Goal: Task Accomplishment & Management: Manage account settings

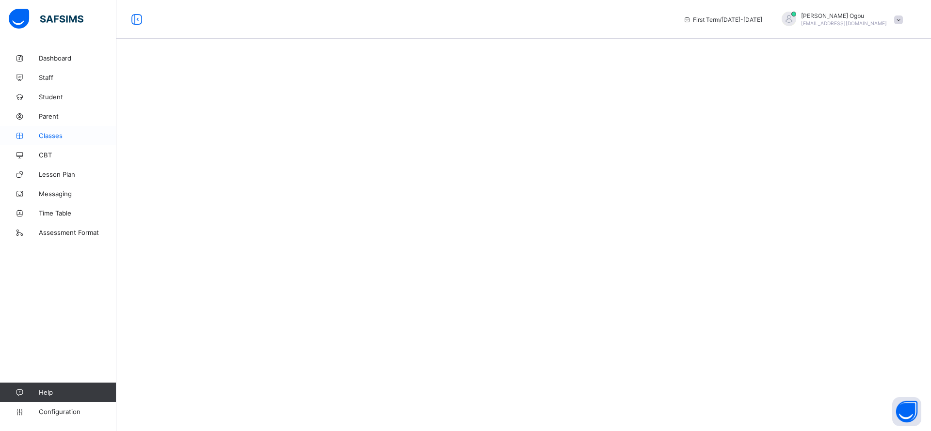
click at [114, 132] on span "Classes" at bounding box center [78, 136] width 78 height 8
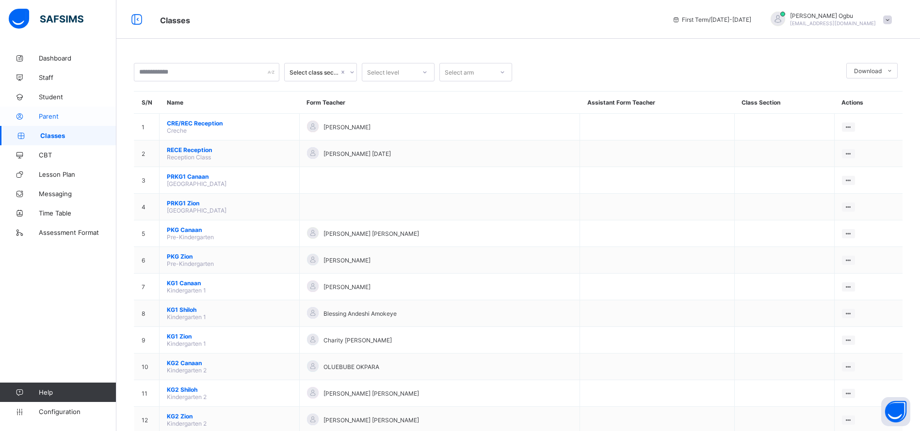
click at [44, 118] on span "Parent" at bounding box center [78, 116] width 78 height 8
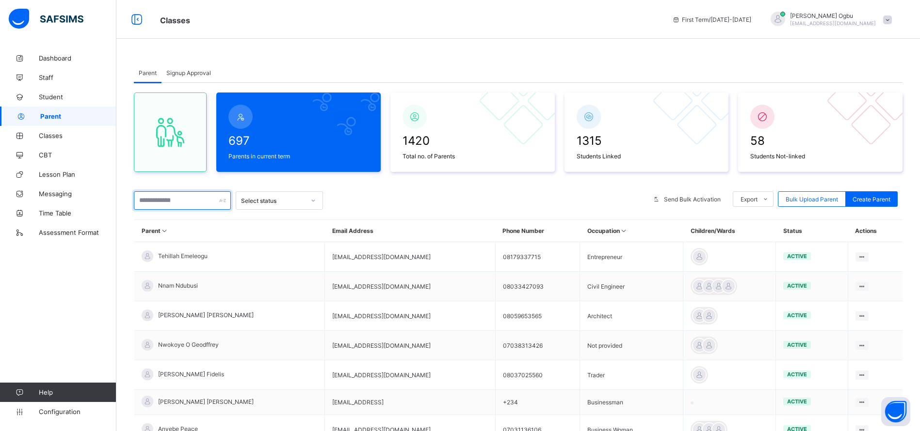
click at [158, 197] on input "text" at bounding box center [182, 200] width 97 height 18
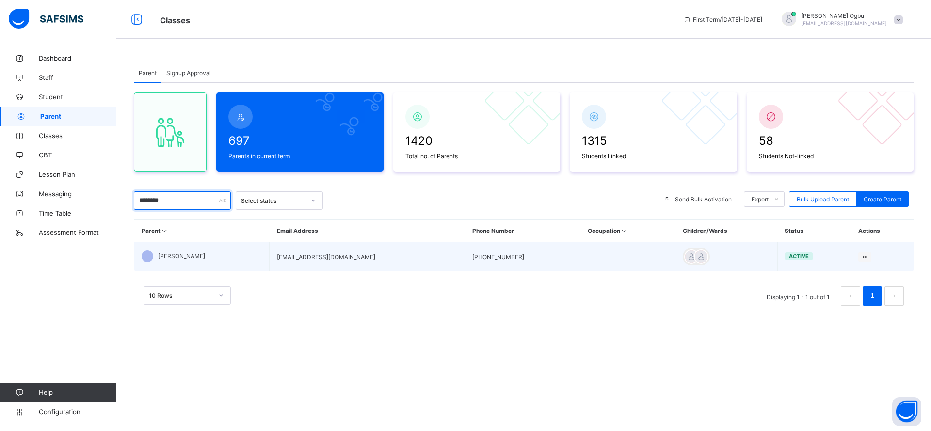
type input "********"
drag, startPoint x: 363, startPoint y: 256, endPoint x: 253, endPoint y: 253, distance: 110.1
click at [253, 253] on tr "Blandine Nwosu blandnwosu247@gmail.com +2407032289130 active Edit Parent View P…" at bounding box center [524, 257] width 780 height 30
copy tr "blandnwosu247@gmail.com"
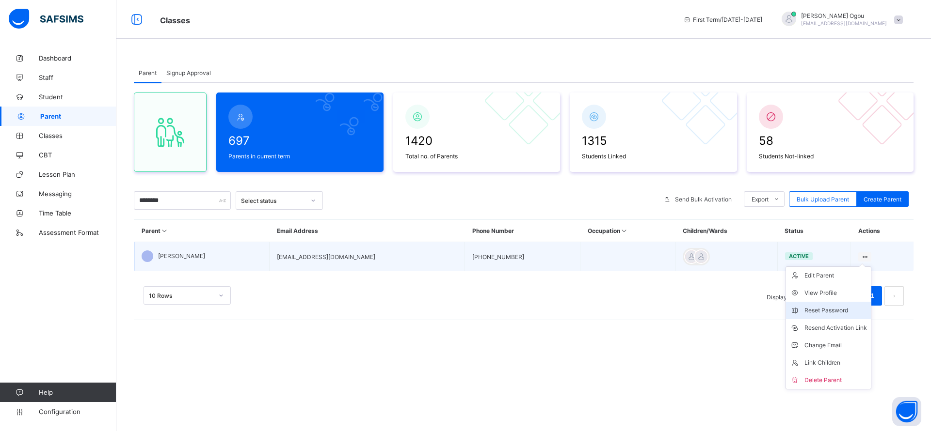
click at [811, 311] on div "Reset Password" at bounding box center [835, 311] width 63 height 10
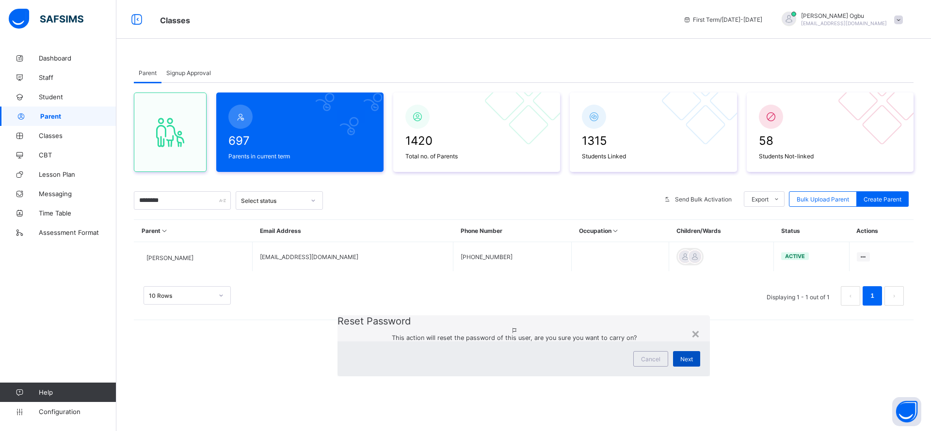
click at [680, 356] on span "Next" at bounding box center [686, 359] width 13 height 7
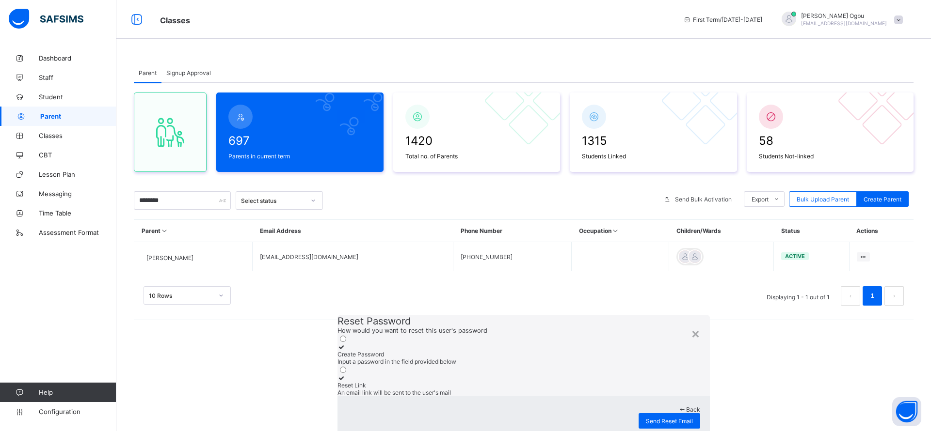
click at [414, 351] on div "Create Password" at bounding box center [523, 354] width 372 height 7
click at [337, 404] on input "text" at bounding box center [371, 409] width 69 height 10
type input "*********"
click at [649, 431] on span "Reset Password" at bounding box center [671, 438] width 44 height 7
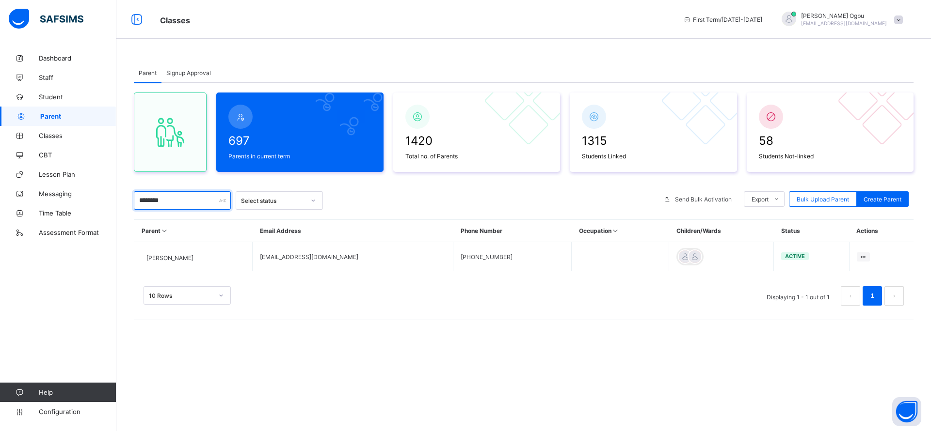
click at [197, 206] on input "********" at bounding box center [182, 200] width 97 height 18
type input "*"
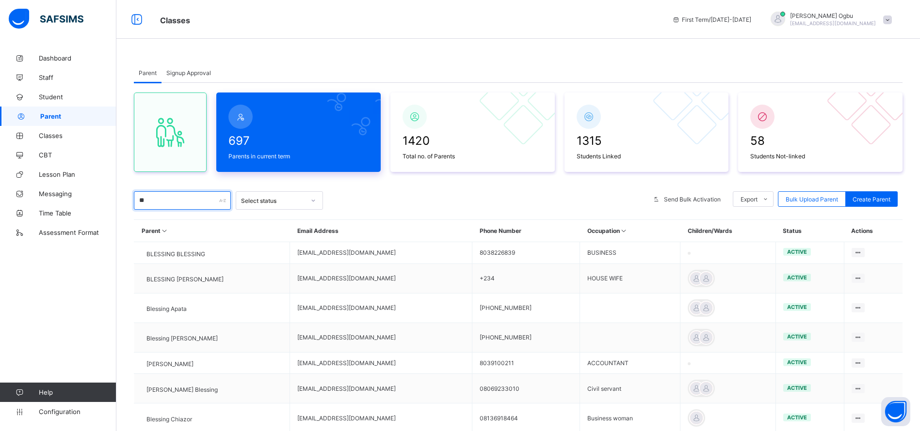
type input "*"
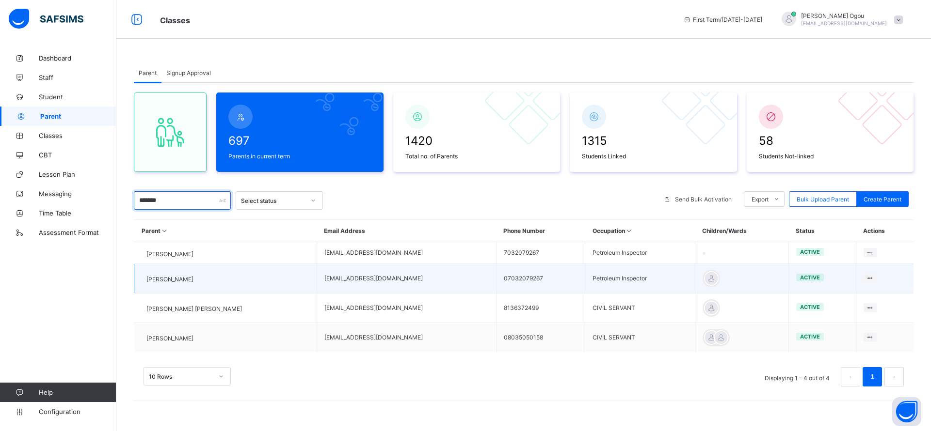
type input "*******"
drag, startPoint x: 388, startPoint y: 279, endPoint x: 286, endPoint y: 277, distance: 102.8
click at [317, 277] on td "blessingudolisa2204@gmail.com" at bounding box center [406, 279] width 179 height 30
copy td "blessingudolisa2204@gmail.com"
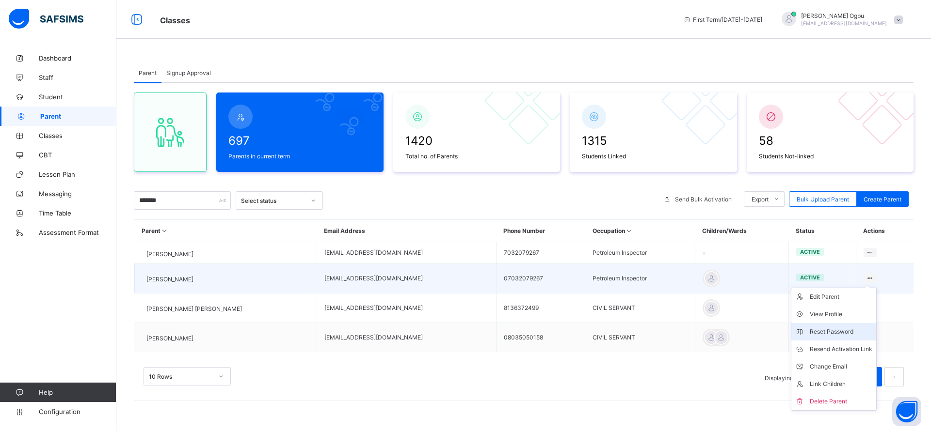
click at [814, 337] on div "Reset Password" at bounding box center [841, 332] width 63 height 10
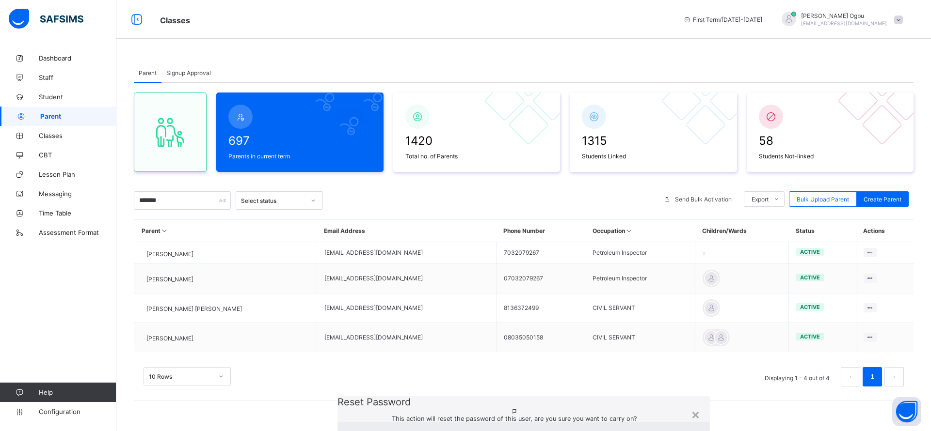
click at [416, 425] on label "Create Password Input a password in the field provided below" at bounding box center [523, 436] width 372 height 22
type input "**********"
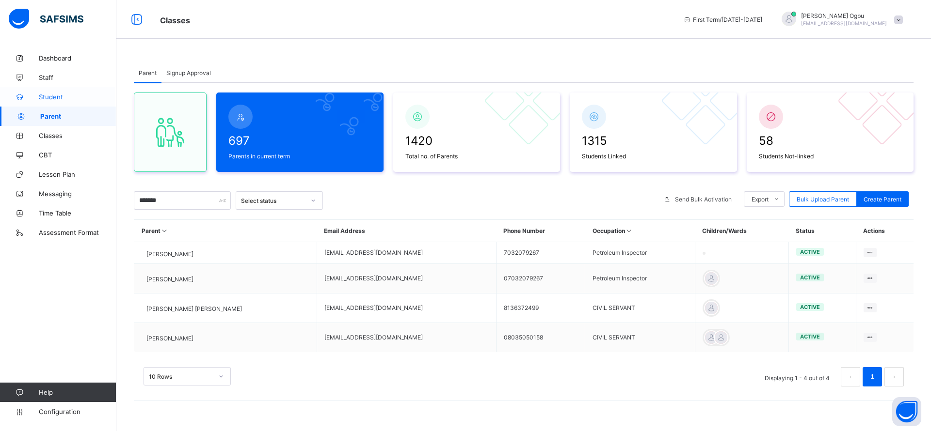
click at [48, 97] on span "Student" at bounding box center [78, 97] width 78 height 8
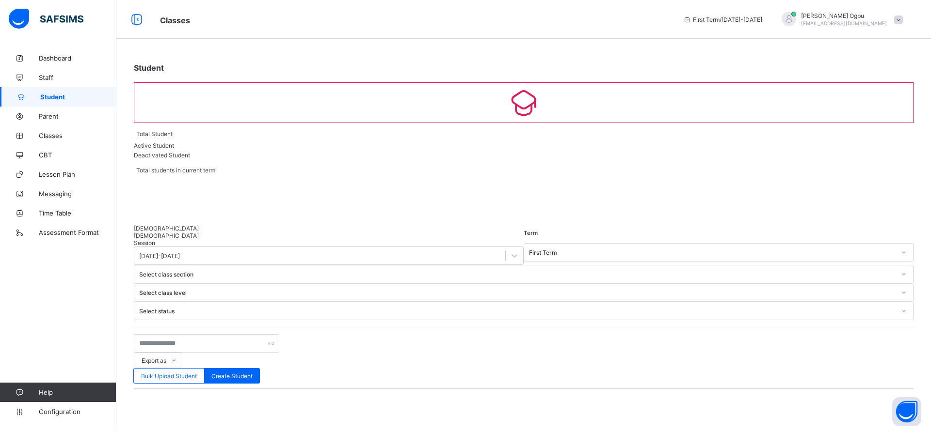
click at [48, 97] on span "Student" at bounding box center [78, 97] width 76 height 8
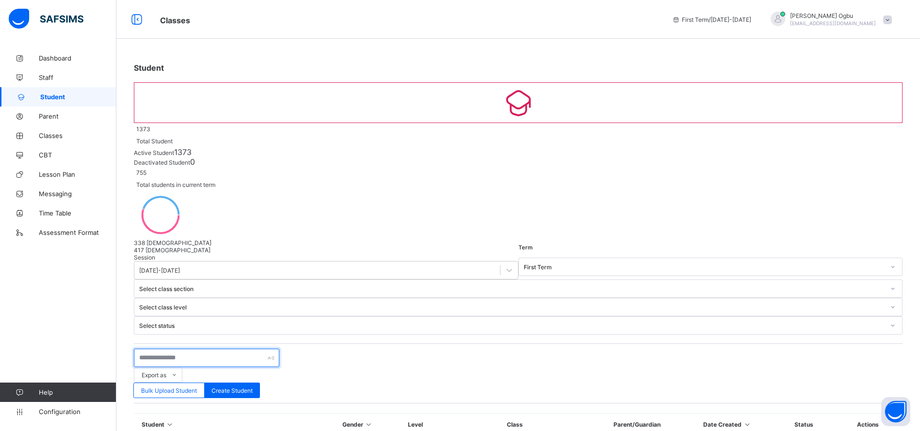
click at [175, 349] on input "text" at bounding box center [206, 358] width 145 height 18
type input "*******"
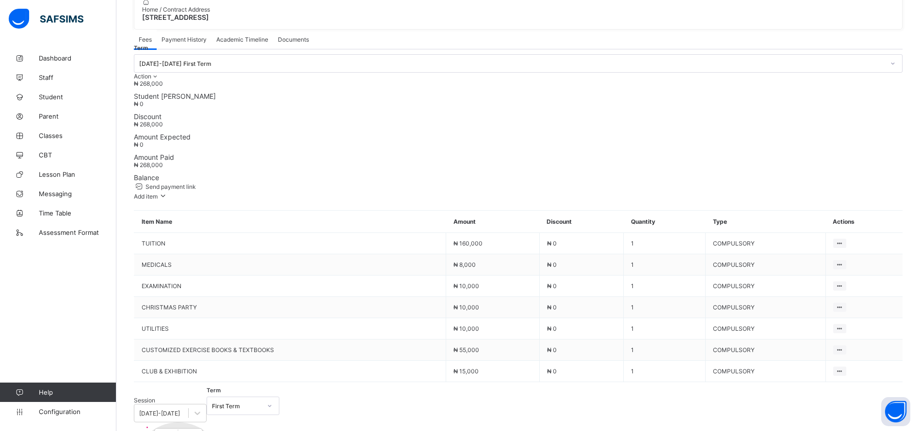
scroll to position [313, 0]
click at [158, 191] on span "Add item" at bounding box center [146, 194] width 24 height 7
click at [168, 189] on div "Add item" at bounding box center [151, 194] width 34 height 10
click at [164, 208] on div "Optional items" at bounding box center [144, 213] width 39 height 10
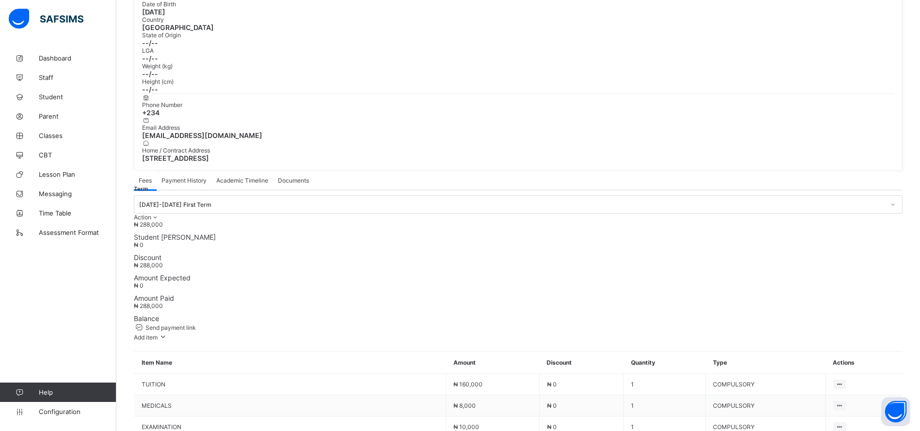
scroll to position [0, 0]
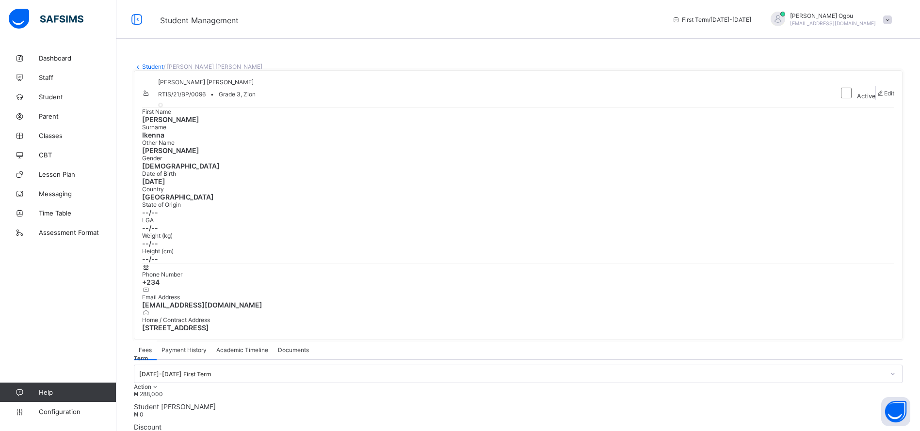
click at [154, 65] on link "Student" at bounding box center [152, 66] width 21 height 7
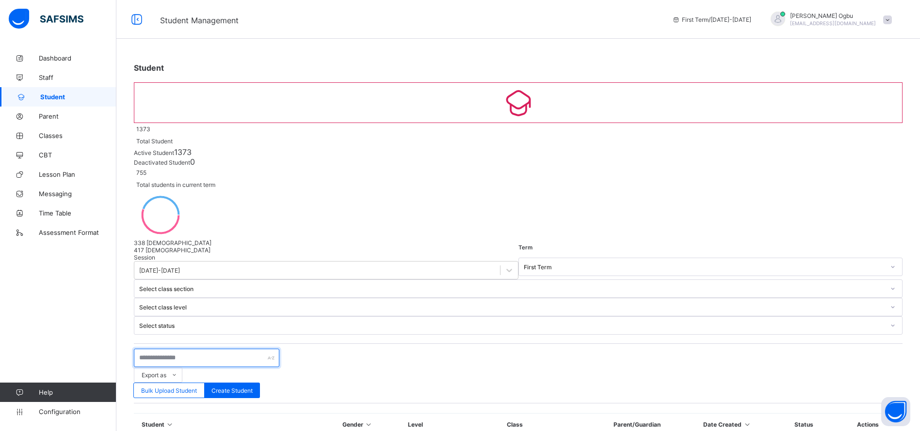
click at [194, 349] on input "text" at bounding box center [206, 358] width 145 height 18
type input "*******"
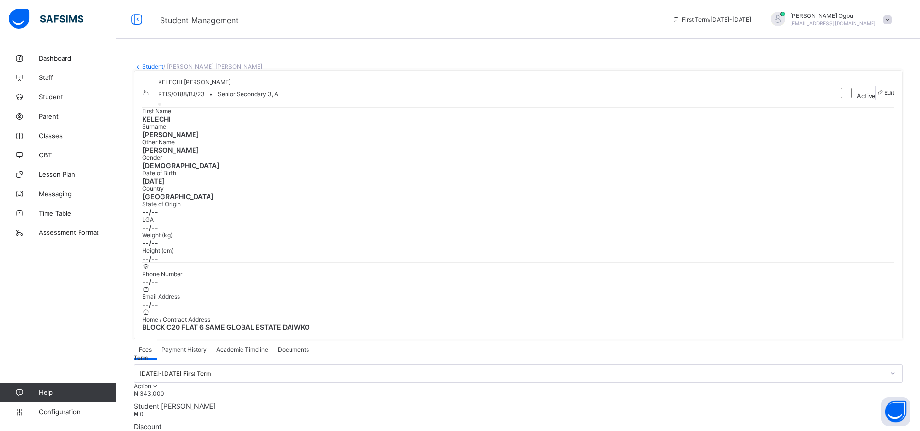
scroll to position [334, 0]
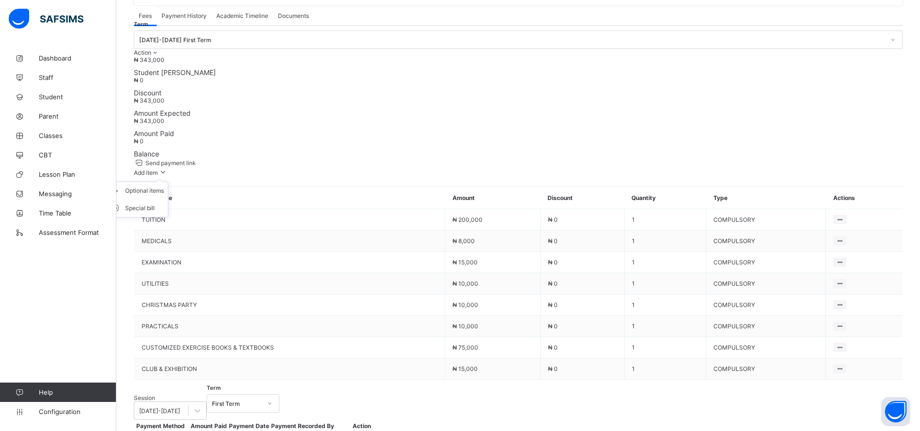
click at [158, 169] on span "Add item" at bounding box center [146, 172] width 24 height 7
click at [164, 186] on div "Optional items" at bounding box center [144, 191] width 39 height 10
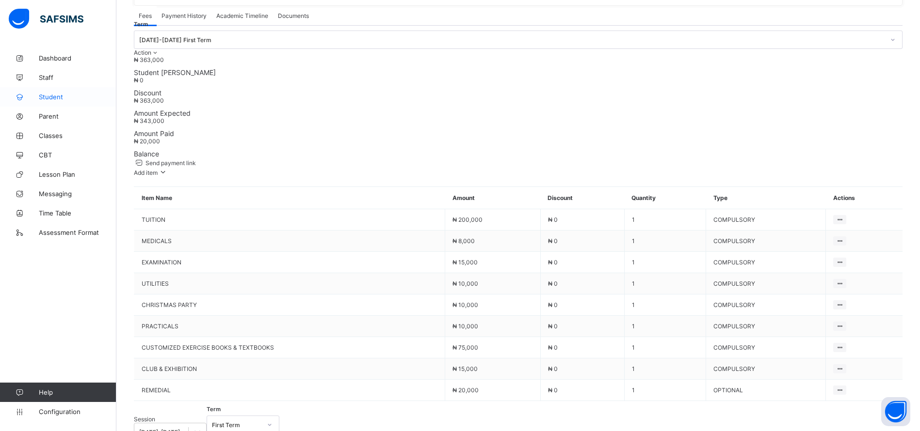
click at [48, 97] on span "Student" at bounding box center [78, 97] width 78 height 8
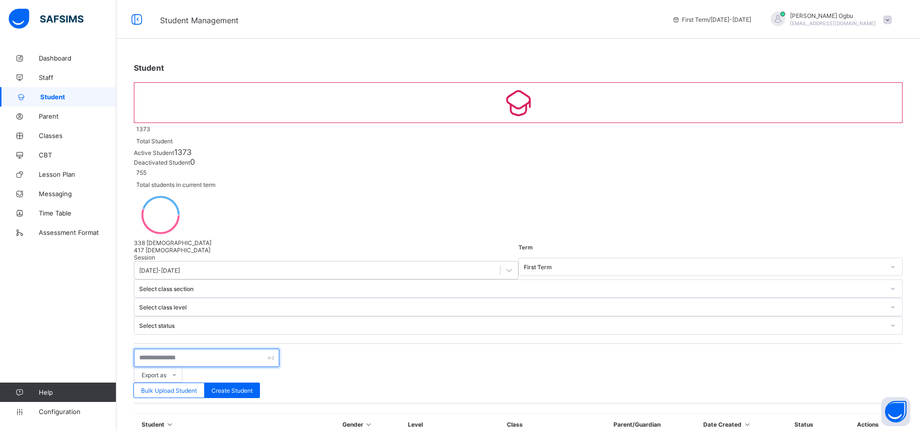
click at [174, 349] on input "text" at bounding box center [206, 358] width 145 height 18
type input "*"
type input "*****"
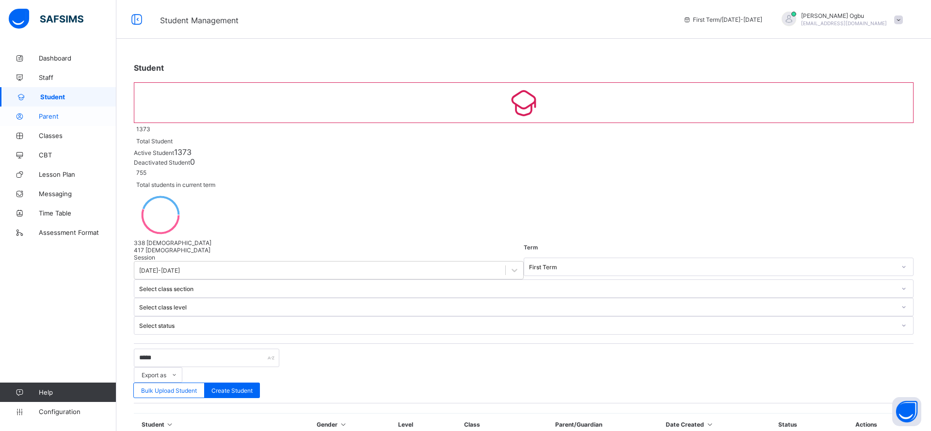
click at [48, 115] on span "Parent" at bounding box center [78, 116] width 78 height 8
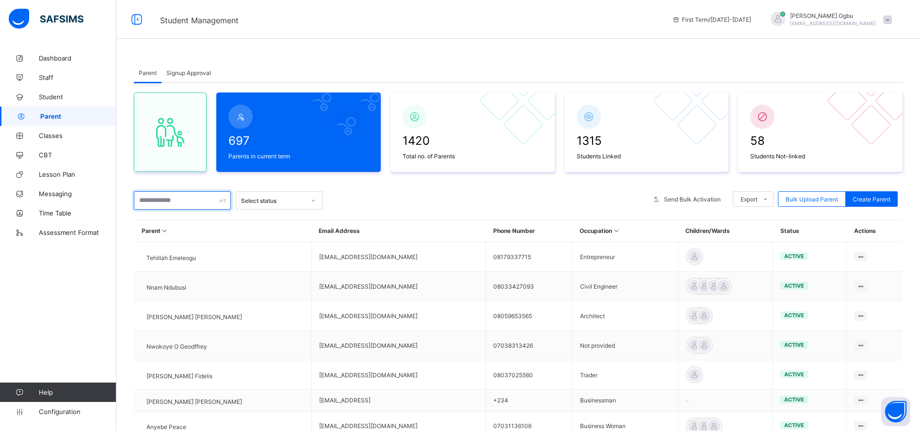
click at [171, 202] on input "text" at bounding box center [182, 200] width 97 height 18
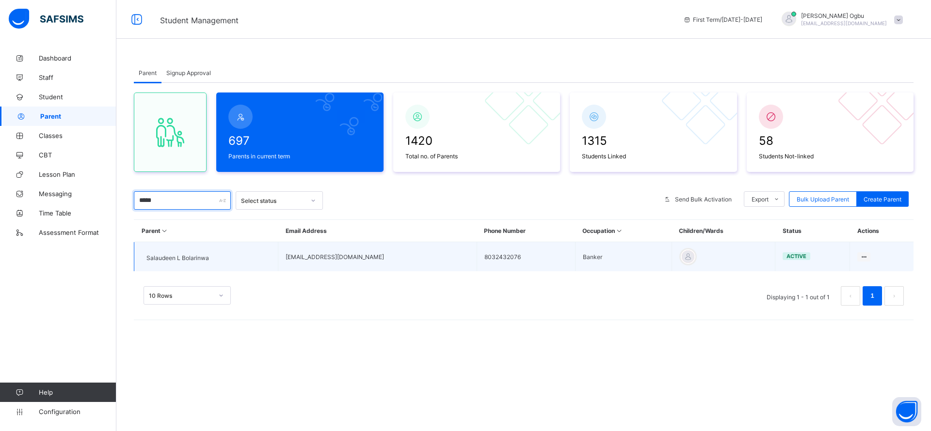
type input "*****"
drag, startPoint x: 384, startPoint y: 247, endPoint x: 307, endPoint y: 249, distance: 77.1
click at [307, 249] on td "deensnseras@yahoo.com" at bounding box center [377, 257] width 198 height 30
copy td "deensnseras@yahoo.com"
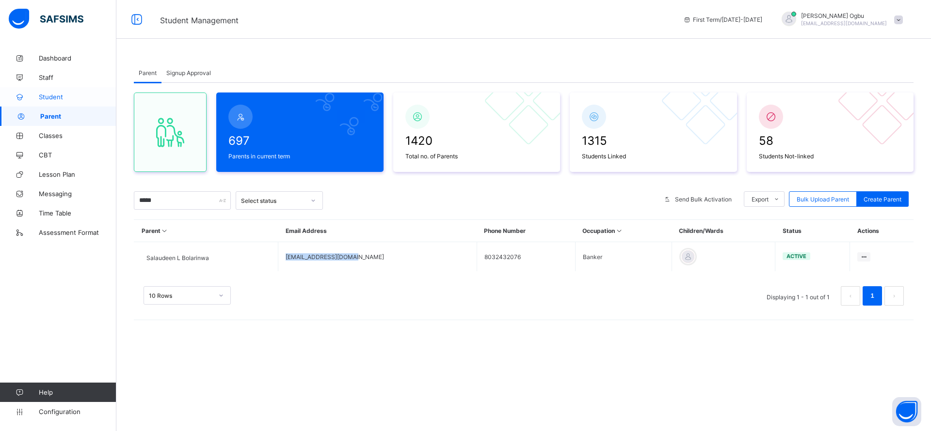
click at [44, 95] on span "Student" at bounding box center [78, 97] width 78 height 8
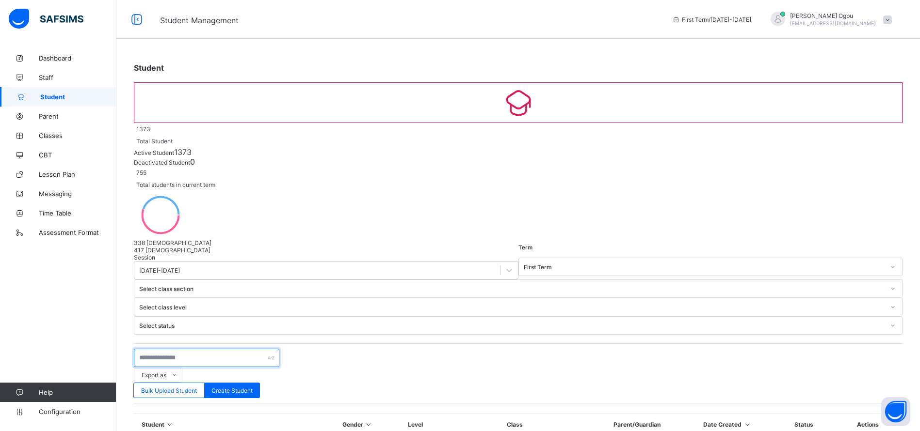
click at [147, 349] on input "text" at bounding box center [206, 358] width 145 height 18
click at [55, 120] on link "Parent" at bounding box center [58, 116] width 116 height 19
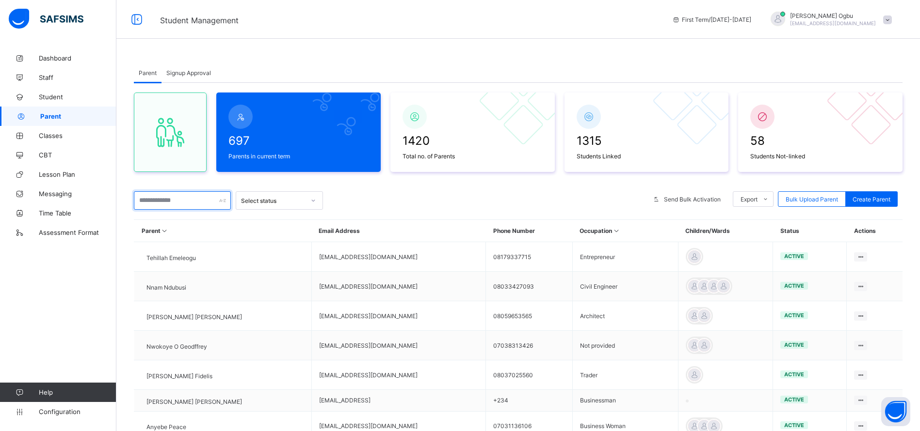
click at [175, 201] on input "text" at bounding box center [182, 200] width 97 height 18
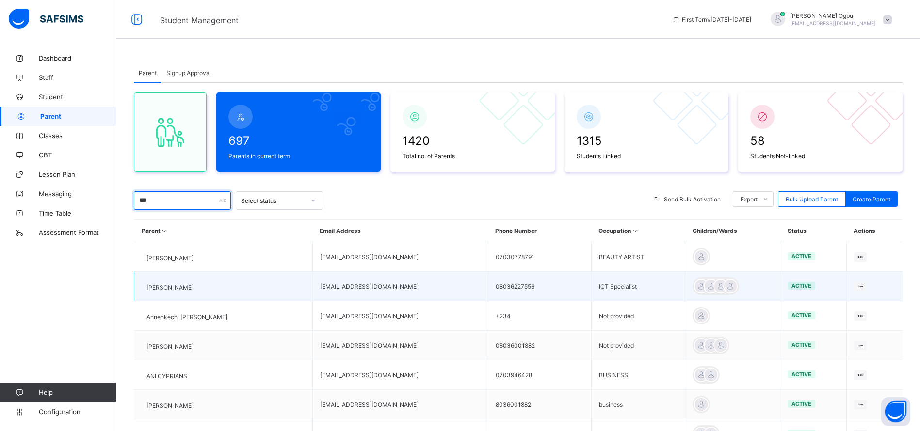
type input "***"
click at [159, 286] on span "Ann Ogbu" at bounding box center [169, 287] width 47 height 7
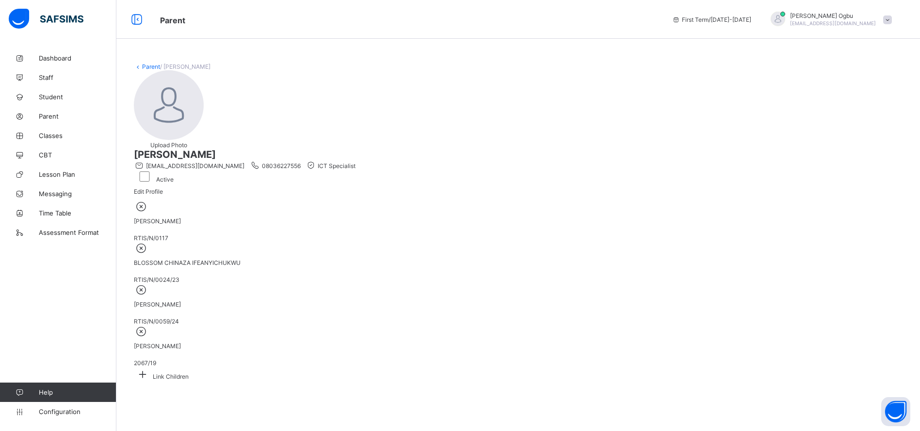
click at [149, 284] on icon at bounding box center [141, 290] width 15 height 13
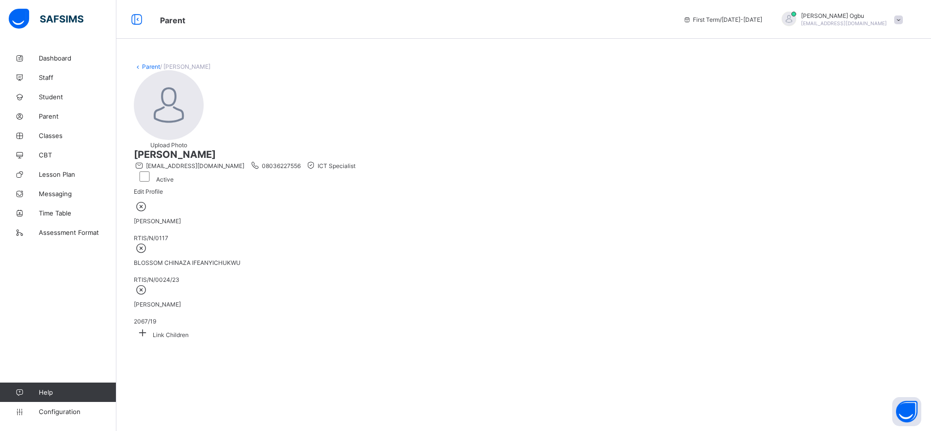
click at [149, 284] on icon at bounding box center [141, 290] width 15 height 13
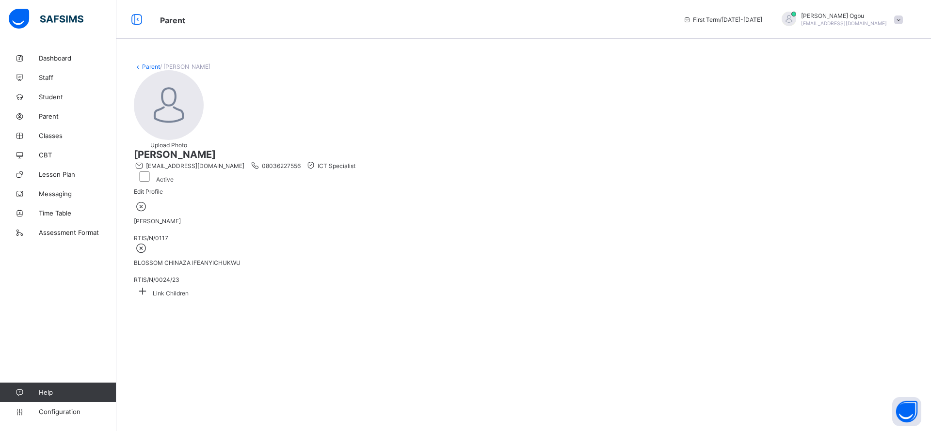
click at [151, 284] on icon at bounding box center [142, 291] width 17 height 15
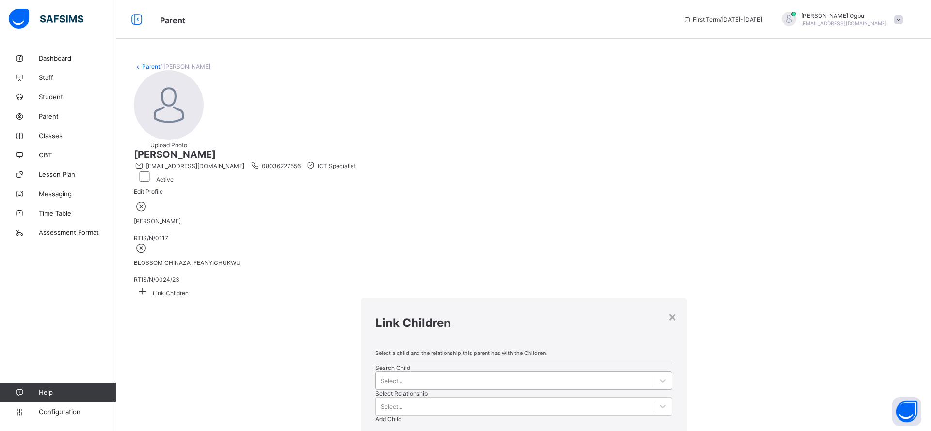
click at [376, 374] on div "Select..." at bounding box center [515, 381] width 278 height 14
click at [658, 376] on icon at bounding box center [663, 381] width 10 height 10
click at [385, 393] on icon at bounding box center [381, 398] width 10 height 10
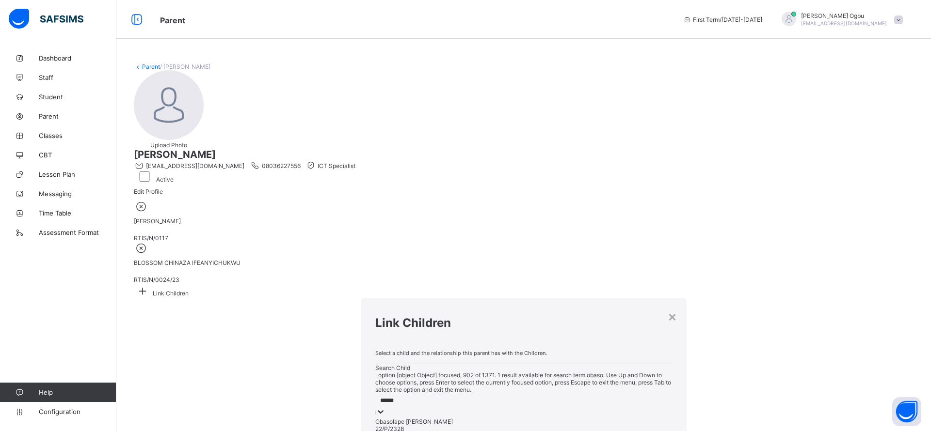
type input "*******"
click at [375, 418] on div "Obasolape Ayomide Bolarinwa" at bounding box center [523, 421] width 297 height 7
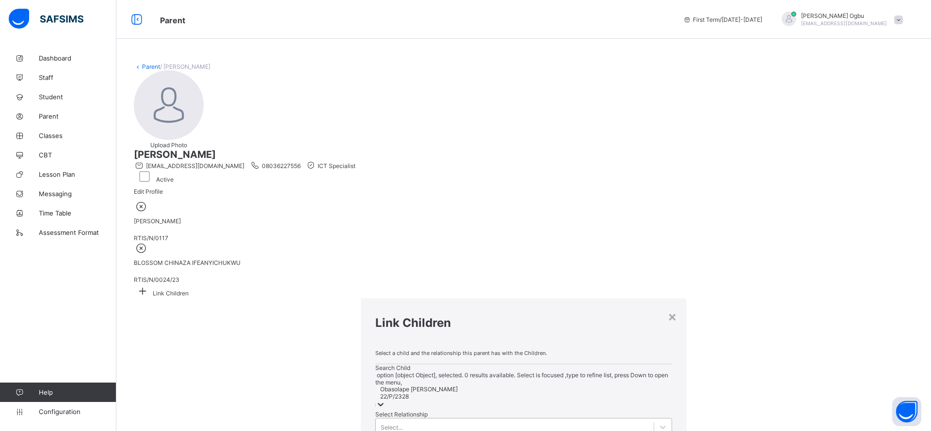
click at [461, 418] on div "Select..." at bounding box center [523, 427] width 297 height 18
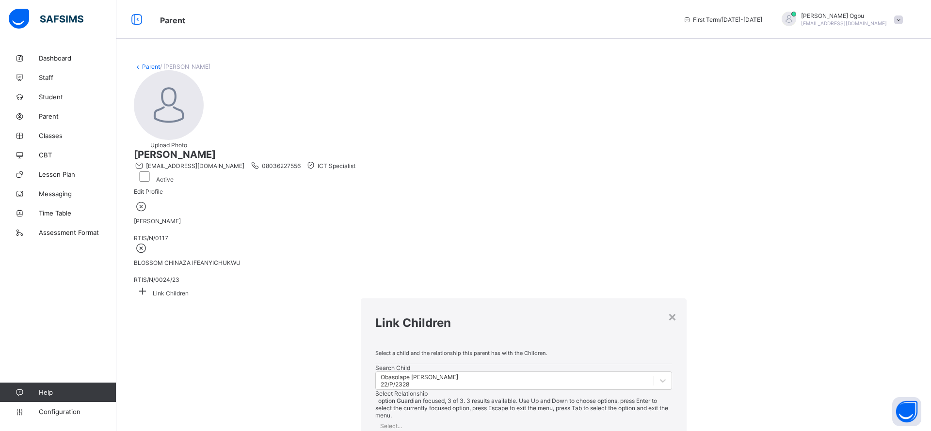
click at [561, 365] on div "Search Child Obasolape Ayomide Bolarinwa 22/P/2328 Select Relationship Guardian…" at bounding box center [523, 394] width 297 height 59
click at [401, 416] on span "Add Child" at bounding box center [388, 419] width 26 height 7
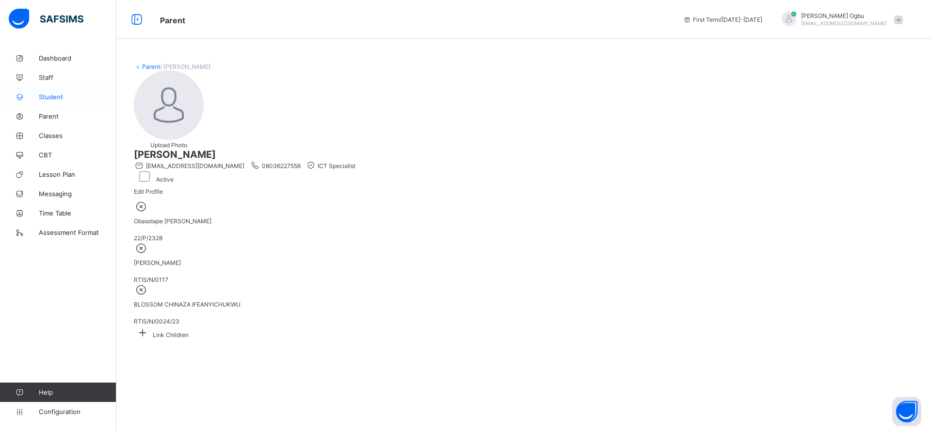
click at [50, 101] on link "Student" at bounding box center [58, 96] width 116 height 19
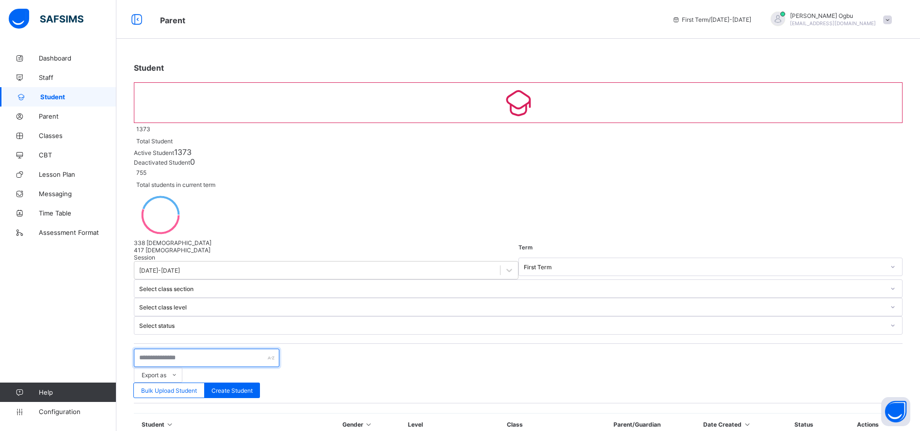
click at [190, 349] on input "text" at bounding box center [206, 358] width 145 height 18
type input "****"
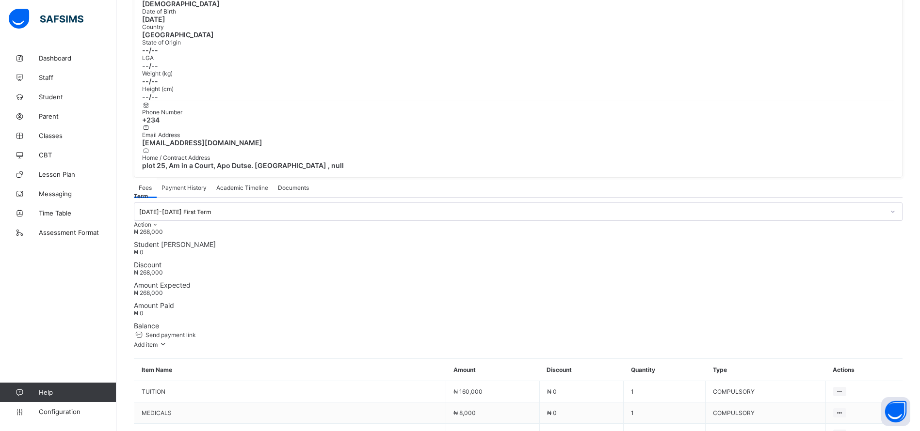
scroll to position [313, 0]
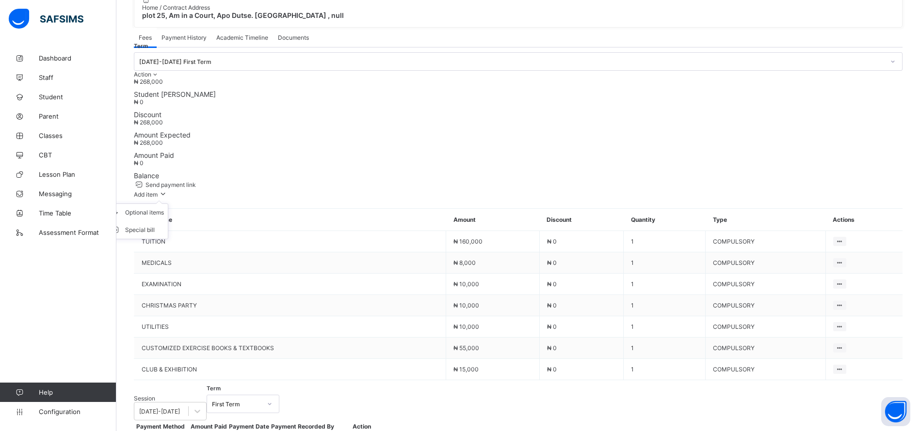
click at [168, 189] on div "Add item" at bounding box center [151, 194] width 34 height 10
click at [168, 204] on ul "Optional items Special bill" at bounding box center [137, 222] width 62 height 36
click at [164, 208] on div "Optional items" at bounding box center [144, 213] width 39 height 10
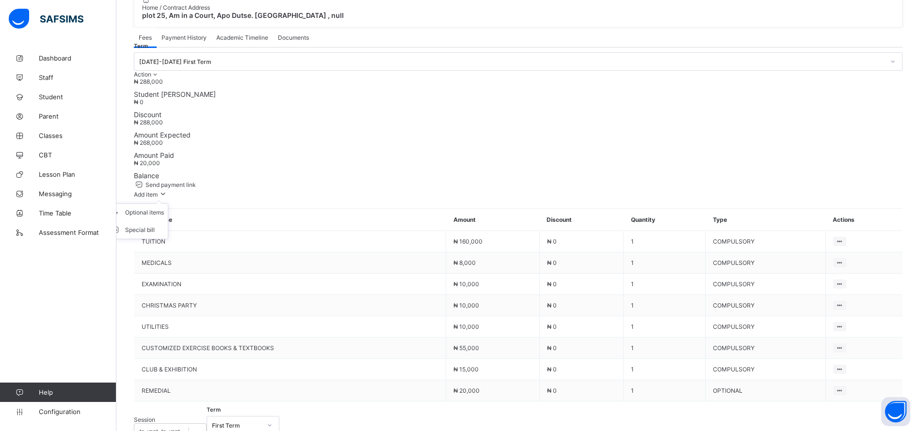
click at [158, 191] on span "Add item" at bounding box center [146, 194] width 24 height 7
click at [164, 225] on div "Special bill" at bounding box center [144, 230] width 39 height 10
type input "*****"
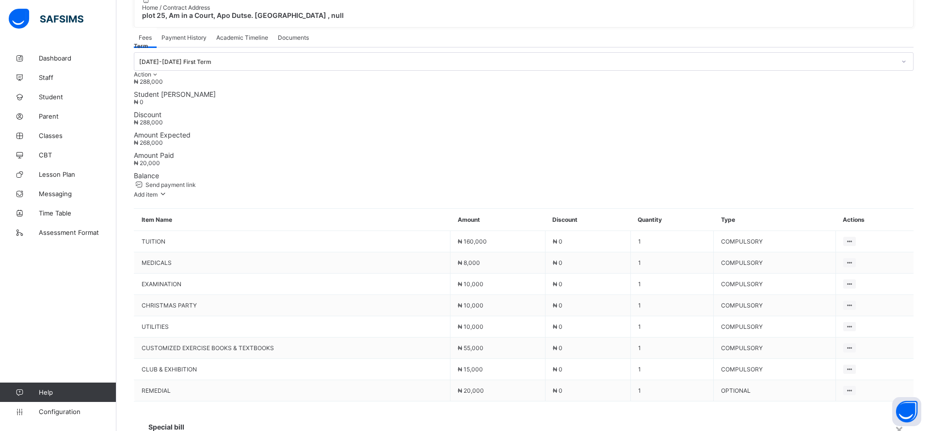
type input "*****"
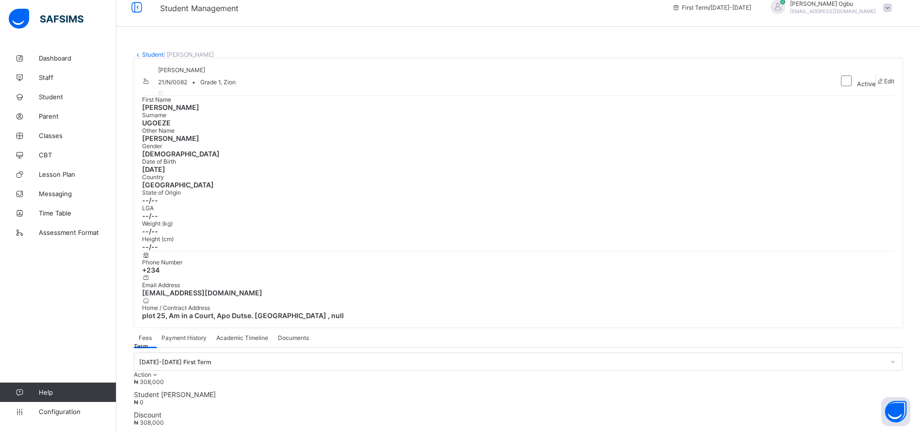
scroll to position [0, 0]
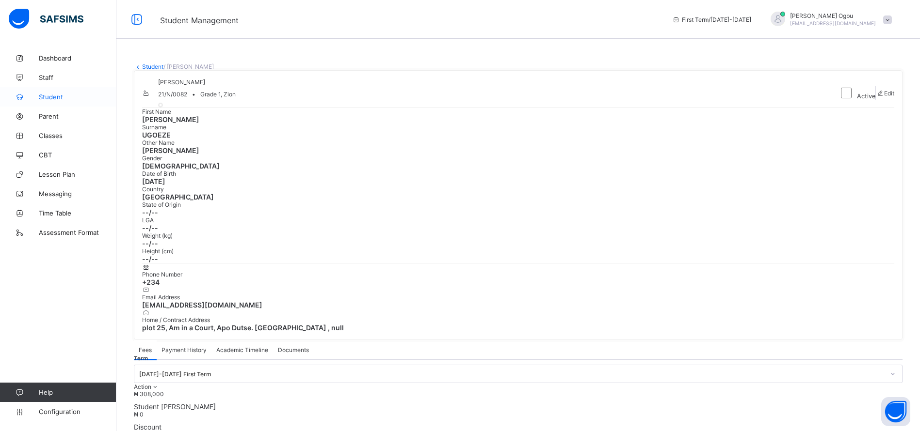
click at [51, 94] on span "Student" at bounding box center [78, 97] width 78 height 8
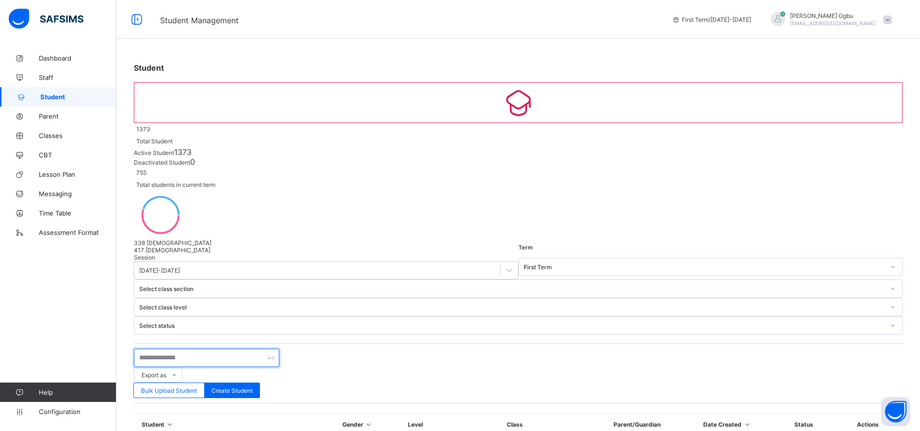
click at [154, 349] on input "text" at bounding box center [206, 358] width 145 height 18
type input "*****"
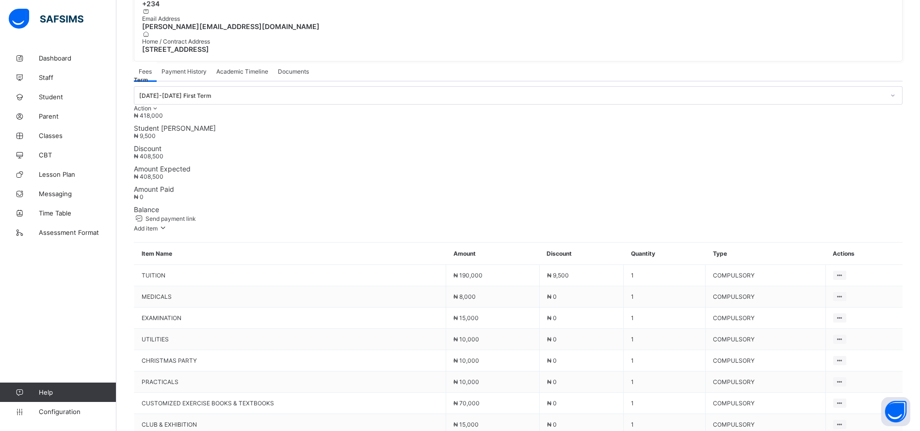
scroll to position [280, 0]
click at [168, 222] on icon at bounding box center [163, 227] width 11 height 10
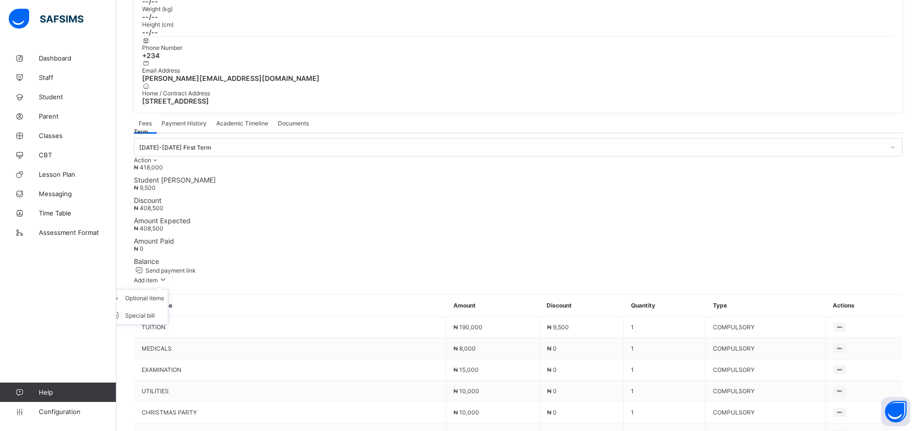
scroll to position [0, 0]
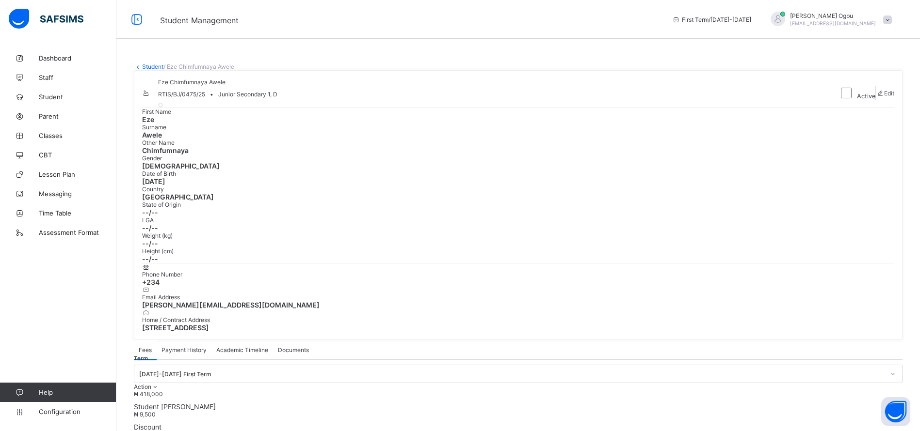
click at [184, 340] on div "Payment History" at bounding box center [184, 349] width 55 height 19
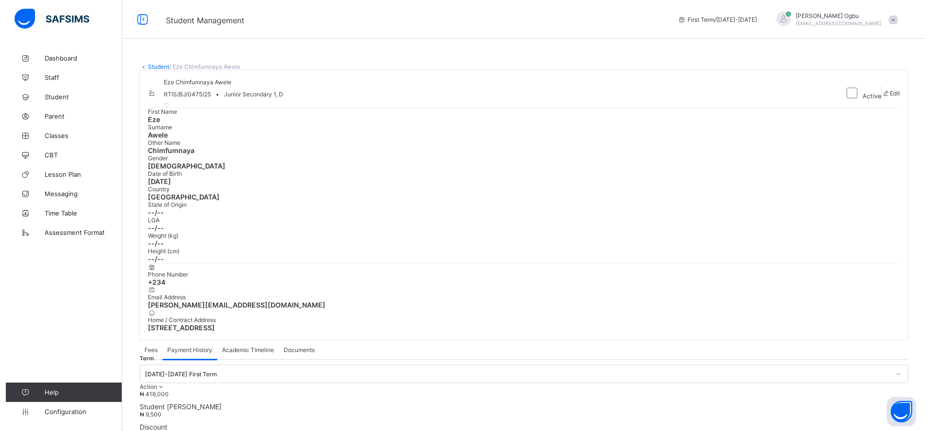
scroll to position [30, 0]
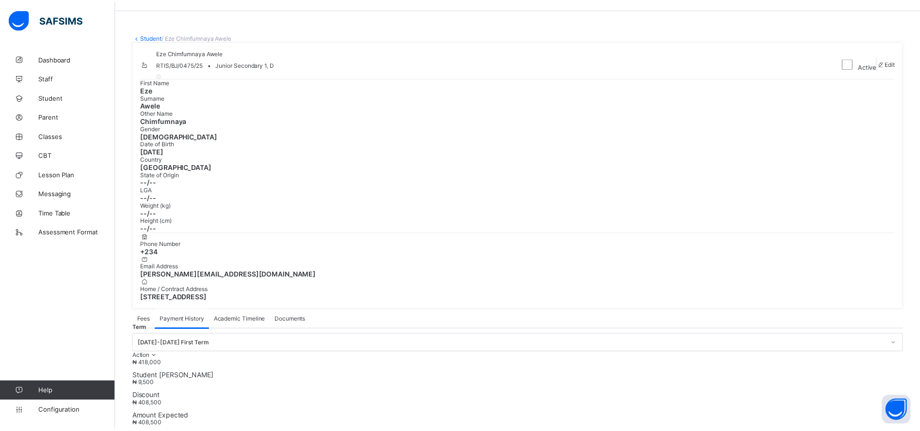
scroll to position [0, 0]
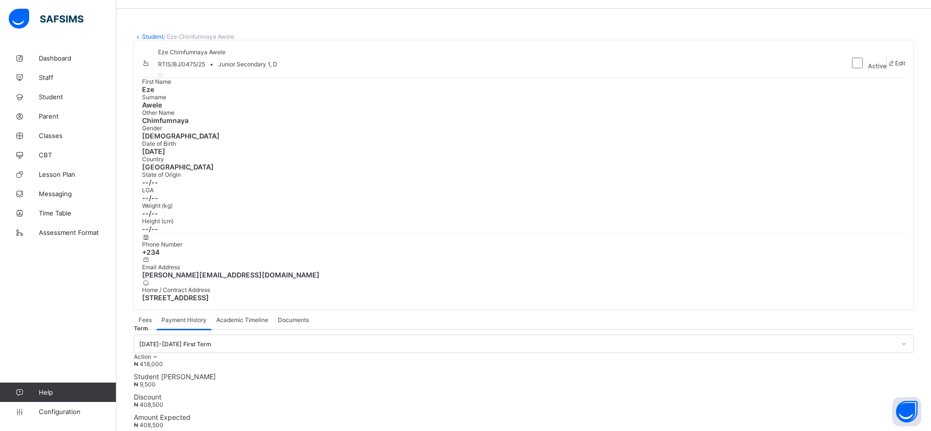
click at [46, 93] on span "Student" at bounding box center [78, 97] width 78 height 8
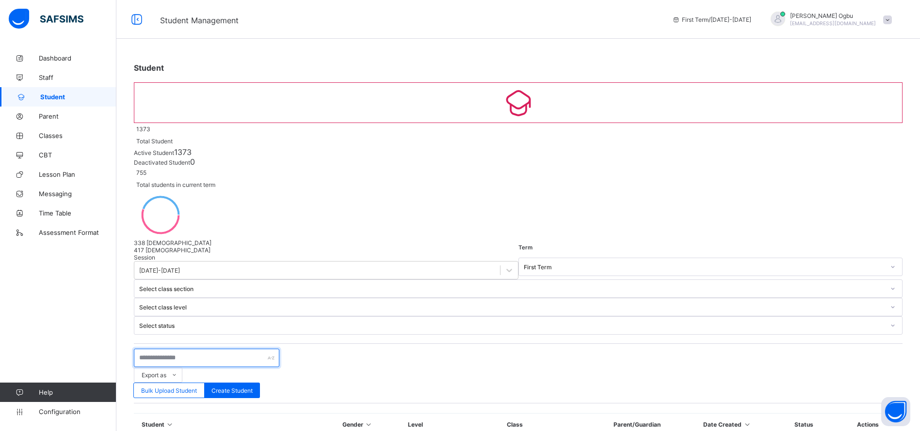
click at [160, 349] on input "text" at bounding box center [206, 358] width 145 height 18
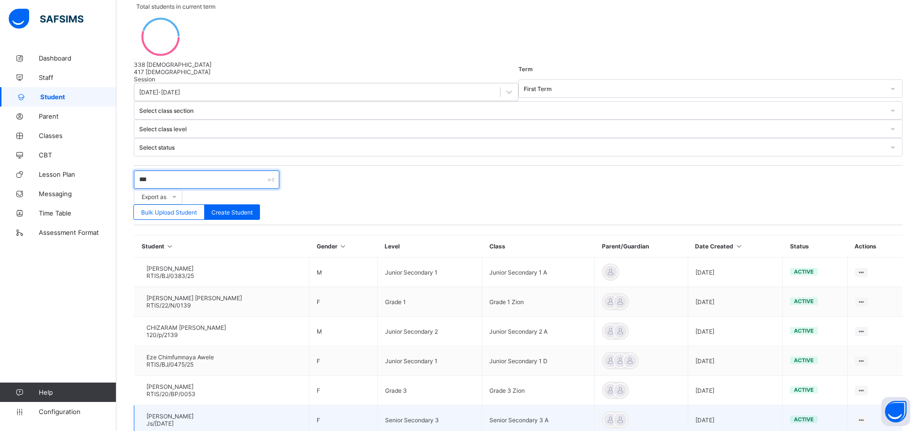
scroll to position [177, 0]
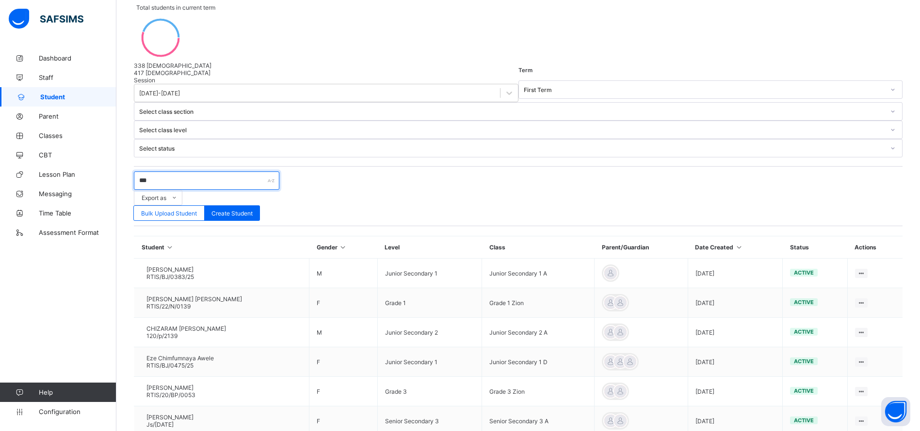
type input "***"
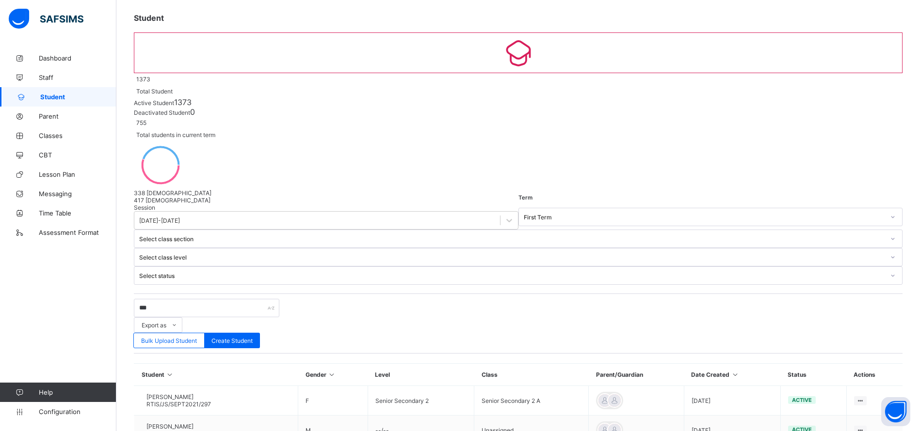
scroll to position [50, 0]
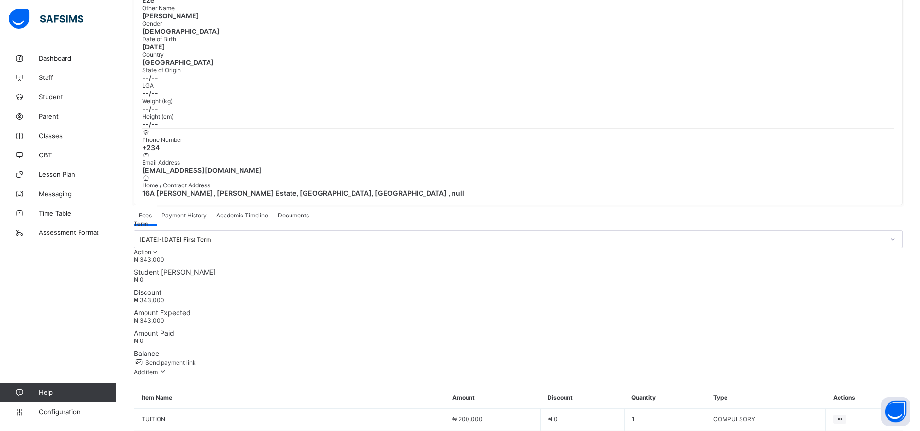
click at [179, 206] on div "Payment History" at bounding box center [184, 215] width 55 height 19
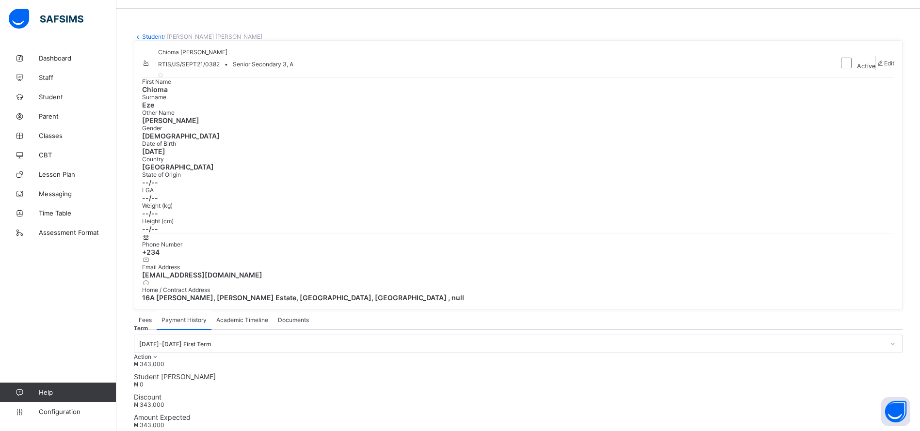
click at [157, 38] on link "Student" at bounding box center [152, 36] width 21 height 7
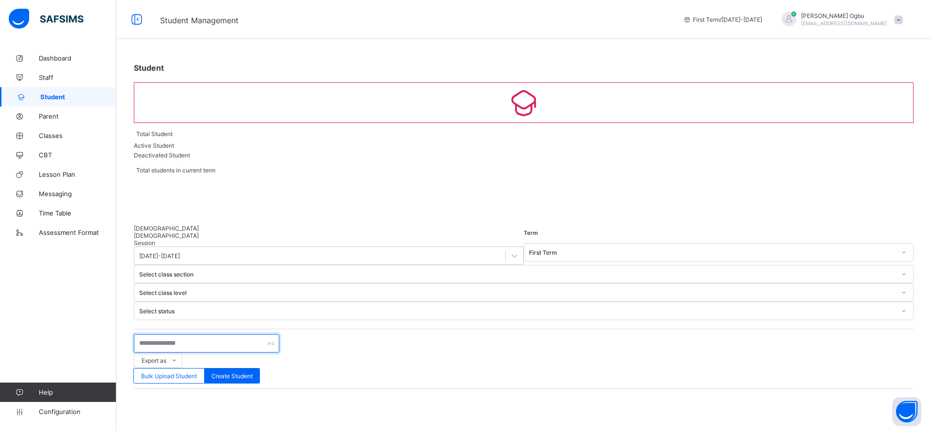
click at [154, 335] on input "text" at bounding box center [206, 344] width 145 height 18
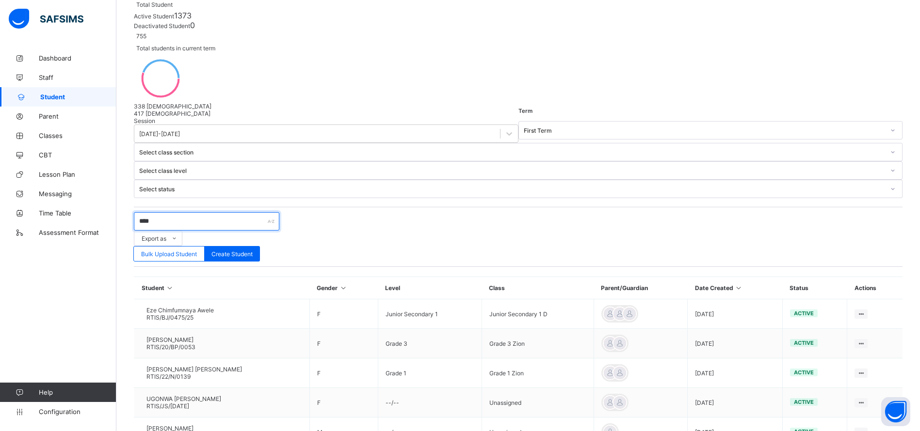
scroll to position [186, 0]
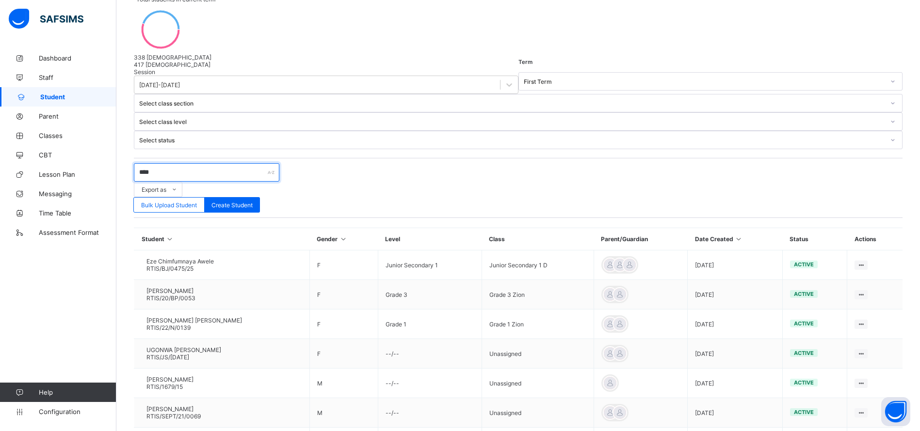
type input "***"
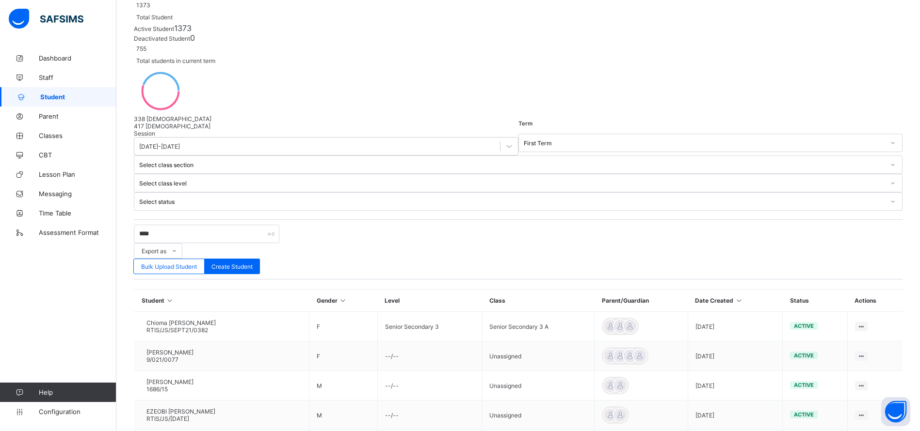
scroll to position [125, 0]
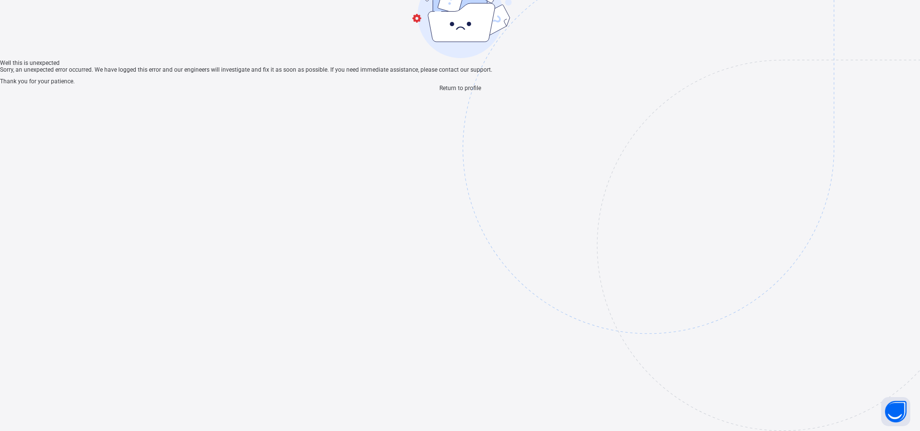
scroll to position [29, 0]
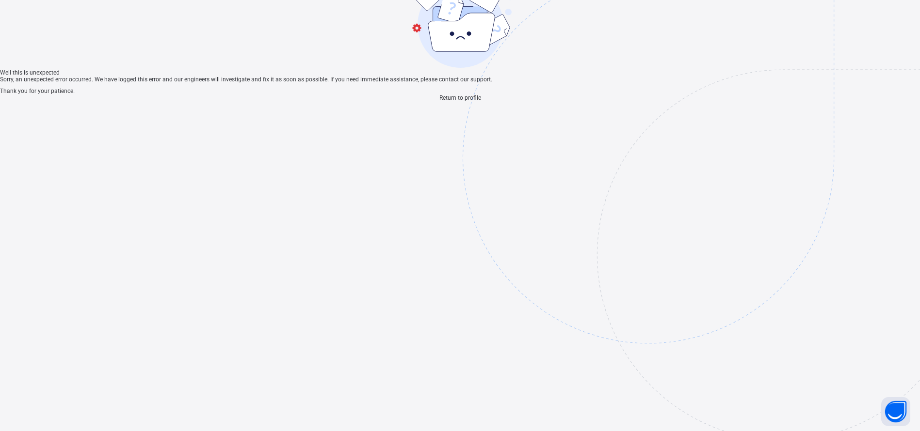
click at [441, 101] on span "Return to profile" at bounding box center [460, 98] width 42 height 7
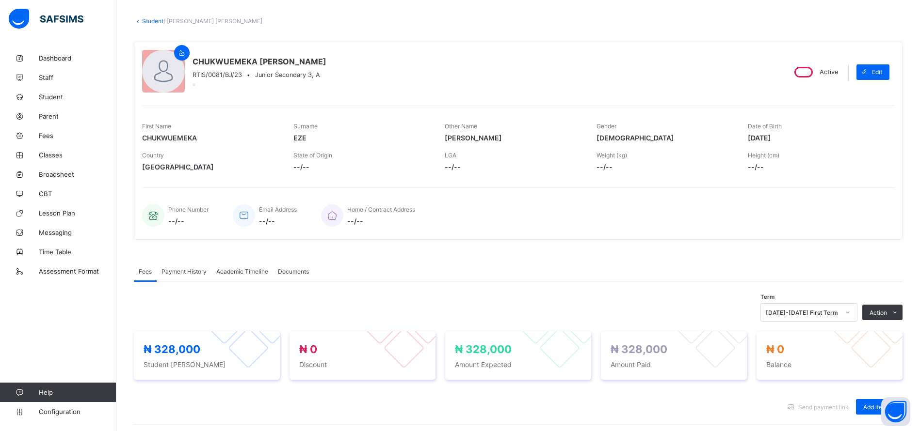
click at [182, 272] on span "Payment History" at bounding box center [183, 271] width 45 height 7
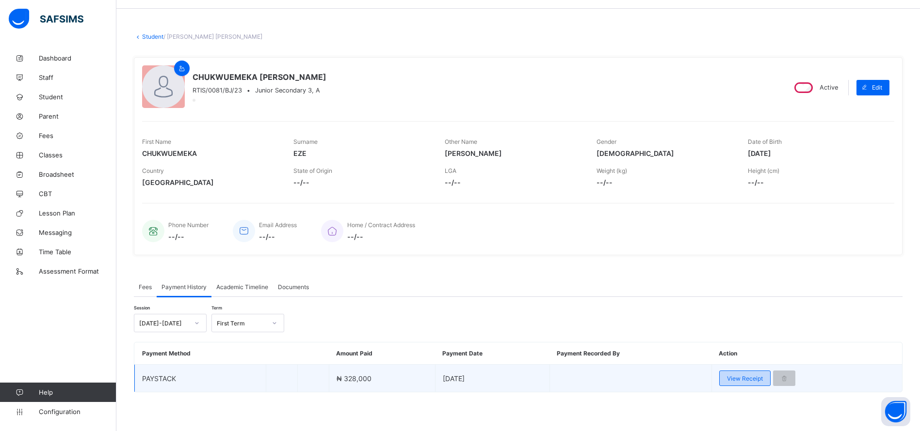
click at [751, 379] on span "View Receipt" at bounding box center [745, 378] width 36 height 7
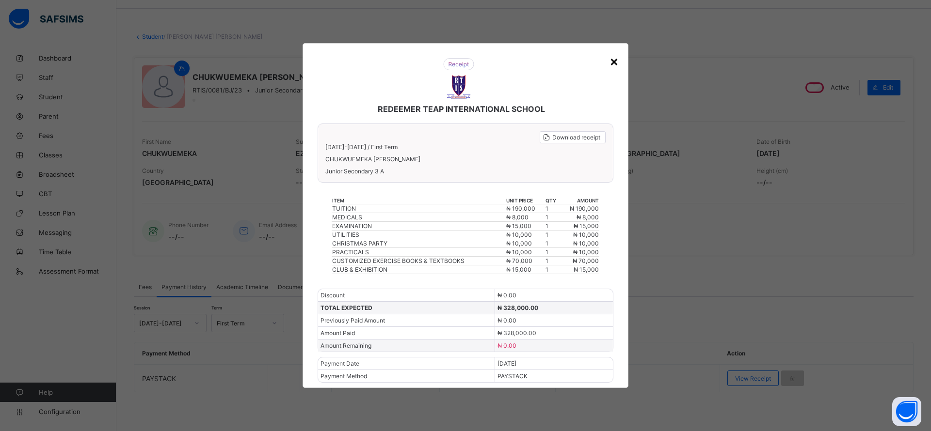
click at [611, 64] on div "×" at bounding box center [613, 61] width 9 height 16
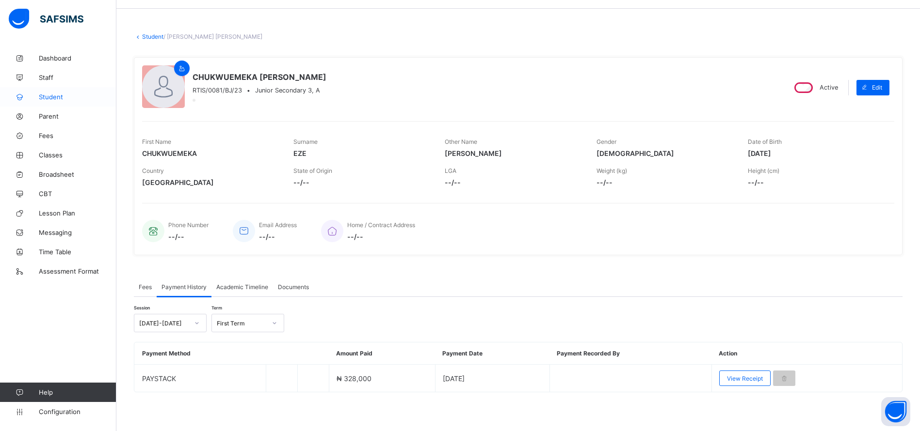
click at [63, 96] on span "Student" at bounding box center [78, 97] width 78 height 8
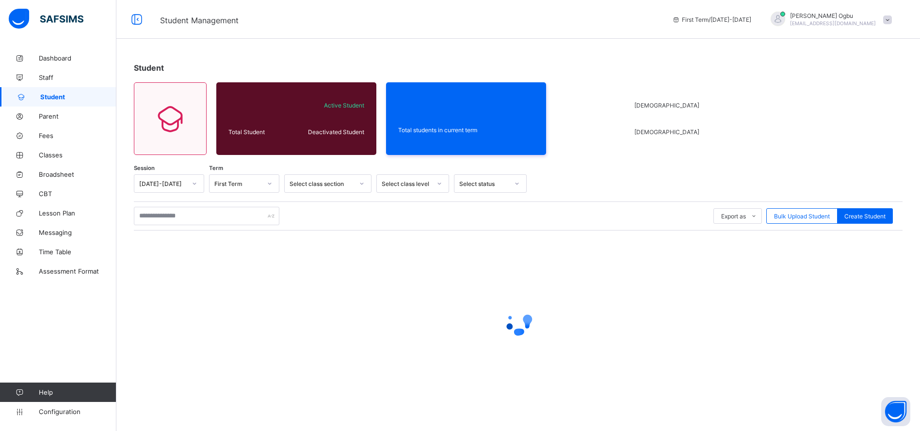
scroll to position [0, 0]
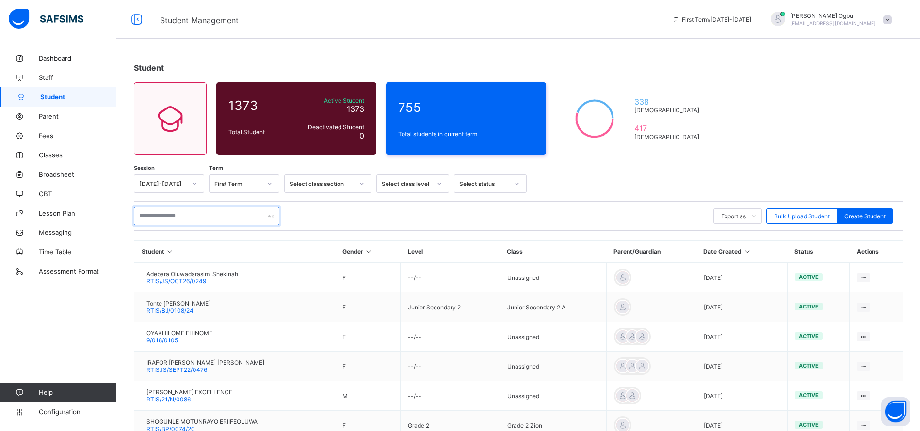
click at [153, 220] on input "text" at bounding box center [206, 216] width 145 height 18
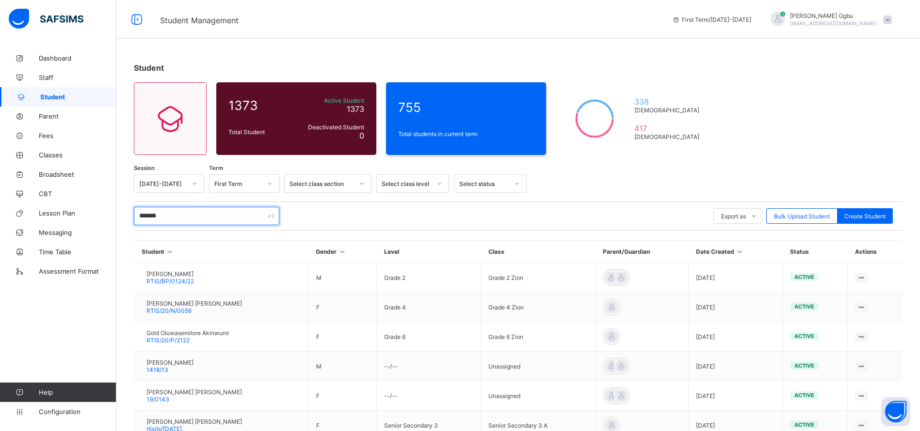
type input "********"
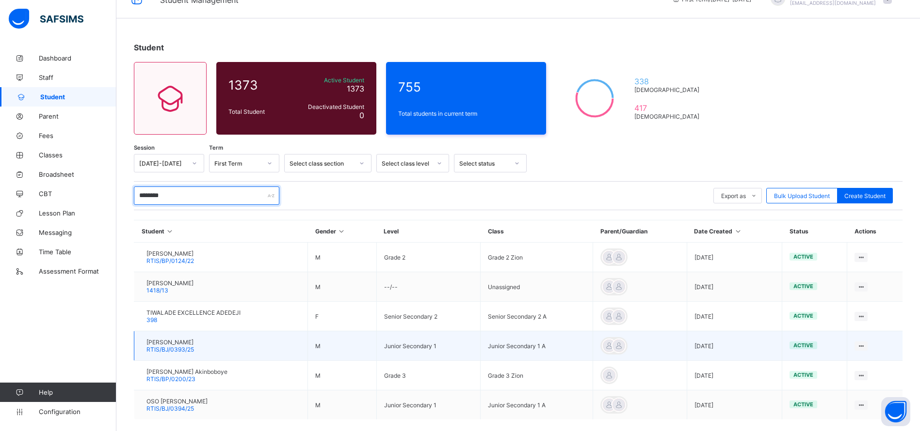
scroll to position [67, 0]
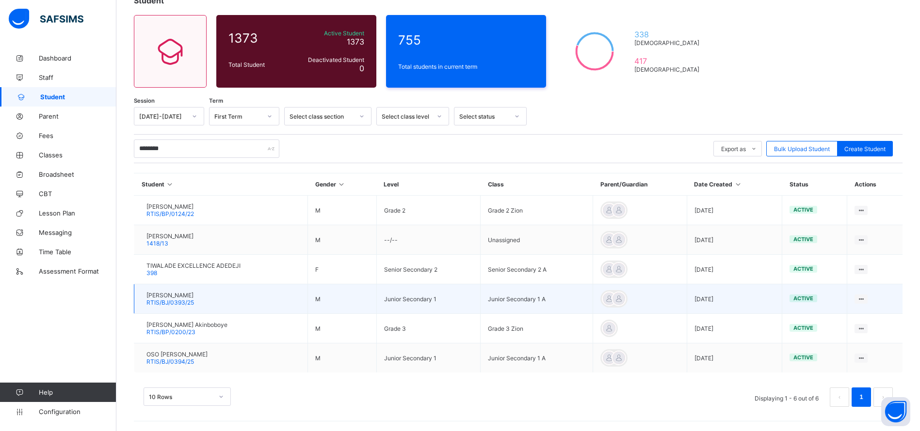
click at [183, 300] on span "RTIS/BJ/0393/25" at bounding box center [170, 302] width 48 height 7
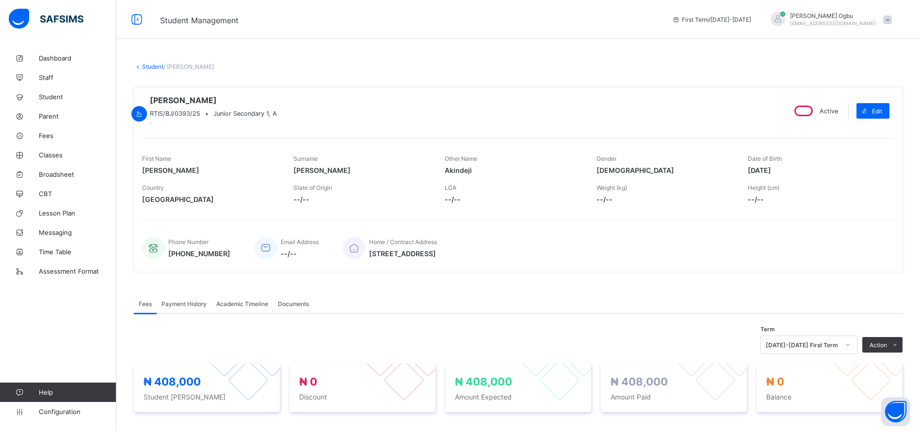
click at [181, 308] on span "Payment History" at bounding box center [183, 304] width 45 height 7
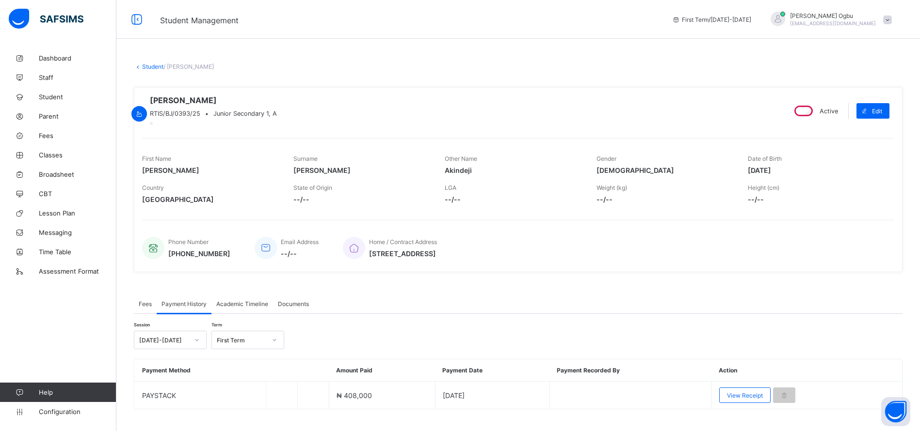
scroll to position [30, 0]
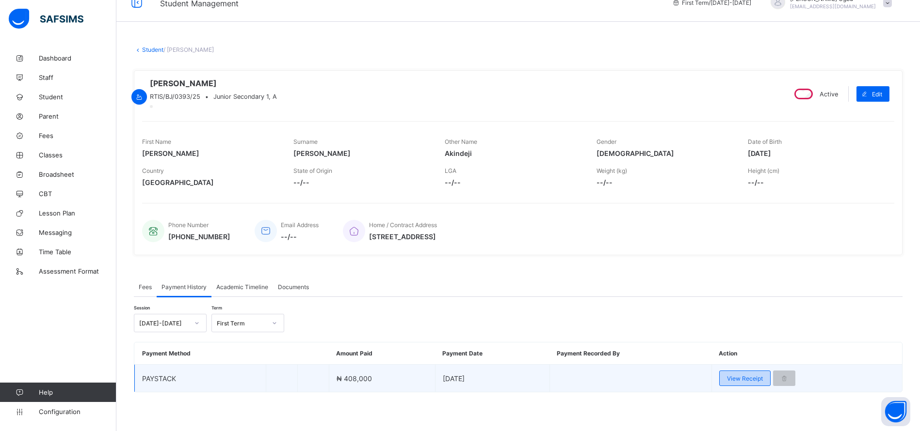
click at [733, 381] on div "View Receipt" at bounding box center [744, 379] width 51 height 16
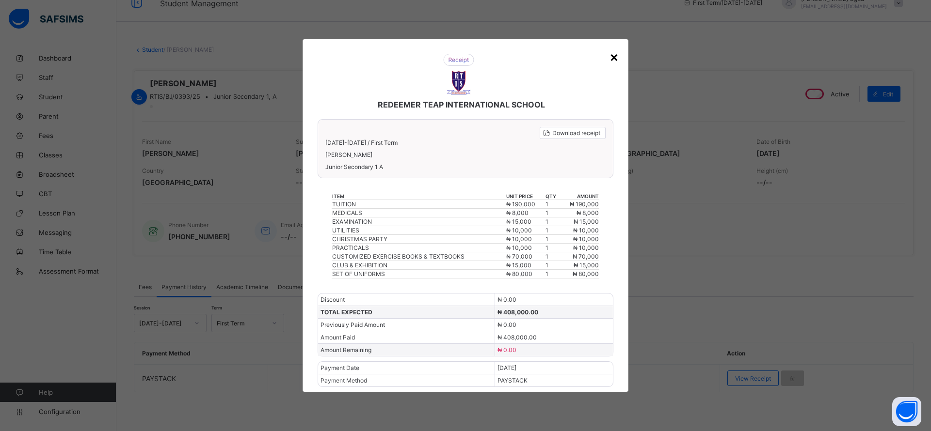
click at [615, 58] on div "×" at bounding box center [613, 56] width 9 height 16
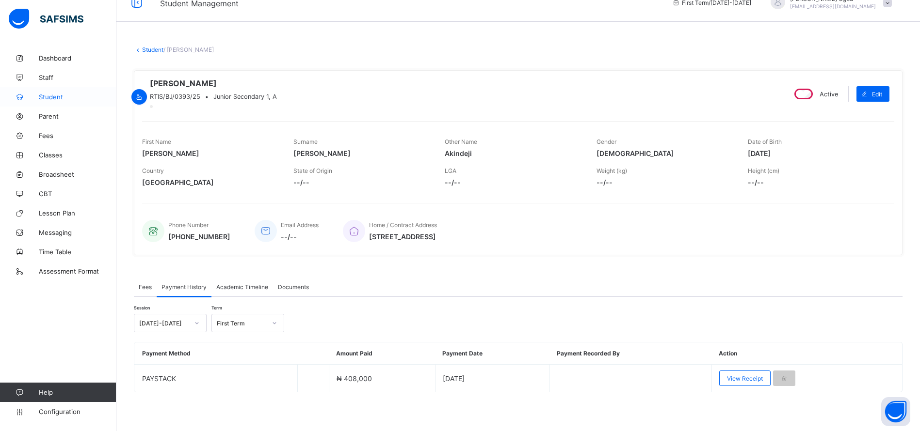
click at [55, 100] on span "Student" at bounding box center [78, 97] width 78 height 8
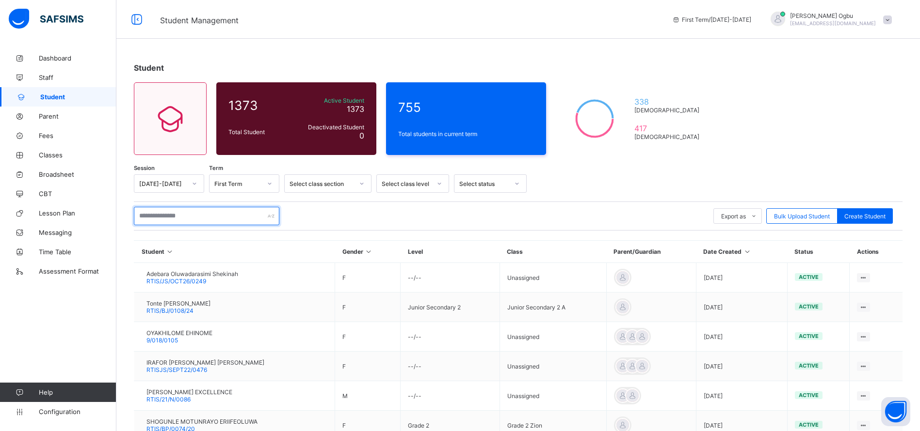
click at [166, 213] on input "text" at bounding box center [206, 216] width 145 height 18
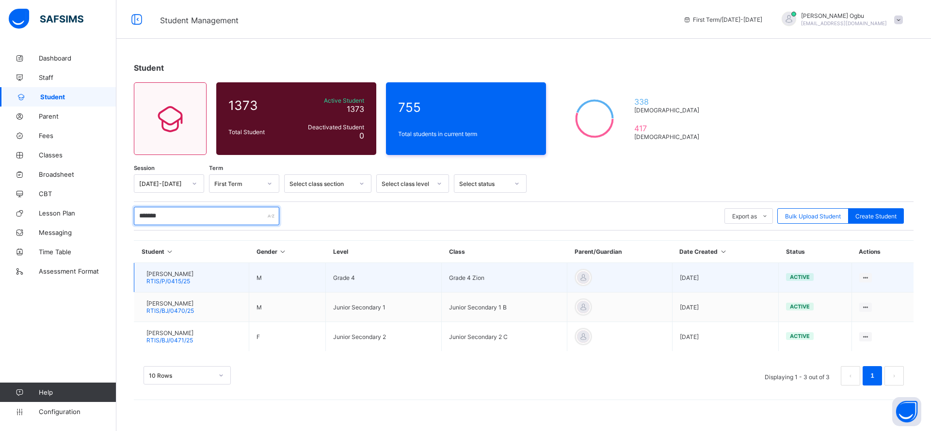
type input "*******"
click at [177, 287] on td "GHANI NASIR ALMUSTAPHA RTIS/P/0415/25" at bounding box center [191, 278] width 115 height 30
click at [175, 278] on span "RTIS/P/0415/25" at bounding box center [168, 281] width 44 height 7
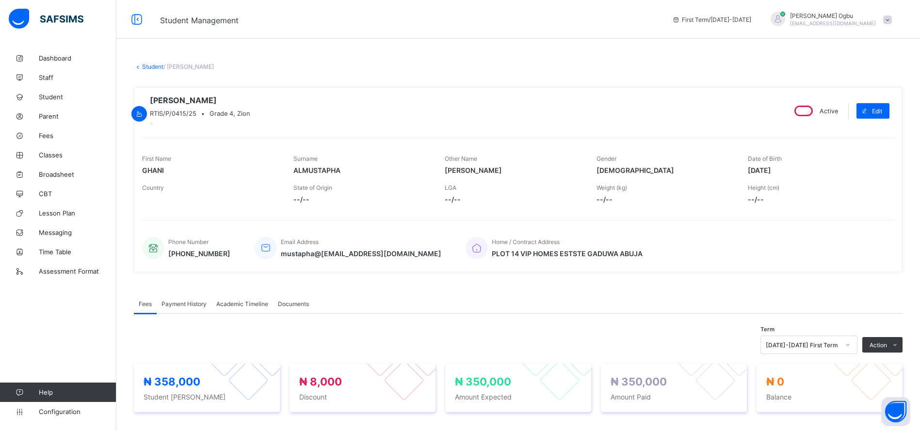
click at [184, 308] on span "Payment History" at bounding box center [183, 304] width 45 height 7
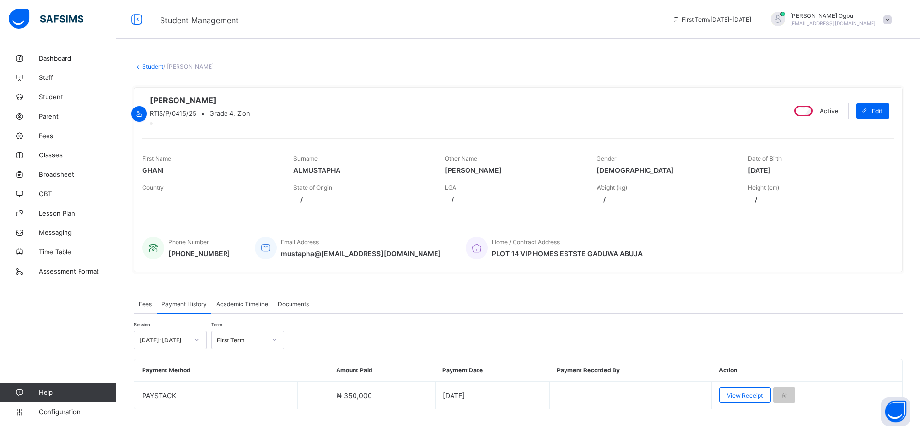
scroll to position [30, 0]
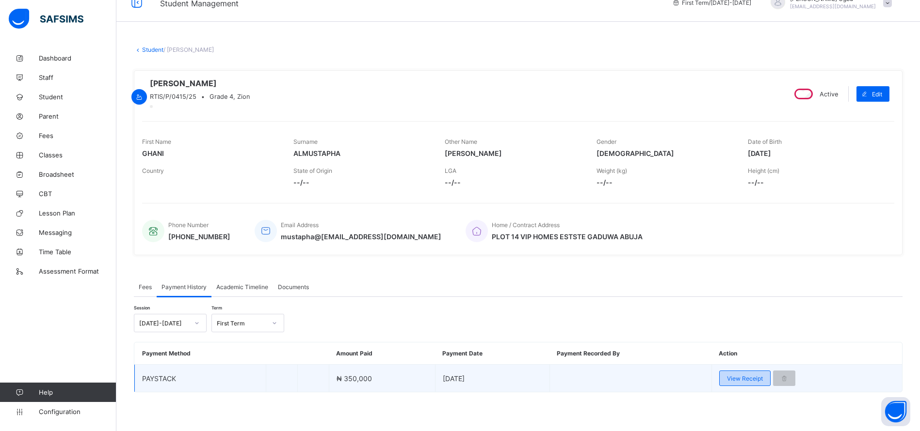
click at [739, 385] on div "View Receipt" at bounding box center [744, 379] width 51 height 16
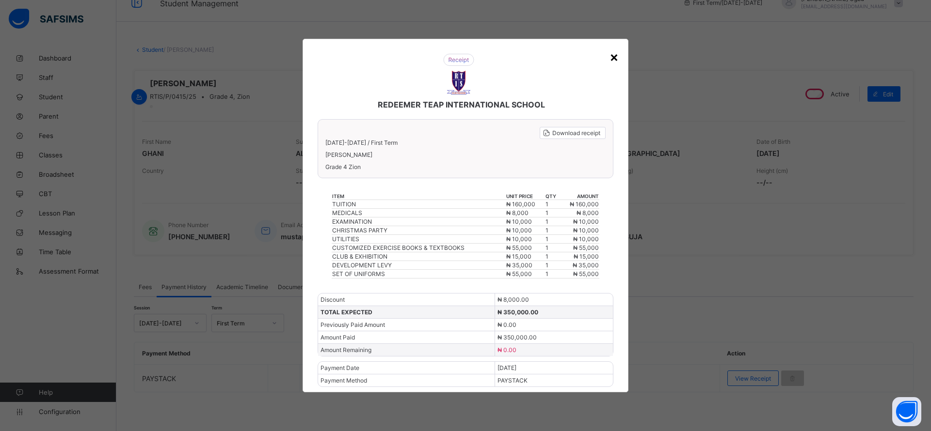
click at [617, 61] on div "×" at bounding box center [613, 56] width 9 height 16
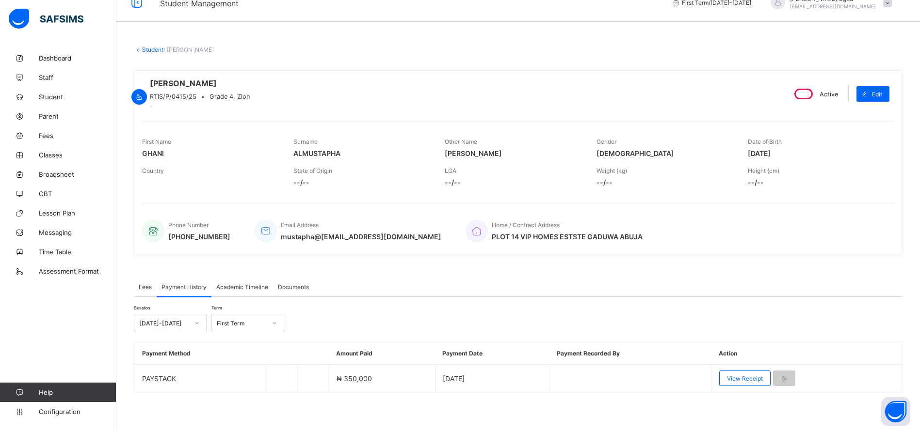
click at [152, 46] on link "Student" at bounding box center [152, 49] width 21 height 7
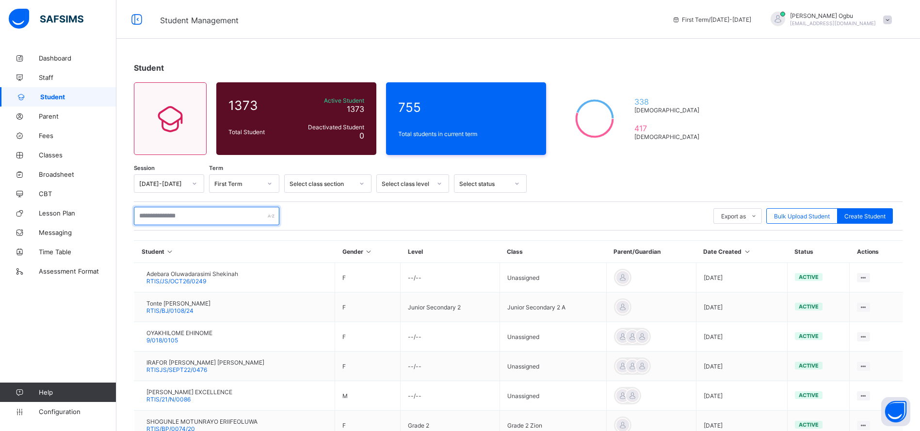
click at [192, 211] on input "text" at bounding box center [206, 216] width 145 height 18
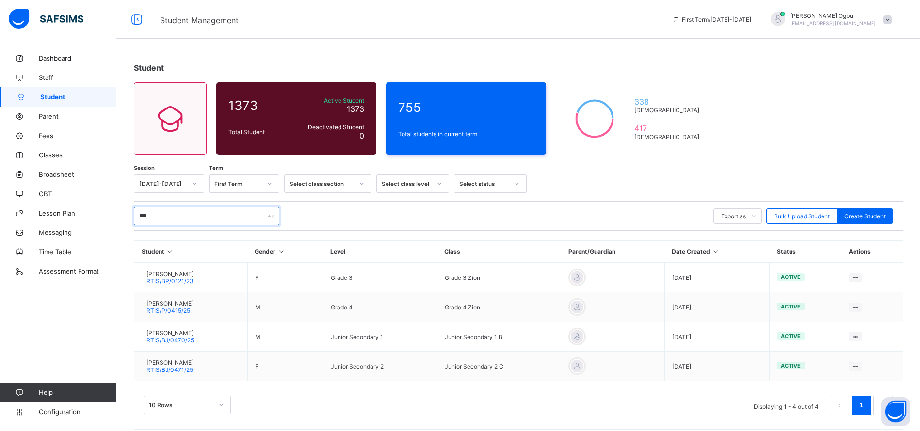
type input "**********"
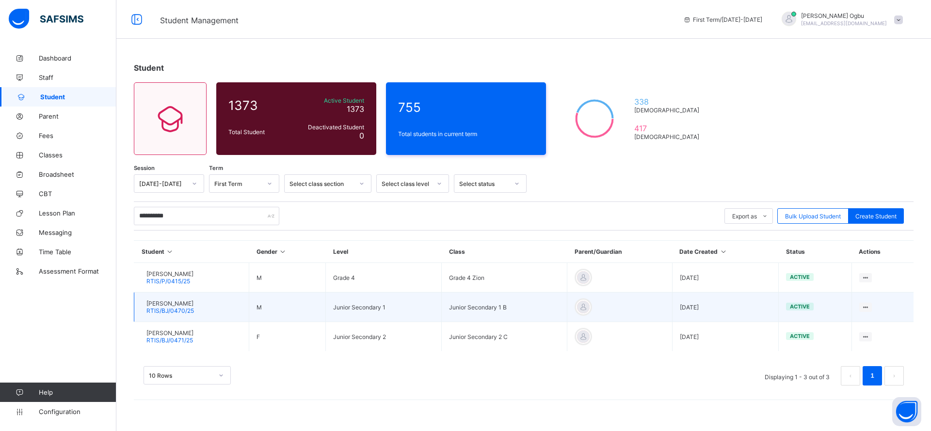
click at [194, 302] on span "MUKHTAR DANIEL ALMUSTAPHA" at bounding box center [170, 303] width 48 height 7
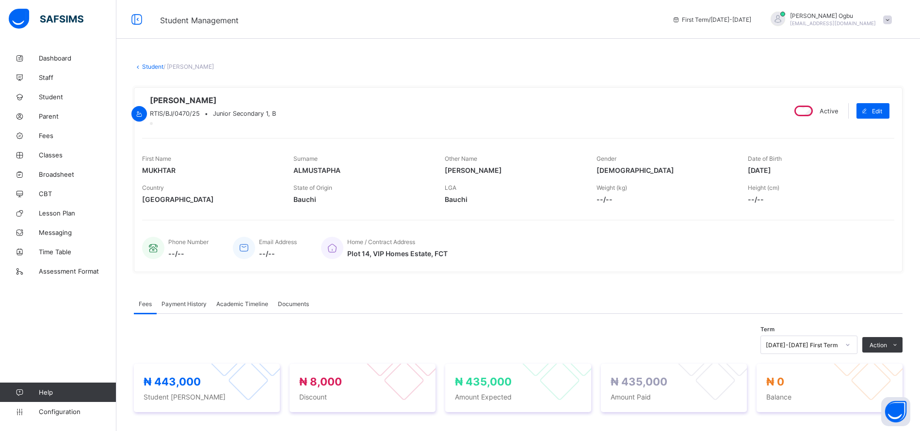
click at [187, 308] on span "Payment History" at bounding box center [183, 304] width 45 height 7
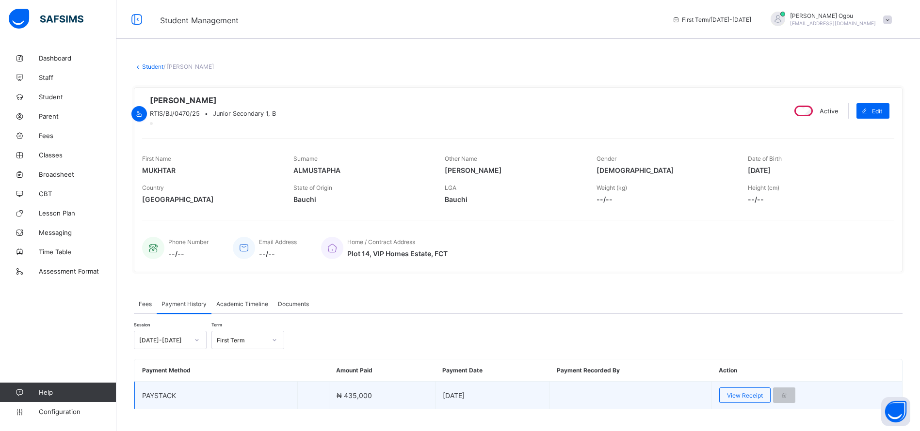
scroll to position [30, 0]
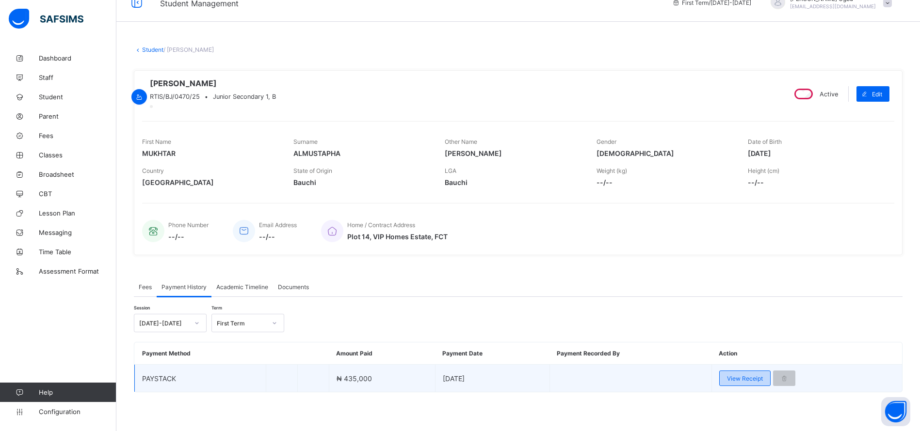
click at [748, 379] on span "View Receipt" at bounding box center [745, 378] width 36 height 7
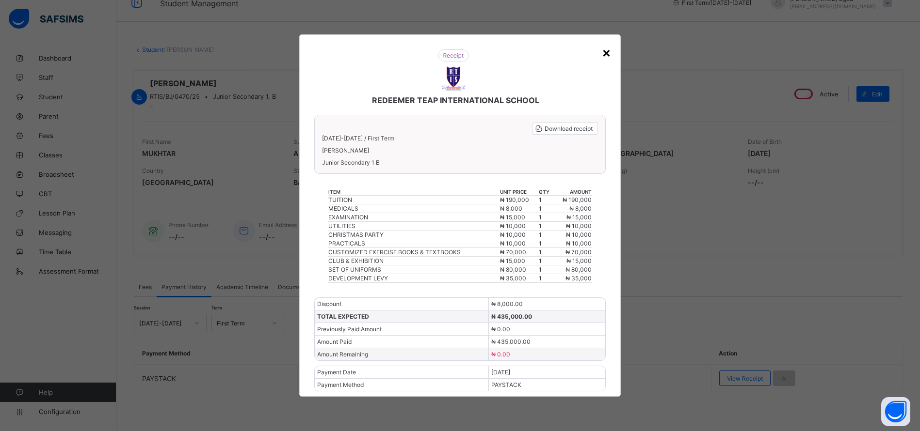
click at [608, 54] on div "×" at bounding box center [606, 52] width 9 height 16
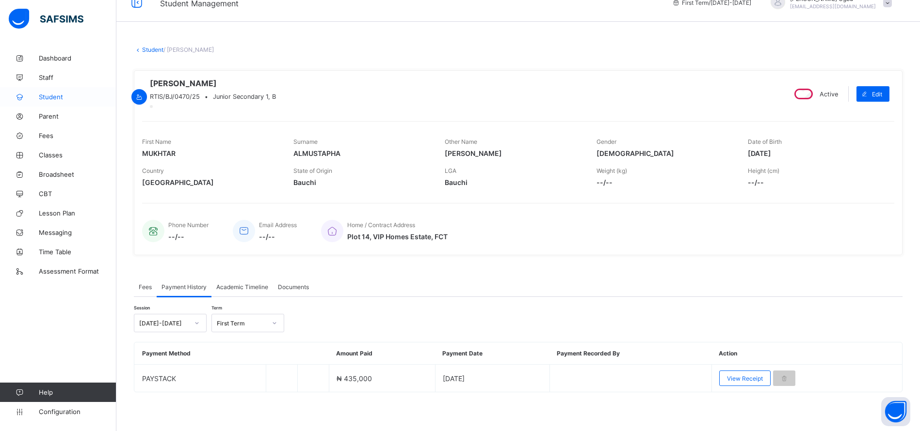
click at [52, 98] on span "Student" at bounding box center [78, 97] width 78 height 8
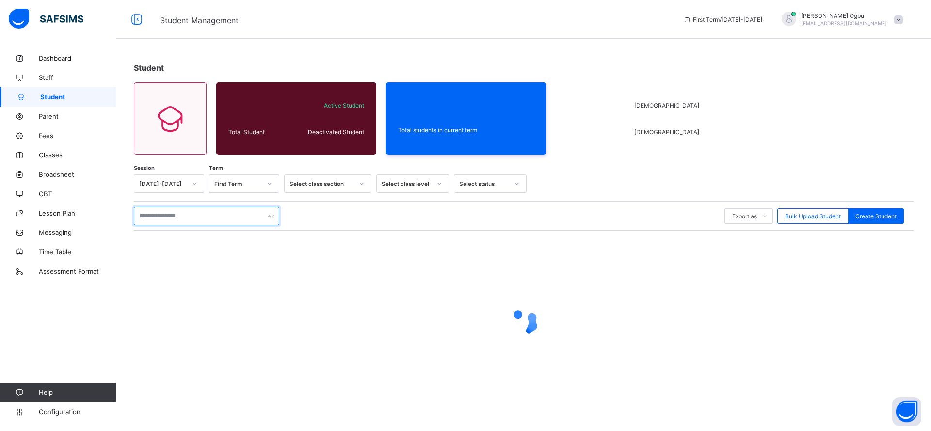
click at [170, 218] on input "text" at bounding box center [206, 216] width 145 height 18
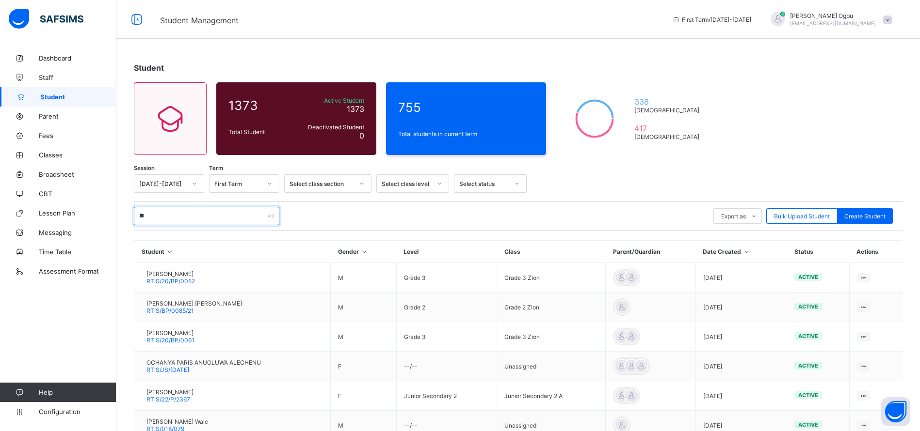
type input "**********"
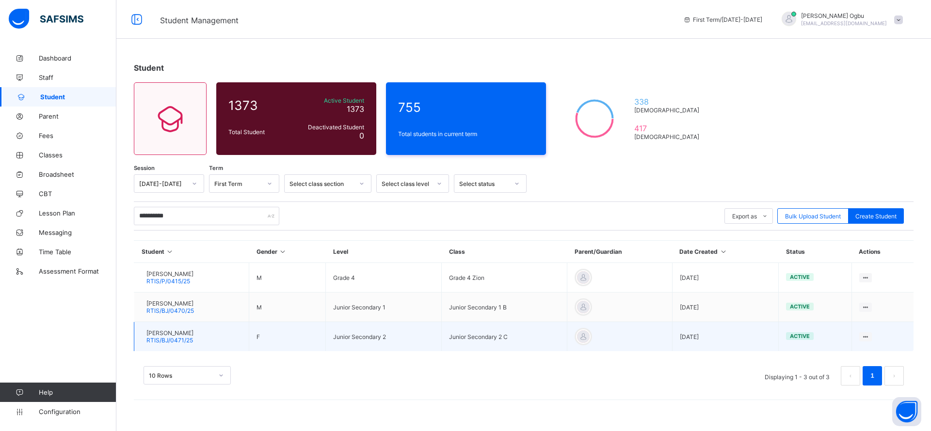
click at [193, 338] on span "RTIS/BJ/0471/25" at bounding box center [169, 340] width 47 height 7
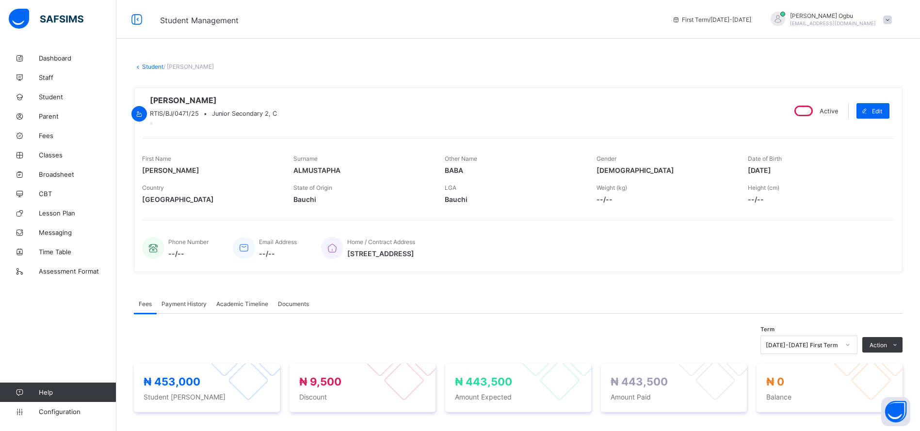
click at [176, 314] on div "Payment History" at bounding box center [184, 303] width 55 height 19
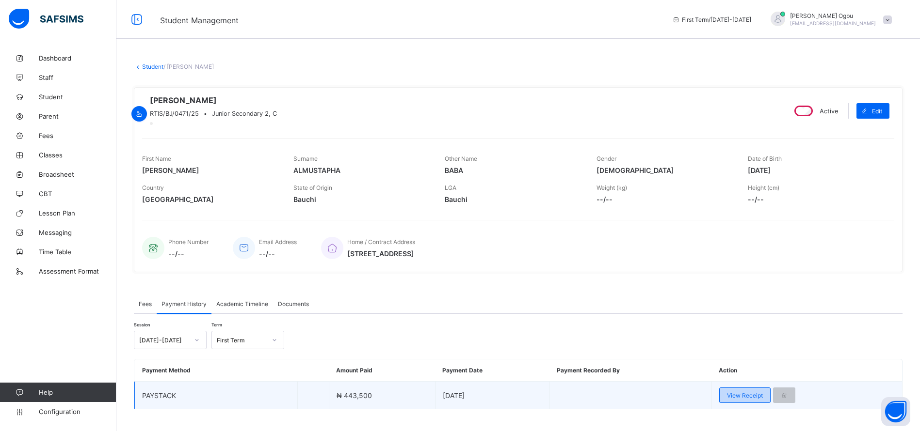
click at [744, 399] on span "View Receipt" at bounding box center [745, 395] width 36 height 7
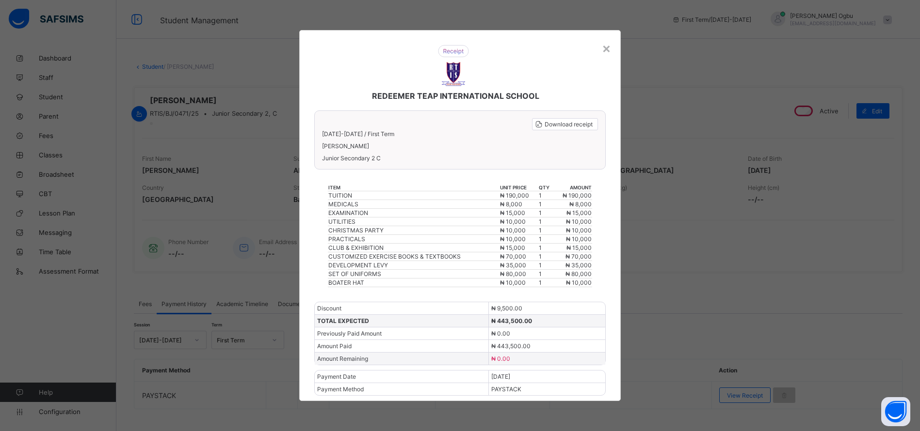
click at [167, 161] on div "× REDEEMER TEAP INTERNATIONAL SCHOOL Download receipt 2025-2026 / First Term FA…" at bounding box center [460, 215] width 920 height 431
click at [608, 53] on div "×" at bounding box center [606, 48] width 9 height 16
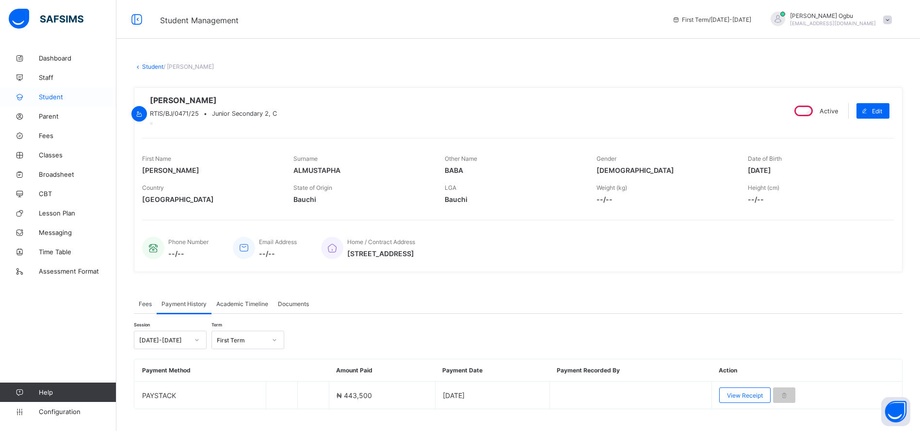
click at [57, 103] on link "Student" at bounding box center [58, 96] width 116 height 19
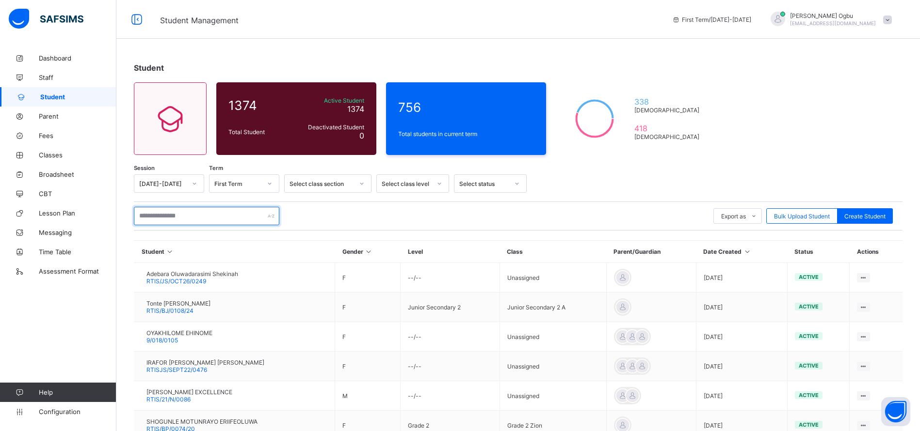
click at [195, 216] on input "text" at bounding box center [206, 216] width 145 height 18
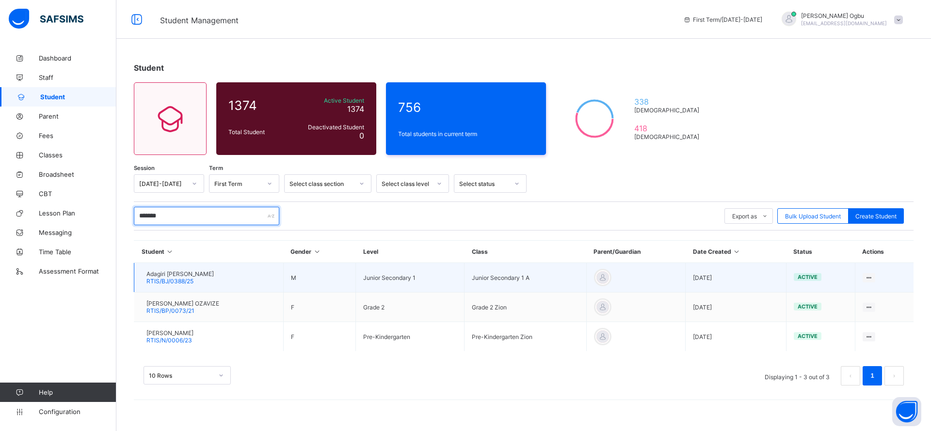
type input "*******"
click at [176, 278] on span "RTIS/BJ/0388/25" at bounding box center [169, 281] width 47 height 7
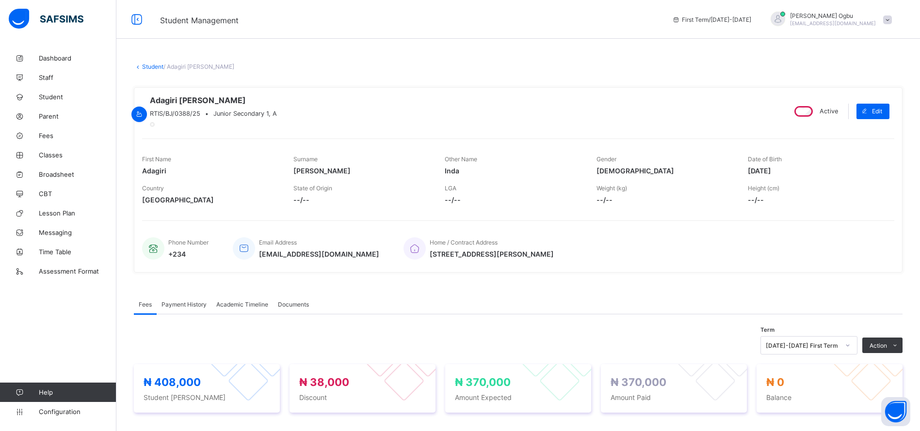
click at [181, 308] on span "Payment History" at bounding box center [183, 304] width 45 height 7
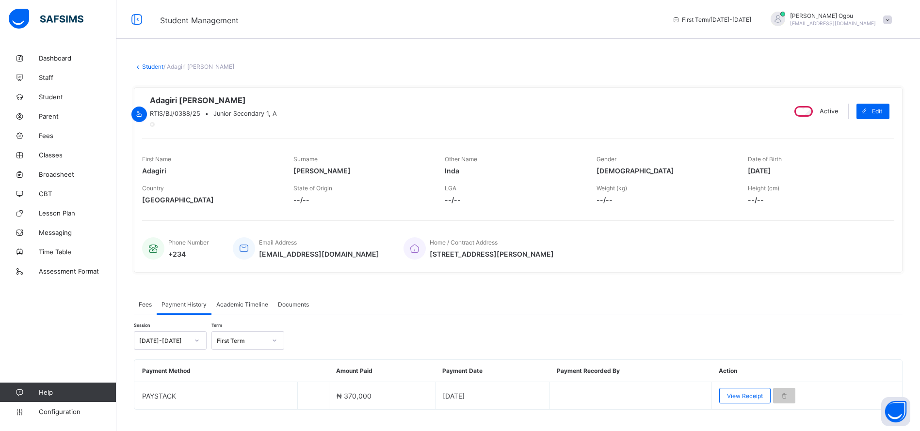
scroll to position [30, 0]
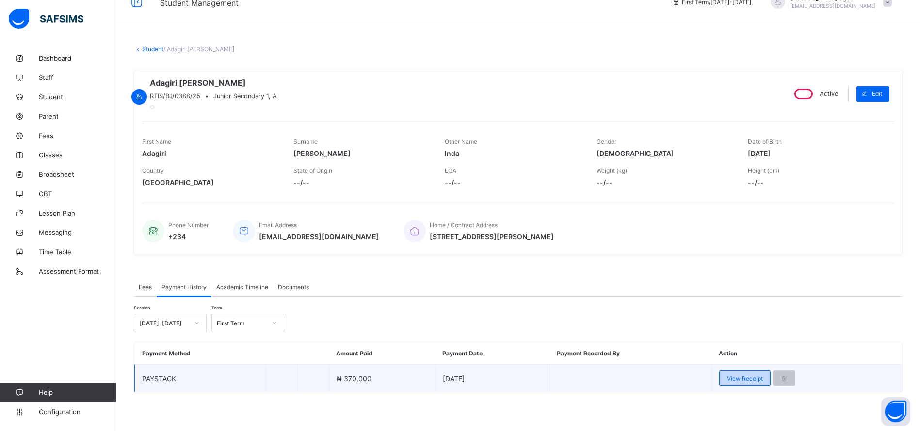
click at [738, 377] on span "View Receipt" at bounding box center [745, 378] width 36 height 7
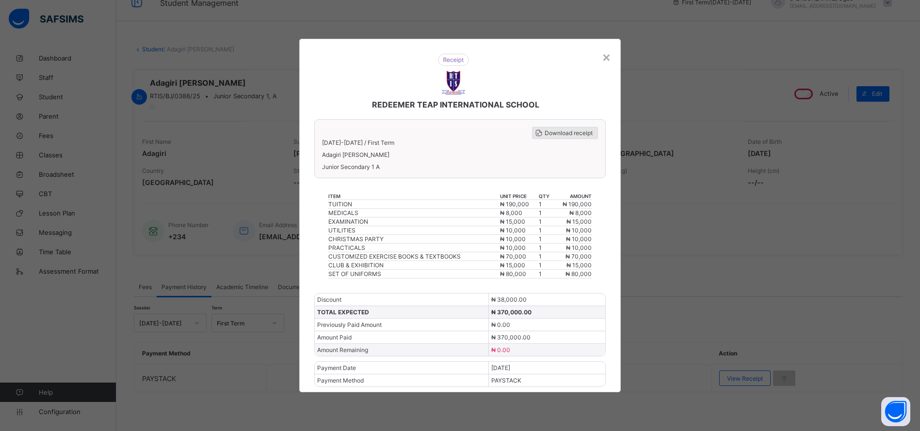
click at [563, 132] on span "Download receipt" at bounding box center [568, 132] width 48 height 7
click at [611, 60] on div "×" at bounding box center [606, 56] width 9 height 16
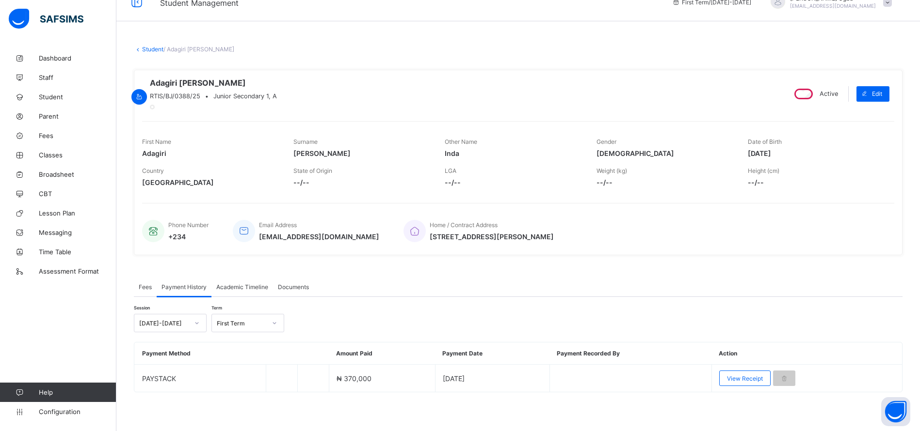
click at [150, 46] on link "Student" at bounding box center [152, 49] width 21 height 7
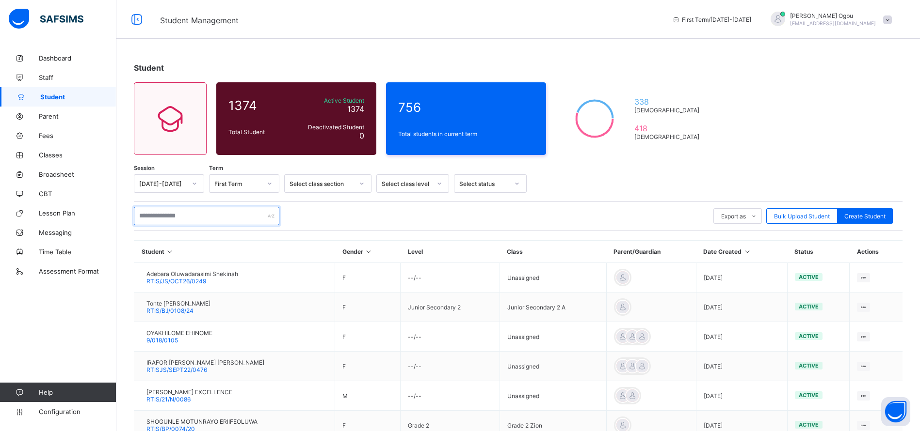
click at [191, 221] on input "text" at bounding box center [206, 216] width 145 height 18
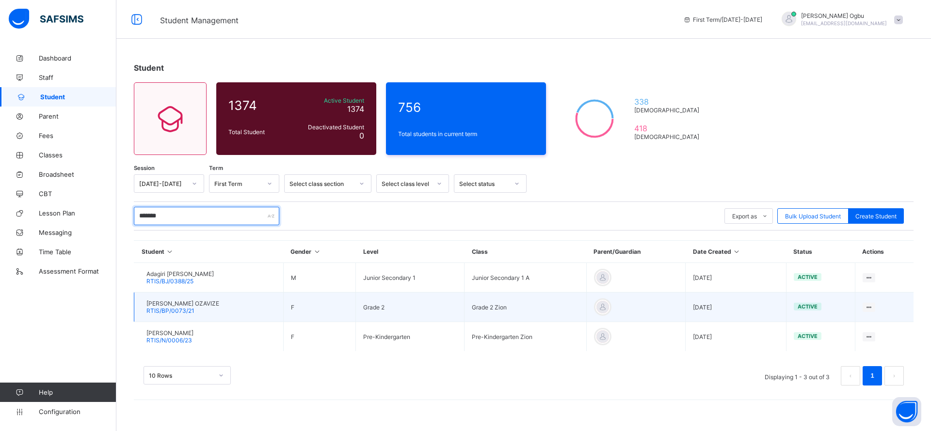
type input "*******"
click at [177, 305] on span "ADAGIRI ARELLA OZAVIZE" at bounding box center [182, 303] width 73 height 7
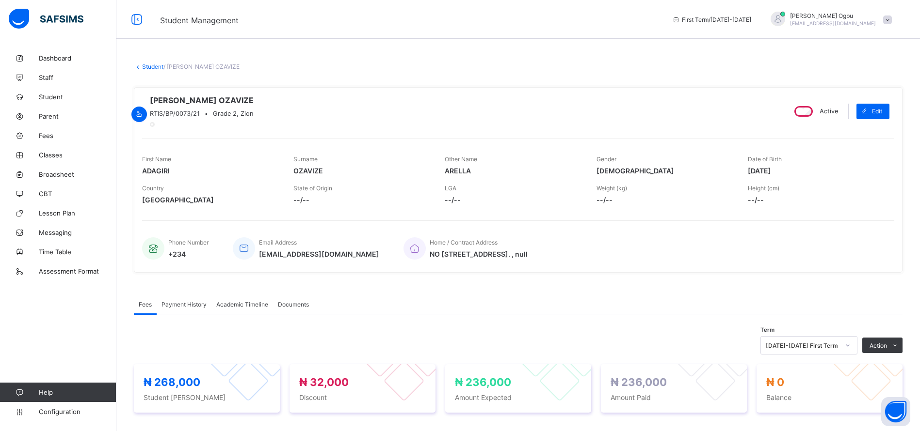
click at [184, 308] on span "Payment History" at bounding box center [183, 304] width 45 height 7
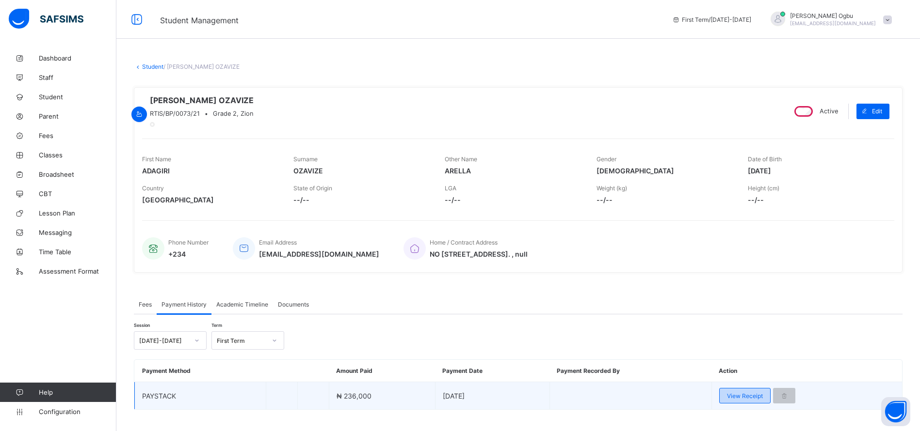
click at [738, 400] on span "View Receipt" at bounding box center [745, 396] width 36 height 7
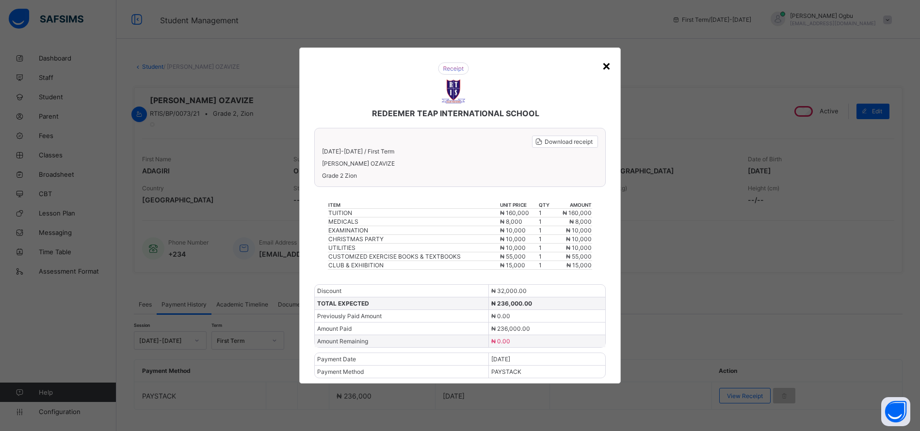
click at [607, 63] on div "×" at bounding box center [606, 65] width 9 height 16
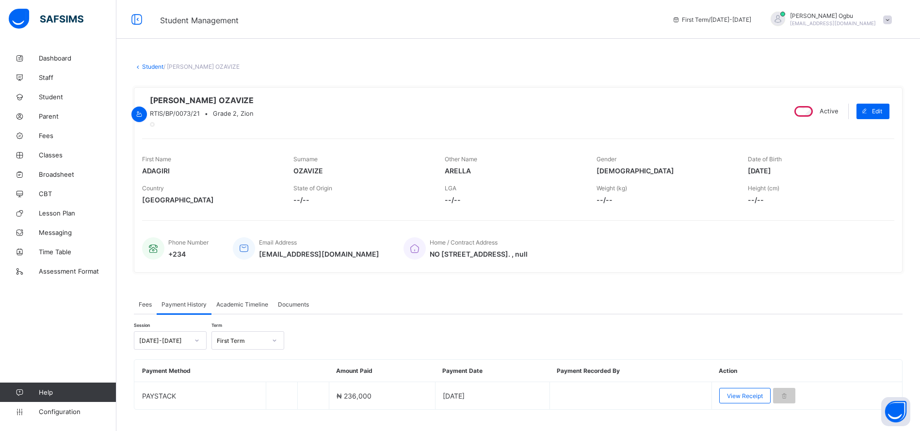
click at [145, 69] on link "Student" at bounding box center [152, 66] width 21 height 7
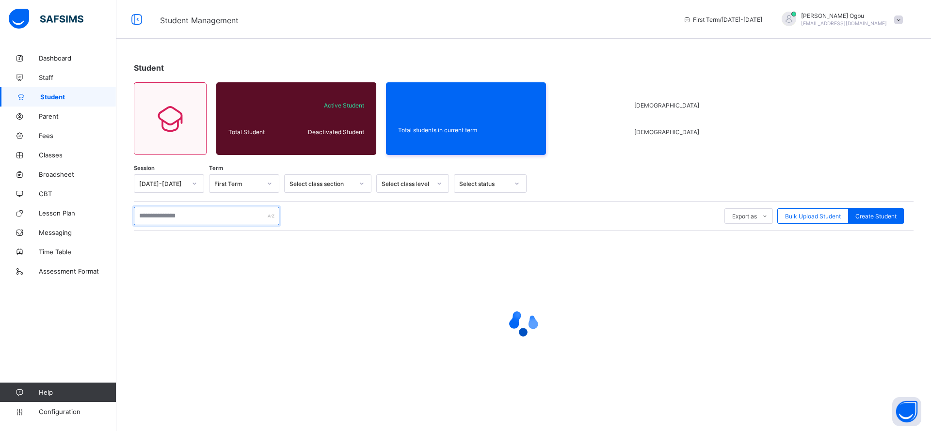
click at [173, 221] on input "text" at bounding box center [206, 216] width 145 height 18
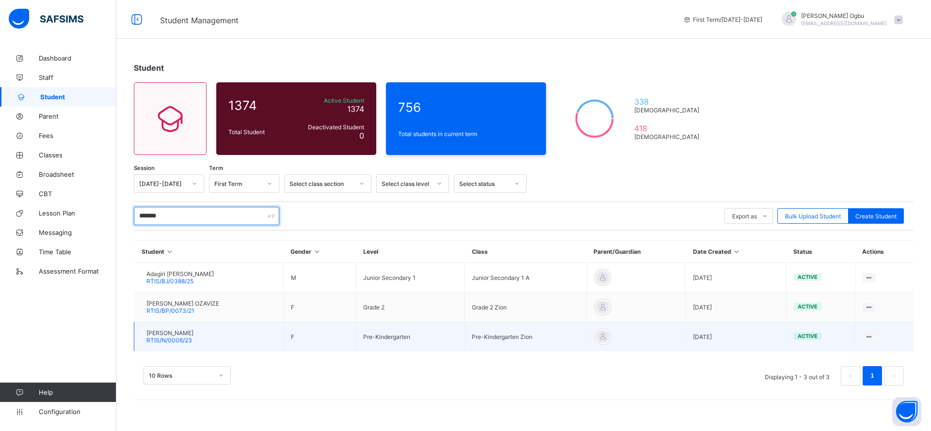
type input "*******"
click at [175, 338] on span "RTIS/N/0006/23" at bounding box center [169, 340] width 46 height 7
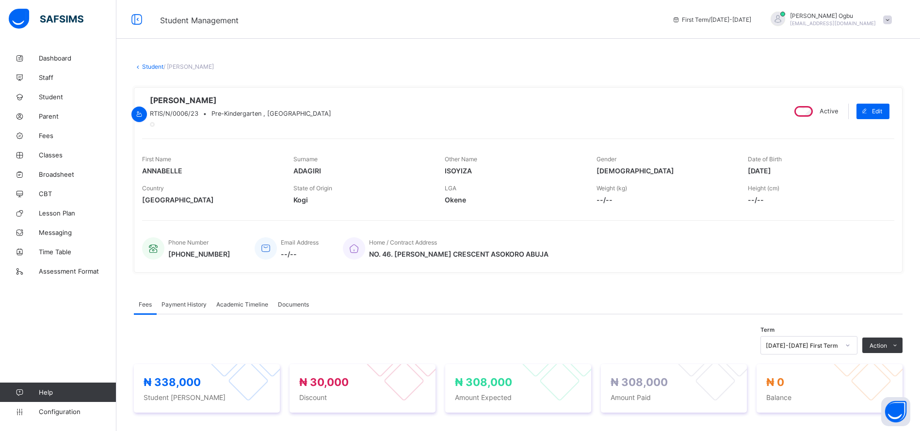
click at [188, 308] on span "Payment History" at bounding box center [183, 304] width 45 height 7
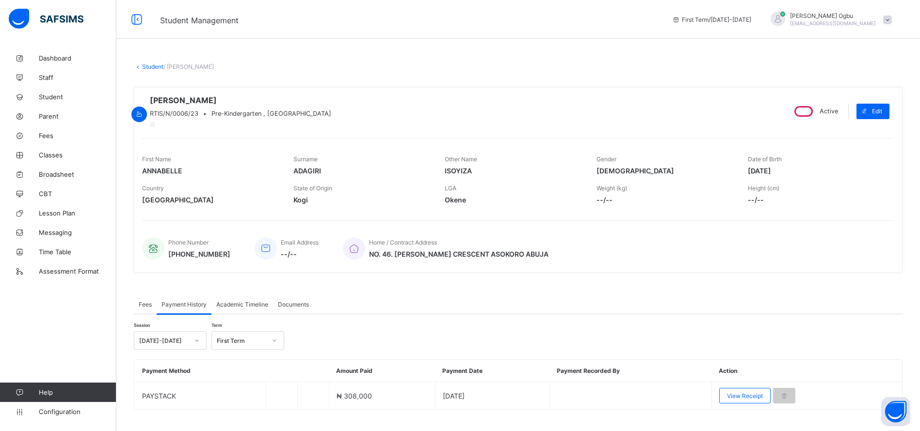
scroll to position [30, 0]
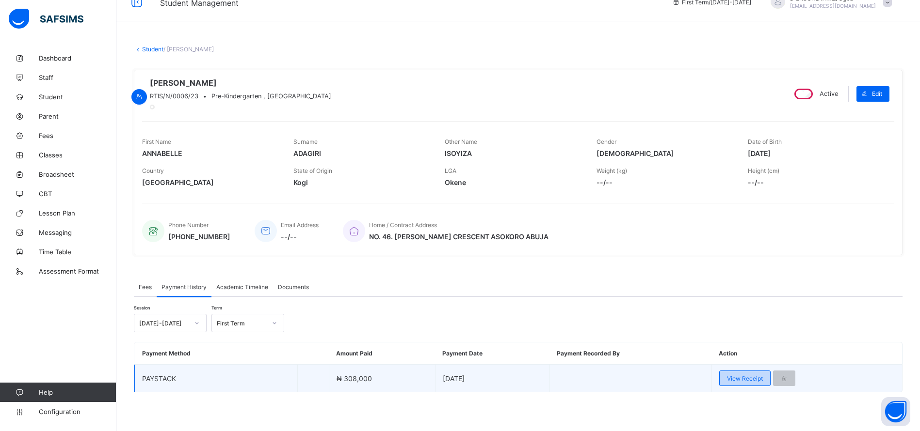
click at [740, 376] on span "View Receipt" at bounding box center [745, 378] width 36 height 7
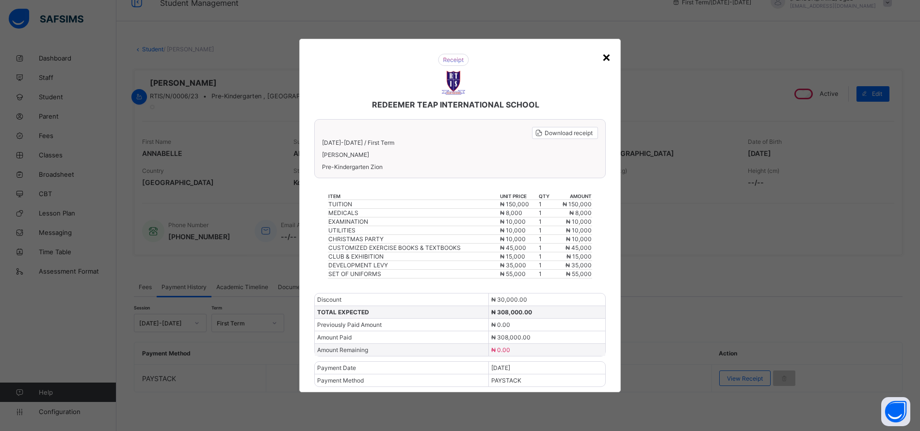
click at [611, 59] on div "×" at bounding box center [606, 56] width 9 height 16
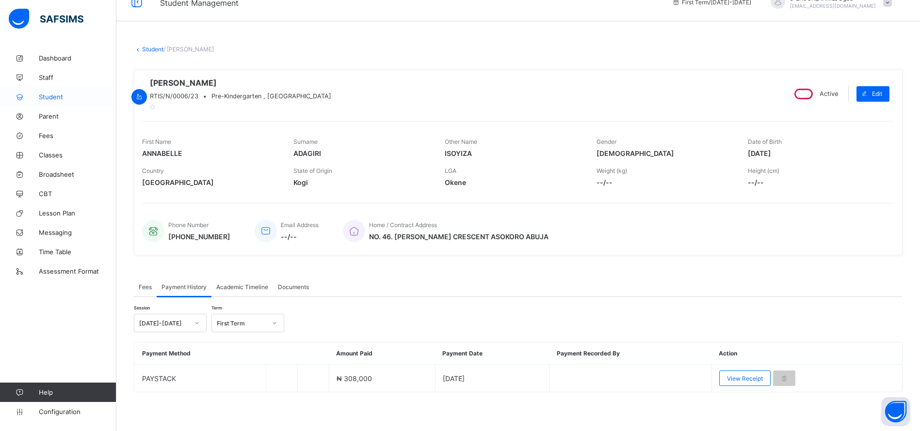
click at [55, 96] on span "Student" at bounding box center [78, 97] width 78 height 8
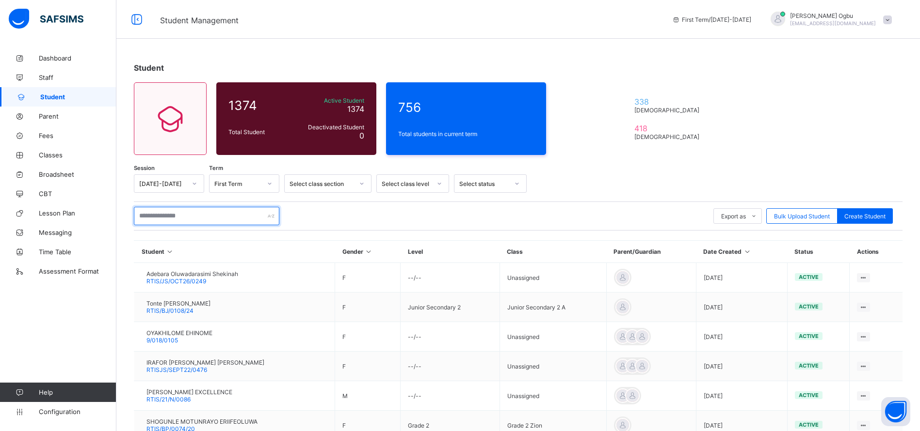
click at [164, 217] on input "text" at bounding box center [206, 216] width 145 height 18
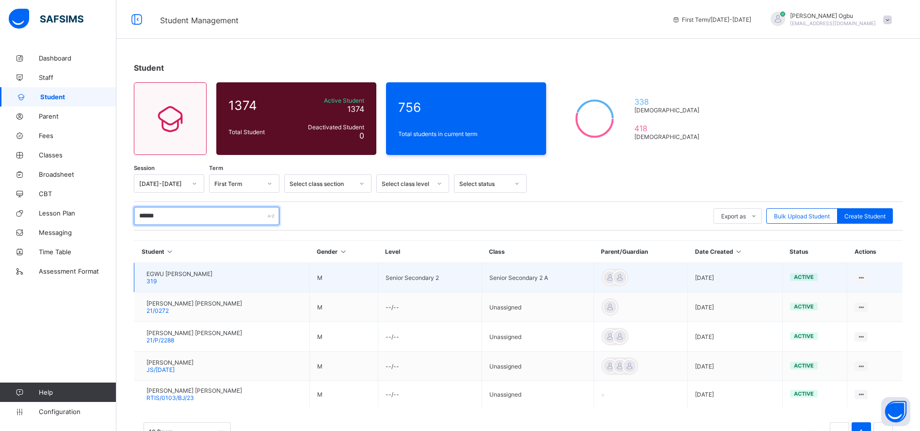
type input "******"
click at [195, 274] on span "EGWU PETER AZUBUIKE" at bounding box center [179, 274] width 66 height 7
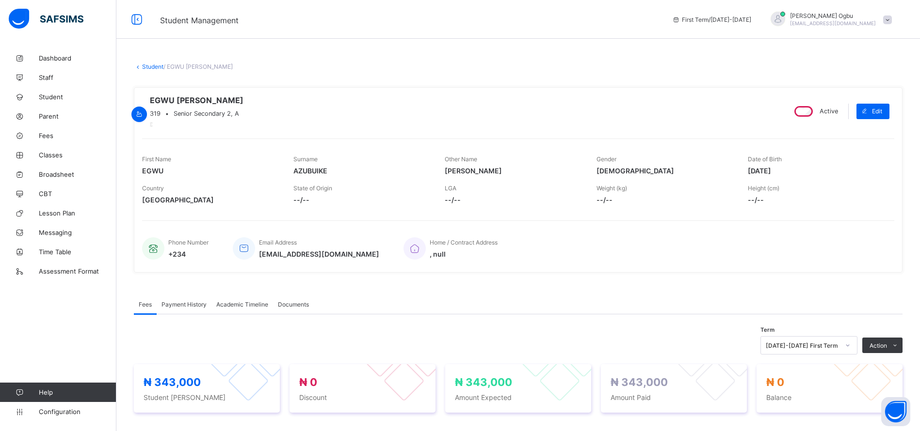
click at [180, 308] on span "Payment History" at bounding box center [183, 304] width 45 height 7
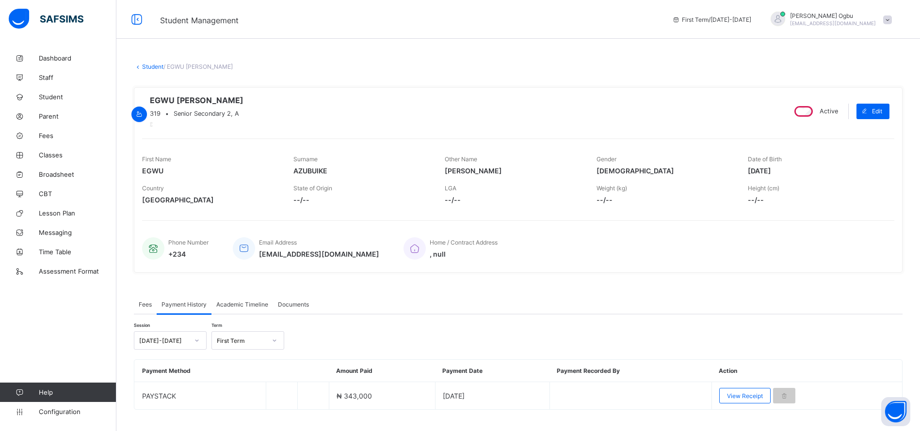
scroll to position [27, 0]
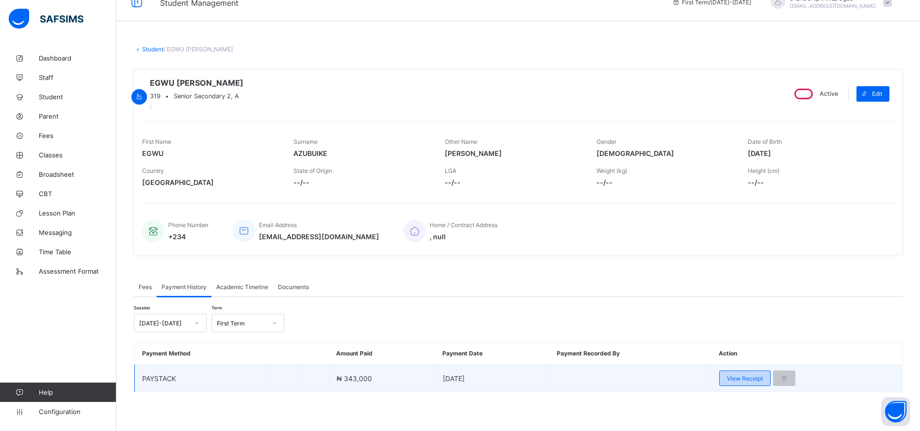
click at [737, 385] on div "View Receipt" at bounding box center [744, 379] width 51 height 16
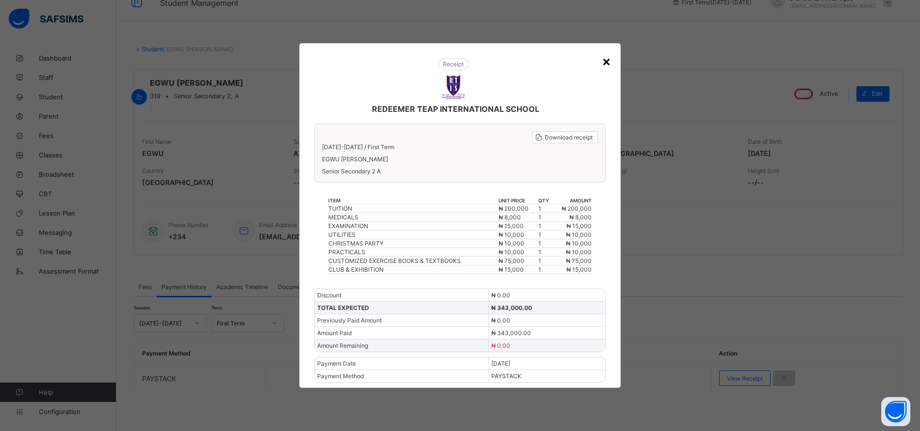
click at [604, 61] on div "×" at bounding box center [606, 61] width 9 height 16
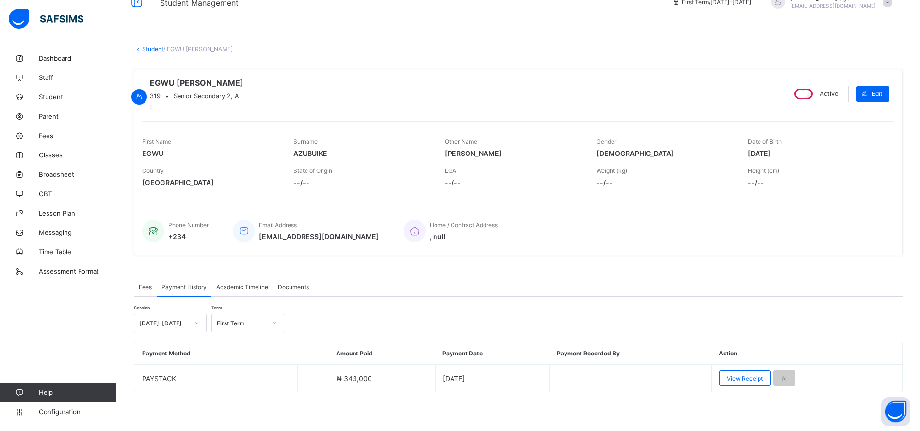
click at [150, 48] on div "× Delete Document This action would delete the document with name: from the sys…" at bounding box center [517, 231] width 803 height 400
click at [150, 46] on link "Student" at bounding box center [152, 49] width 21 height 7
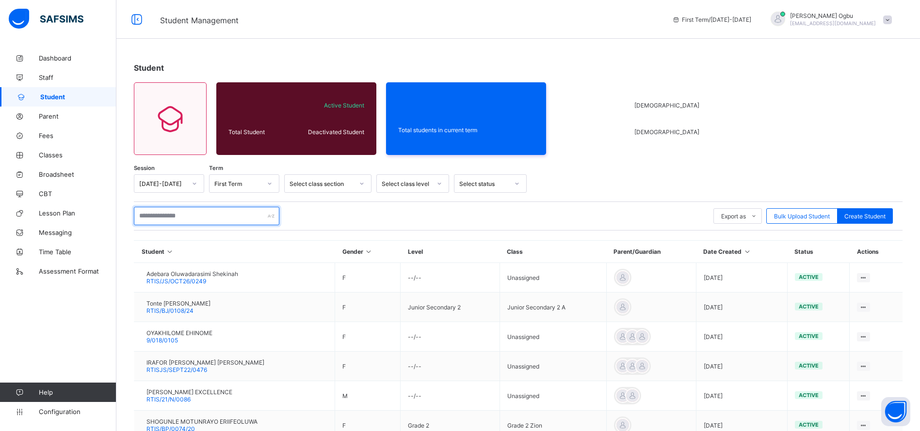
click at [175, 219] on input "text" at bounding box center [206, 216] width 145 height 18
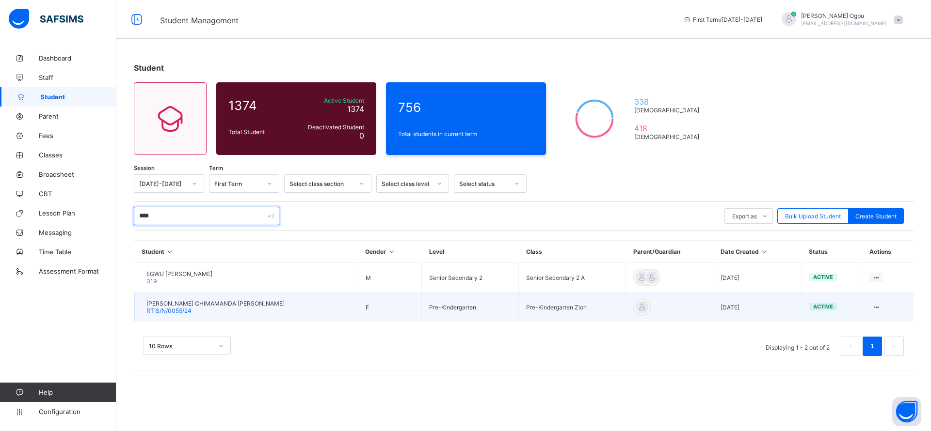
type input "****"
click at [181, 307] on span "RTIS/N/0055/24" at bounding box center [168, 310] width 45 height 7
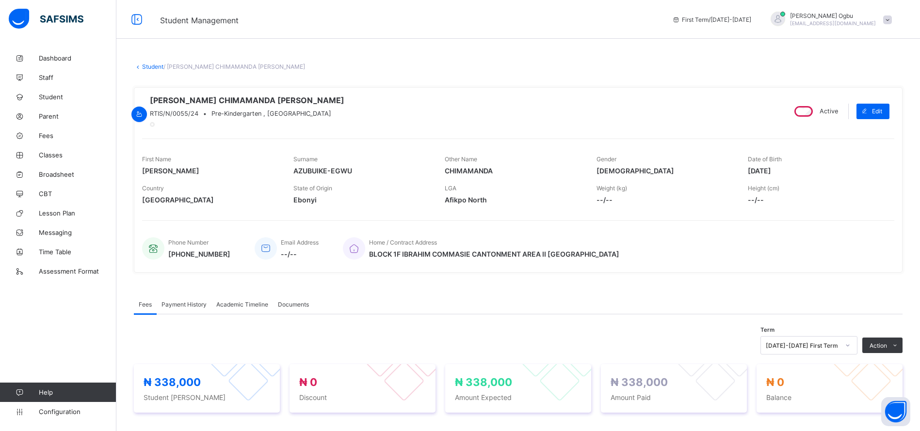
click at [187, 308] on span "Payment History" at bounding box center [183, 304] width 45 height 7
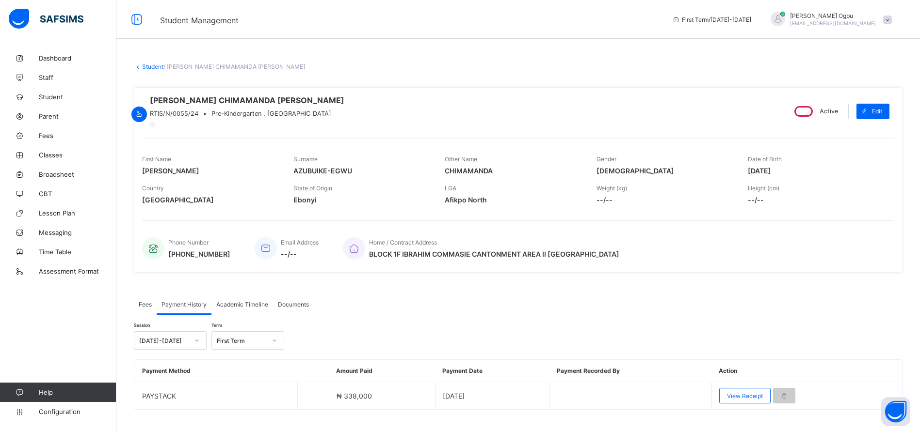
scroll to position [30, 0]
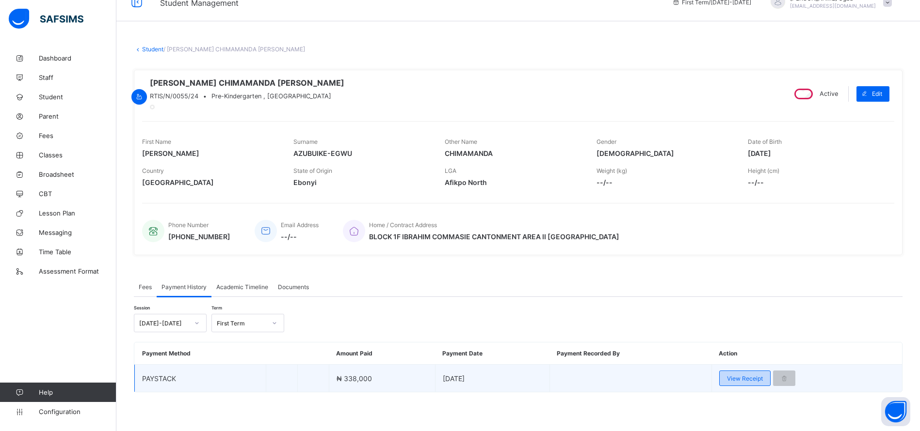
click at [736, 384] on div "View Receipt" at bounding box center [744, 379] width 51 height 16
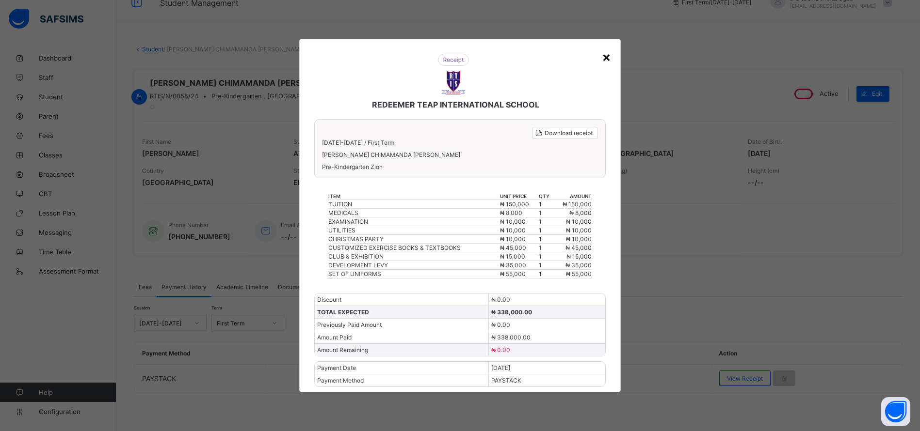
click at [607, 60] on div "×" at bounding box center [606, 56] width 9 height 16
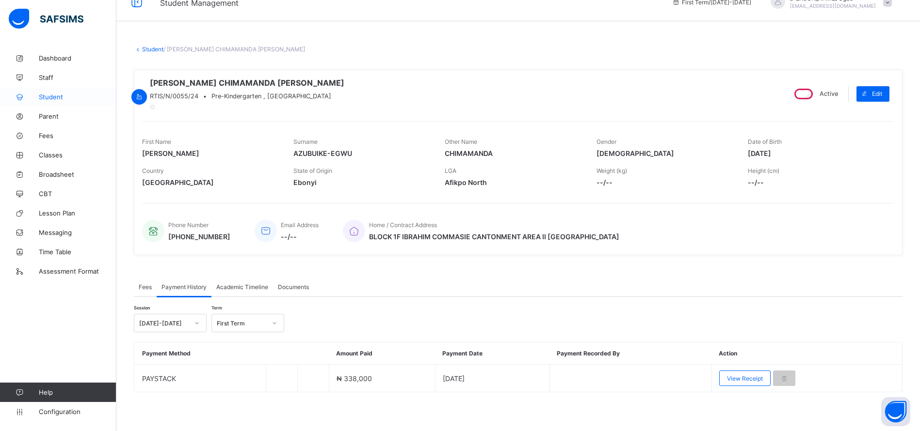
click at [49, 96] on span "Student" at bounding box center [78, 97] width 78 height 8
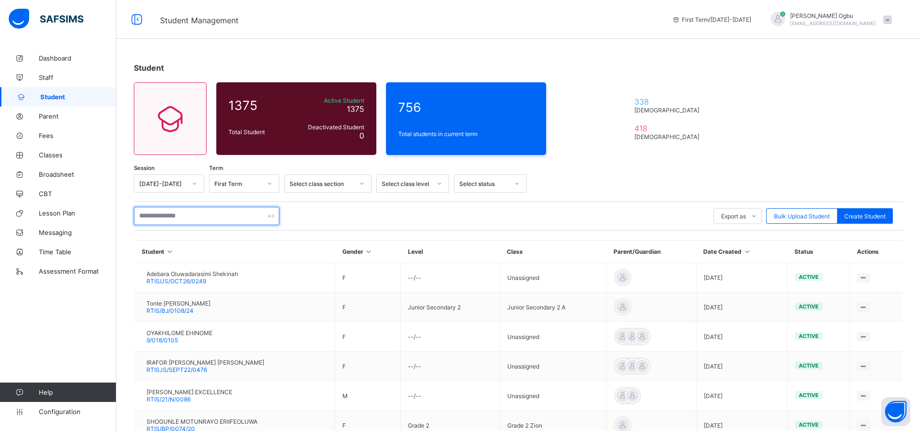
click at [186, 220] on input "text" at bounding box center [206, 216] width 145 height 18
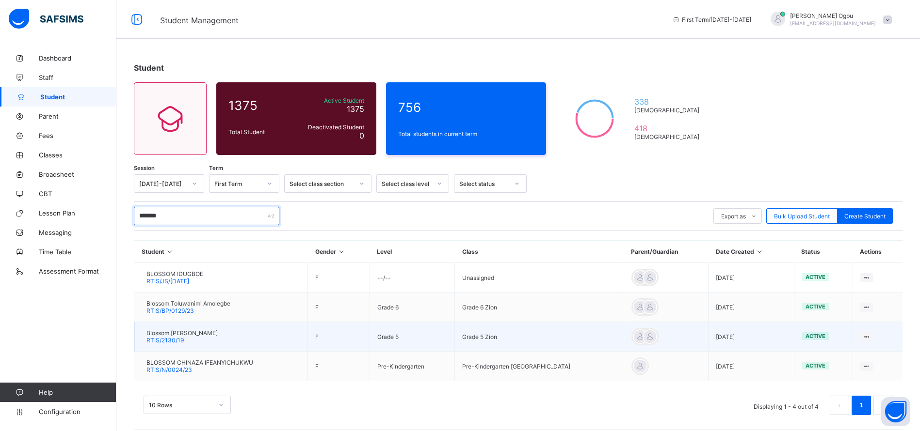
type input "*******"
click at [184, 337] on span "RTIS/2130/19" at bounding box center [164, 340] width 37 height 7
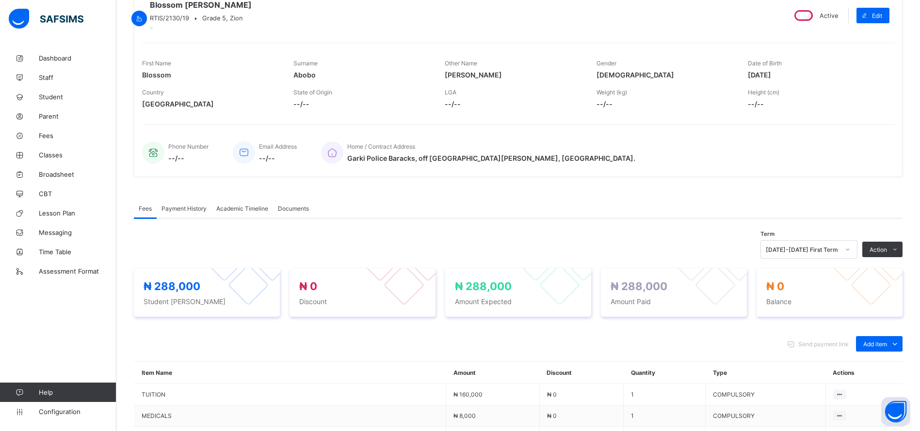
click at [188, 214] on div "Payment History" at bounding box center [184, 208] width 55 height 19
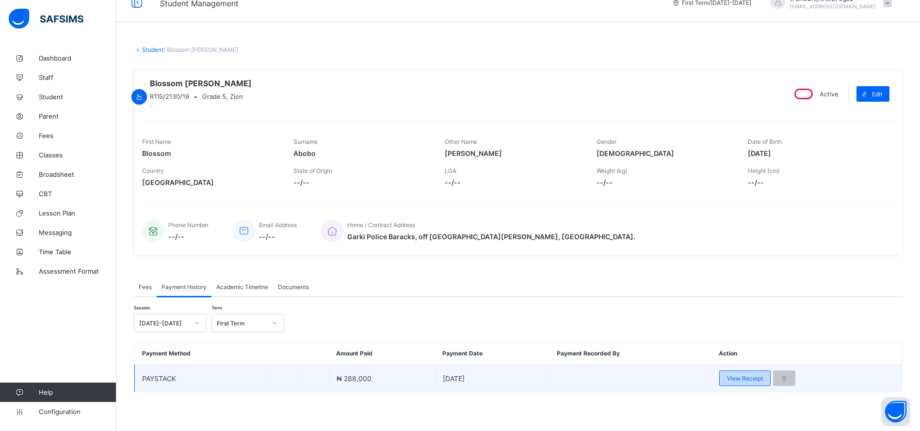
click at [738, 378] on span "View Receipt" at bounding box center [745, 378] width 36 height 7
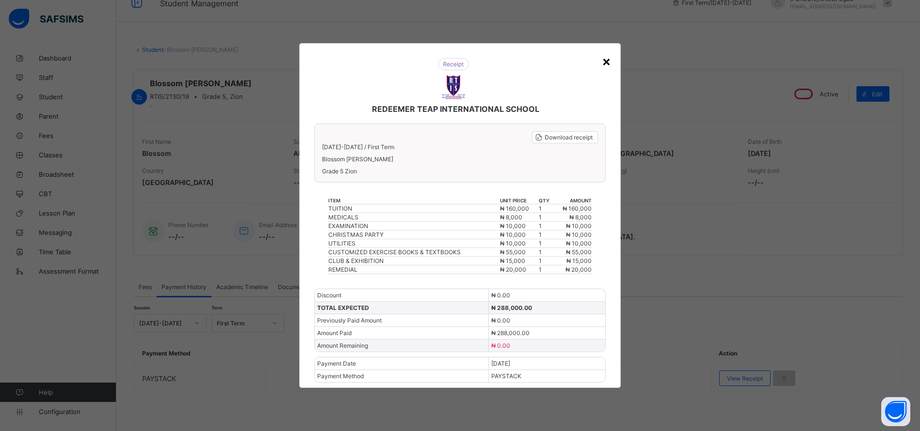
click at [609, 60] on div "×" at bounding box center [606, 61] width 9 height 16
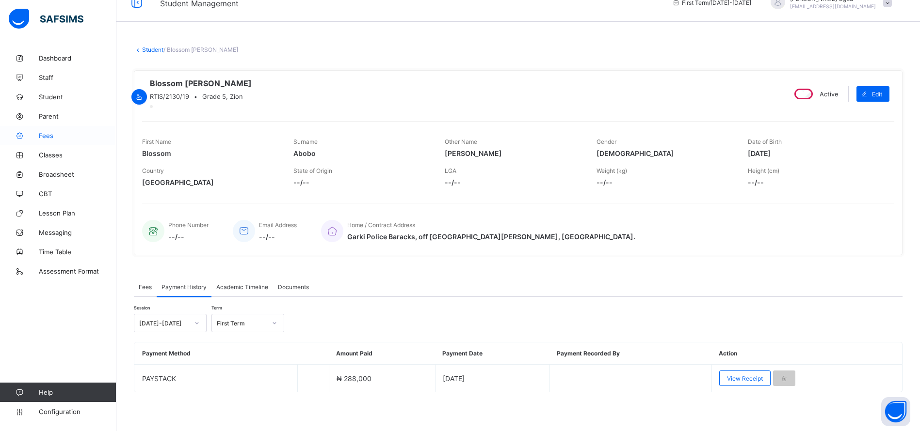
click at [50, 137] on span "Fees" at bounding box center [78, 136] width 78 height 8
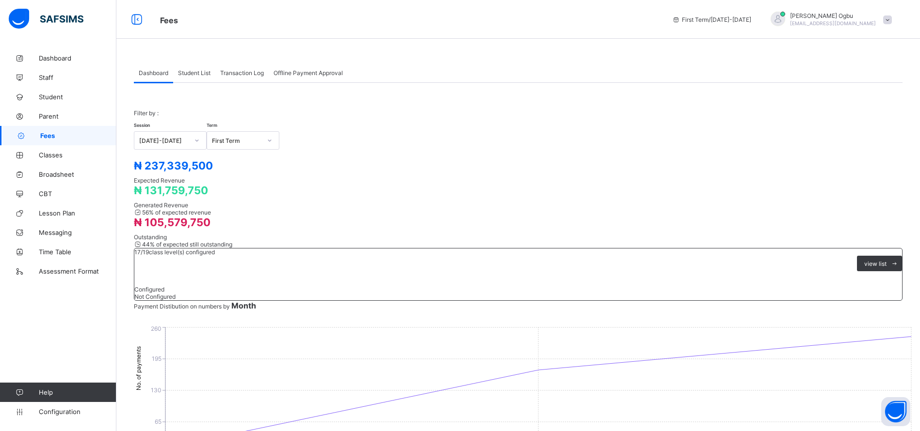
click at [191, 76] on span "Student List" at bounding box center [194, 72] width 32 height 7
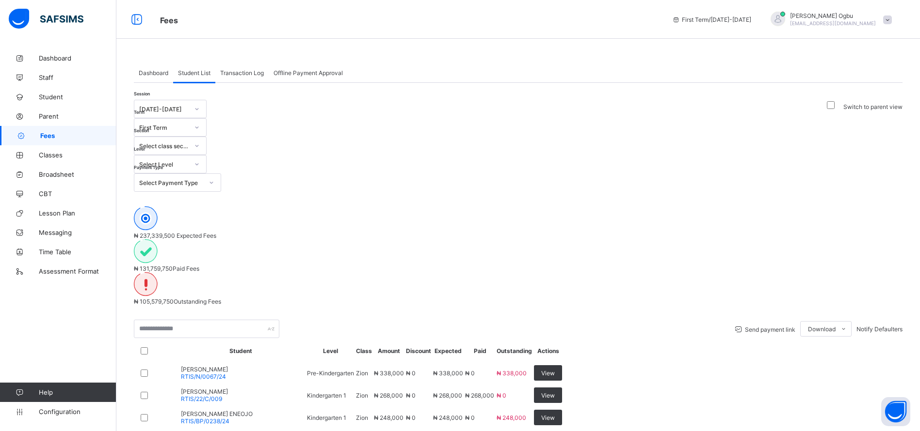
click at [188, 158] on div "Select Level" at bounding box center [160, 165] width 53 height 14
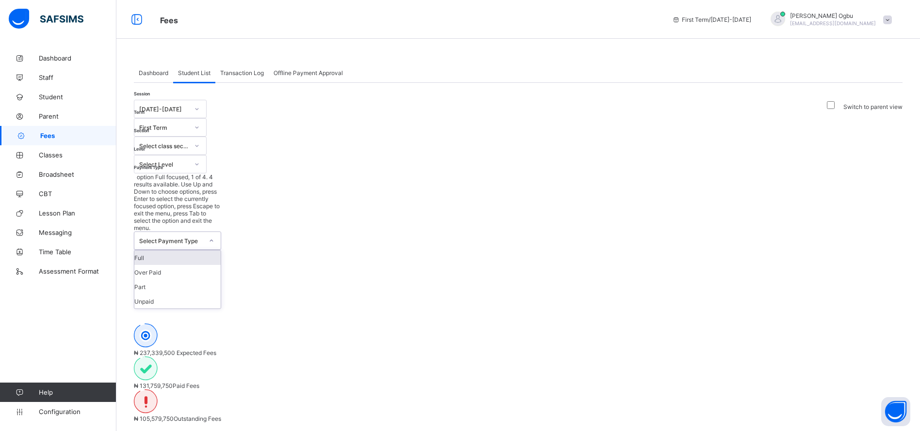
click at [203, 238] on div "Select Payment Type" at bounding box center [171, 241] width 64 height 7
click at [221, 280] on div "Part" at bounding box center [177, 287] width 86 height 15
click at [481, 357] on div "₦ 131,759,750 Paid Fees" at bounding box center [518, 373] width 768 height 33
click at [221, 251] on div "Full" at bounding box center [177, 258] width 86 height 15
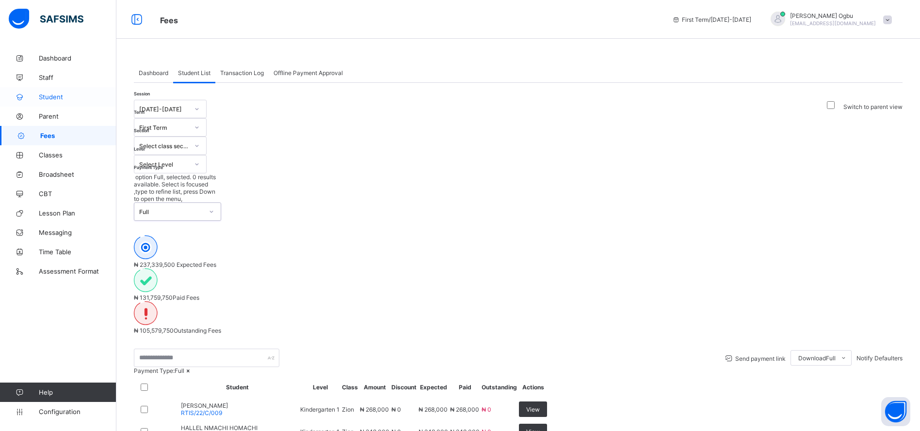
click at [56, 98] on span "Student" at bounding box center [78, 97] width 78 height 8
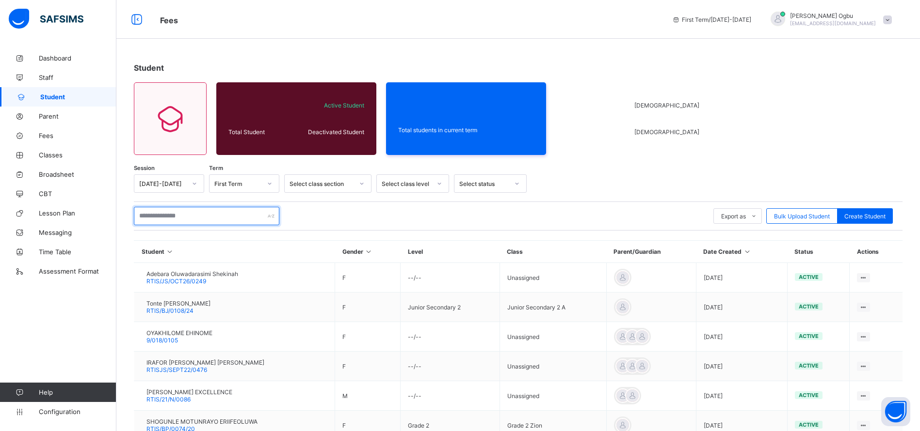
click at [181, 217] on input "text" at bounding box center [206, 216] width 145 height 18
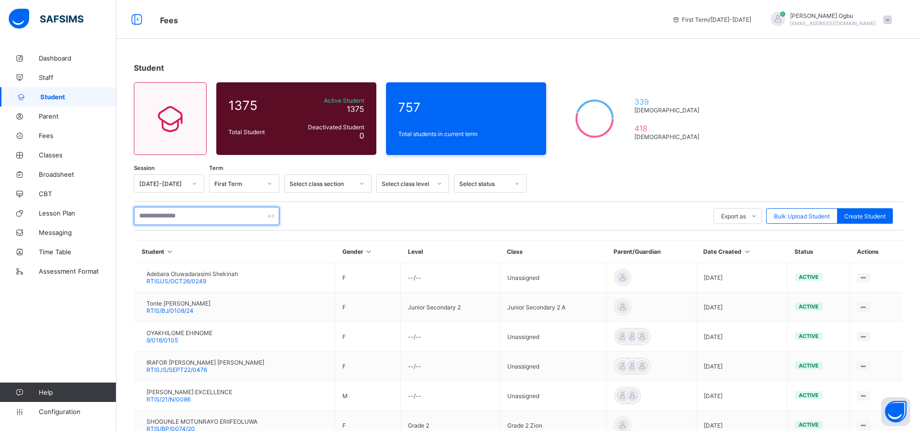
type input "*"
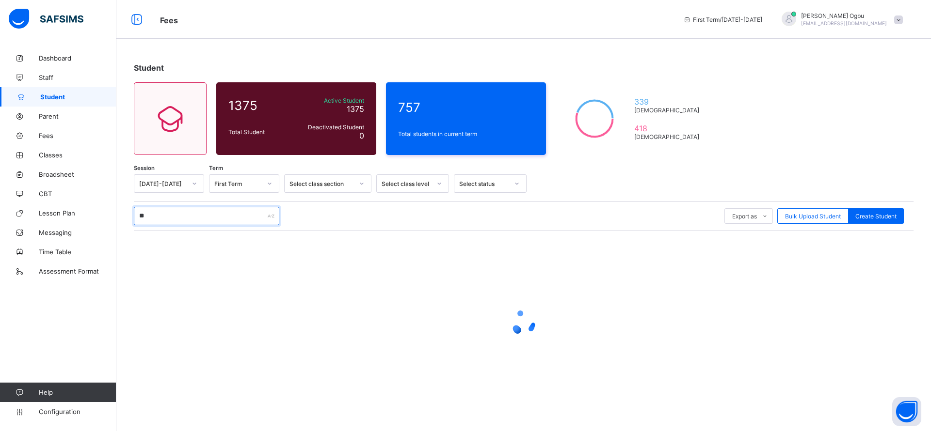
type input "*"
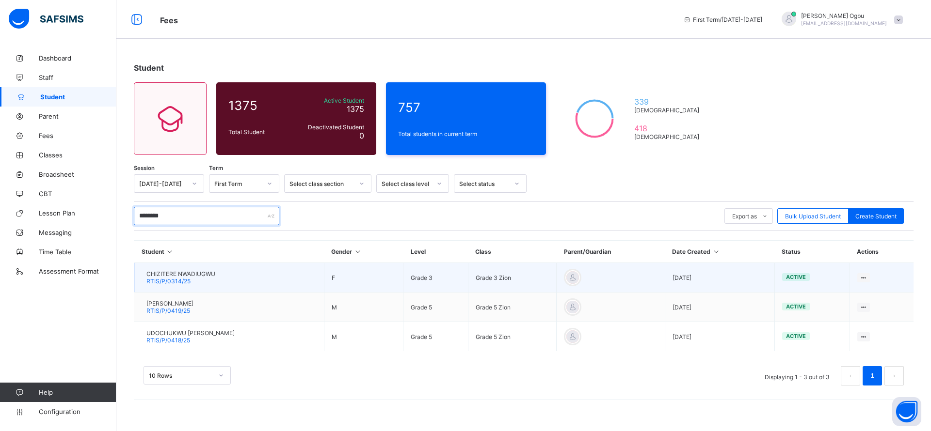
type input "********"
click at [184, 287] on td "CHIZITERE NWADIUGWU RTIS/P/0314/25" at bounding box center [229, 278] width 190 height 30
click at [180, 278] on span "RTIS/P/0314/25" at bounding box center [168, 281] width 44 height 7
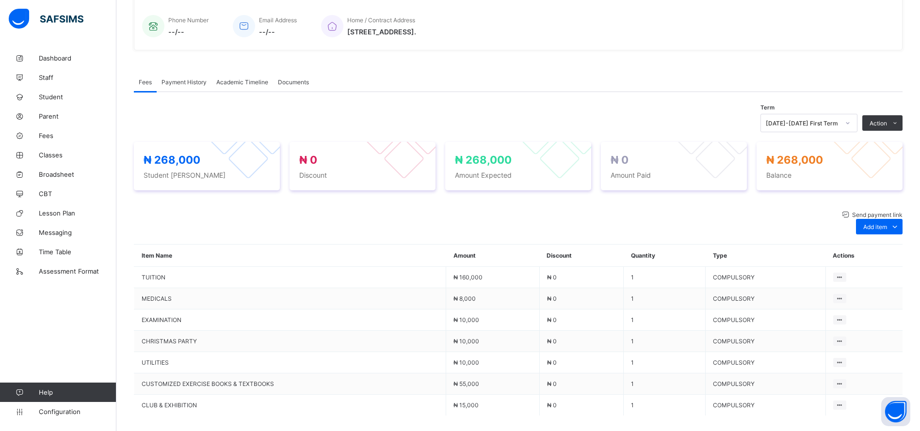
scroll to position [214, 0]
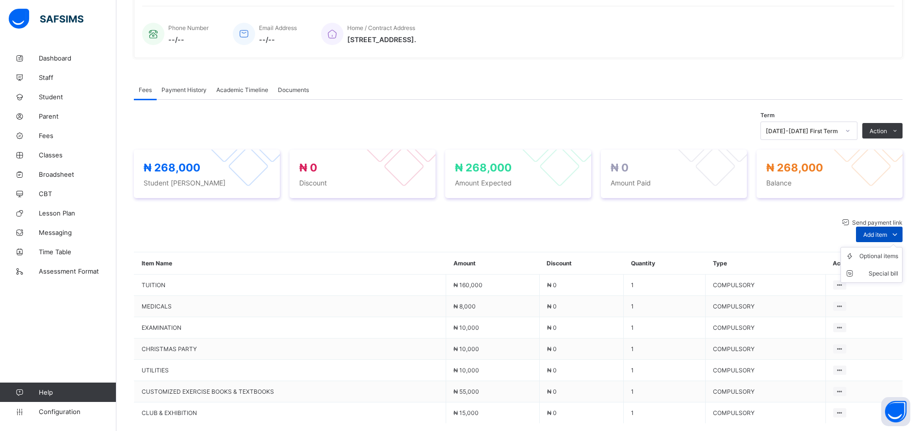
click at [886, 238] on span "Add item" at bounding box center [875, 234] width 24 height 7
click at [883, 258] on div "Optional items" at bounding box center [878, 257] width 39 height 10
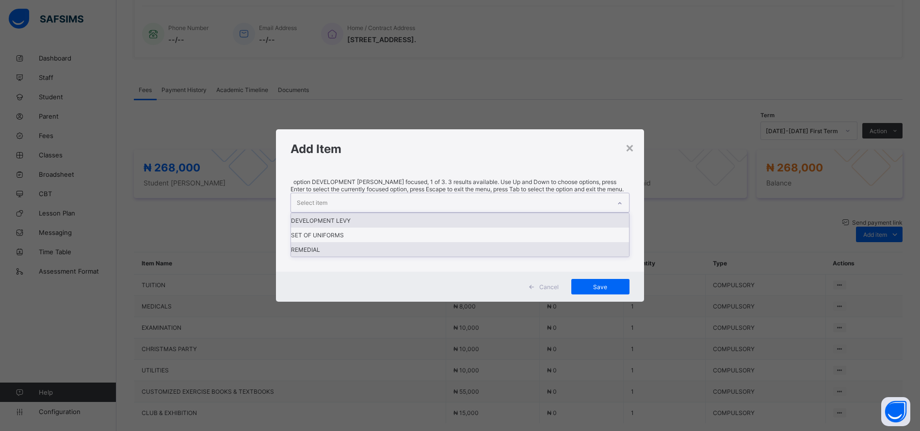
click at [497, 257] on div "REMEDIAL" at bounding box center [460, 249] width 338 height 15
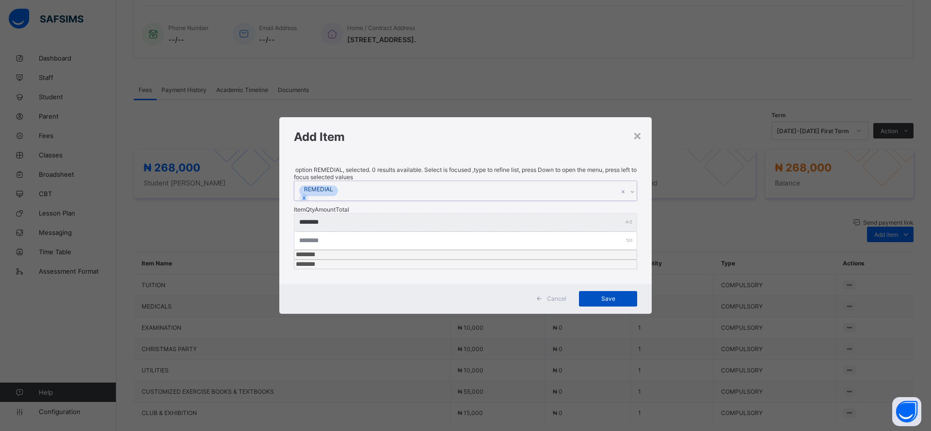
click at [609, 295] on span "Save" at bounding box center [608, 298] width 44 height 7
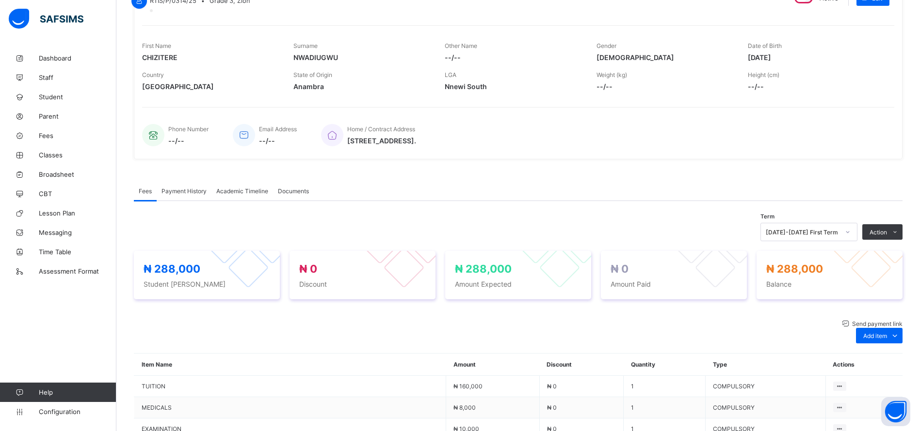
scroll to position [0, 0]
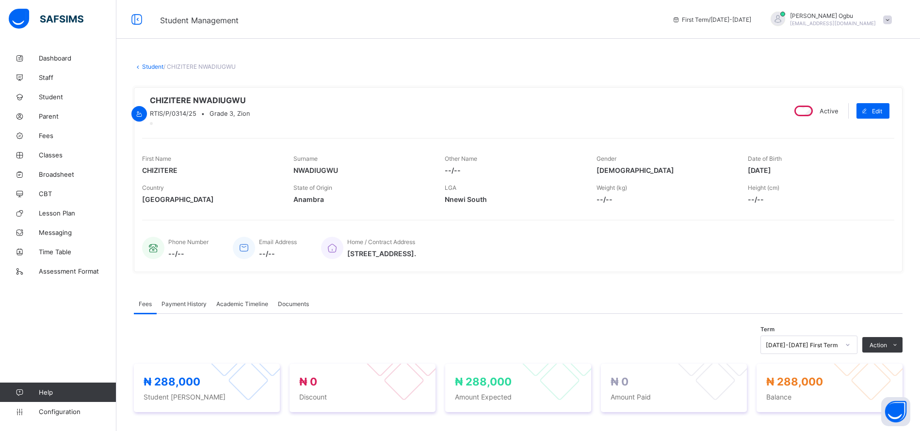
click at [830, 232] on div "CHIZITERE NWADIUGWU RTIS/P/0314/25 • Grade 3, Zion Active Edit First Name CHIZI…" at bounding box center [518, 179] width 768 height 185
click at [48, 136] on span "Fees" at bounding box center [78, 136] width 78 height 8
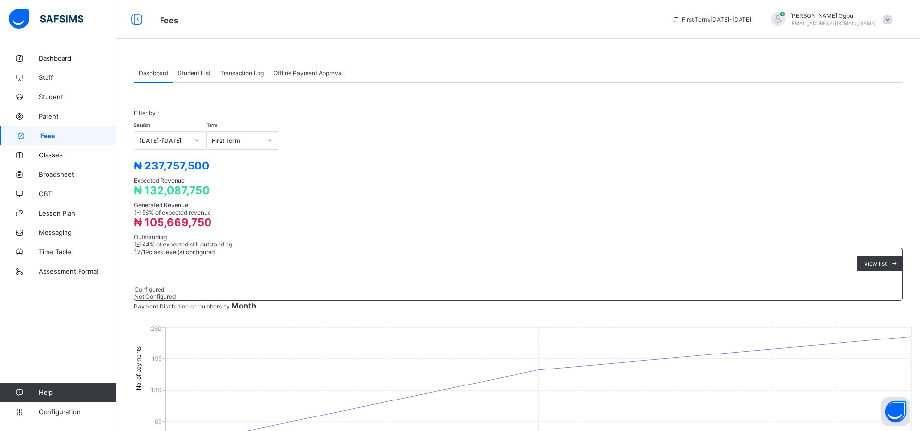
click at [191, 72] on span "Student List" at bounding box center [194, 72] width 32 height 7
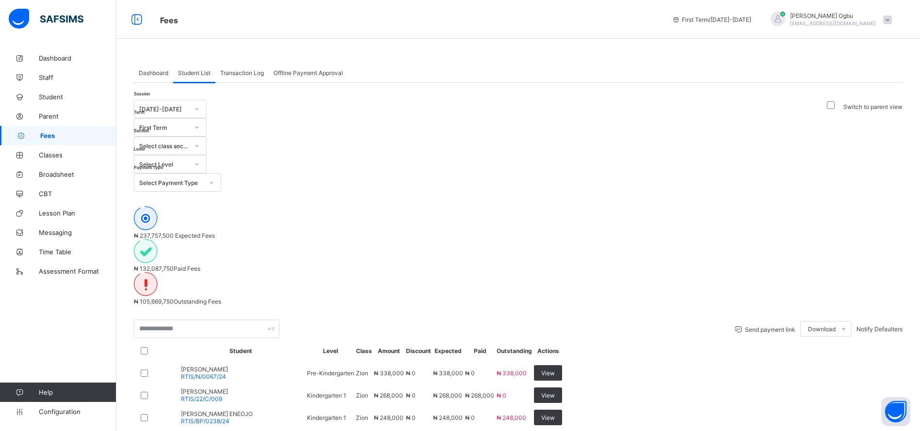
click at [189, 161] on div "Select Level" at bounding box center [163, 164] width 49 height 7
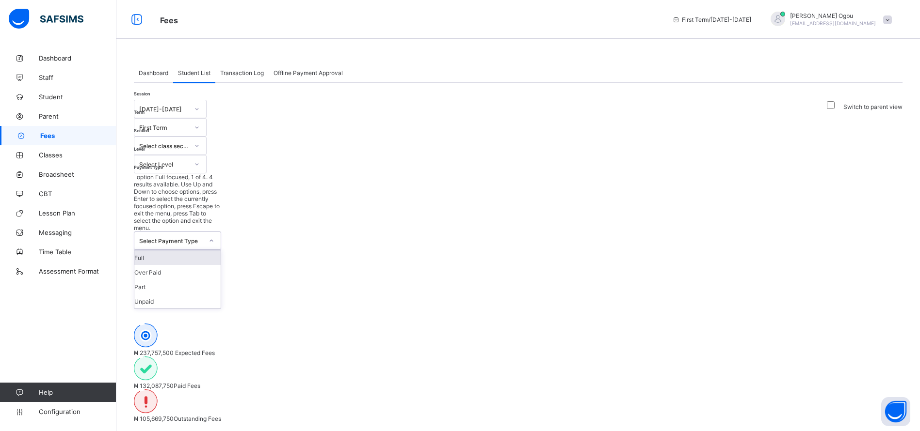
click at [203, 238] on div "Select Payment Type" at bounding box center [171, 241] width 64 height 7
click at [221, 251] on div "Full" at bounding box center [177, 258] width 86 height 15
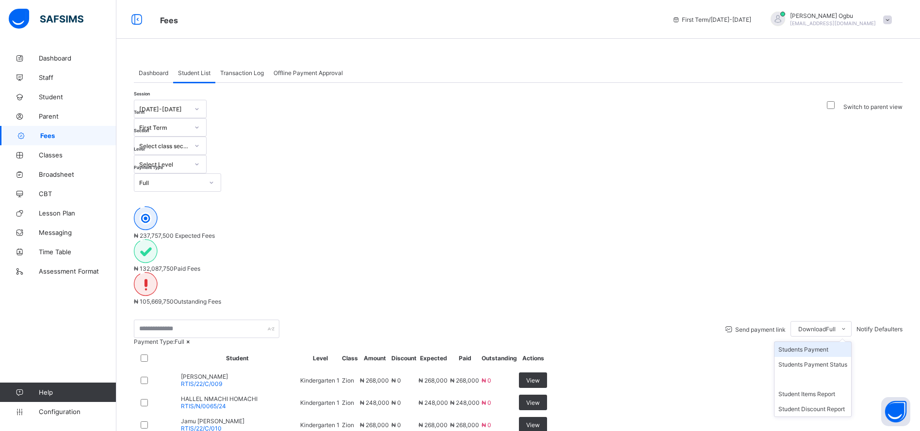
click at [819, 342] on li "Students Payment" at bounding box center [812, 349] width 77 height 15
click at [47, 118] on span "Parent" at bounding box center [78, 116] width 78 height 8
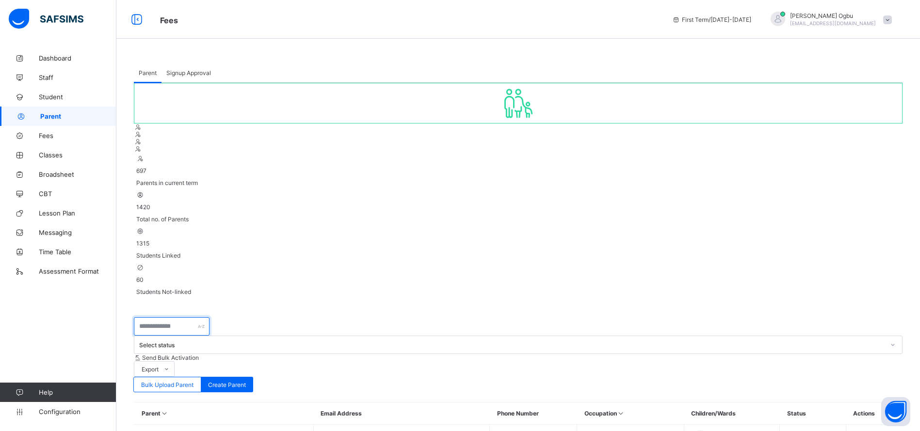
click at [172, 318] on input "text" at bounding box center [172, 327] width 76 height 18
type input "*"
type input "*********"
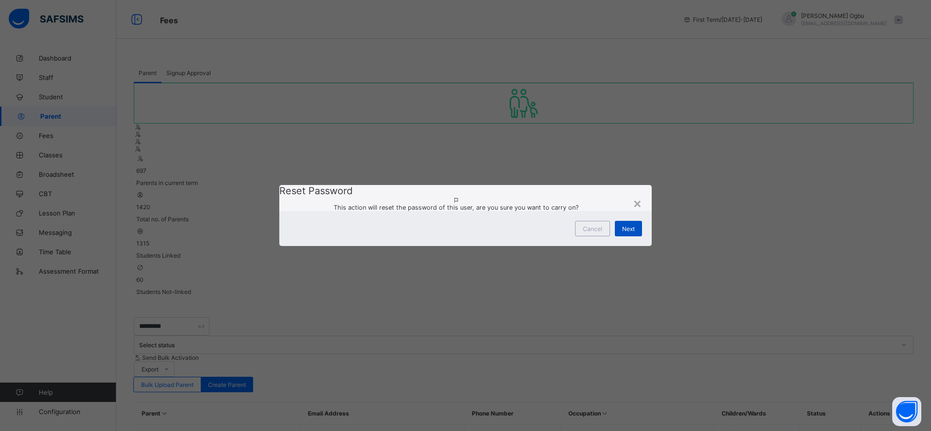
click at [624, 233] on span "Next" at bounding box center [628, 228] width 13 height 7
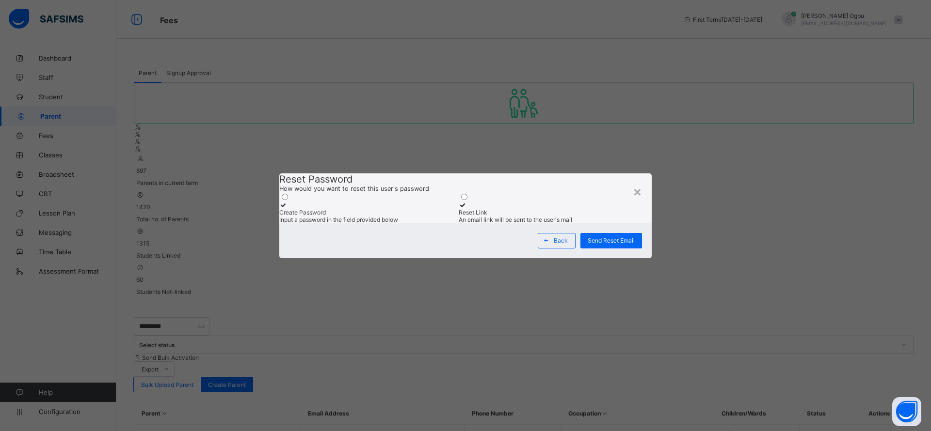
click at [395, 216] on span "Input a password in the field provided below" at bounding box center [338, 219] width 119 height 7
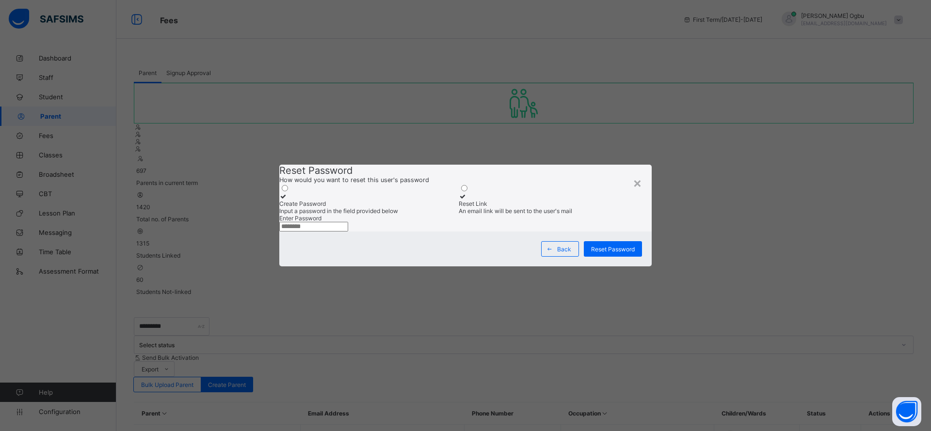
click at [348, 232] on input "text" at bounding box center [313, 227] width 69 height 10
type input "********"
click at [614, 257] on div "Reset Password" at bounding box center [613, 249] width 58 height 16
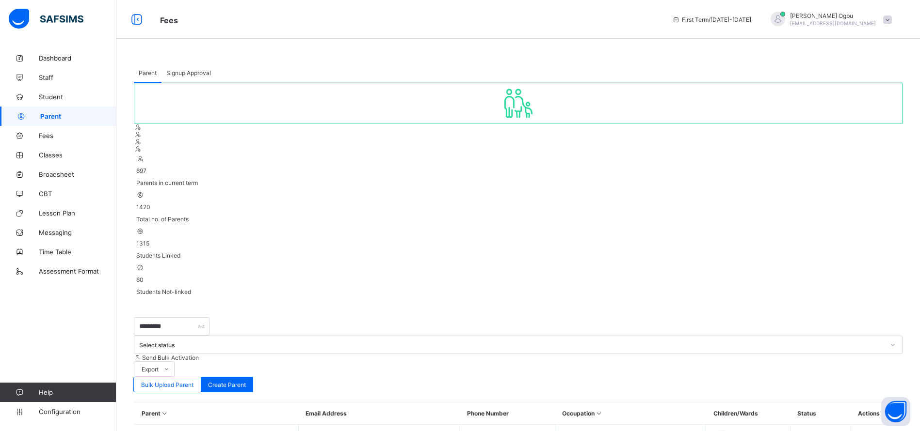
drag, startPoint x: 404, startPoint y: 287, endPoint x: 303, endPoint y: 283, distance: 101.0
copy tr "adauzochukwu2@gmail.com"
click at [52, 97] on span "Student" at bounding box center [78, 97] width 78 height 8
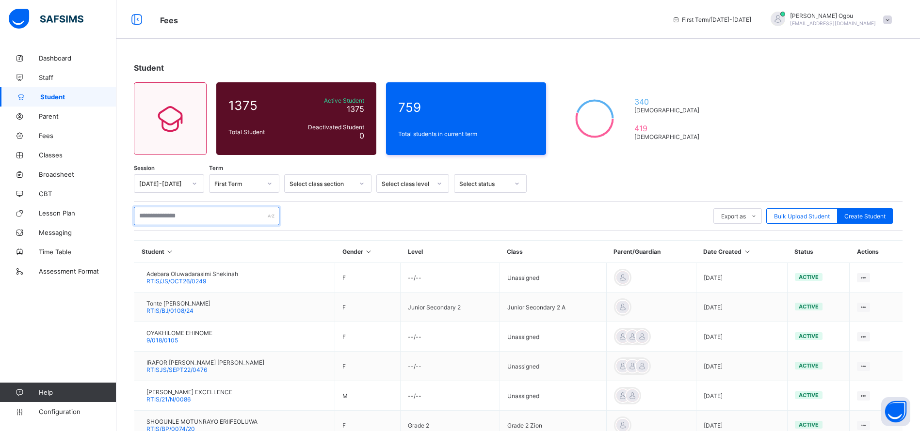
click at [173, 213] on input "text" at bounding box center [206, 216] width 145 height 18
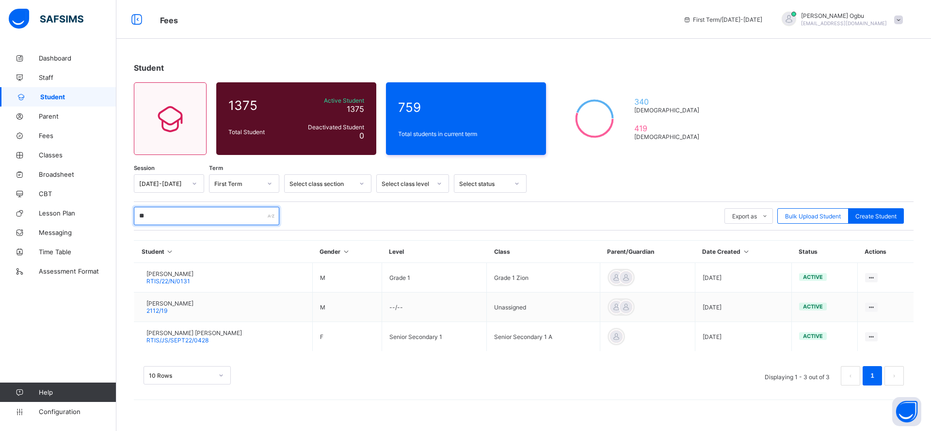
type input "*"
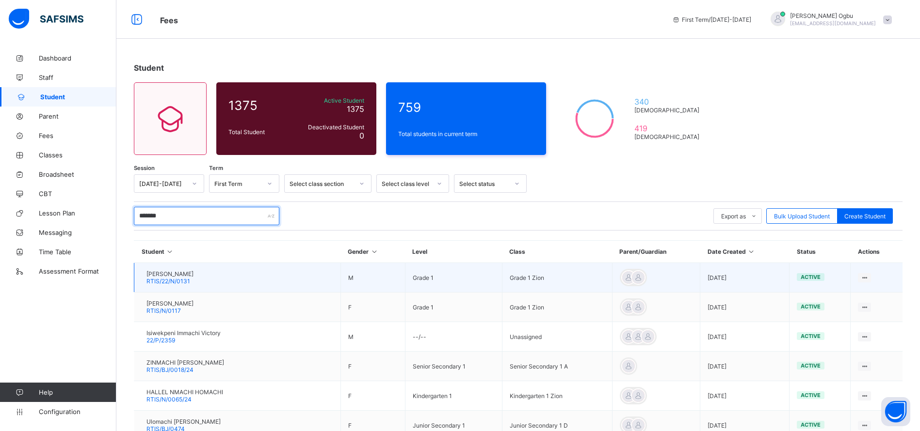
type input "*******"
click at [175, 275] on span "Haniel Chizalam Homachi" at bounding box center [169, 274] width 47 height 7
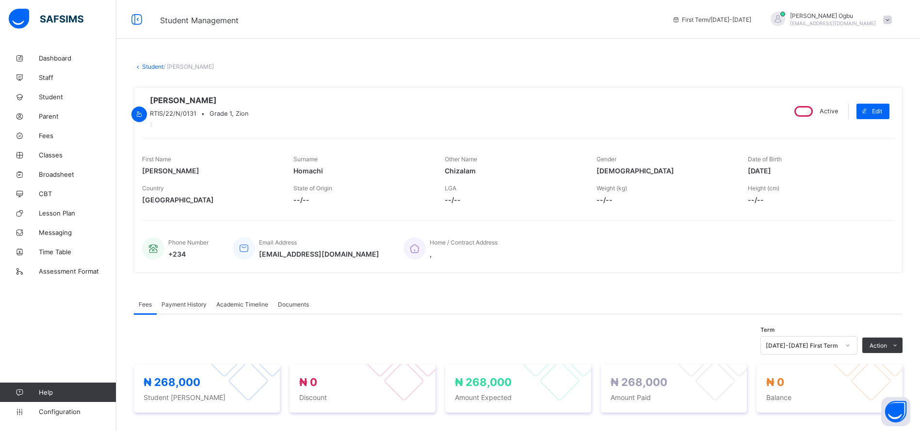
click at [175, 308] on span "Payment History" at bounding box center [183, 304] width 45 height 7
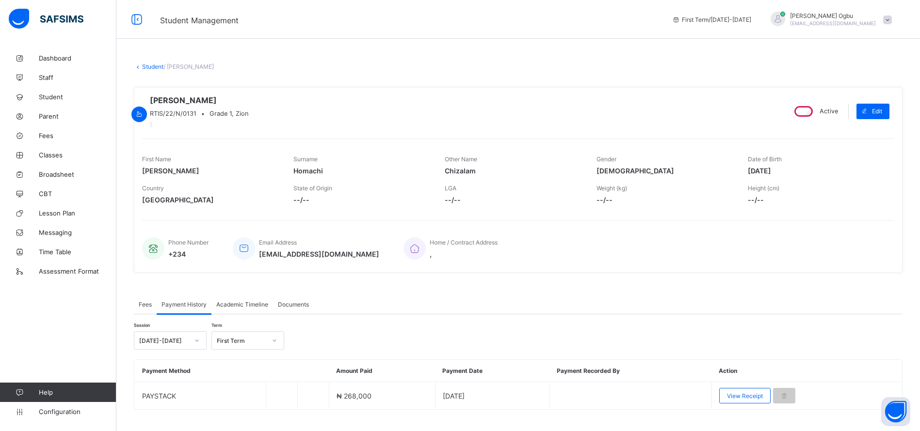
scroll to position [30, 0]
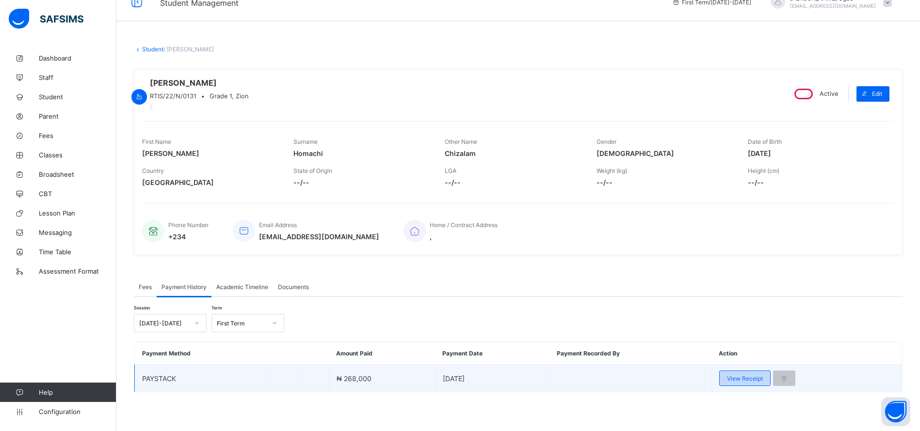
click at [748, 382] on span "View Receipt" at bounding box center [745, 378] width 36 height 7
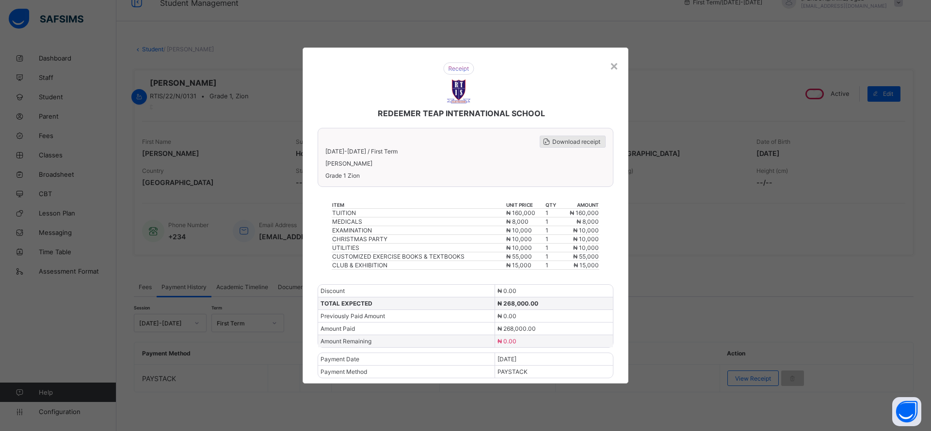
click at [567, 144] on span "Download receipt" at bounding box center [576, 141] width 48 height 7
click at [610, 66] on div "×" at bounding box center [606, 65] width 9 height 16
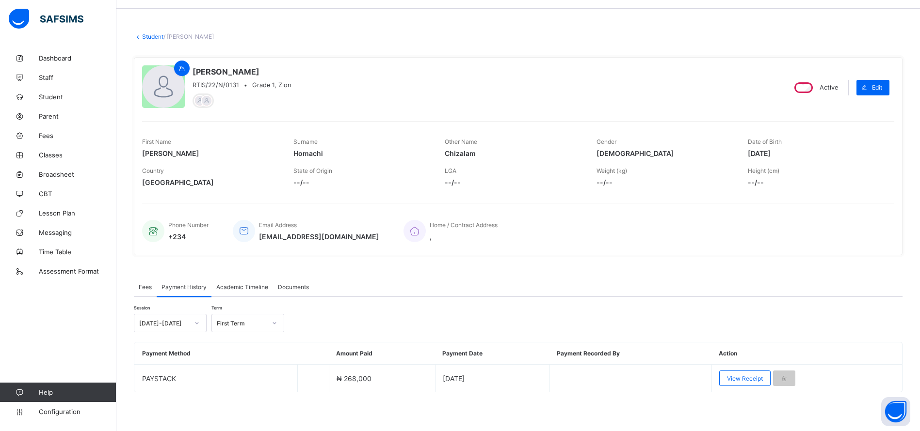
click at [150, 34] on link "Student" at bounding box center [152, 36] width 21 height 7
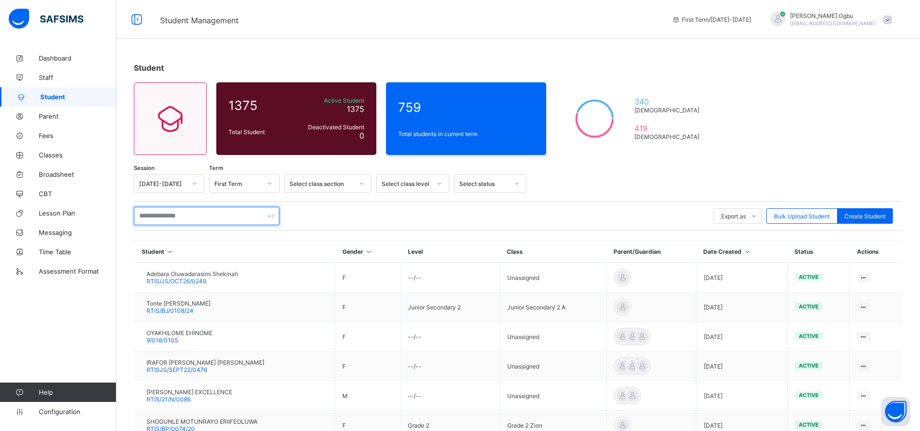
click at [167, 218] on input "text" at bounding box center [206, 216] width 145 height 18
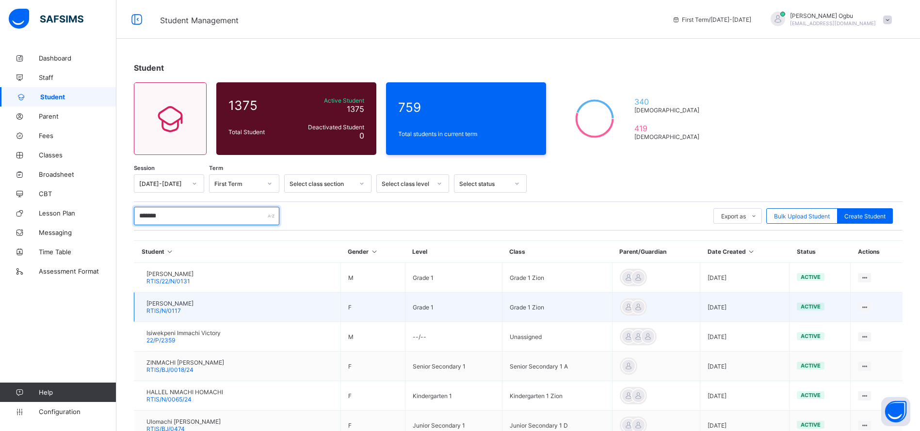
type input "*******"
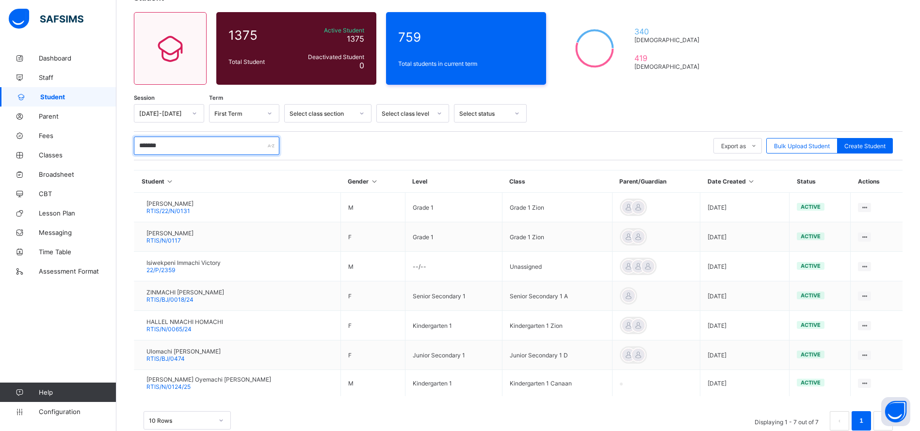
scroll to position [64, 0]
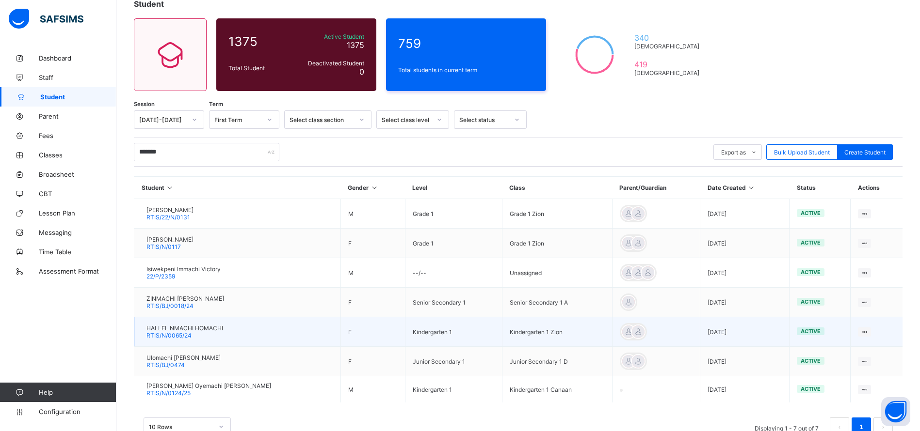
click at [190, 335] on span "RTIS/N/0065/24" at bounding box center [168, 335] width 45 height 7
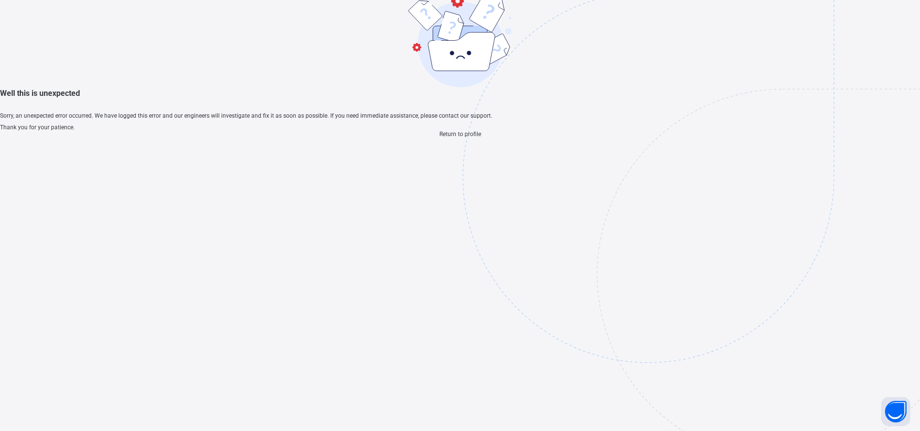
scroll to position [7, 0]
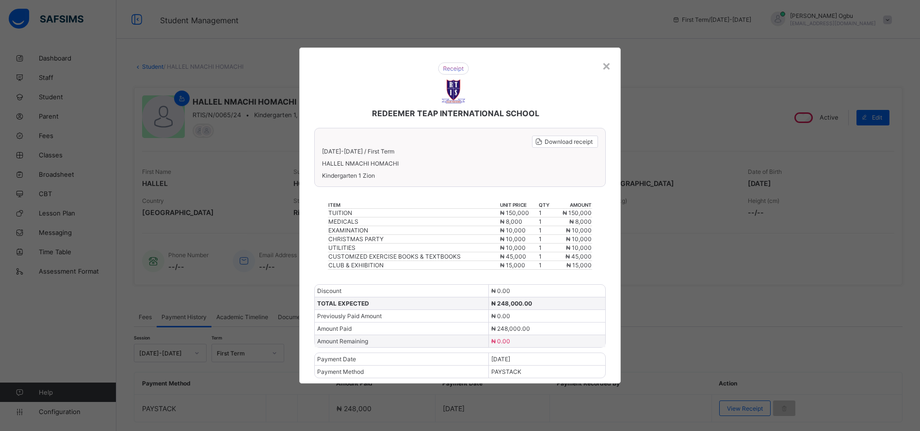
scroll to position [30, 0]
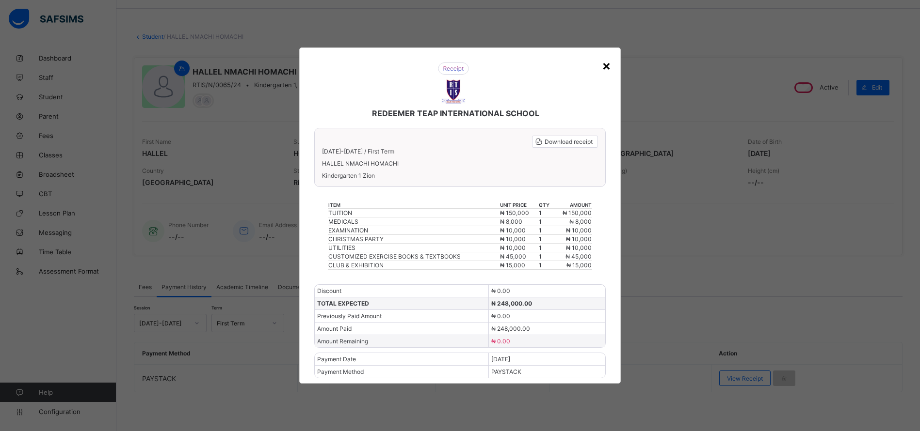
click at [608, 69] on div "×" at bounding box center [606, 65] width 9 height 16
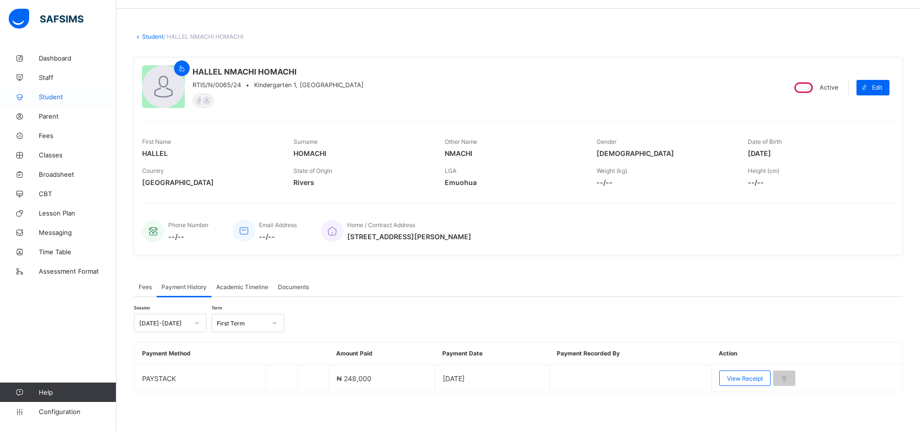
click at [45, 94] on span "Student" at bounding box center [78, 97] width 78 height 8
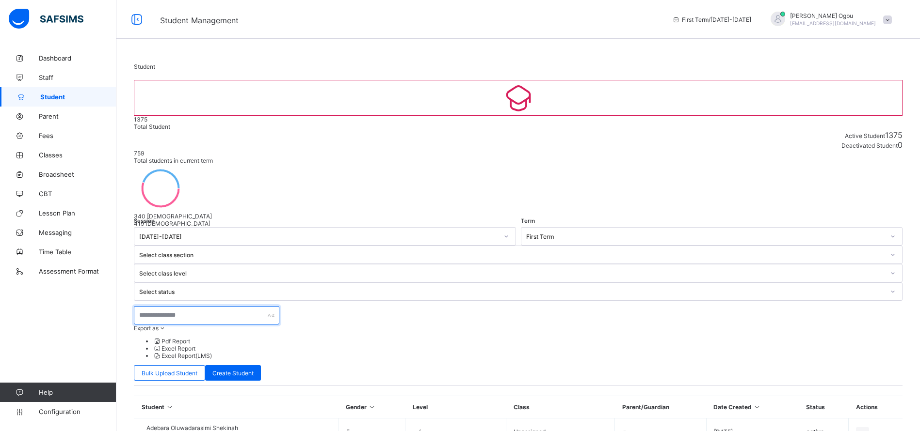
click at [216, 306] on input "text" at bounding box center [206, 315] width 145 height 18
type input "*"
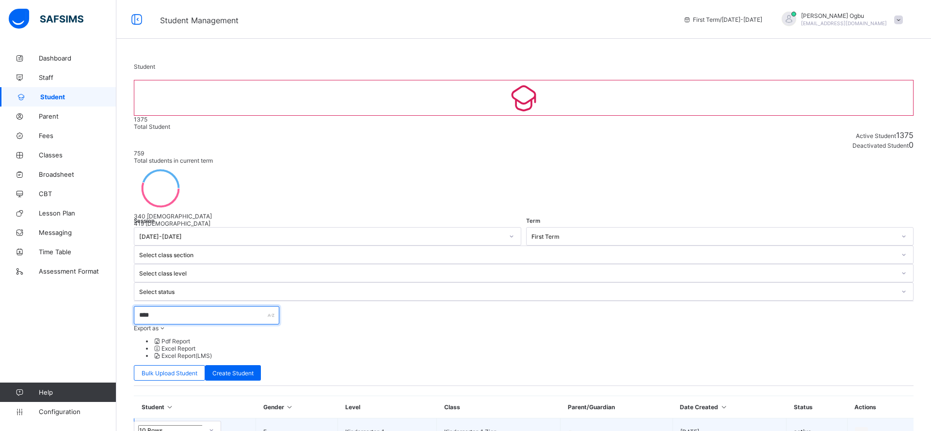
type input "****"
click at [172, 419] on td "DEBORAH STANLEY OROK RTIS/N/0081/24" at bounding box center [195, 432] width 122 height 27
click at [191, 431] on span "RTIS/N/0081/24" at bounding box center [168, 435] width 45 height 7
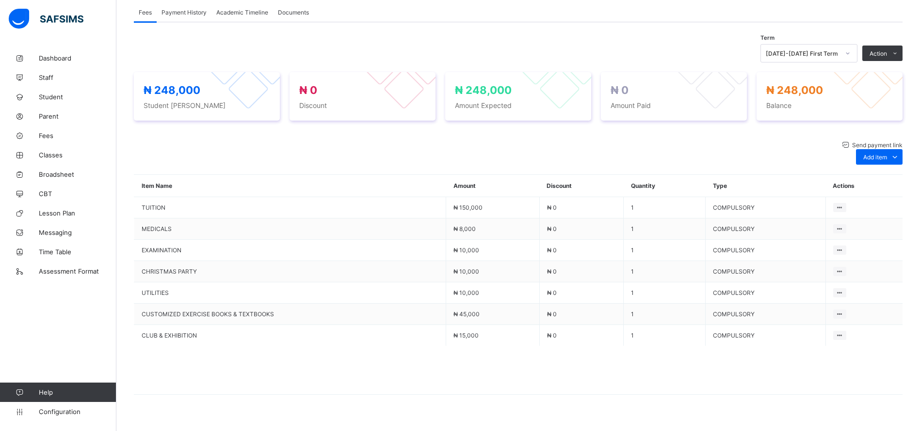
scroll to position [313, 0]
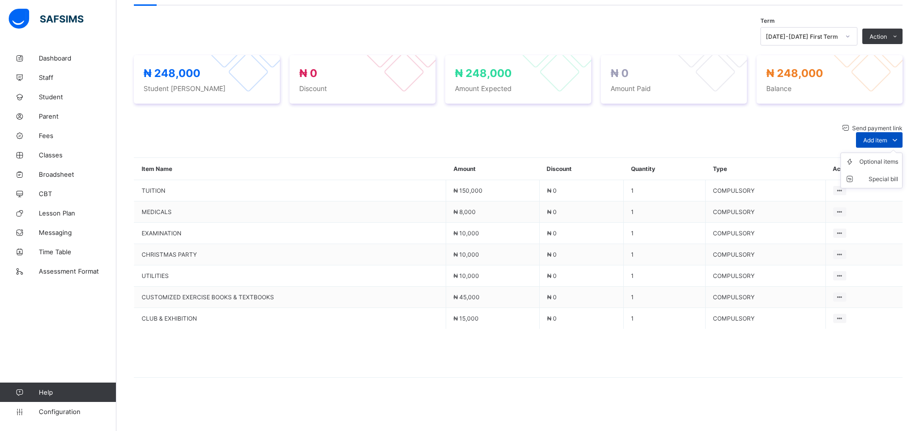
click at [887, 139] on span "Add item" at bounding box center [875, 140] width 24 height 7
click at [884, 159] on div "Optional items" at bounding box center [878, 162] width 39 height 10
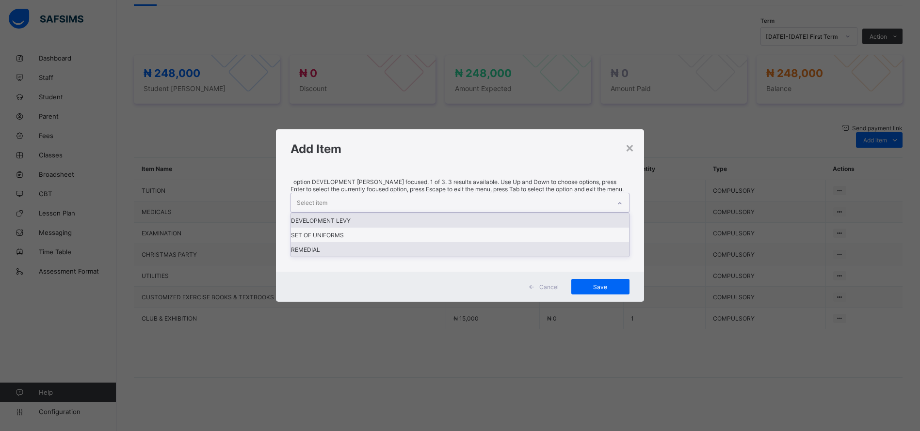
click at [323, 257] on div "REMEDIAL" at bounding box center [460, 249] width 338 height 15
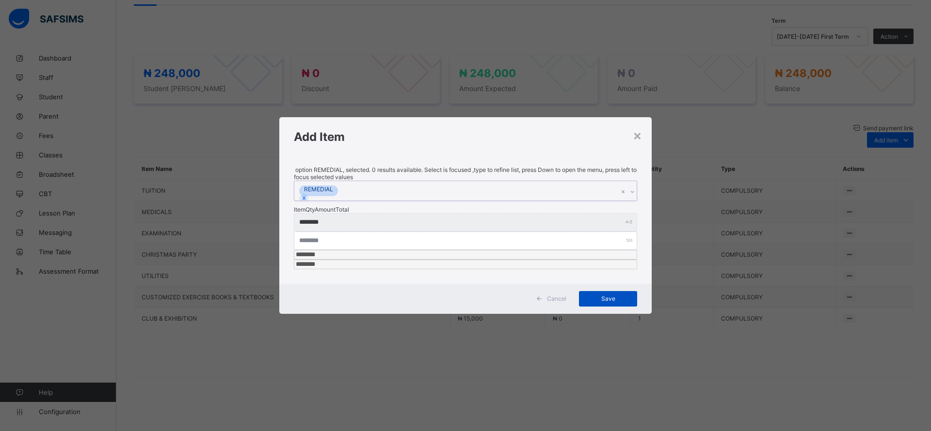
click at [618, 295] on span "Save" at bounding box center [608, 298] width 44 height 7
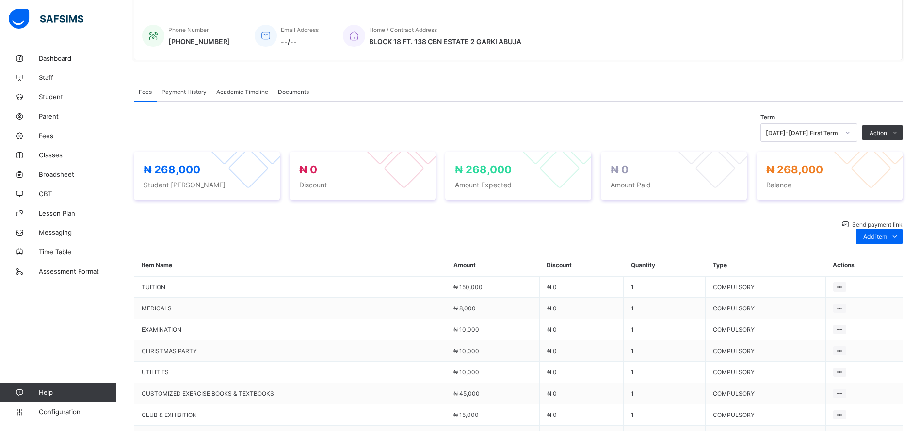
scroll to position [0, 0]
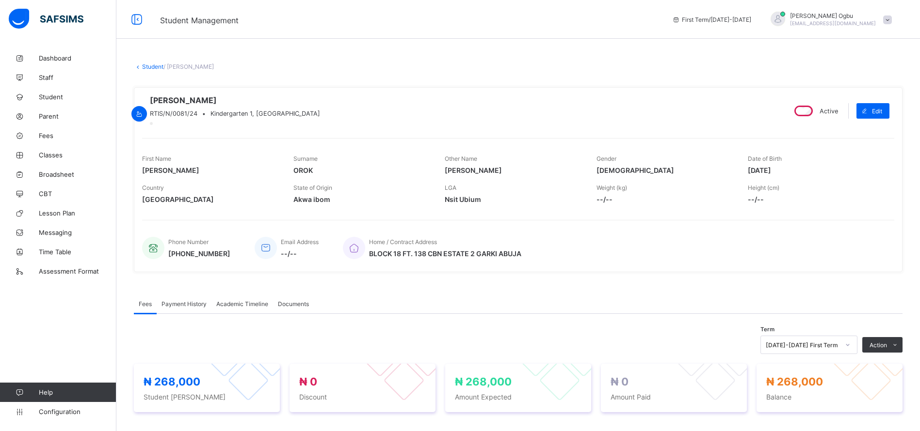
click at [150, 69] on link "Student" at bounding box center [152, 66] width 21 height 7
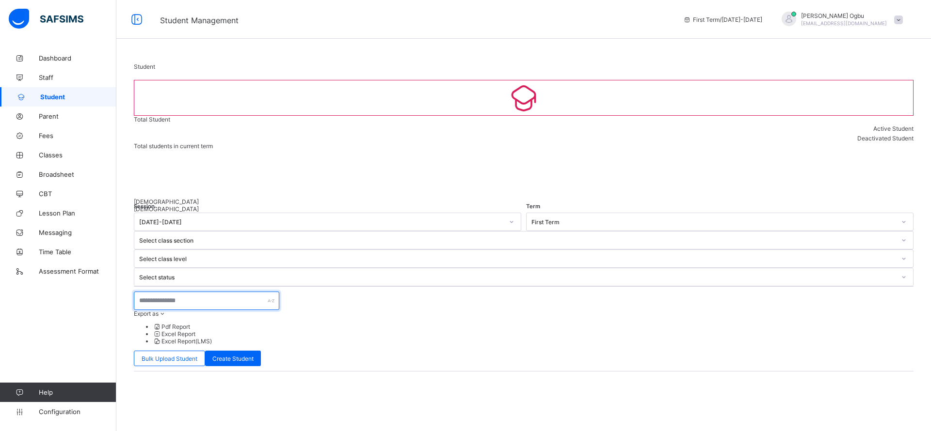
click at [194, 292] on input "text" at bounding box center [206, 301] width 145 height 18
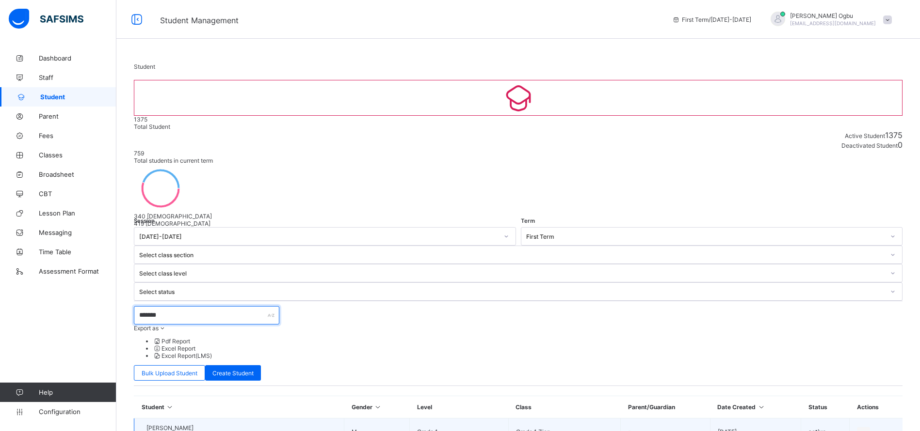
type input "*******"
click at [190, 431] on span "RTIS/22/N/0131" at bounding box center [168, 435] width 44 height 7
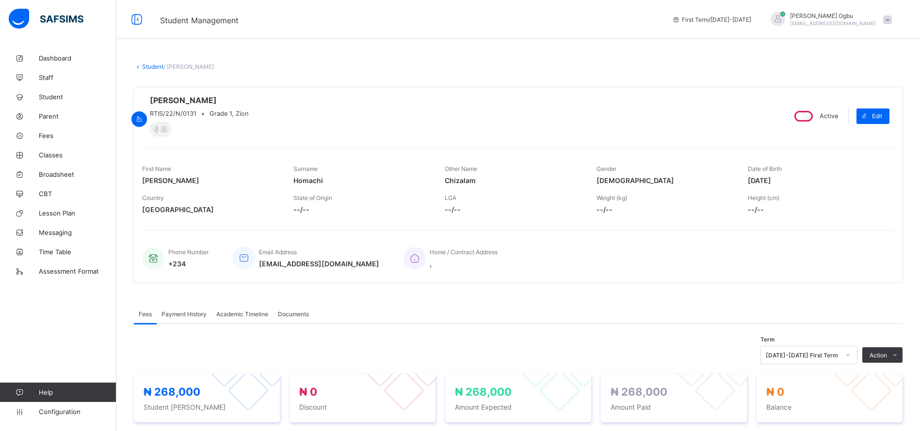
click at [152, 68] on link "Student" at bounding box center [152, 66] width 21 height 7
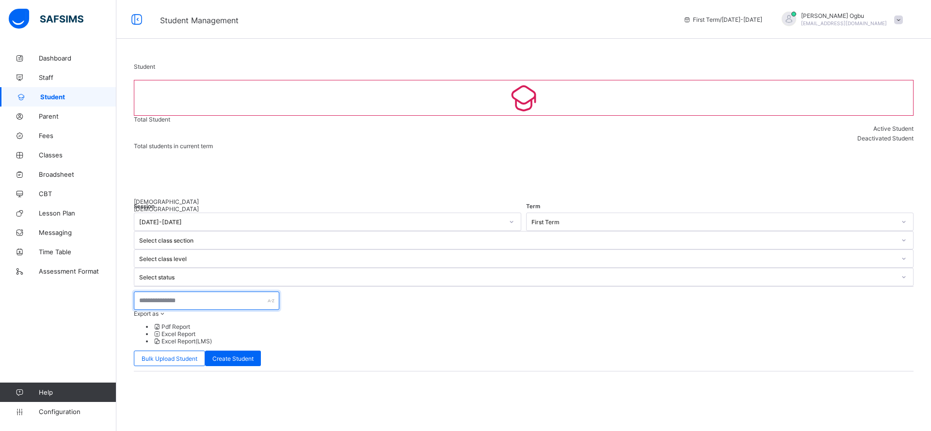
click at [206, 292] on input "text" at bounding box center [206, 301] width 145 height 18
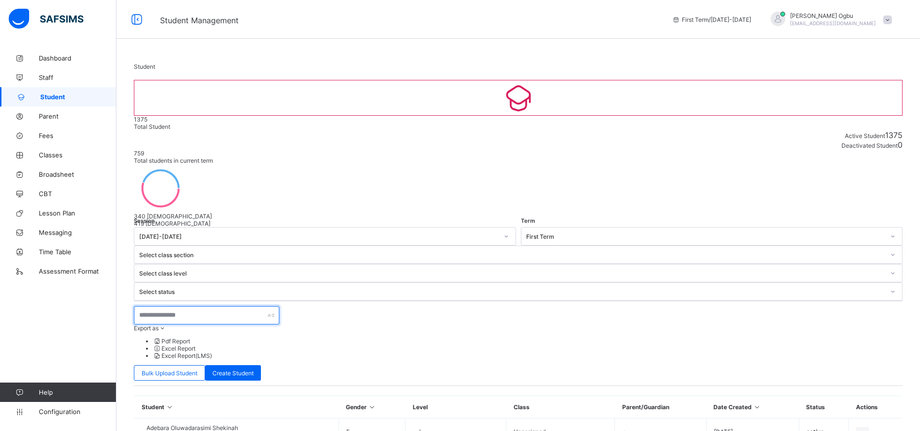
type input "*"
type input "*******"
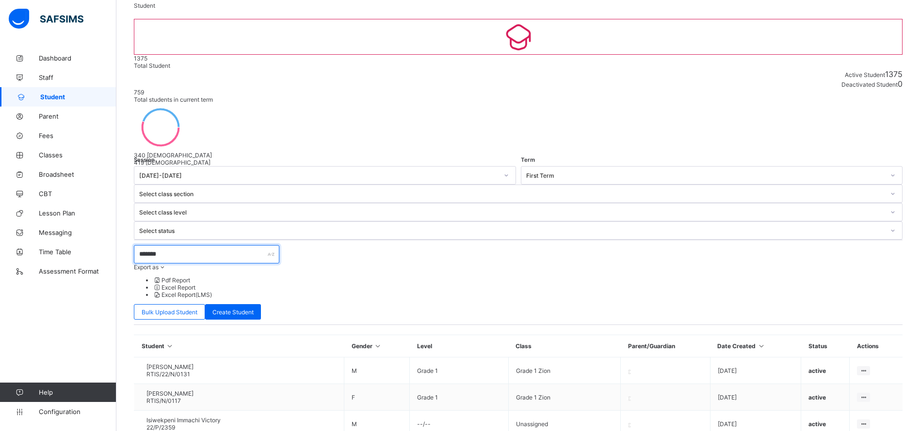
scroll to position [63, 0]
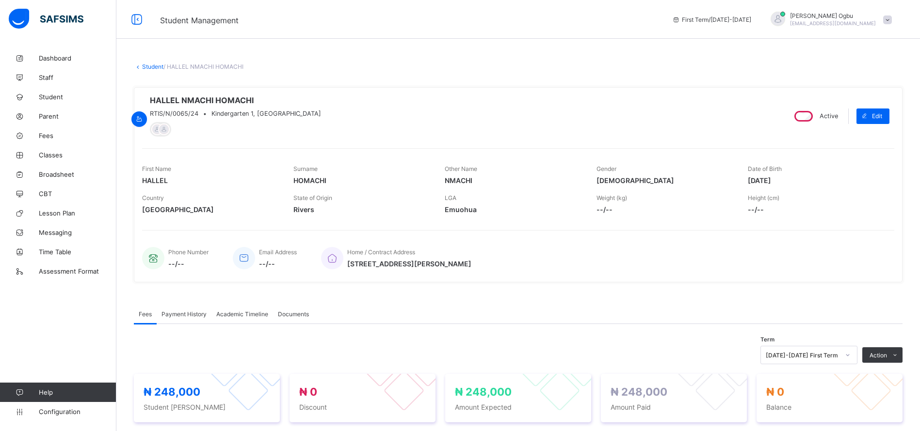
click at [151, 64] on link "Student" at bounding box center [152, 66] width 21 height 7
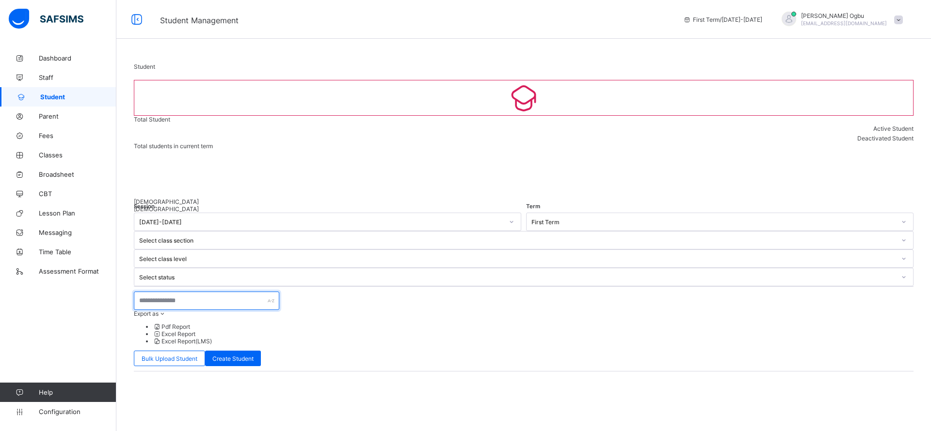
click at [203, 292] on input "text" at bounding box center [206, 301] width 145 height 18
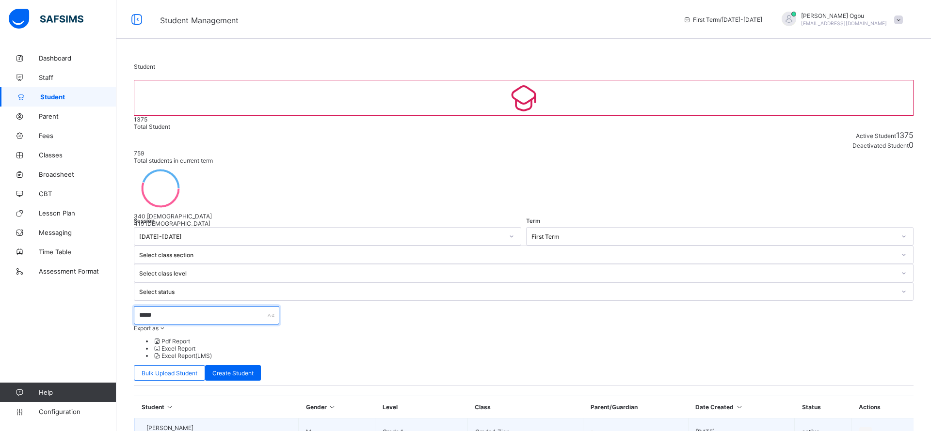
type input "*****"
click at [179, 425] on span "Haniel Chizalam Homachi" at bounding box center [169, 428] width 47 height 7
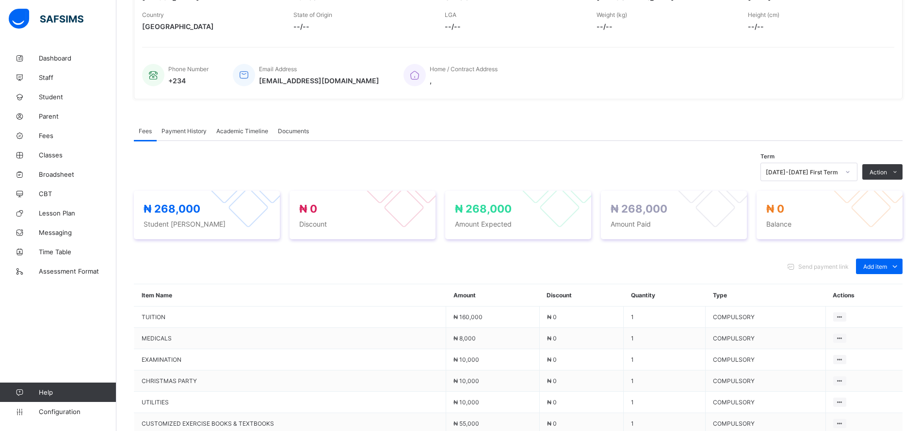
click at [174, 134] on span "Payment History" at bounding box center [183, 130] width 45 height 7
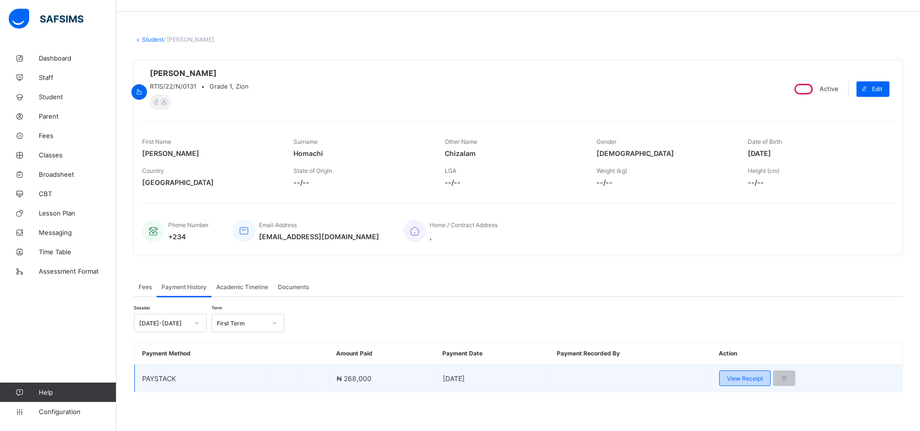
click at [748, 379] on span "View Receipt" at bounding box center [745, 378] width 36 height 7
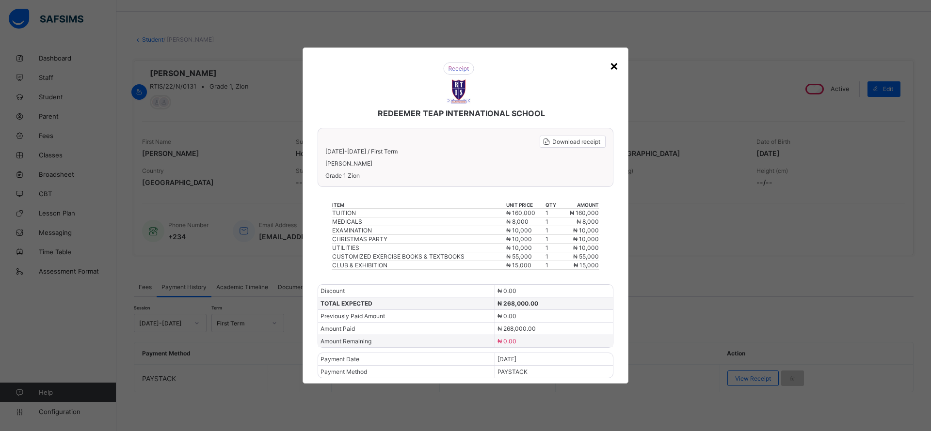
click at [613, 67] on div "×" at bounding box center [613, 65] width 9 height 16
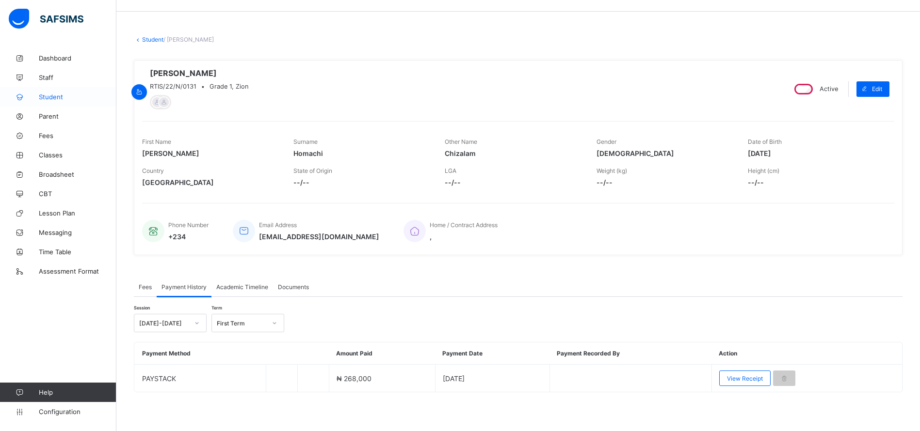
click at [56, 98] on span "Student" at bounding box center [78, 97] width 78 height 8
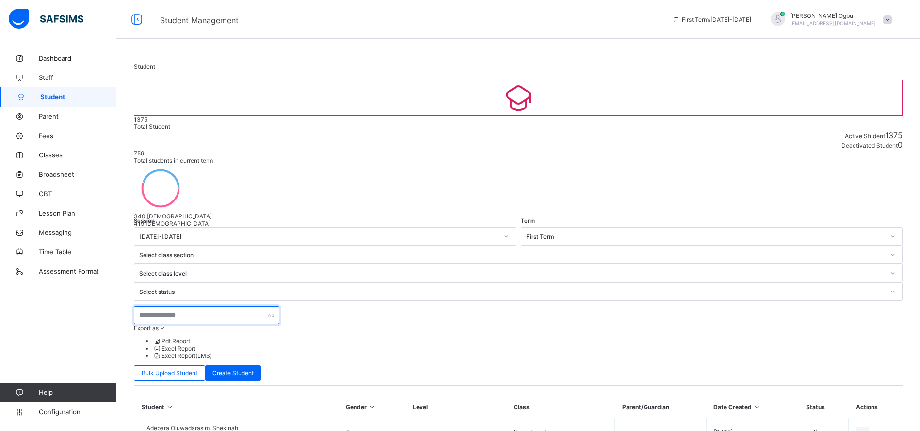
click at [183, 306] on input "text" at bounding box center [206, 315] width 145 height 18
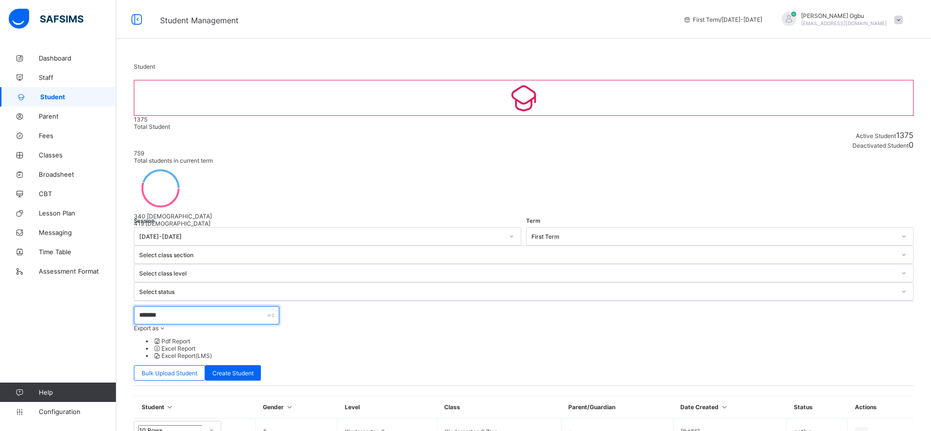
type input "********"
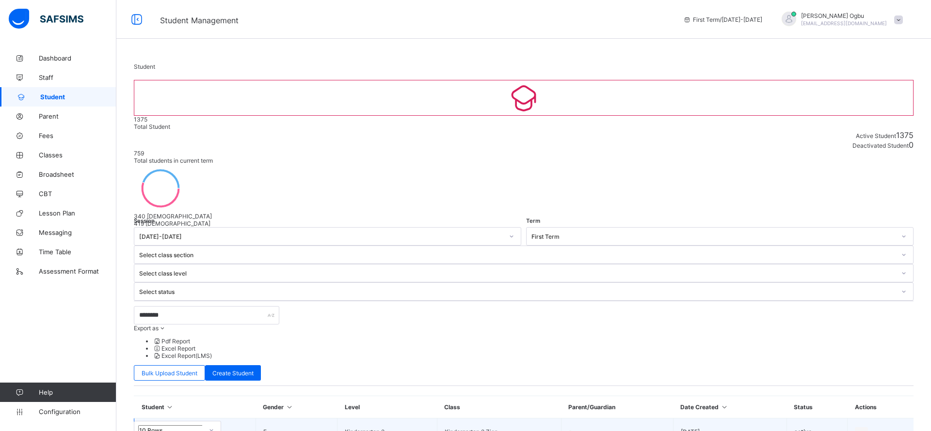
click at [191, 431] on span "RTIS/N/0088/24" at bounding box center [168, 435] width 45 height 7
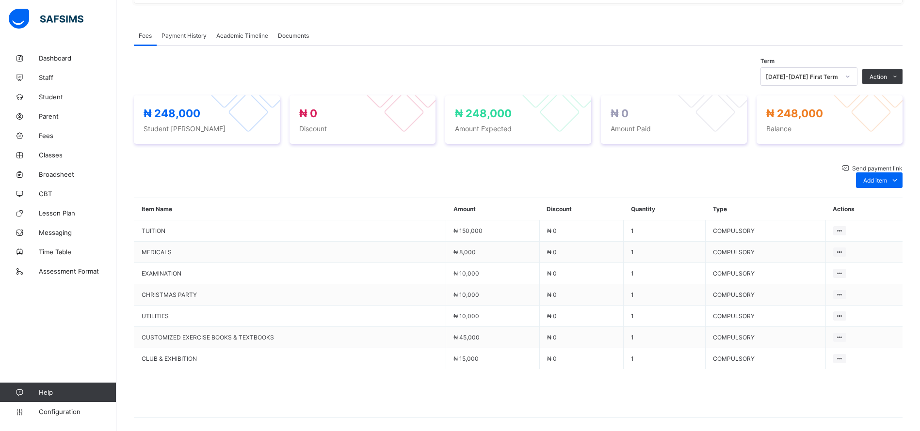
scroll to position [313, 0]
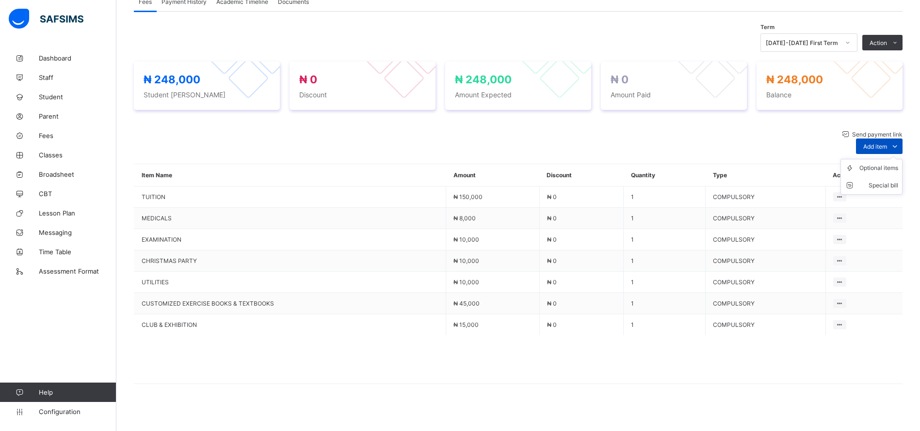
click at [885, 143] on span "Add item" at bounding box center [875, 146] width 24 height 7
click at [882, 163] on div "Optional items" at bounding box center [878, 168] width 39 height 10
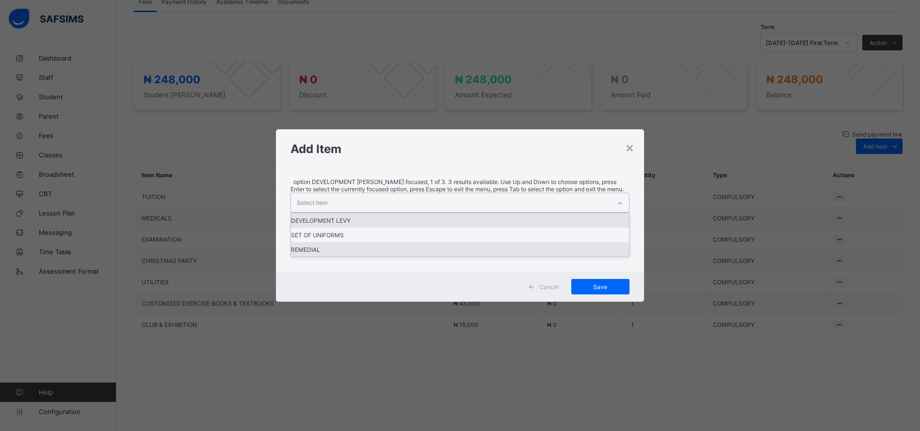
click at [328, 257] on div "REMEDIAL" at bounding box center [460, 249] width 338 height 15
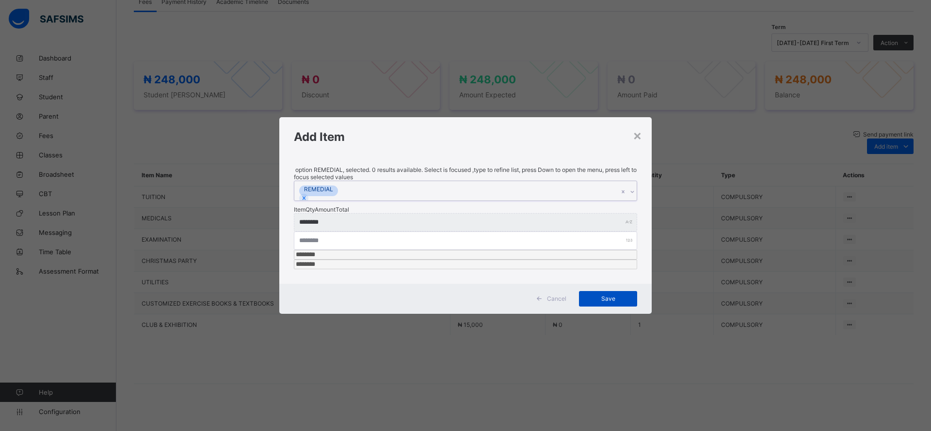
click at [608, 295] on span "Save" at bounding box center [608, 298] width 44 height 7
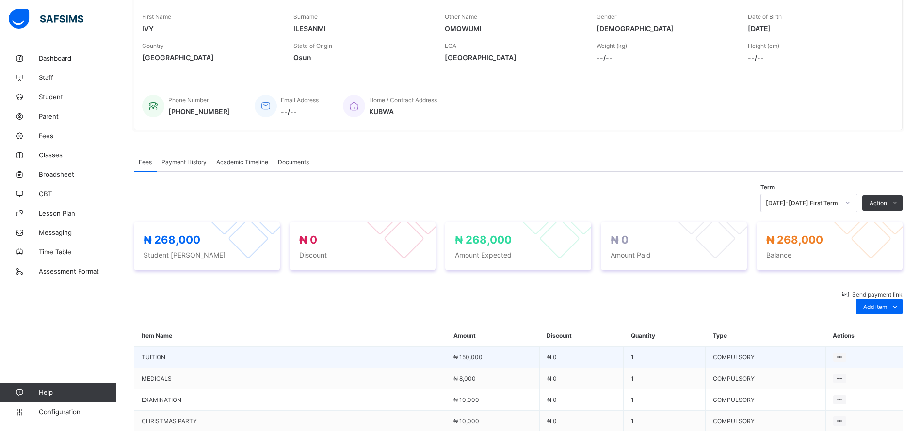
scroll to position [0, 0]
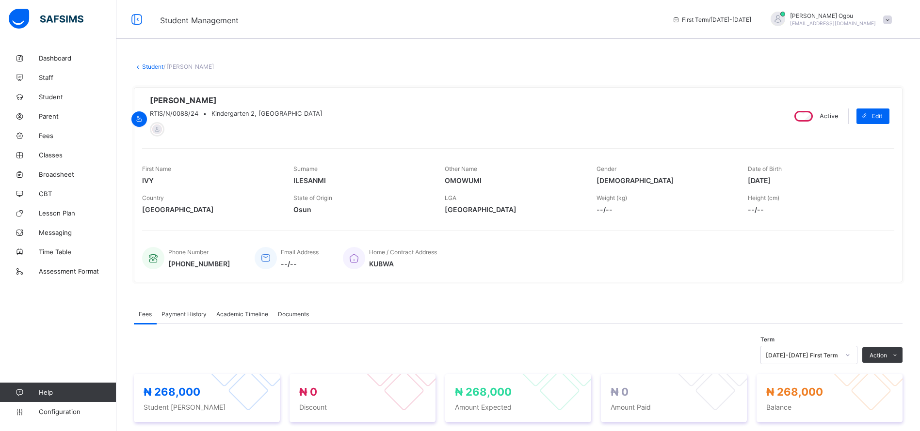
click at [150, 66] on link "Student" at bounding box center [152, 66] width 21 height 7
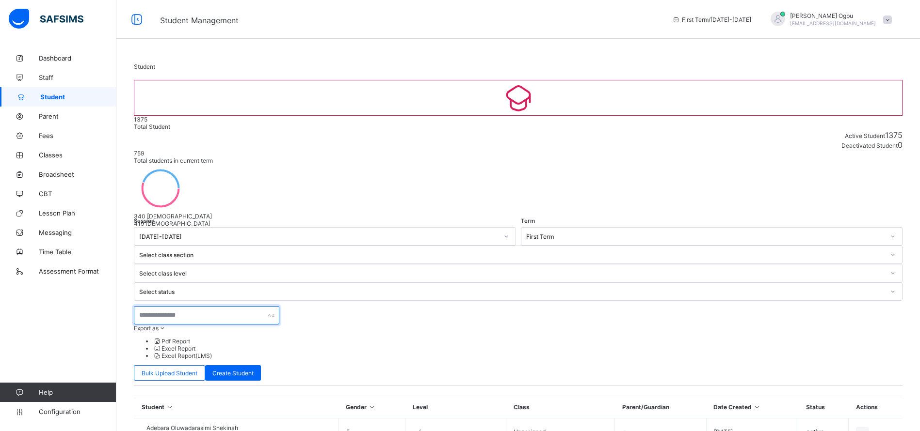
click at [159, 306] on input "text" at bounding box center [206, 315] width 145 height 18
type input "*"
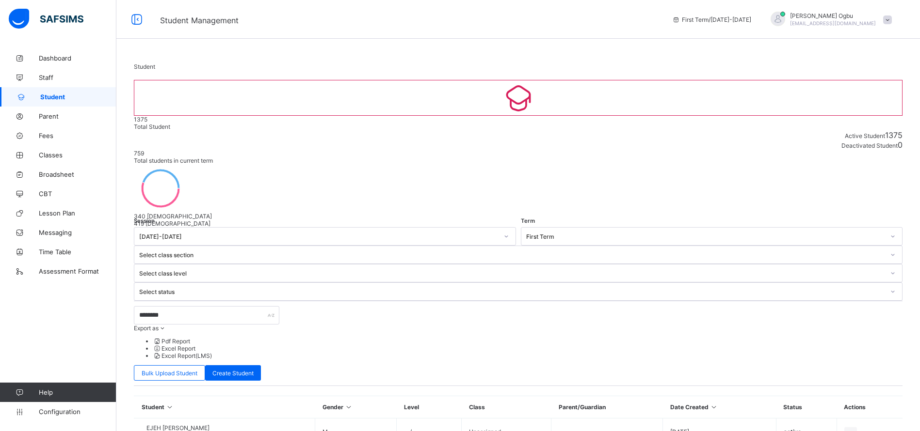
click at [218, 306] on input "********" at bounding box center [206, 315] width 145 height 18
type input "*"
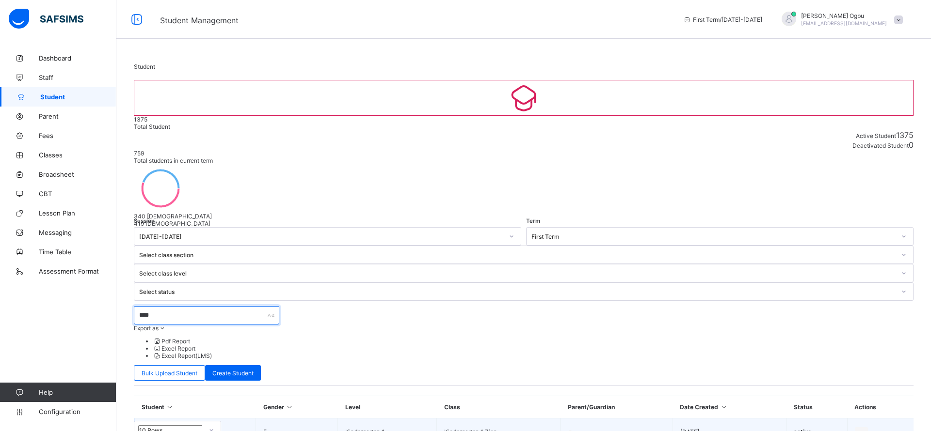
type input "****"
click at [190, 431] on span "RTIS/N/0081/24" at bounding box center [168, 435] width 45 height 7
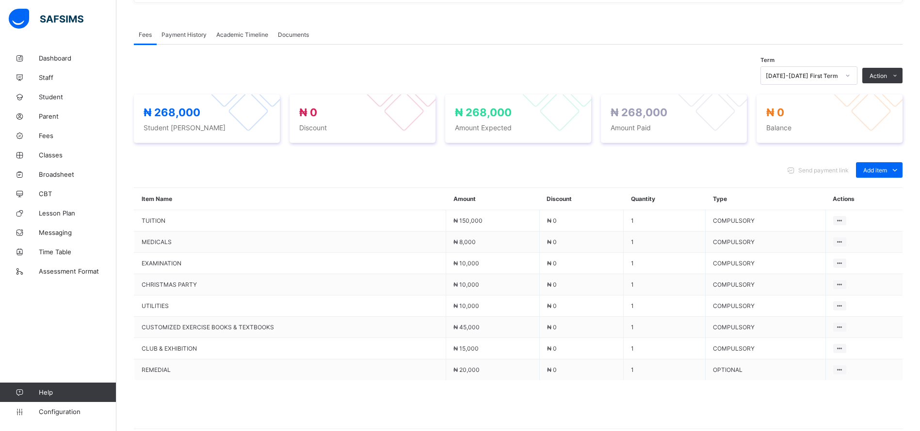
click at [182, 38] on span "Payment History" at bounding box center [183, 34] width 45 height 7
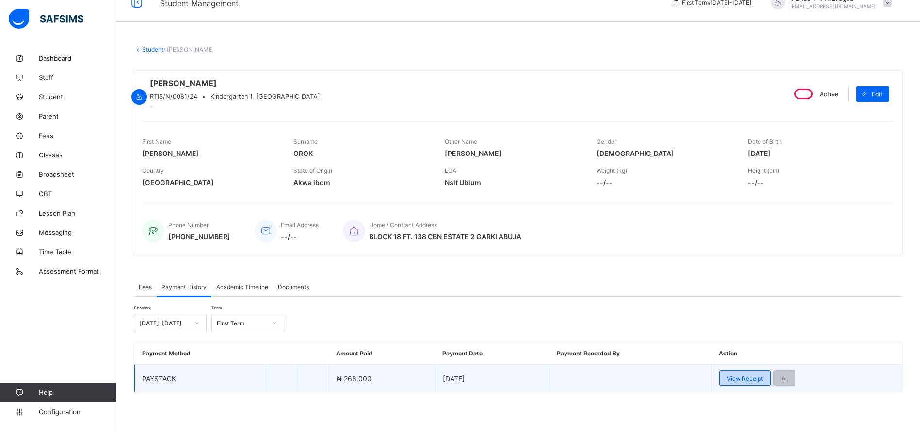
click at [745, 379] on span "View Receipt" at bounding box center [745, 378] width 36 height 7
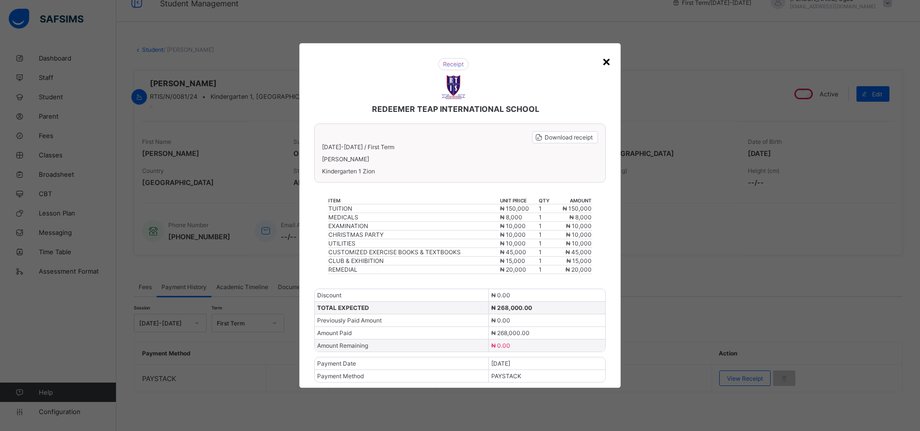
click at [611, 58] on div "×" at bounding box center [606, 61] width 9 height 16
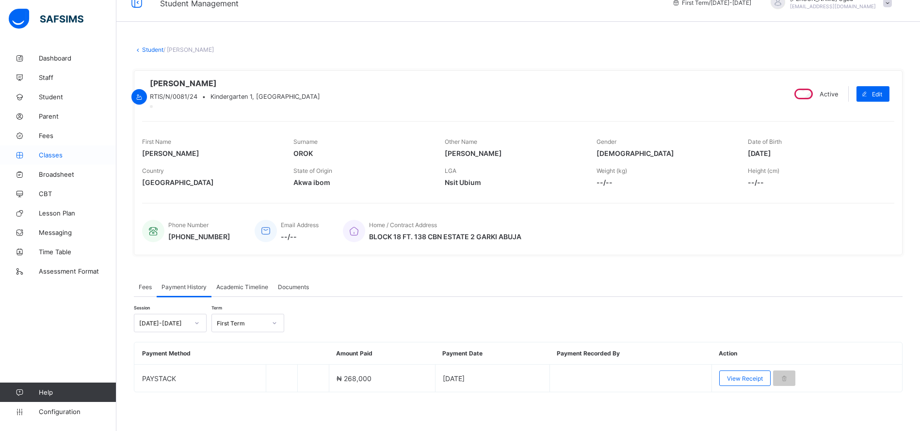
click at [56, 156] on span "Classes" at bounding box center [78, 155] width 78 height 8
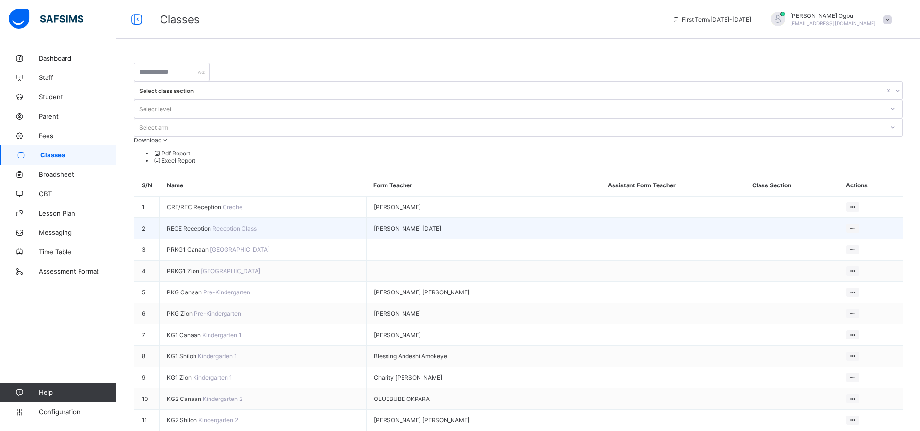
click at [202, 225] on span "RECE Reception" at bounding box center [190, 228] width 46 height 7
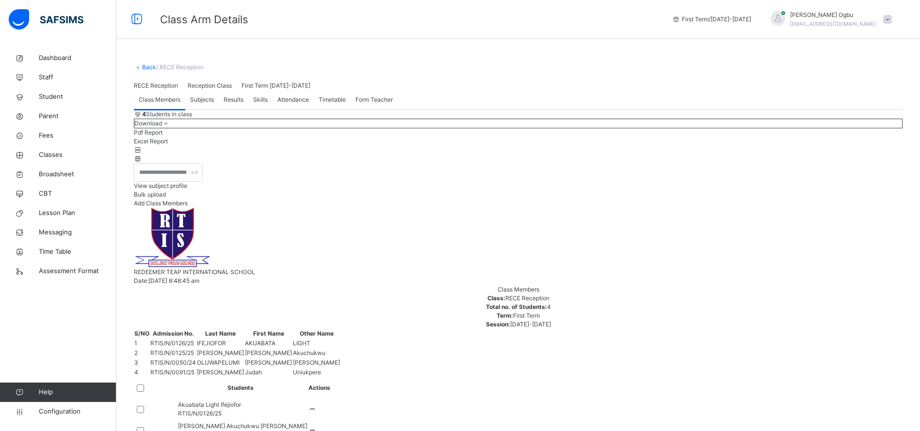
click at [877, 208] on div "Add Class Members" at bounding box center [518, 203] width 768 height 9
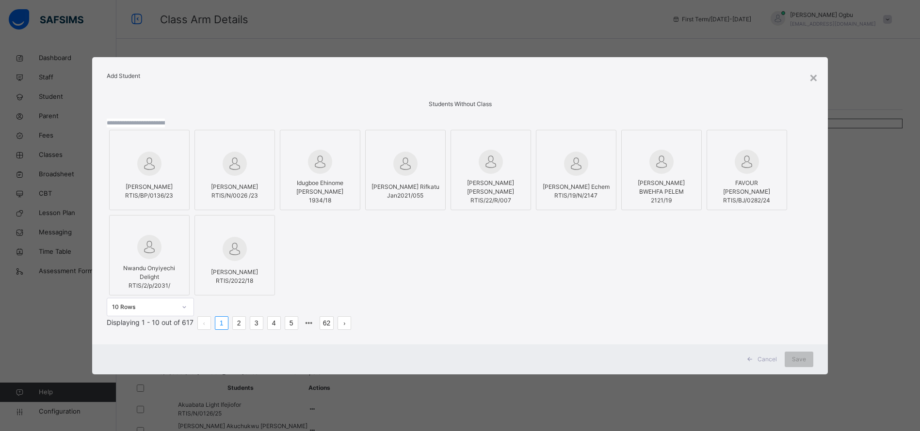
click at [165, 119] on input "text" at bounding box center [136, 123] width 58 height 9
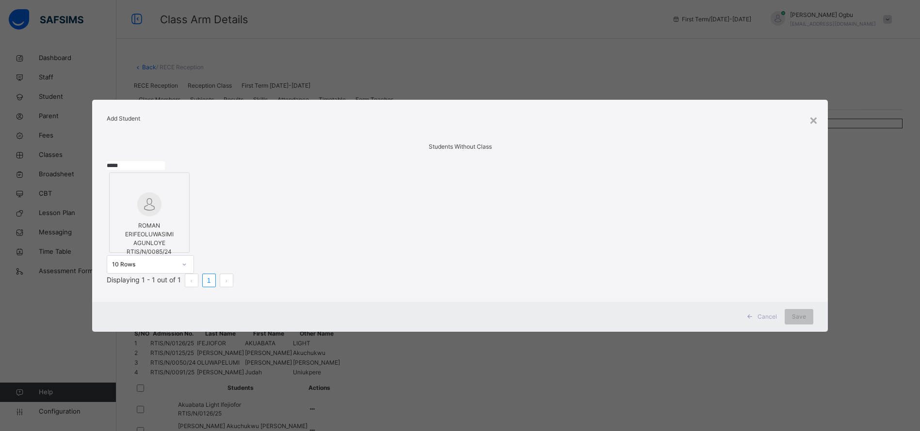
type input "*****"
click at [160, 225] on span "ROMAN ERIFEOLUWASIMI AGUNLOYE" at bounding box center [149, 234] width 48 height 25
click at [806, 321] on span "Save" at bounding box center [809, 317] width 14 height 9
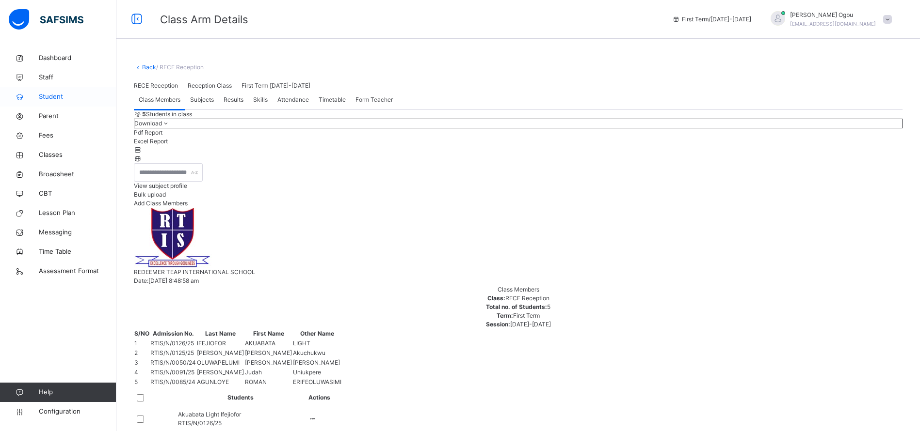
click at [54, 100] on span "Student" at bounding box center [78, 97] width 78 height 10
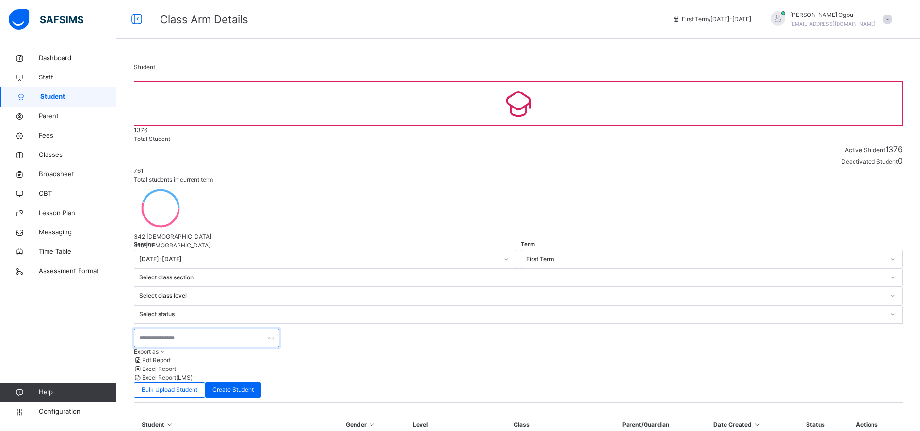
click at [177, 329] on input "text" at bounding box center [206, 338] width 145 height 18
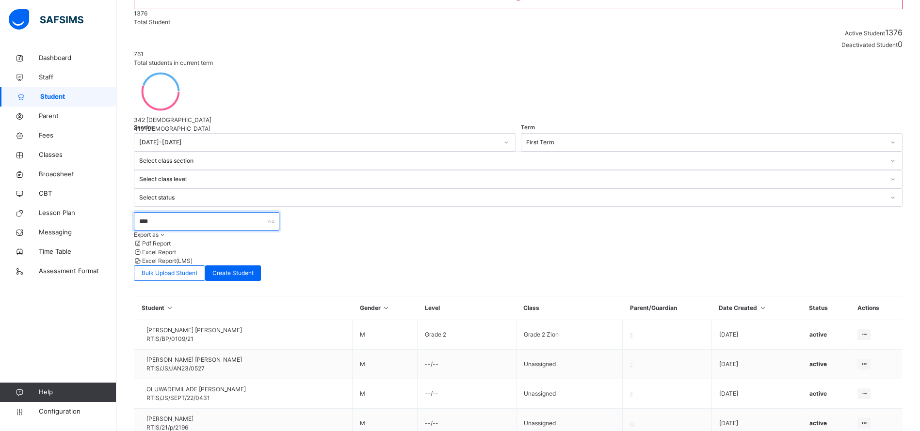
scroll to position [118, 0]
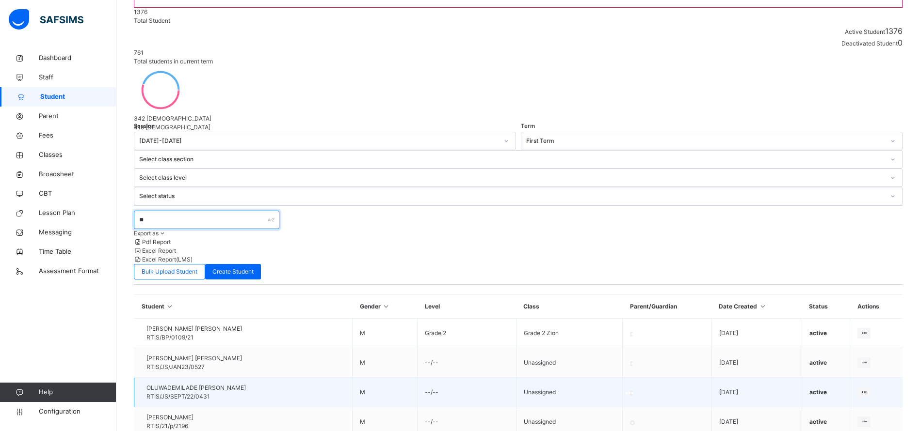
type input "*"
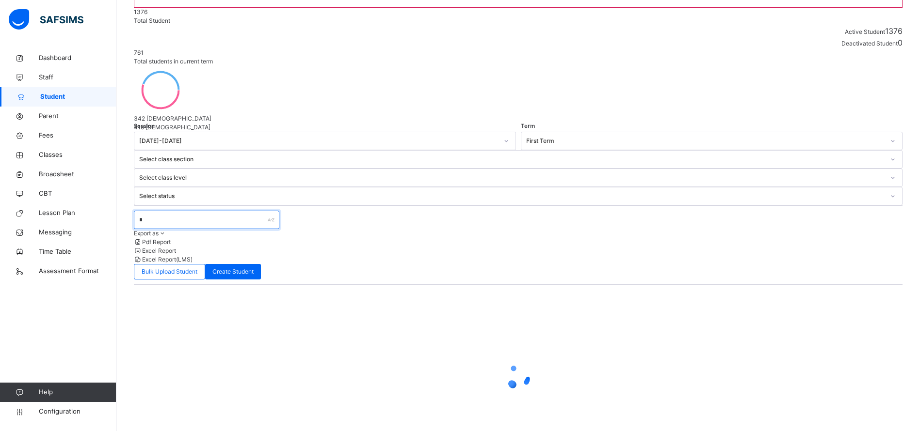
scroll to position [0, 0]
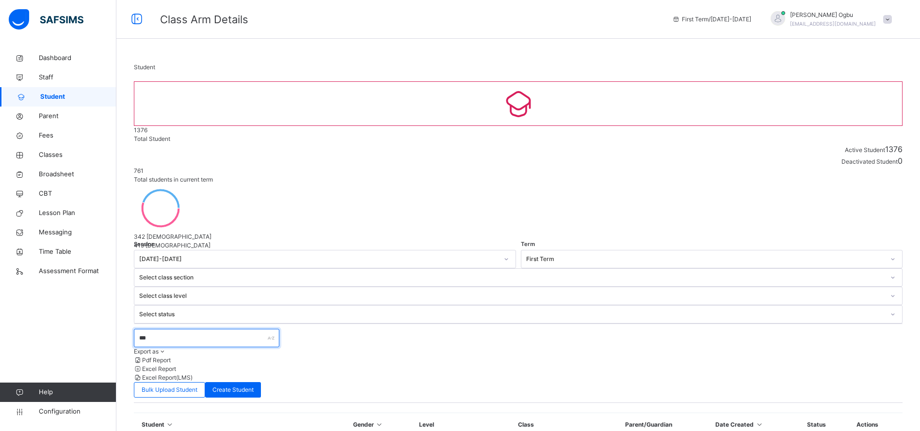
type input "****"
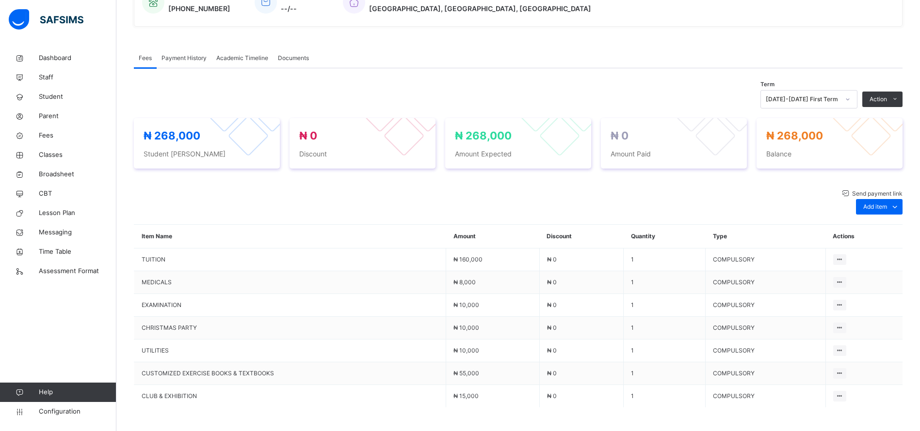
scroll to position [262, 0]
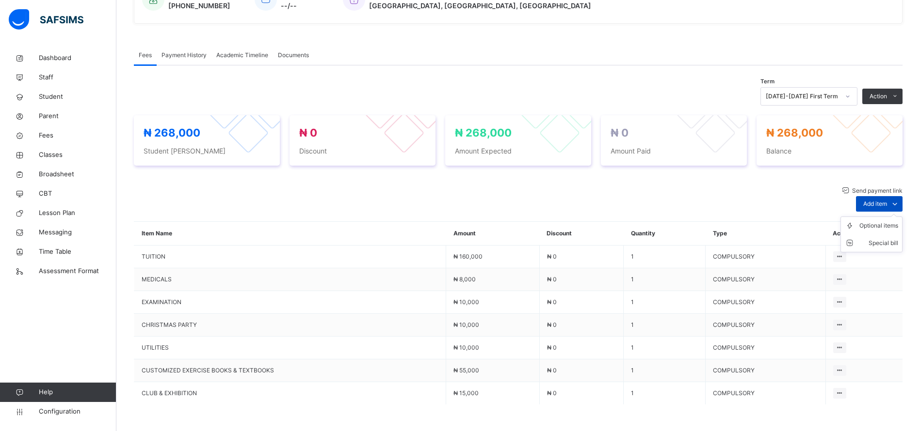
click at [887, 200] on span "Add item" at bounding box center [875, 204] width 24 height 9
click at [884, 223] on div "Optional items" at bounding box center [878, 226] width 39 height 10
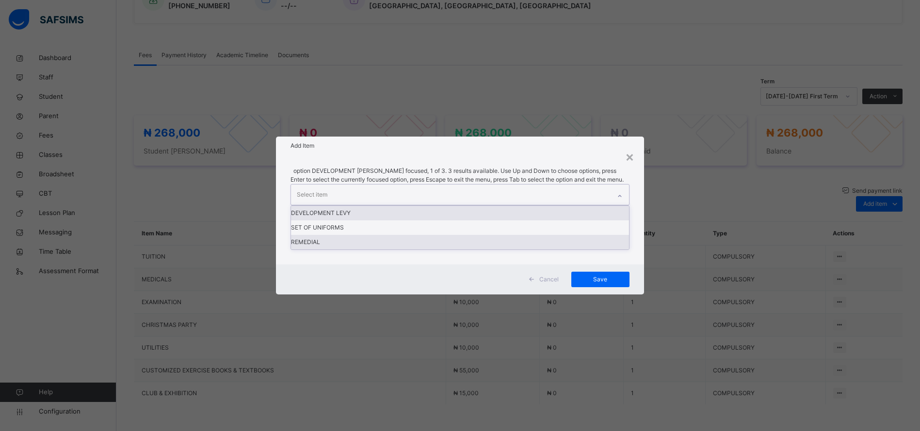
click at [339, 250] on div "REMEDIAL" at bounding box center [460, 242] width 338 height 15
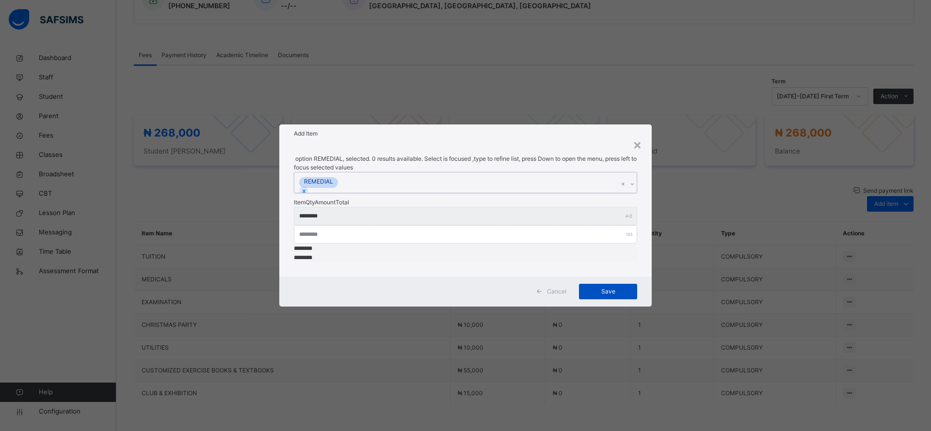
click at [598, 287] on span "Save" at bounding box center [608, 291] width 44 height 9
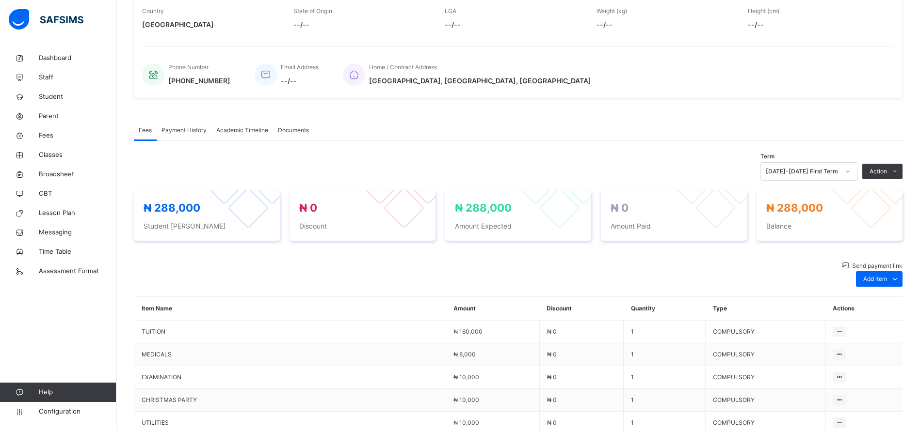
scroll to position [0, 0]
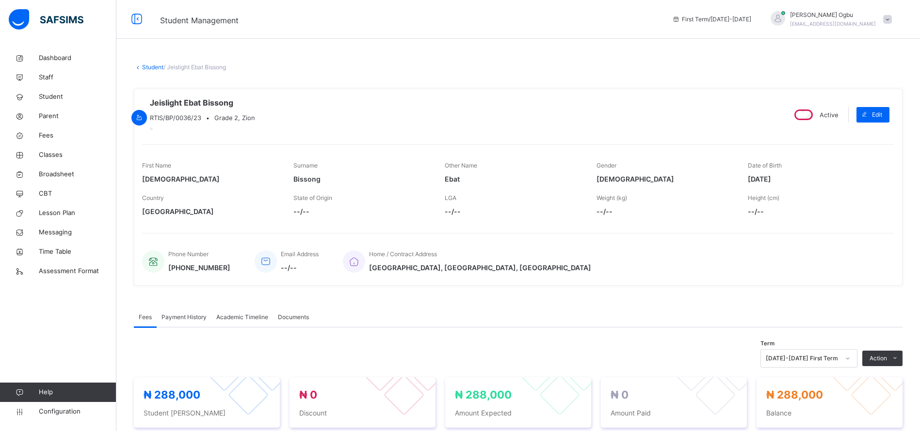
click at [189, 322] on span "Payment History" at bounding box center [183, 317] width 45 height 9
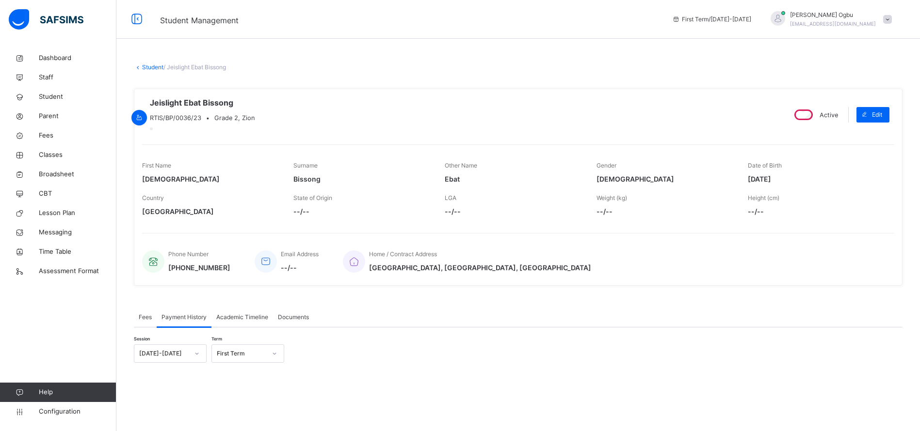
click at [157, 65] on link "Student" at bounding box center [152, 67] width 21 height 7
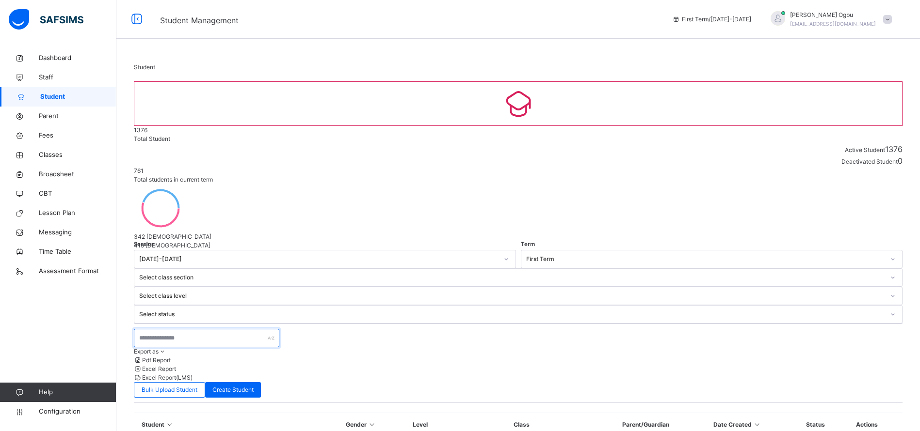
click at [184, 329] on input "text" at bounding box center [206, 338] width 145 height 18
type input "********"
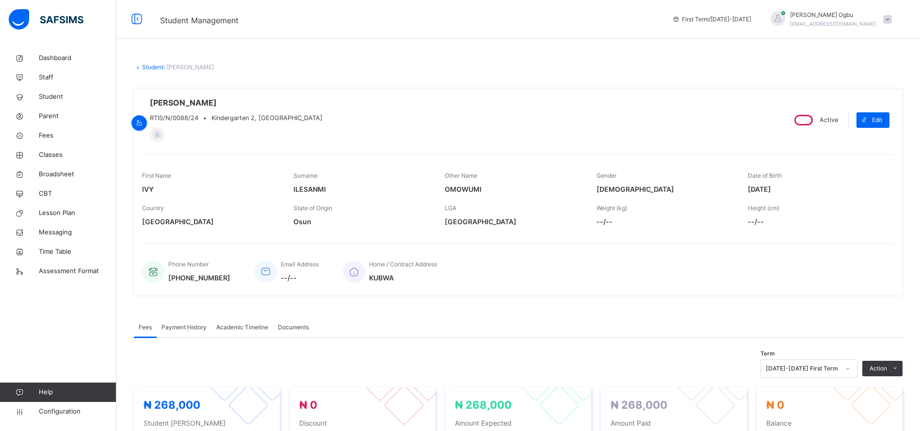
click at [178, 329] on span "Payment History" at bounding box center [183, 327] width 45 height 9
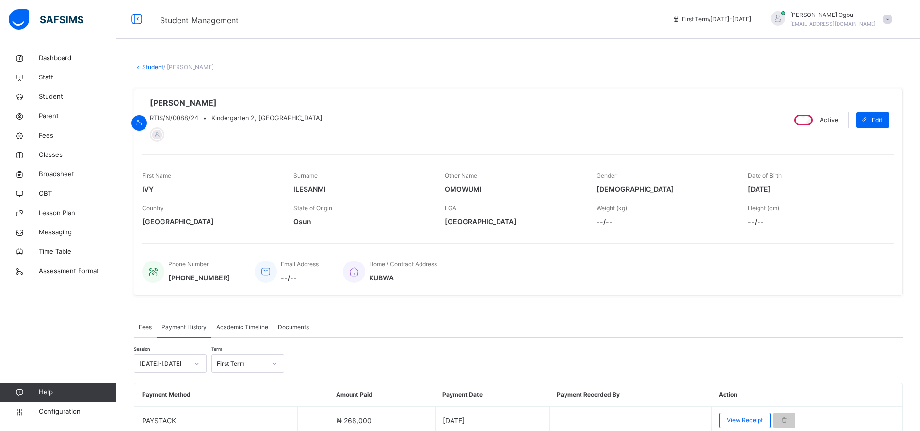
scroll to position [42, 0]
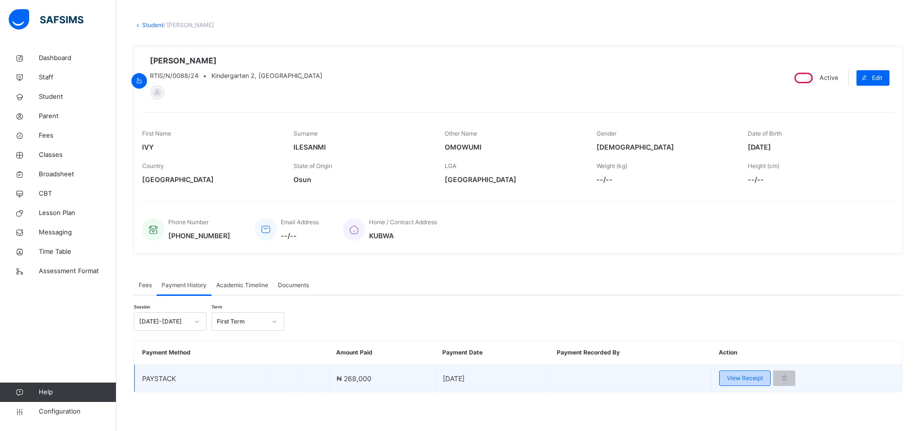
click at [743, 376] on span "View Receipt" at bounding box center [745, 378] width 36 height 9
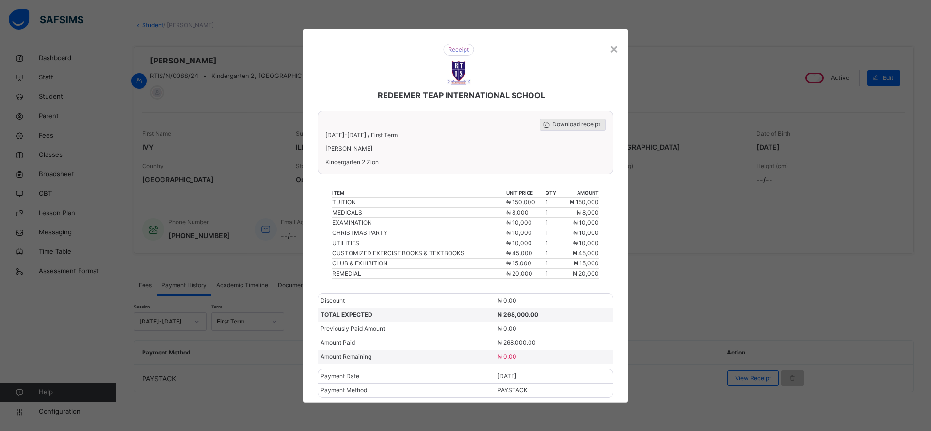
click at [567, 123] on span "Download receipt" at bounding box center [576, 124] width 48 height 9
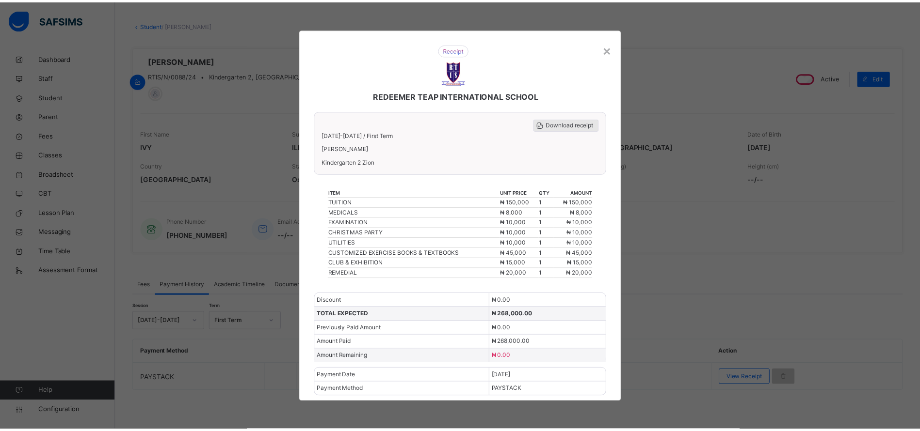
scroll to position [0, 0]
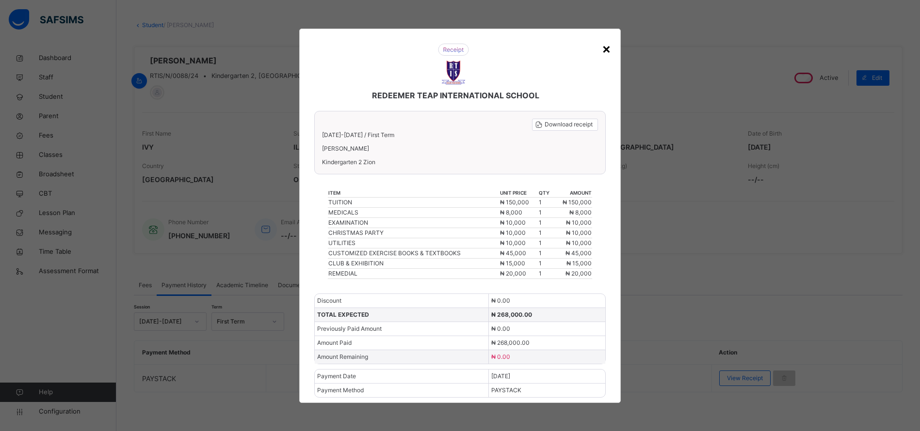
click at [607, 50] on div "×" at bounding box center [606, 48] width 9 height 20
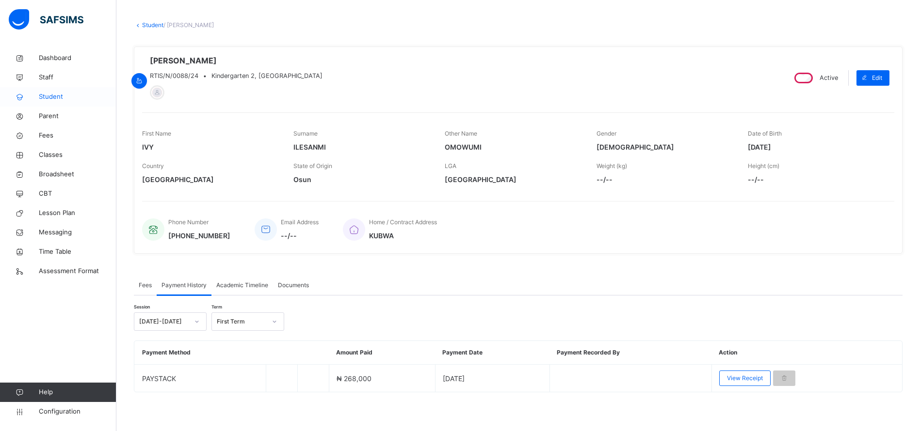
click at [48, 103] on link "Student" at bounding box center [58, 96] width 116 height 19
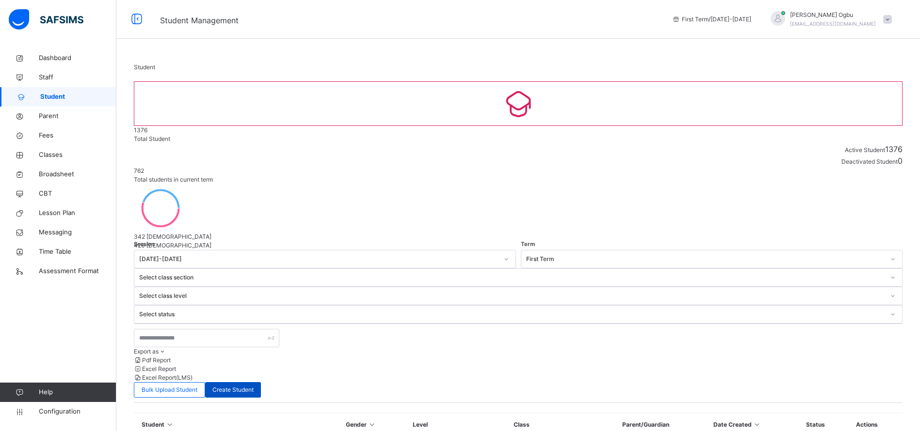
click at [254, 386] on span "Create Student" at bounding box center [232, 390] width 41 height 9
select select "**"
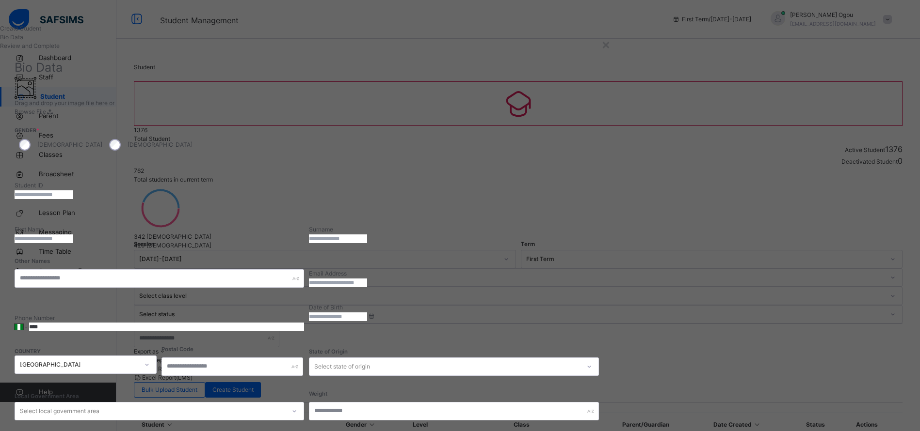
click at [73, 194] on input "text" at bounding box center [44, 195] width 58 height 9
type input "**********"
click at [73, 238] on input "text" at bounding box center [44, 239] width 58 height 9
type input "********"
click at [367, 235] on input "text" at bounding box center [338, 239] width 58 height 9
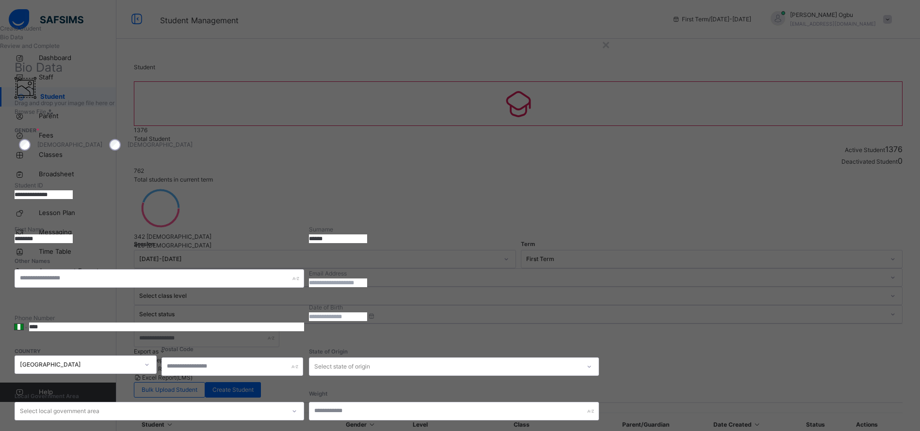
type input "******"
click at [304, 277] on input "text" at bounding box center [159, 279] width 289 height 18
type input "*********"
click at [367, 321] on input at bounding box center [338, 317] width 58 height 9
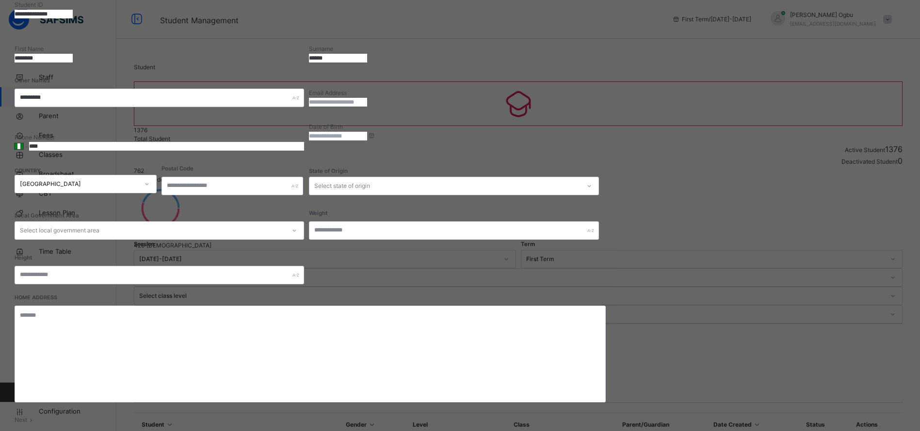
scroll to position [189, 0]
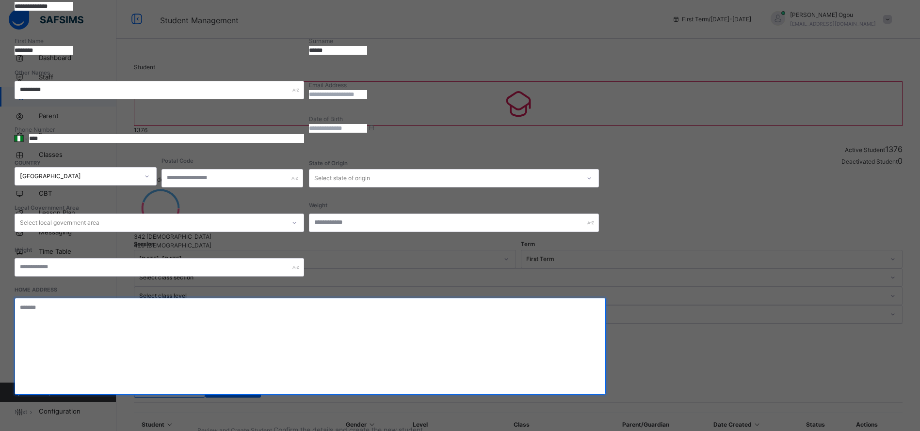
click at [520, 335] on textarea at bounding box center [310, 346] width 591 height 97
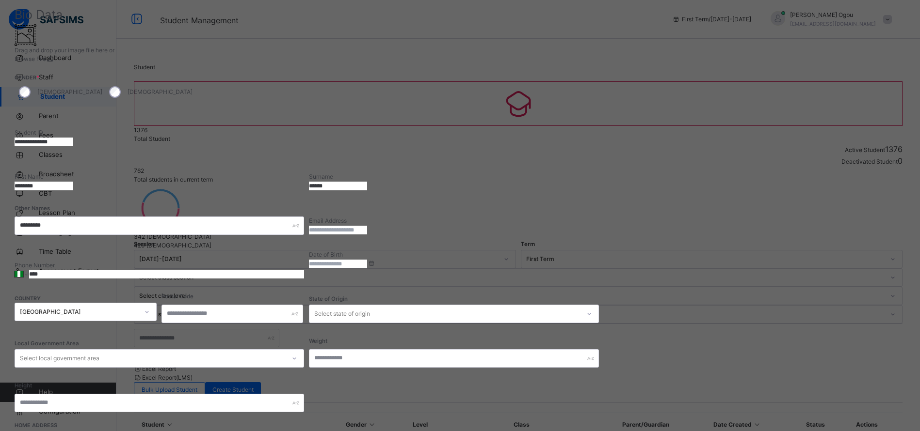
scroll to position [51, 0]
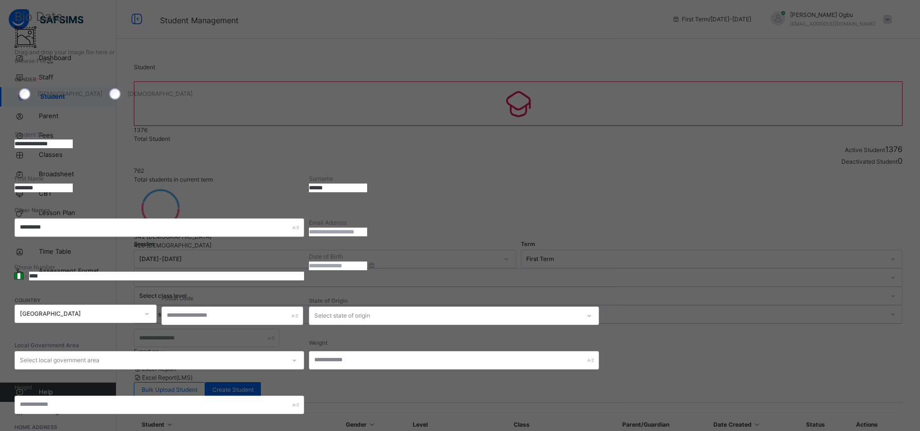
type textarea "**********"
click at [367, 268] on input at bounding box center [338, 266] width 58 height 9
click at [598, 100] on div at bounding box center [453, 89] width 289 height 49
click at [367, 269] on input at bounding box center [338, 266] width 58 height 9
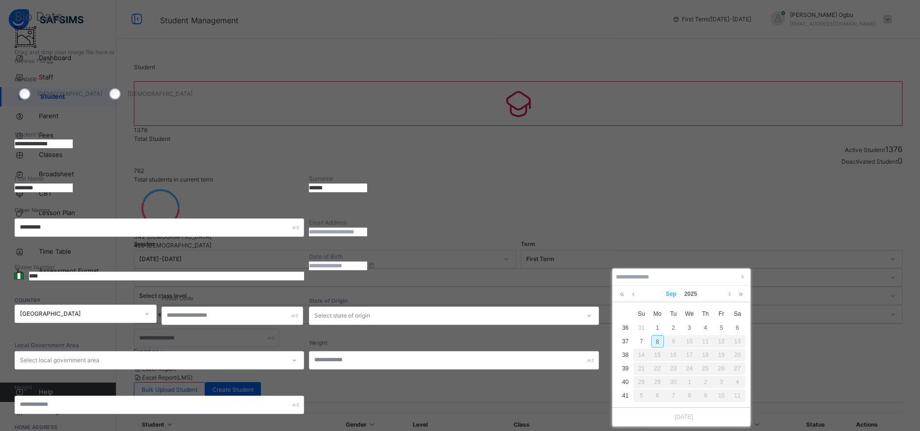
click at [663, 288] on link "Sep" at bounding box center [671, 294] width 18 height 16
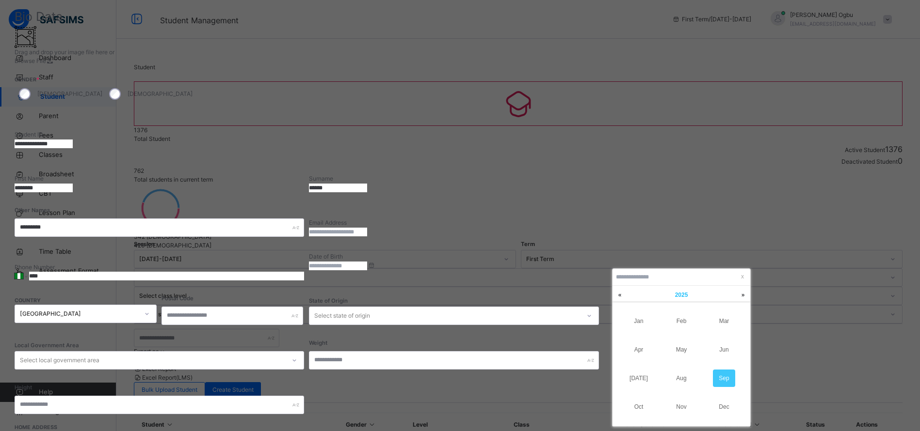
click at [685, 299] on link "2025 x" at bounding box center [680, 295] width 87 height 18
click at [686, 349] on link "2023" at bounding box center [681, 349] width 22 height 17
click at [682, 415] on link "Nov" at bounding box center [681, 406] width 22 height 17
click at [705, 328] on div "2" at bounding box center [705, 328] width 13 height 13
type input "**********"
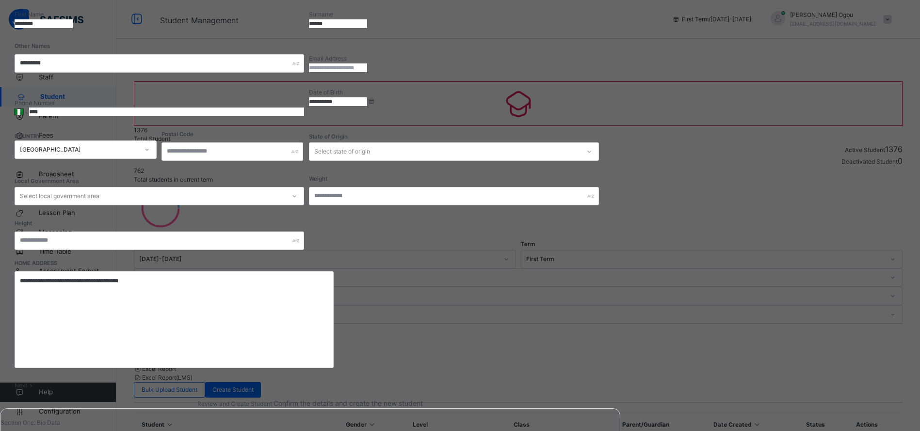
click at [35, 389] on span at bounding box center [31, 385] width 8 height 7
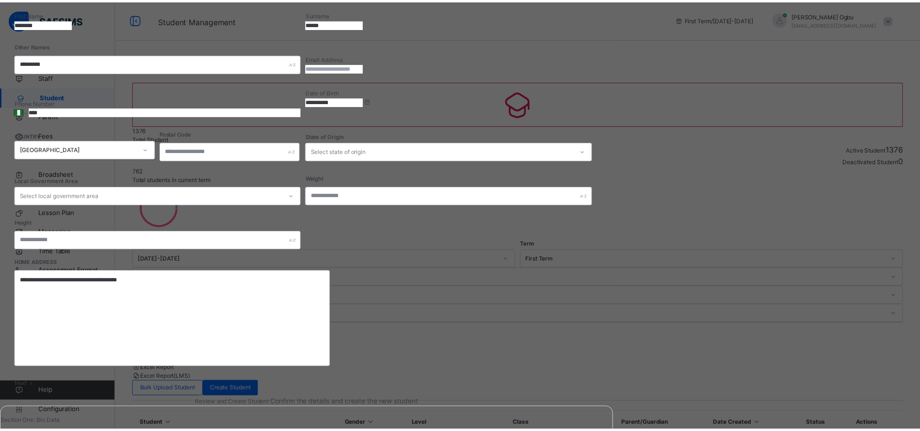
scroll to position [102, 0]
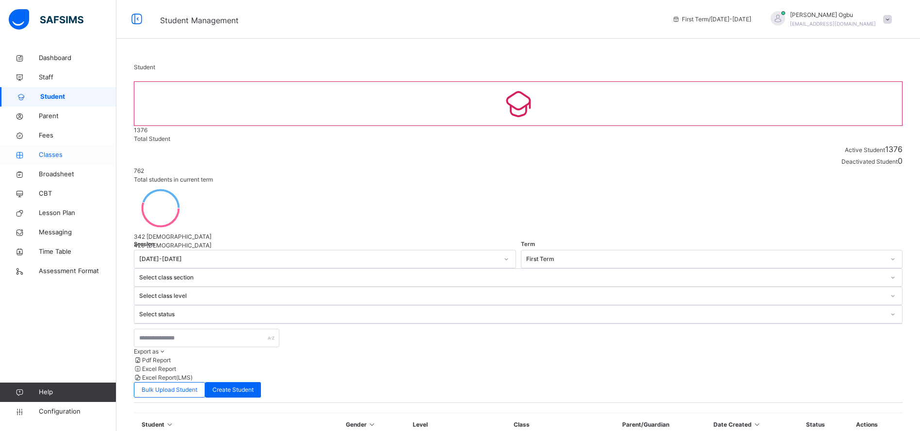
click at [48, 154] on span "Classes" at bounding box center [78, 155] width 78 height 10
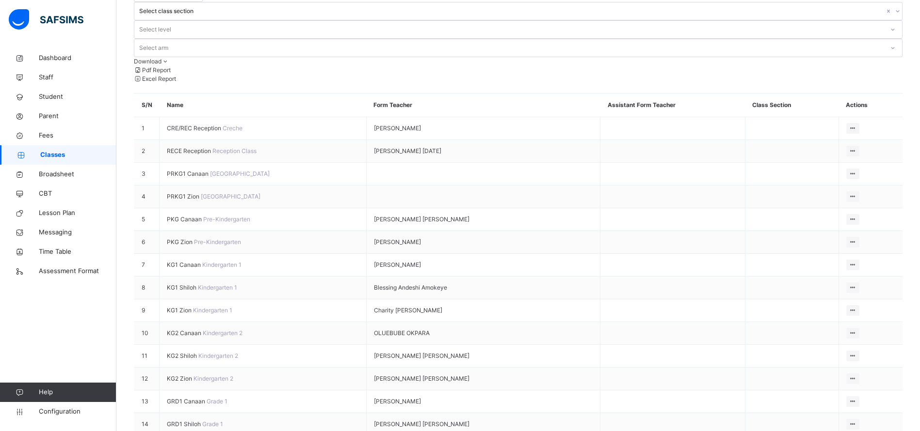
scroll to position [96, 0]
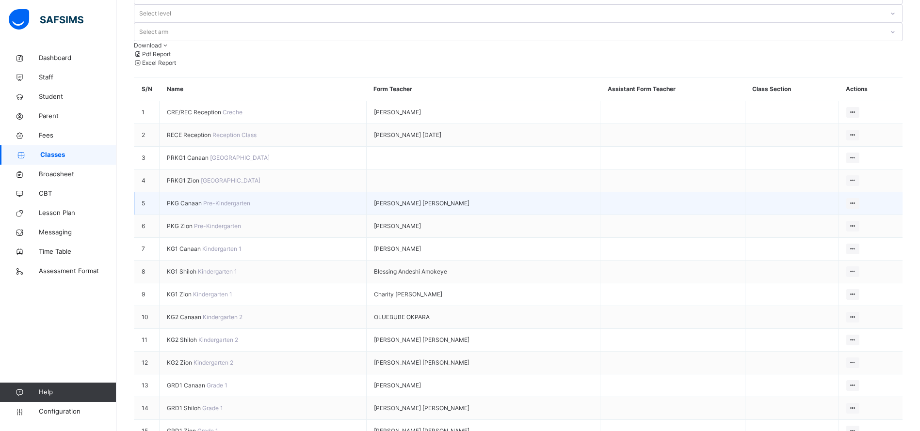
click at [185, 200] on span "PKG Canaan" at bounding box center [185, 203] width 36 height 7
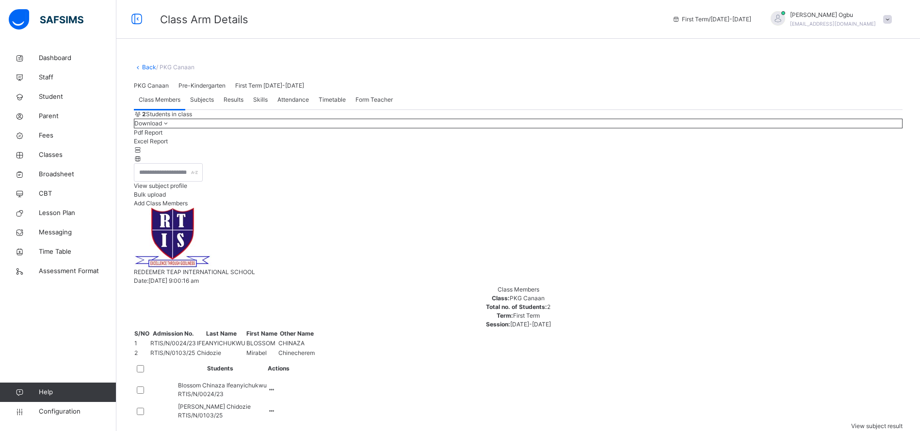
click at [188, 207] on span "Add Class Members" at bounding box center [161, 203] width 54 height 7
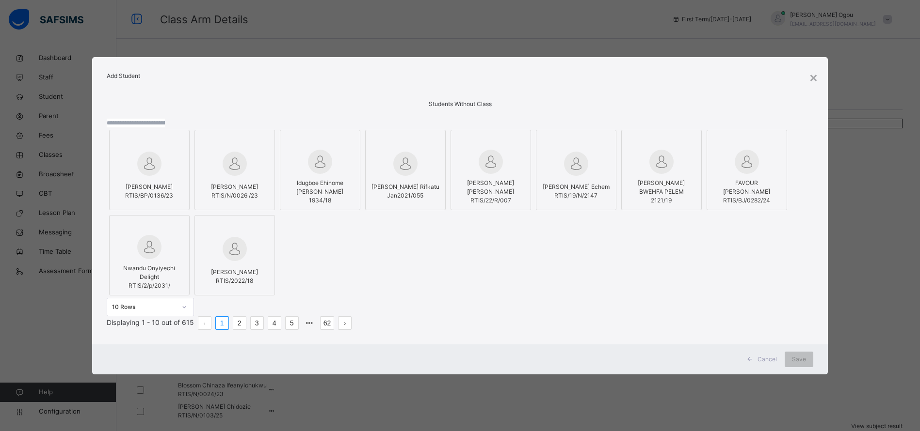
click at [165, 119] on input "text" at bounding box center [136, 123] width 58 height 9
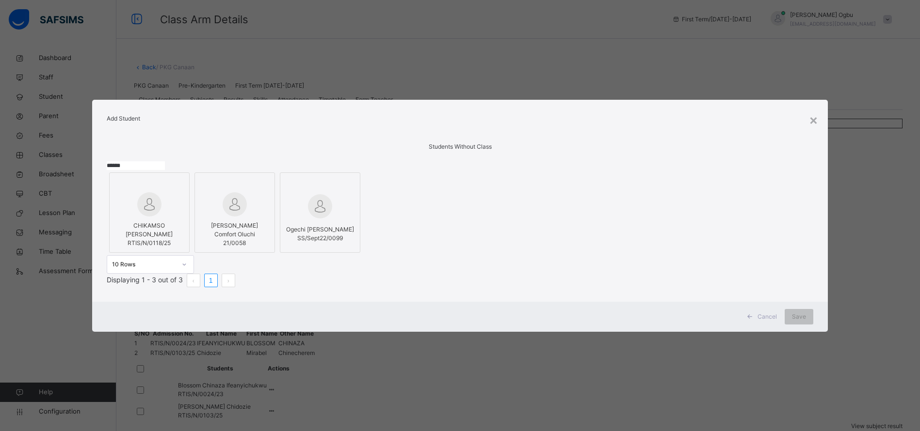
type input "******"
click at [139, 228] on span "CHIKAMSO [PERSON_NAME]" at bounding box center [149, 230] width 47 height 16
click at [802, 321] on span "Save" at bounding box center [809, 317] width 14 height 9
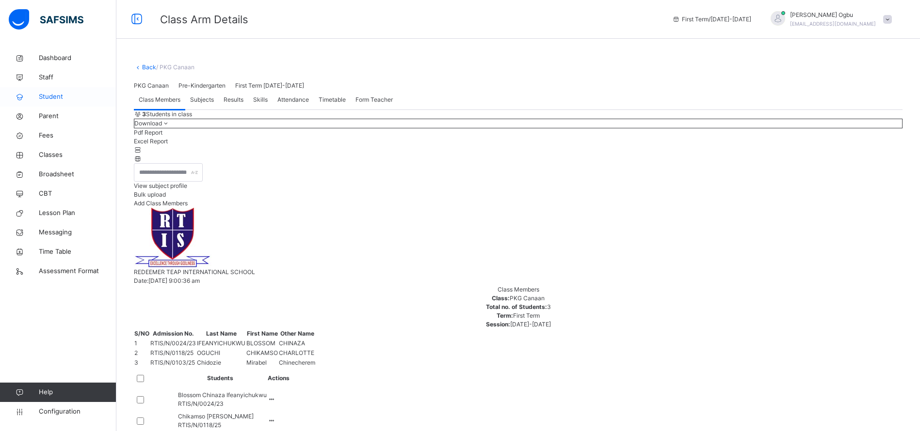
click at [43, 99] on span "Student" at bounding box center [78, 97] width 78 height 10
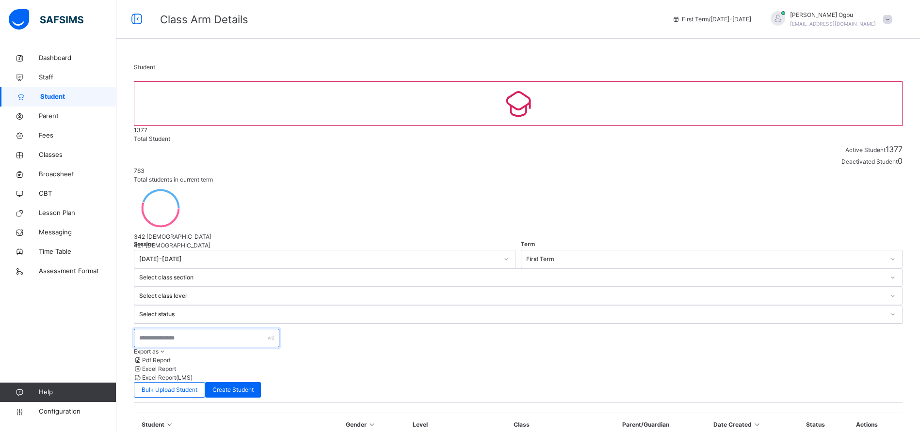
click at [156, 329] on input "text" at bounding box center [206, 338] width 145 height 18
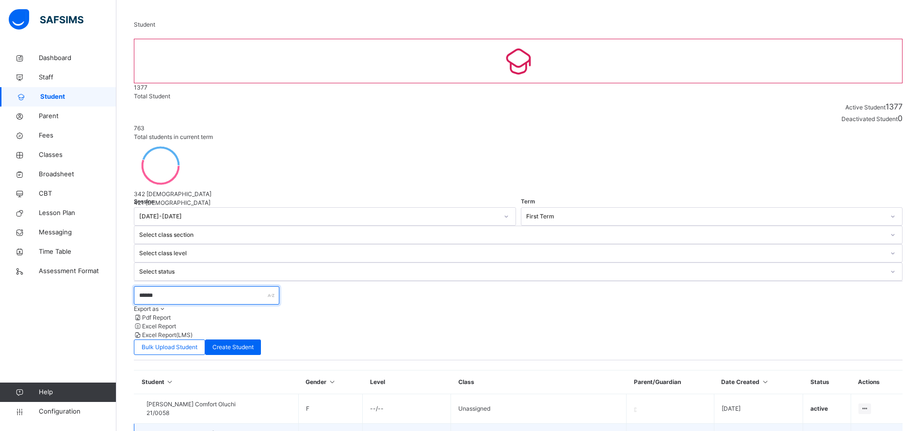
scroll to position [44, 0]
type input "******"
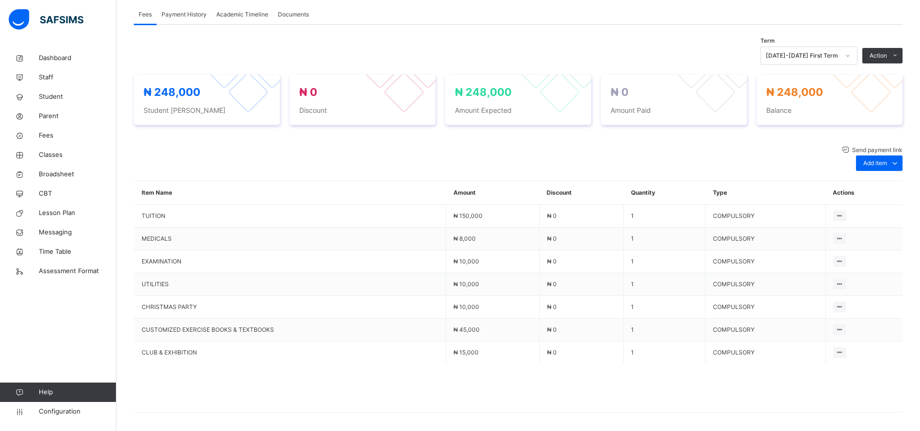
scroll to position [337, 0]
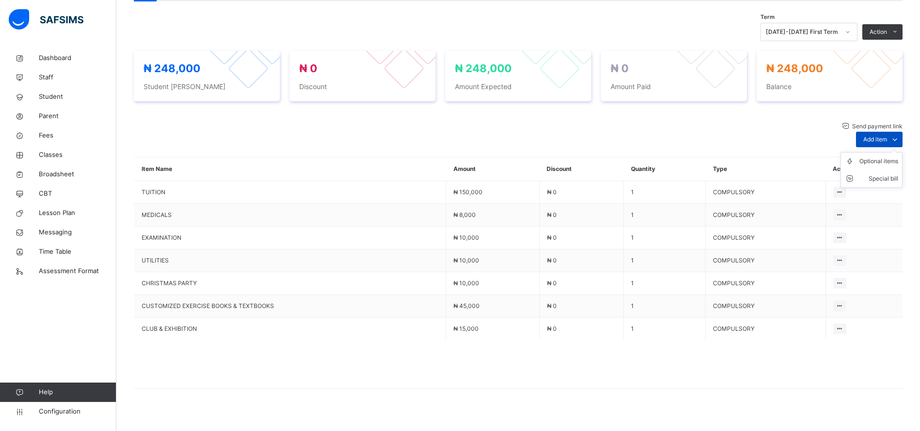
click at [899, 132] on span at bounding box center [895, 140] width 16 height 16
click at [885, 157] on div "Optional items" at bounding box center [878, 162] width 39 height 10
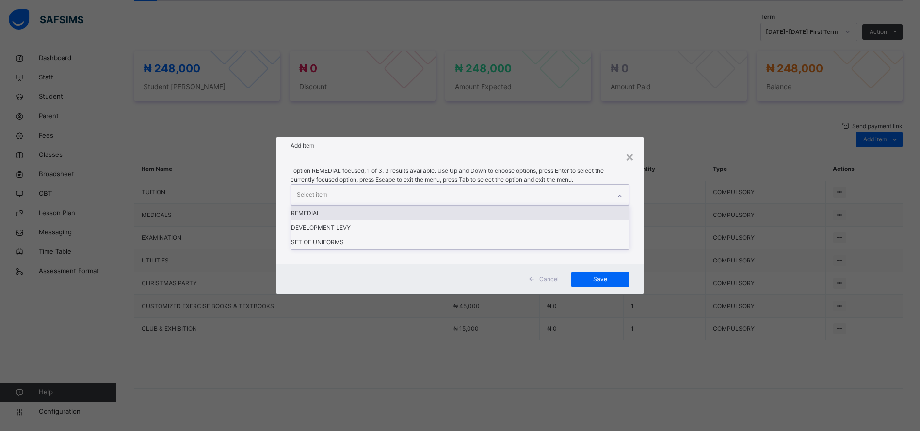
click at [389, 221] on div "REMEDIAL" at bounding box center [460, 213] width 338 height 15
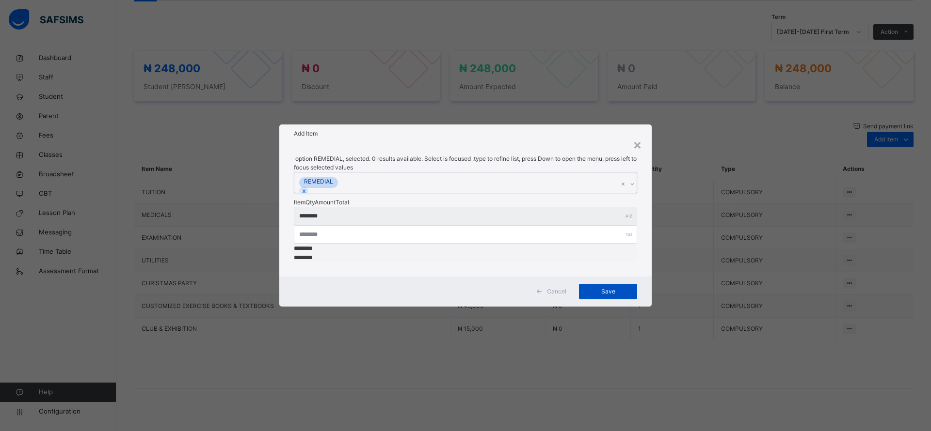
click at [603, 287] on span "Save" at bounding box center [608, 291] width 44 height 9
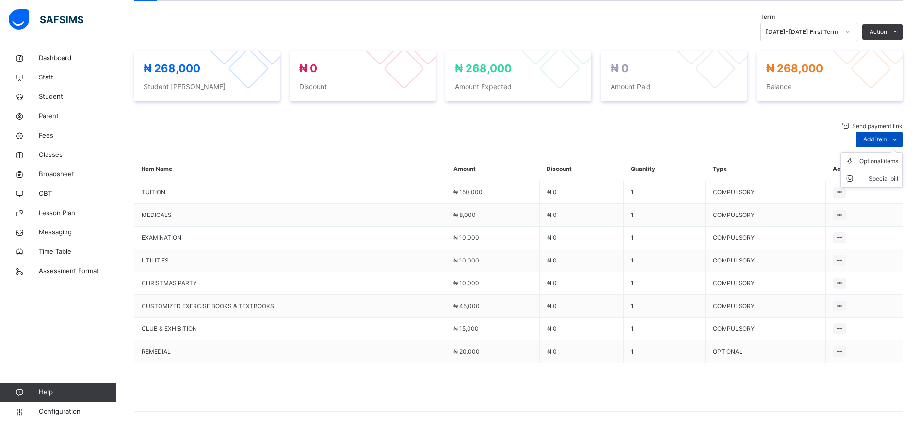
click at [893, 132] on div "Add item" at bounding box center [879, 140] width 47 height 16
click at [882, 152] on ul "Optional items Special bill" at bounding box center [871, 170] width 62 height 36
click at [884, 157] on div "Optional items" at bounding box center [878, 162] width 39 height 10
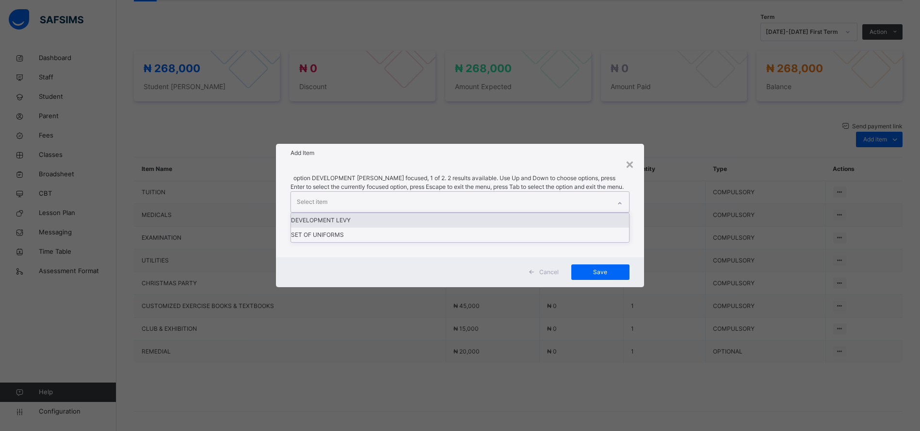
click at [437, 228] on div "DEVELOPMENT LEVY" at bounding box center [460, 220] width 338 height 15
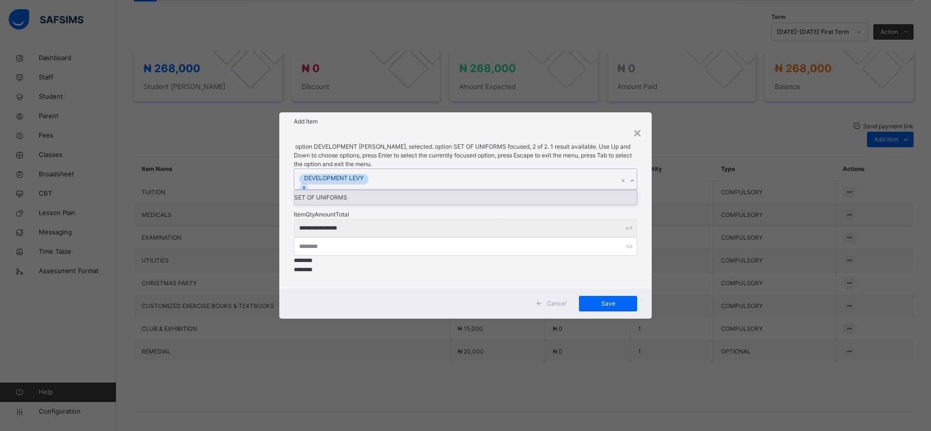
click at [446, 205] on div "SET OF UNIFORMS" at bounding box center [465, 198] width 342 height 15
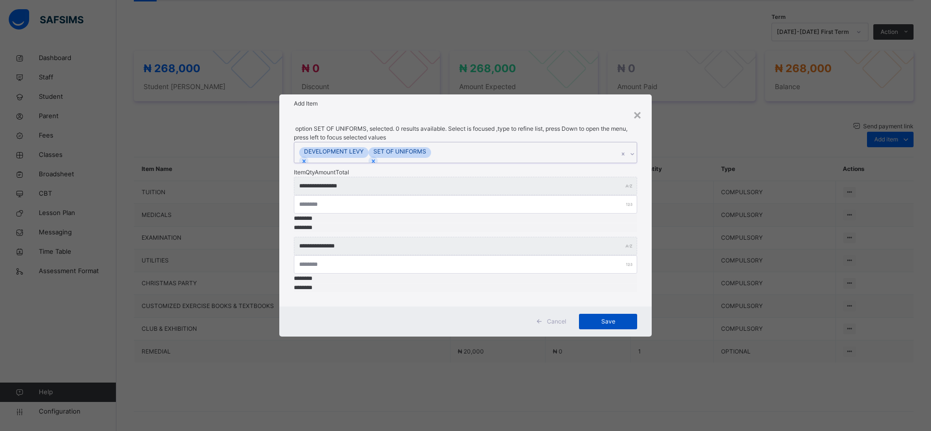
click at [612, 318] on span "Save" at bounding box center [608, 322] width 44 height 9
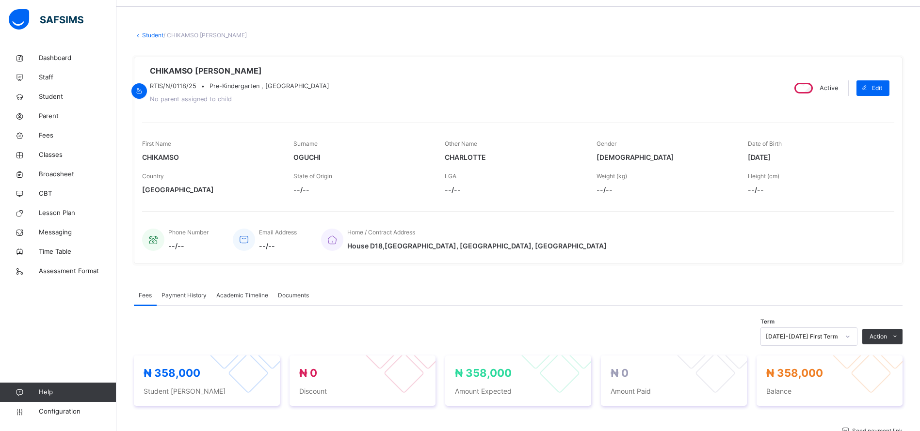
scroll to position [31, 0]
click at [57, 100] on span "Student" at bounding box center [78, 97] width 78 height 10
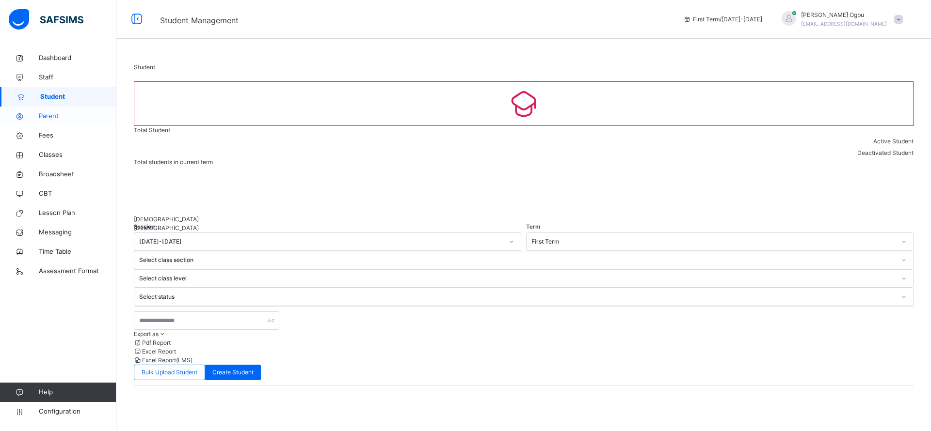
click at [53, 119] on span "Parent" at bounding box center [78, 117] width 78 height 10
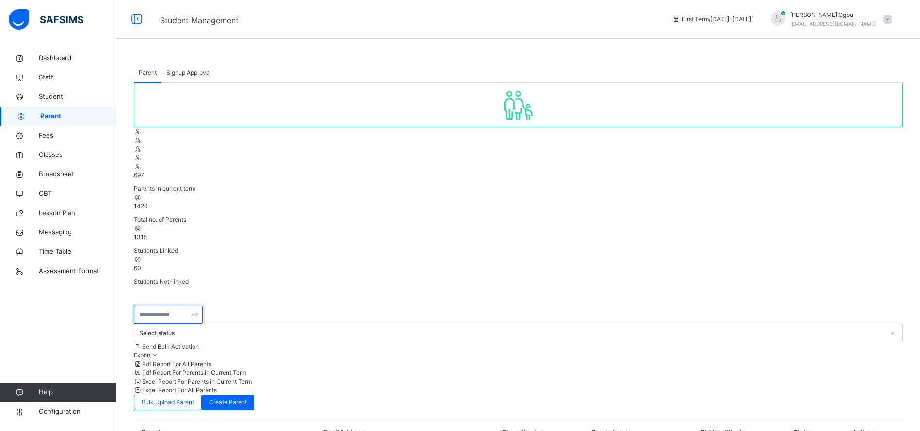
click at [186, 306] on input "text" at bounding box center [168, 315] width 69 height 18
type input "*"
type input "********"
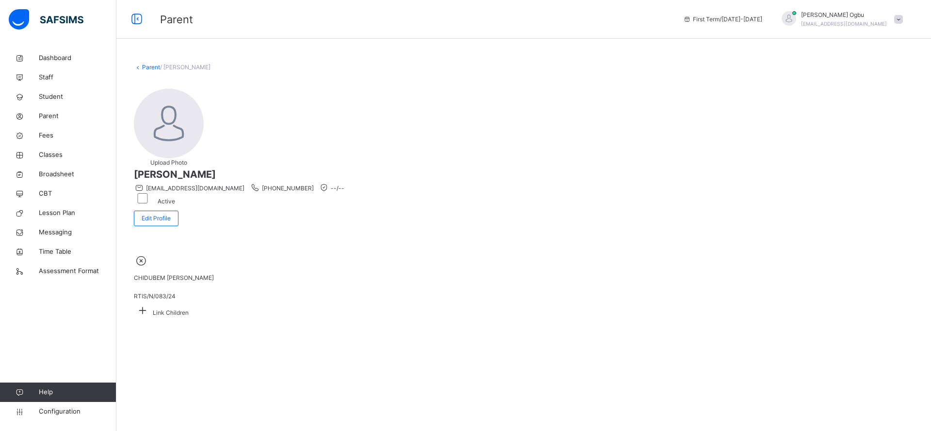
click at [151, 303] on icon at bounding box center [142, 310] width 17 height 15
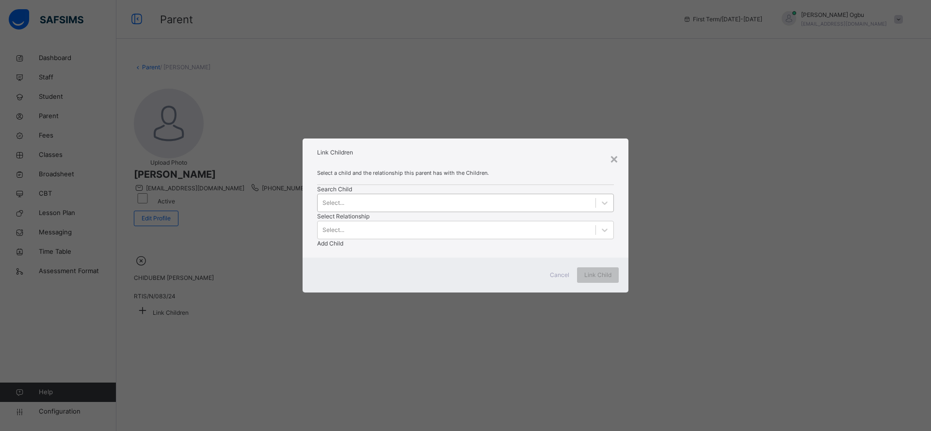
click at [375, 210] on div "Select..." at bounding box center [457, 202] width 278 height 15
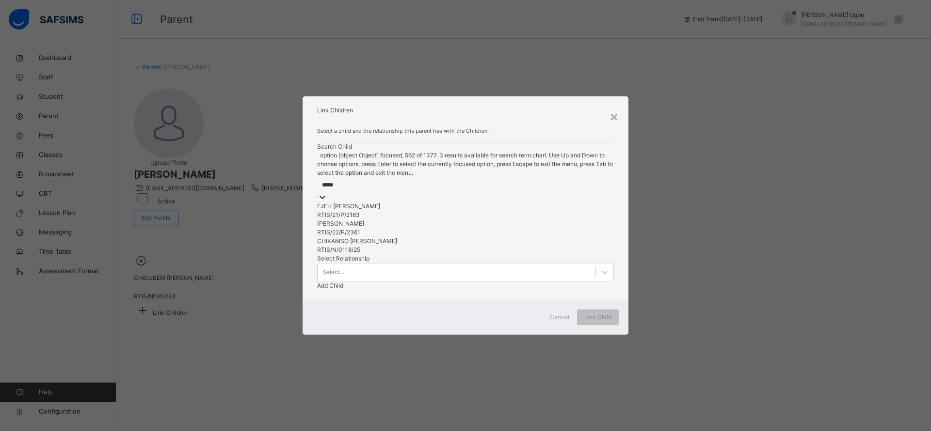
type input "******"
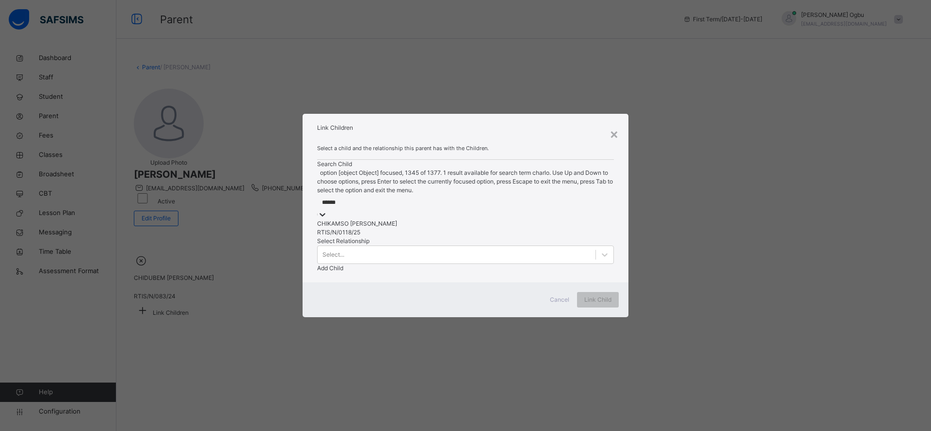
click at [375, 228] on div "CHIKAMSO [PERSON_NAME]" at bounding box center [465, 224] width 297 height 9
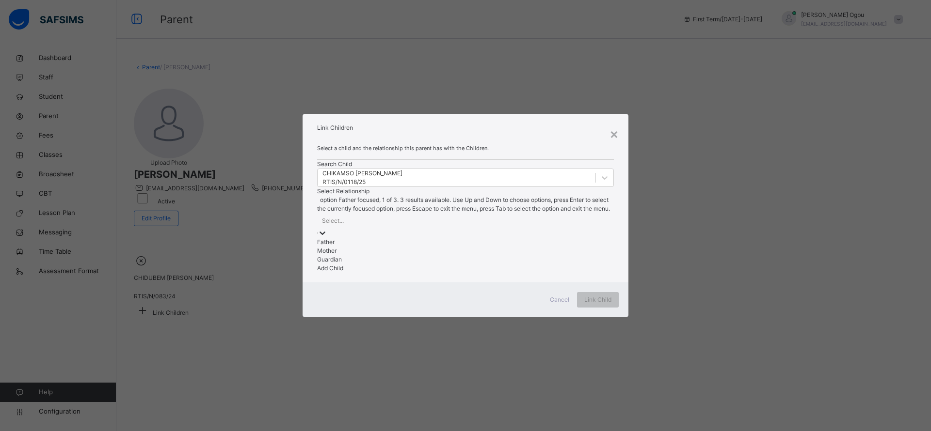
click at [450, 240] on div "Father" at bounding box center [465, 242] width 297 height 9
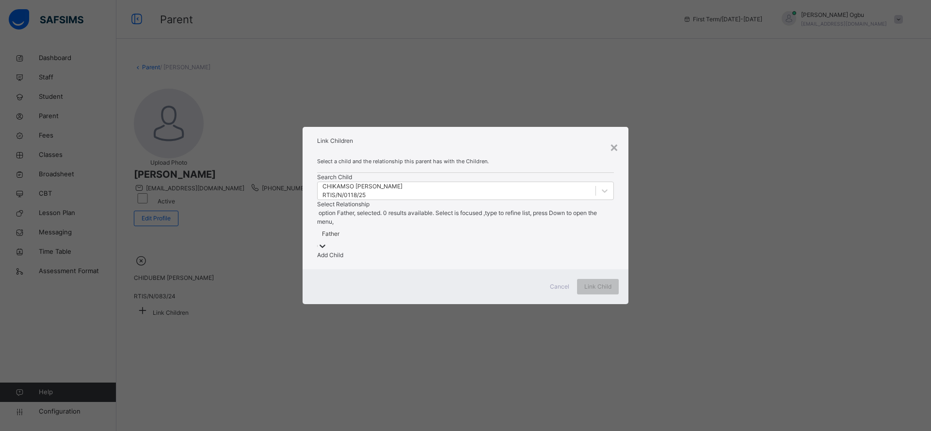
click at [343, 252] on span "Add Child" at bounding box center [330, 255] width 26 height 7
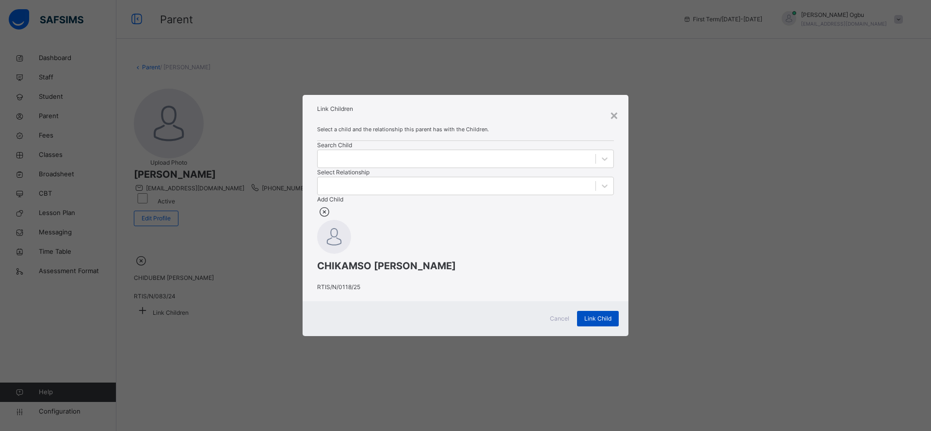
click at [599, 323] on span "Link Child" at bounding box center [597, 319] width 27 height 9
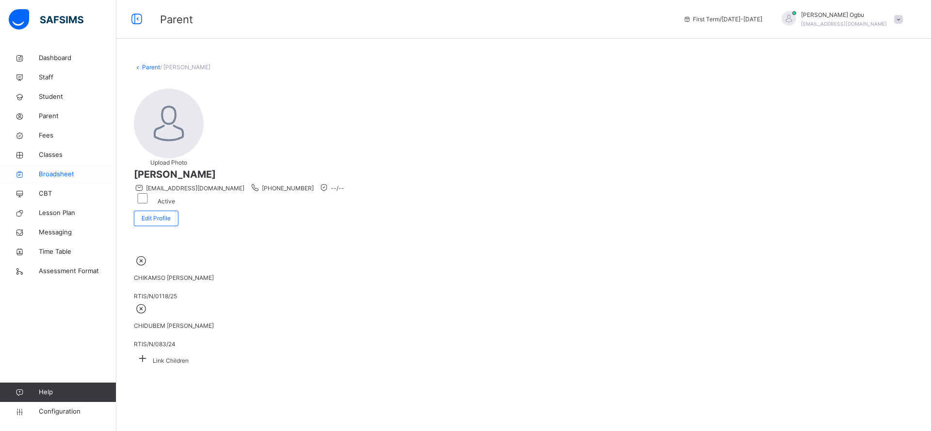
click at [48, 173] on span "Broadsheet" at bounding box center [78, 175] width 78 height 10
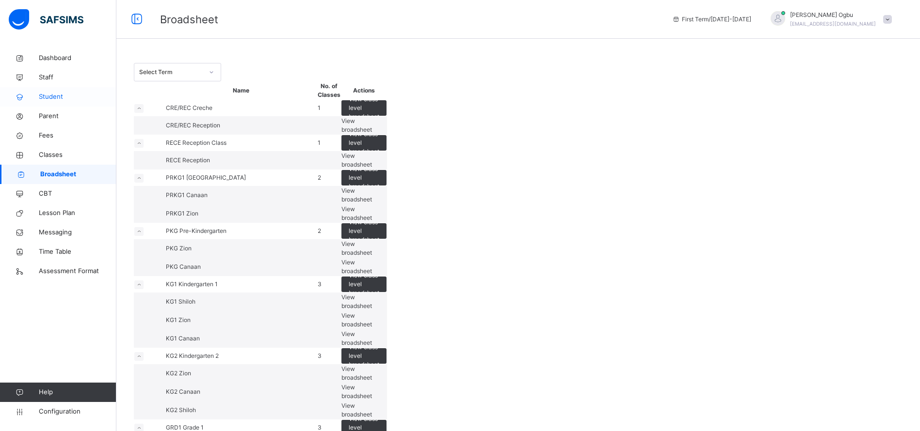
click at [56, 96] on span "Student" at bounding box center [78, 97] width 78 height 10
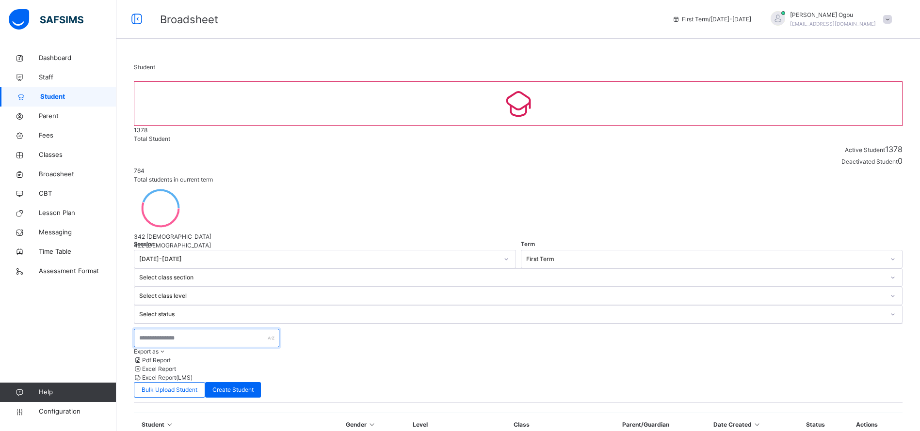
click at [164, 329] on input "text" at bounding box center [206, 338] width 145 height 18
type input "******"
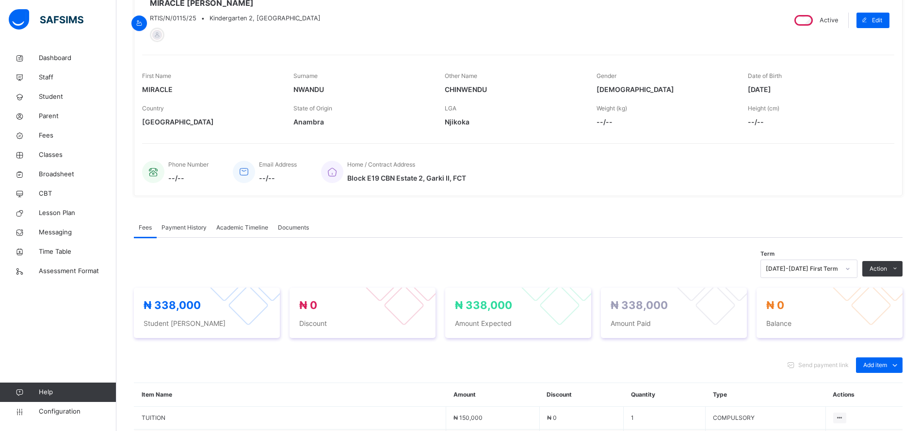
scroll to position [149, 0]
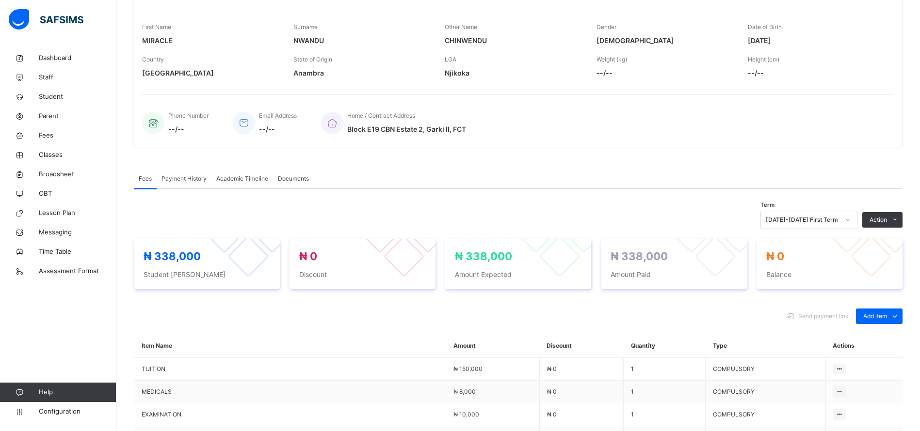
click at [175, 179] on span "Payment History" at bounding box center [183, 179] width 45 height 9
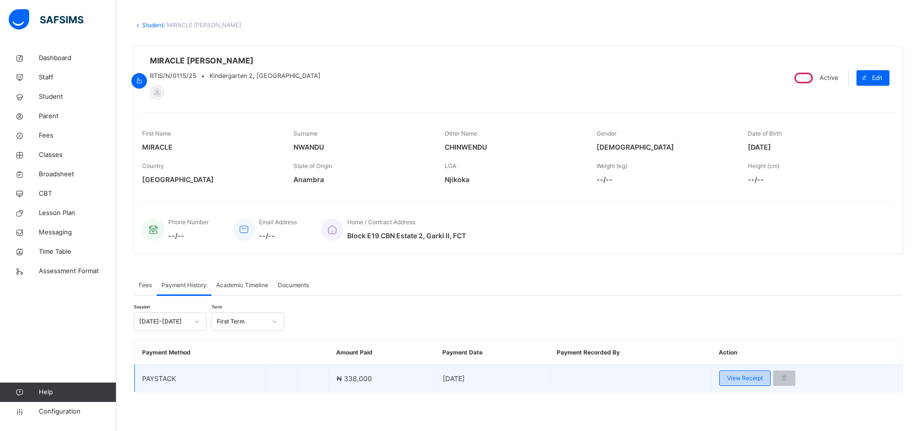
click at [739, 378] on span "View Receipt" at bounding box center [745, 378] width 36 height 9
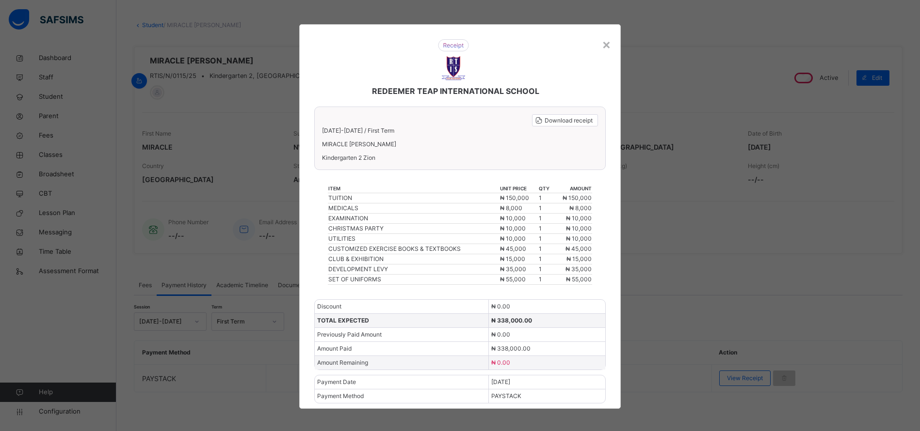
scroll to position [1, 0]
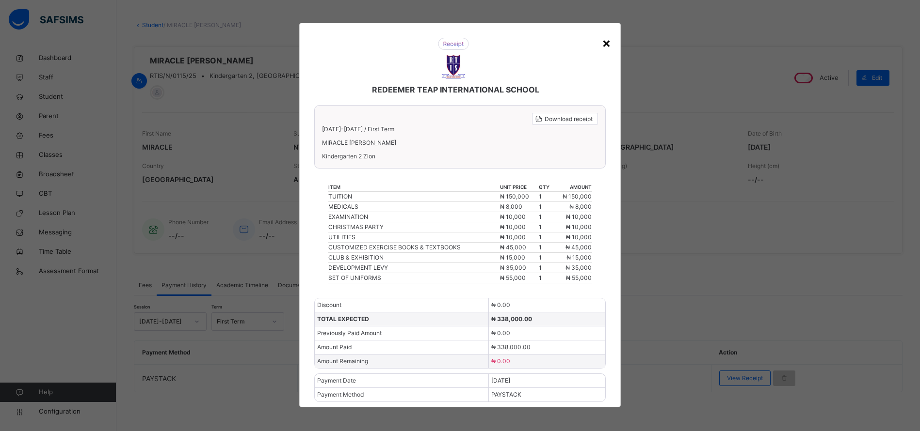
click at [604, 47] on div "×" at bounding box center [606, 42] width 9 height 20
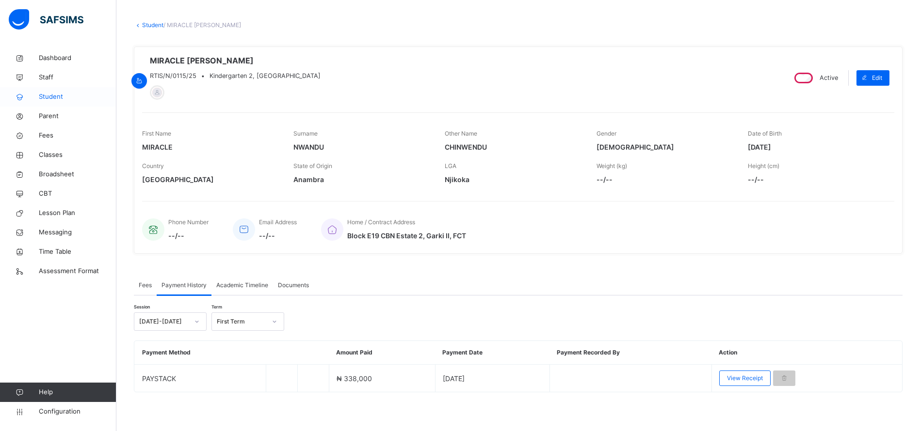
click at [58, 101] on span "Student" at bounding box center [78, 97] width 78 height 10
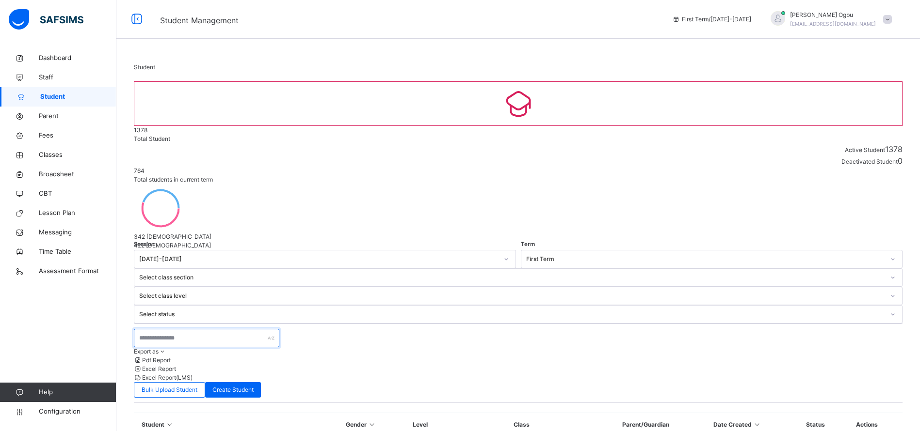
click at [190, 329] on input "text" at bounding box center [206, 338] width 145 height 18
type input "****"
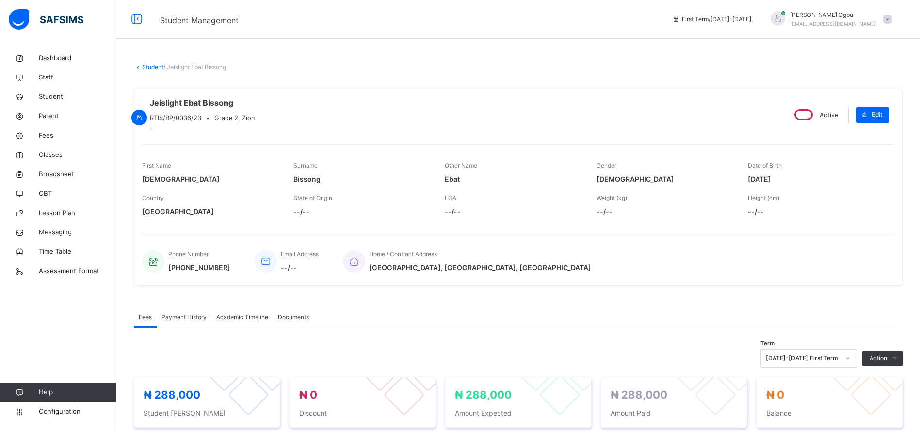
click at [173, 322] on span "Payment History" at bounding box center [183, 317] width 45 height 9
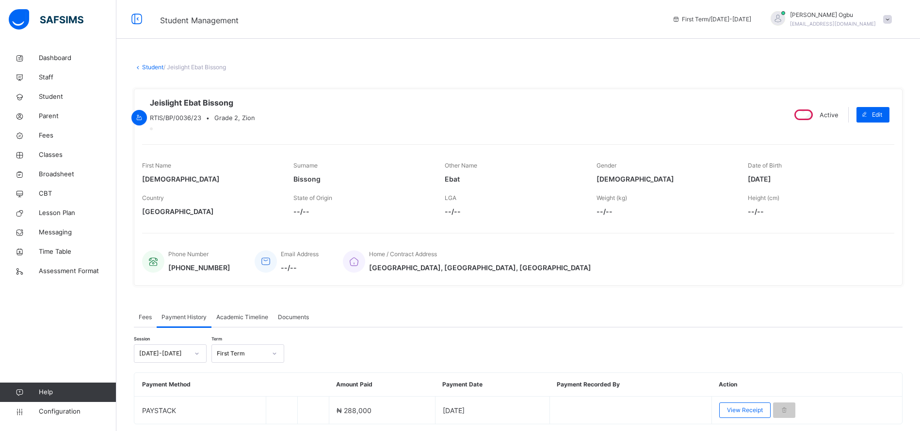
scroll to position [41, 0]
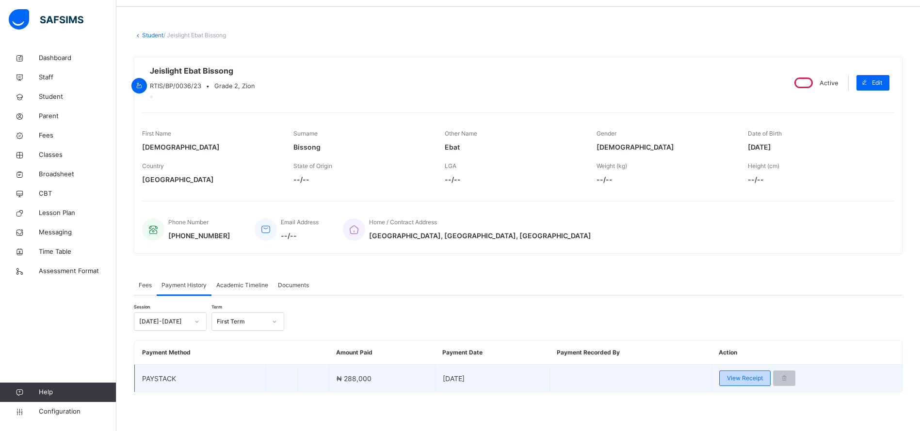
click at [749, 380] on span "View Receipt" at bounding box center [745, 378] width 36 height 9
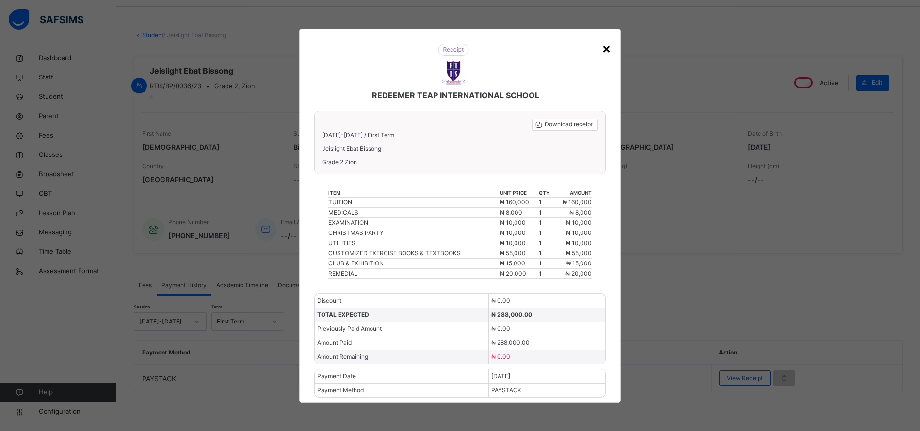
click at [608, 50] on div "×" at bounding box center [606, 48] width 9 height 20
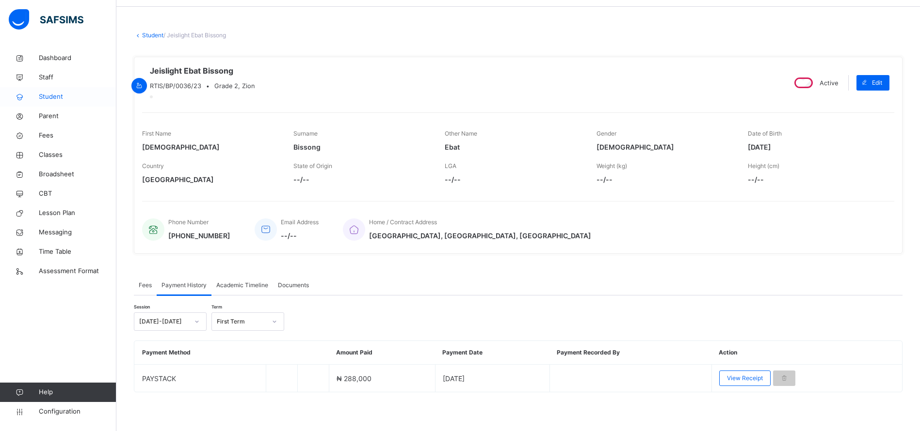
click at [51, 96] on span "Student" at bounding box center [78, 97] width 78 height 10
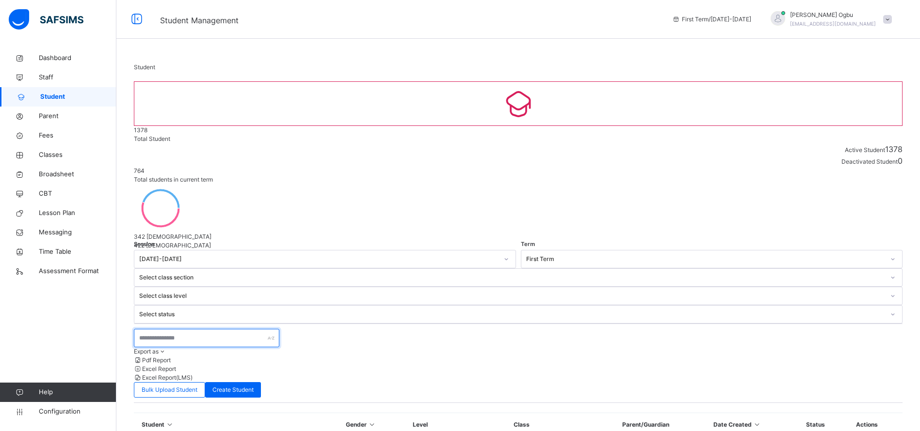
click at [192, 329] on input "text" at bounding box center [206, 338] width 145 height 18
type input "*****"
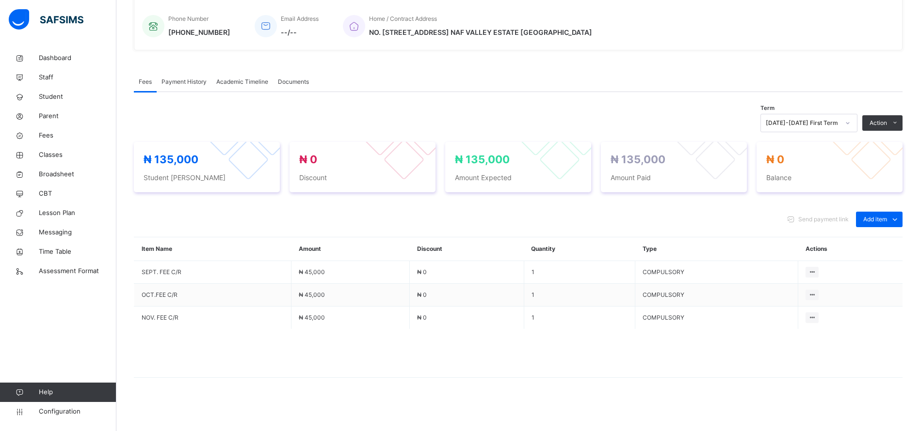
click at [184, 85] on span "Payment History" at bounding box center [183, 82] width 45 height 9
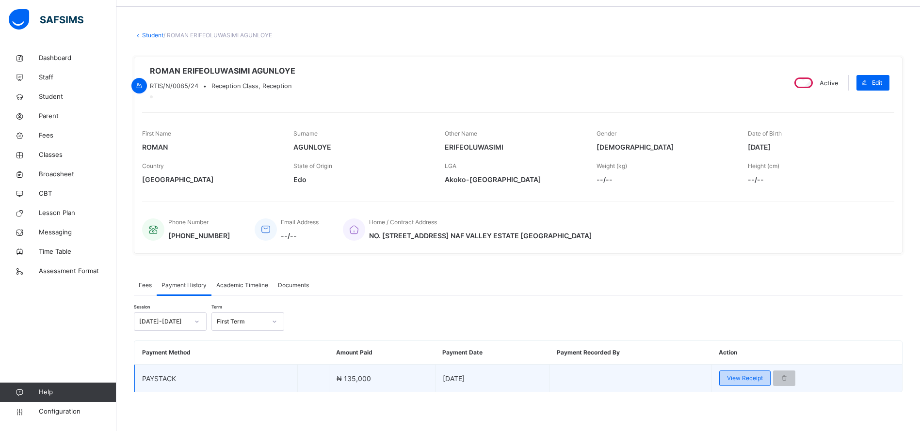
click at [746, 385] on div "View Receipt" at bounding box center [744, 379] width 51 height 16
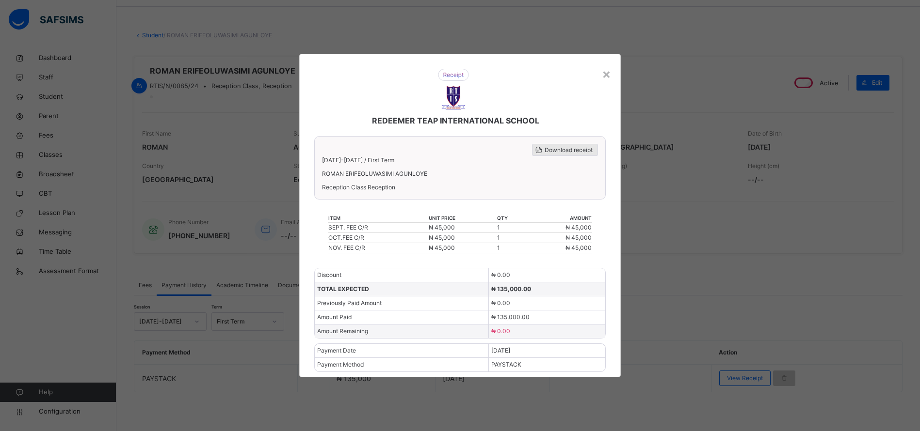
click at [567, 148] on span "Download receipt" at bounding box center [568, 150] width 48 height 9
click at [611, 72] on div "×" at bounding box center [606, 74] width 9 height 20
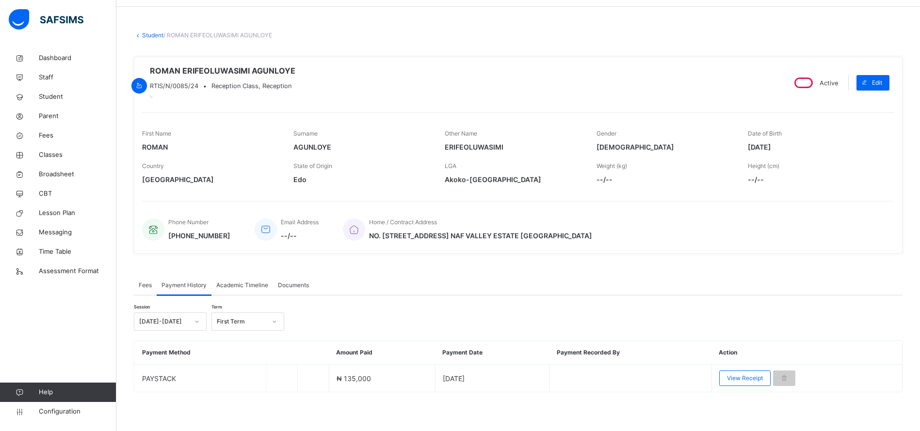
click at [154, 32] on link "Student" at bounding box center [152, 35] width 21 height 7
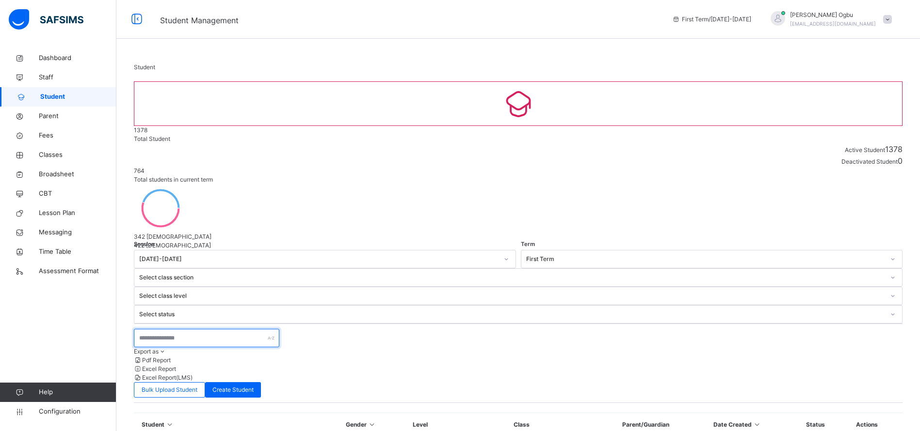
click at [245, 329] on input "text" at bounding box center [206, 338] width 145 height 18
type input "****"
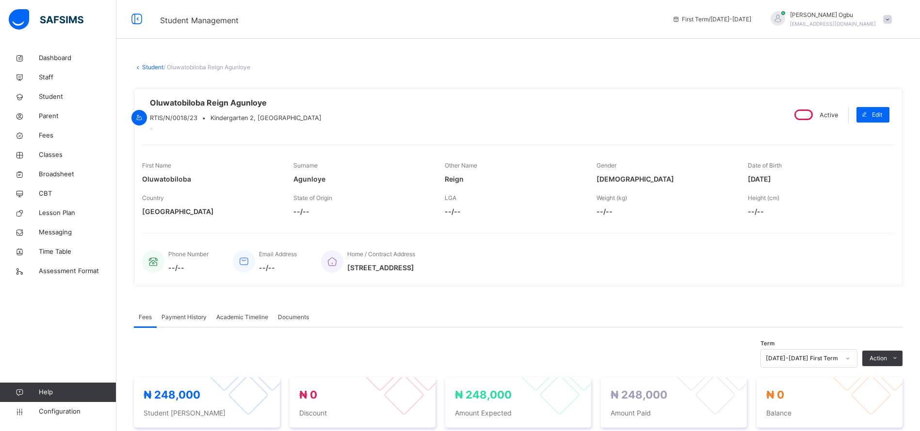
click at [187, 322] on span "Payment History" at bounding box center [183, 317] width 45 height 9
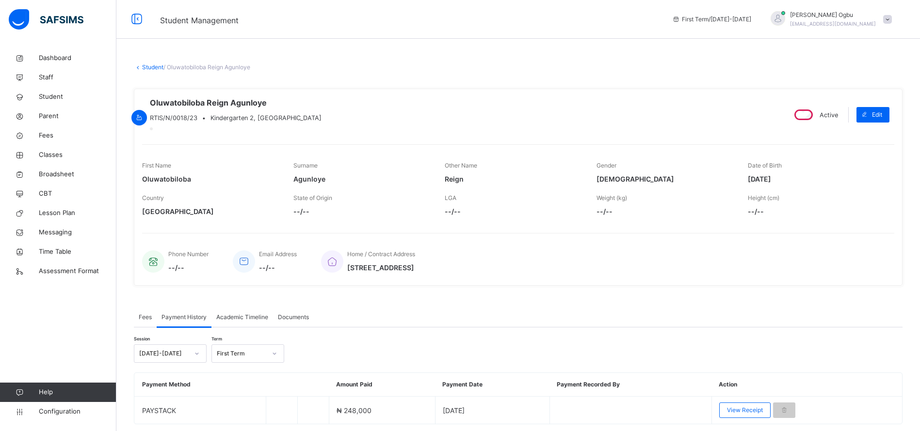
scroll to position [41, 0]
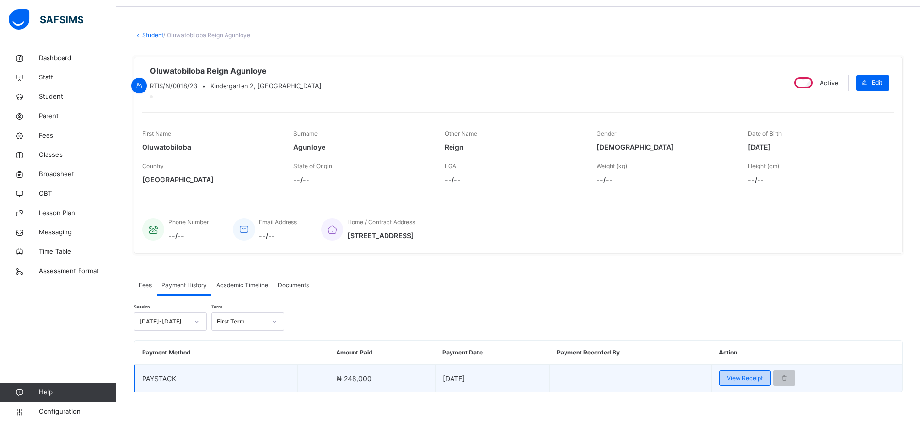
click at [736, 385] on div "View Receipt" at bounding box center [744, 379] width 51 height 16
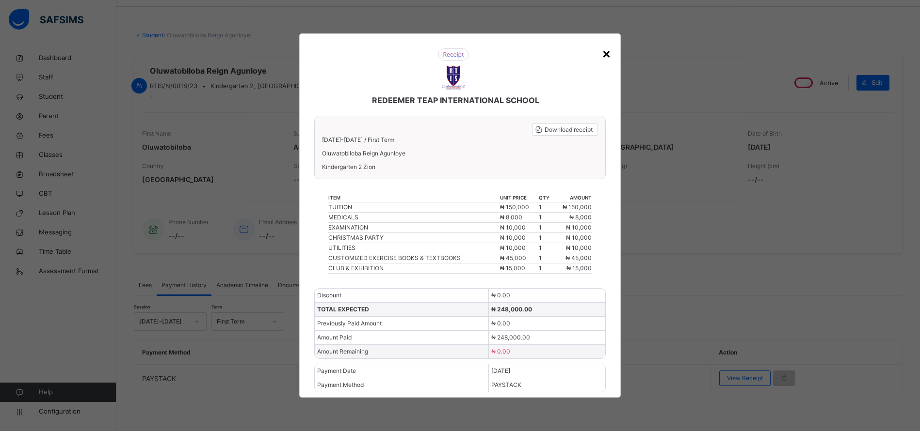
click at [605, 55] on div "×" at bounding box center [606, 53] width 9 height 20
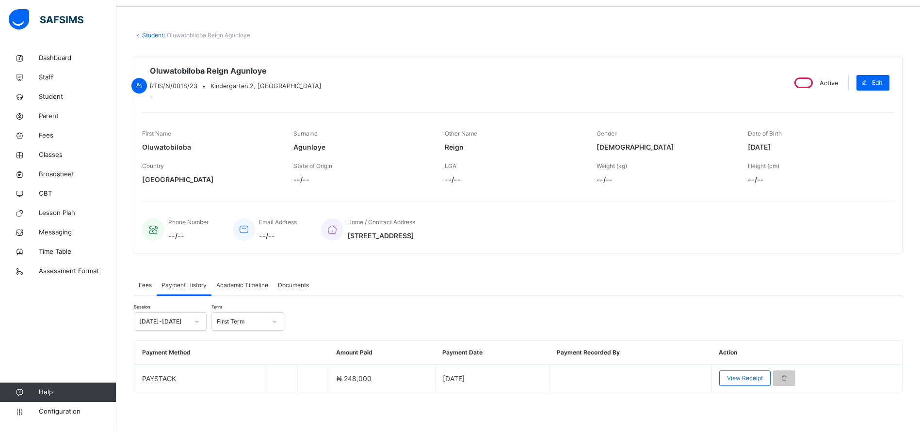
click at [154, 32] on link "Student" at bounding box center [152, 35] width 21 height 7
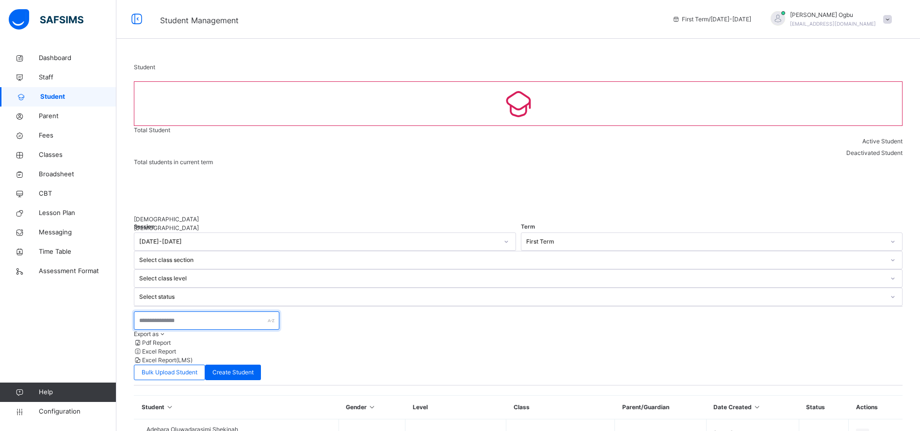
click at [180, 312] on input "text" at bounding box center [206, 321] width 145 height 18
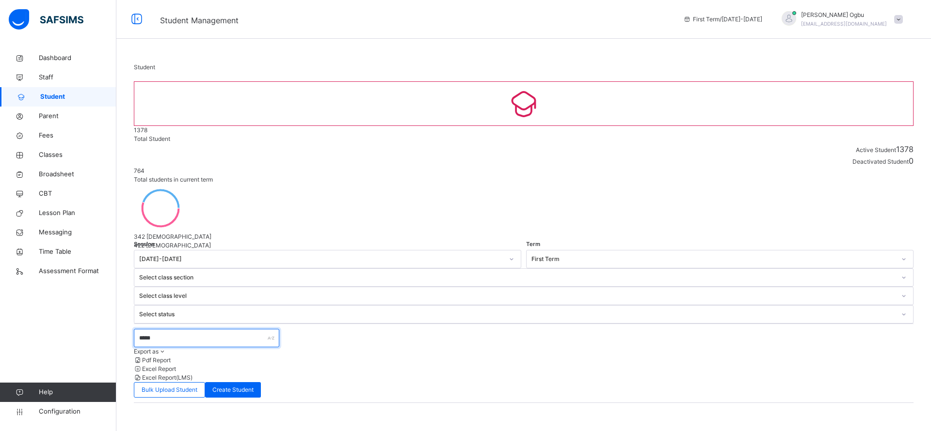
type input "******"
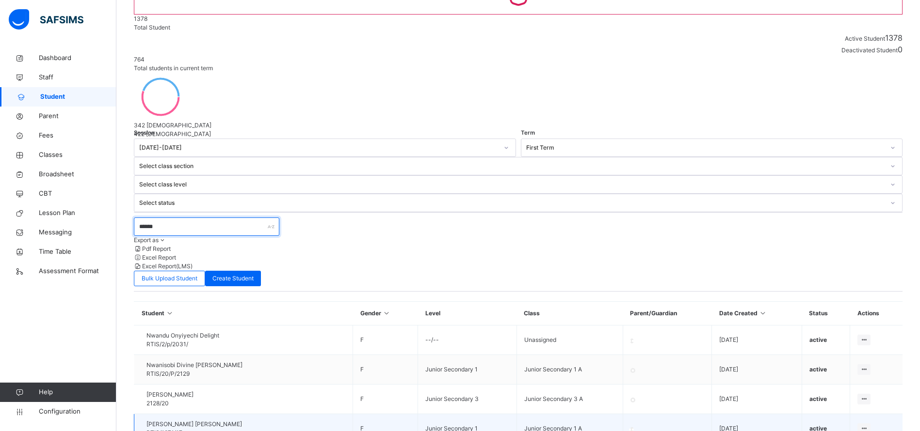
scroll to position [114, 0]
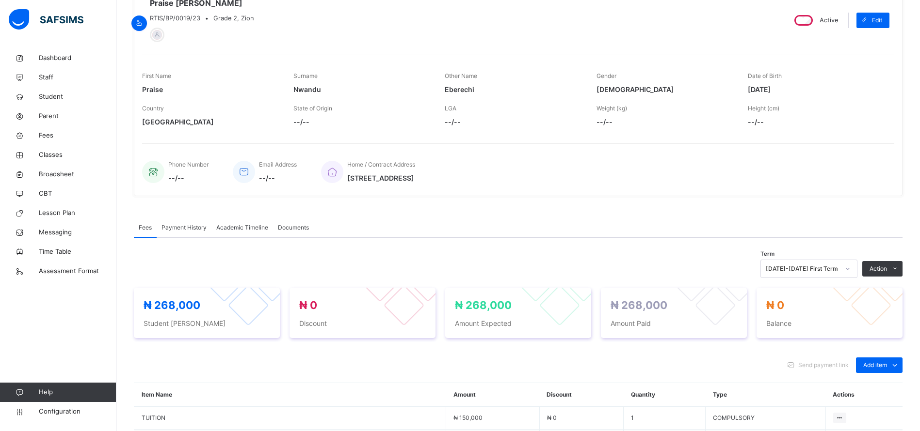
scroll to position [114, 0]
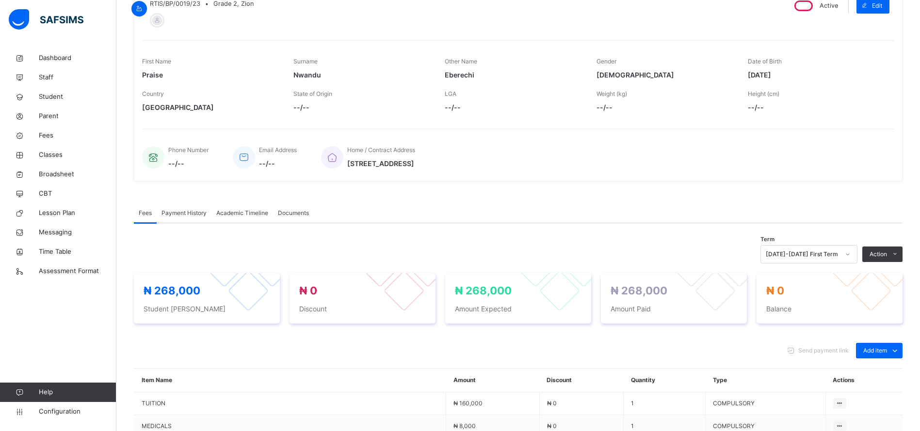
click at [171, 216] on span "Payment History" at bounding box center [183, 213] width 45 height 9
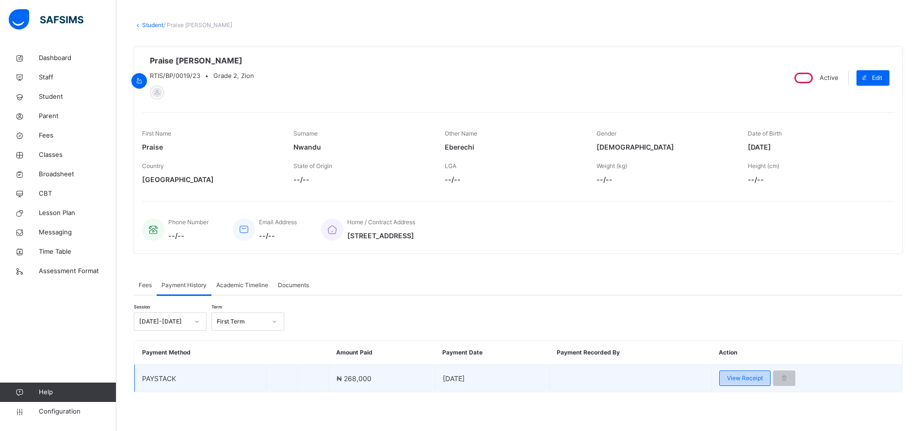
click at [739, 378] on span "View Receipt" at bounding box center [745, 378] width 36 height 9
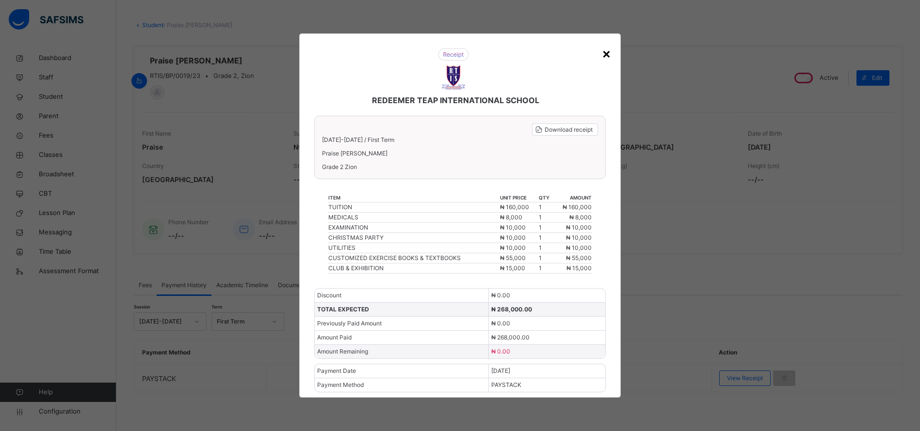
click at [605, 52] on div "×" at bounding box center [606, 53] width 9 height 20
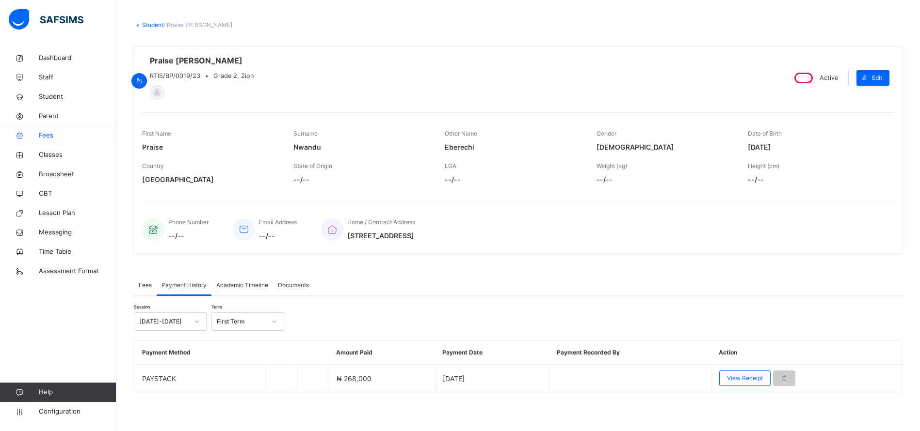
click at [44, 133] on span "Fees" at bounding box center [78, 136] width 78 height 10
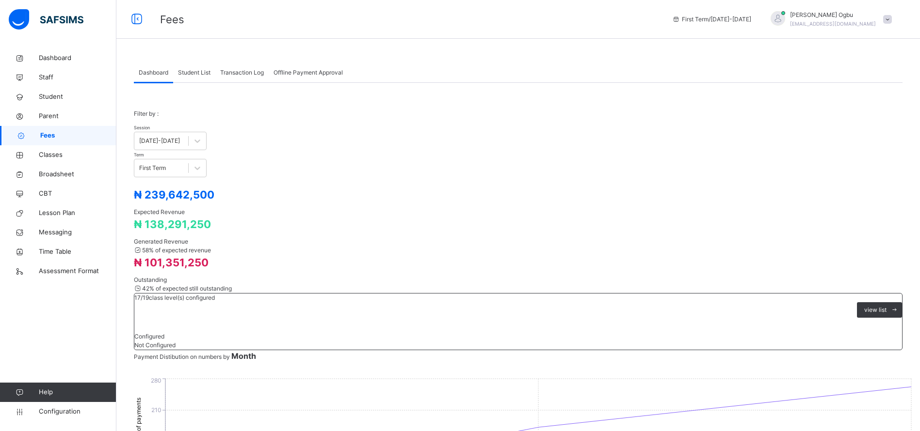
click at [189, 70] on span "Student List" at bounding box center [194, 72] width 32 height 9
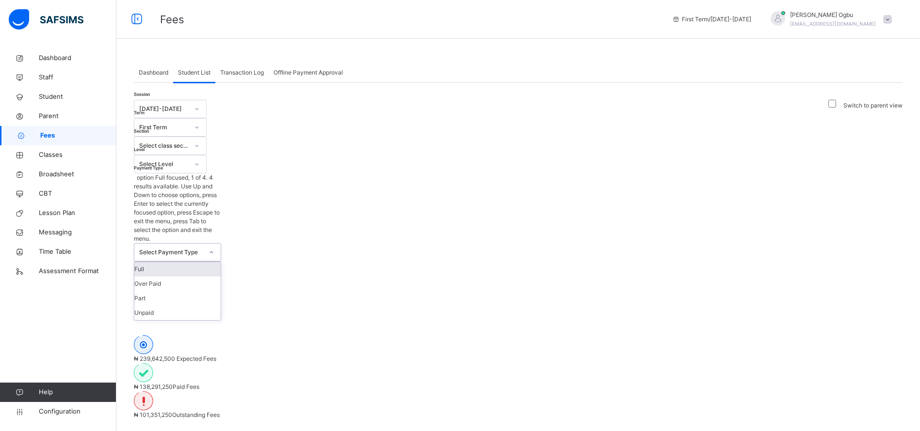
click at [202, 244] on div "Select Payment Type" at bounding box center [168, 252] width 68 height 17
click at [221, 262] on div "Full" at bounding box center [177, 269] width 86 height 15
click at [464, 321] on div "₦ 239,642,500 Expected Fees ₦ 138,291,250 Paid Fees ₦ 101,351,250 Outstanding F…" at bounding box center [518, 377] width 768 height 113
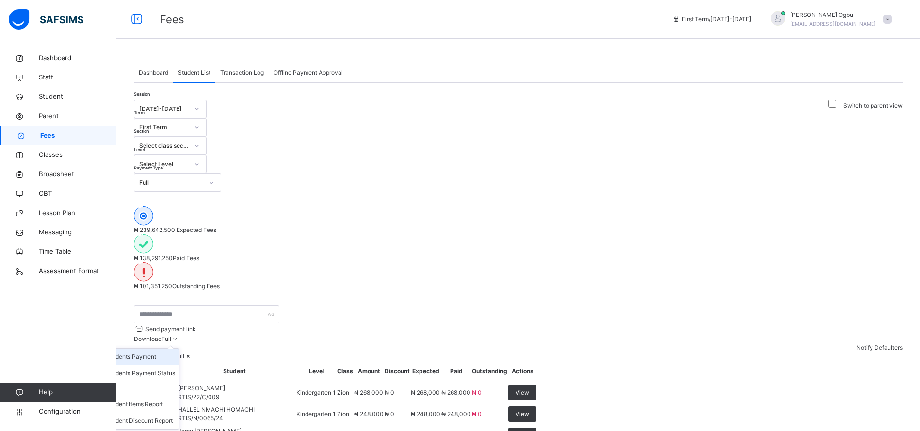
click at [179, 349] on li "Students Payment" at bounding box center [140, 357] width 77 height 16
click at [203, 178] on div "Full" at bounding box center [171, 182] width 64 height 9
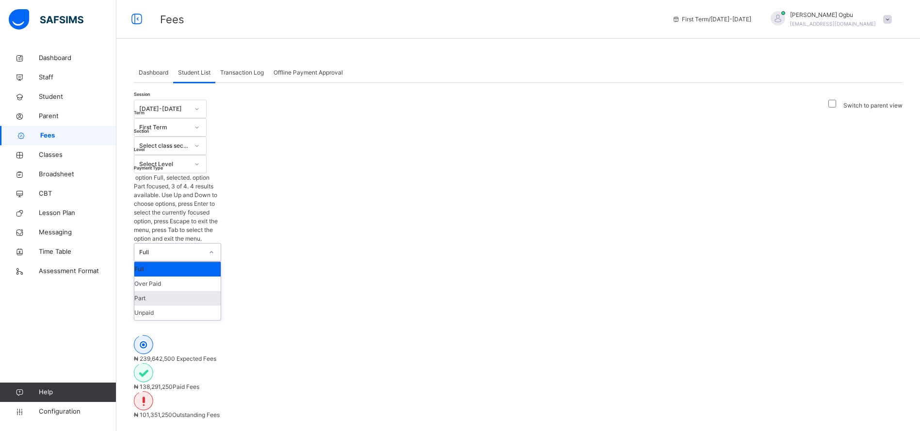
click at [221, 291] on div "Part" at bounding box center [177, 298] width 86 height 15
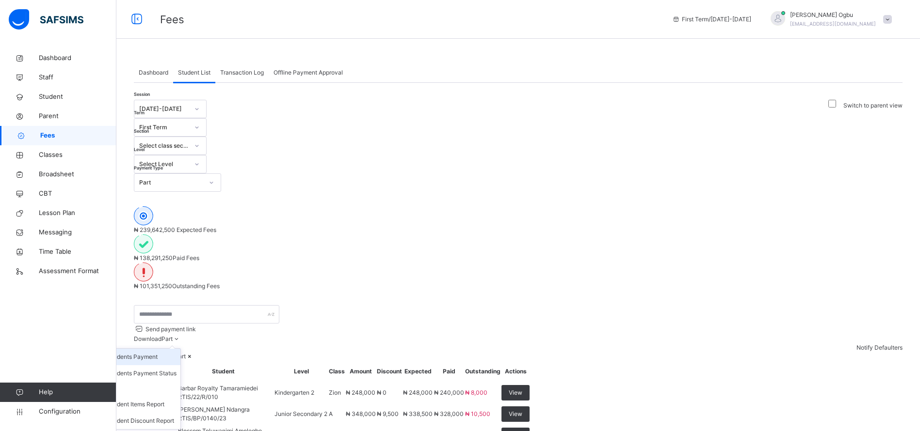
click at [180, 349] on li "Students Payment" at bounding box center [142, 357] width 77 height 16
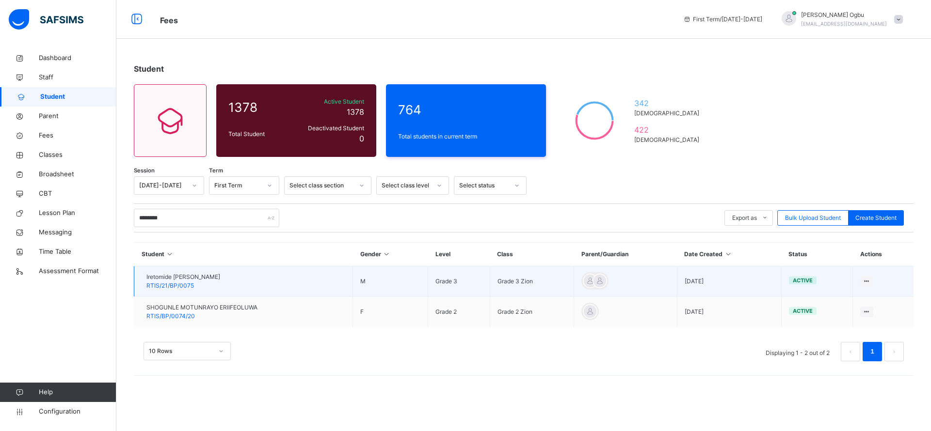
type input "********"
click at [178, 285] on span "RTIS/21/BP/0075" at bounding box center [170, 285] width 48 height 7
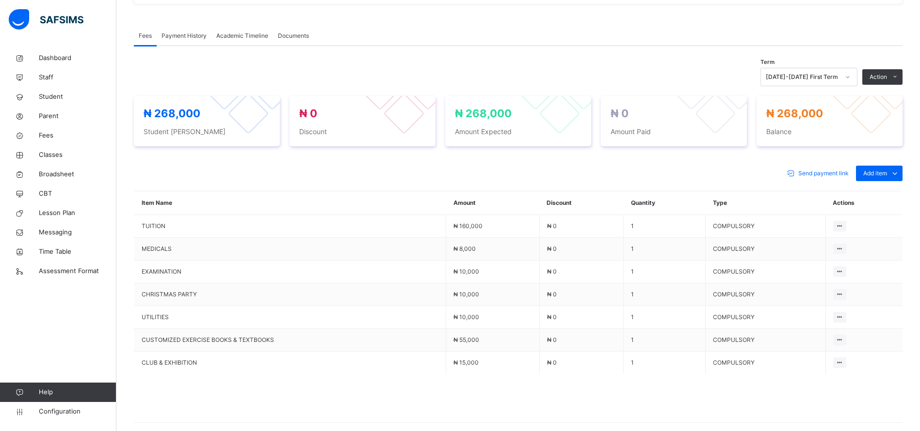
scroll to position [288, 0]
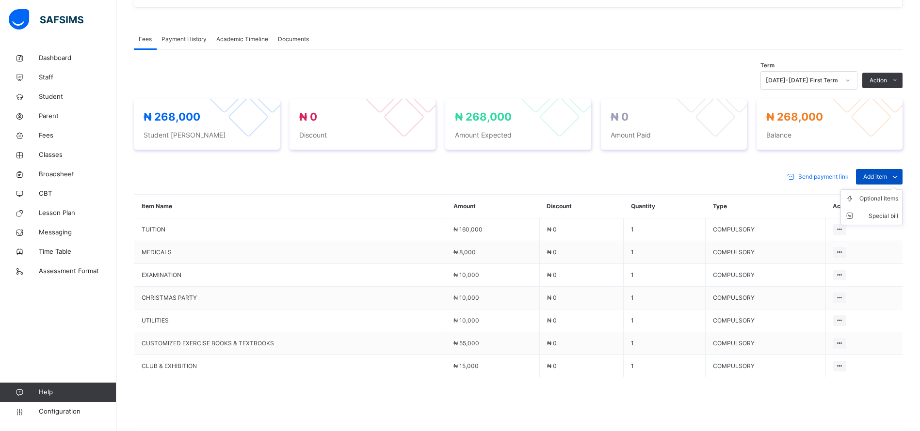
click at [898, 178] on span at bounding box center [895, 177] width 16 height 16
click at [898, 173] on span at bounding box center [895, 177] width 16 height 16
click at [890, 199] on div "Optional items" at bounding box center [878, 199] width 39 height 10
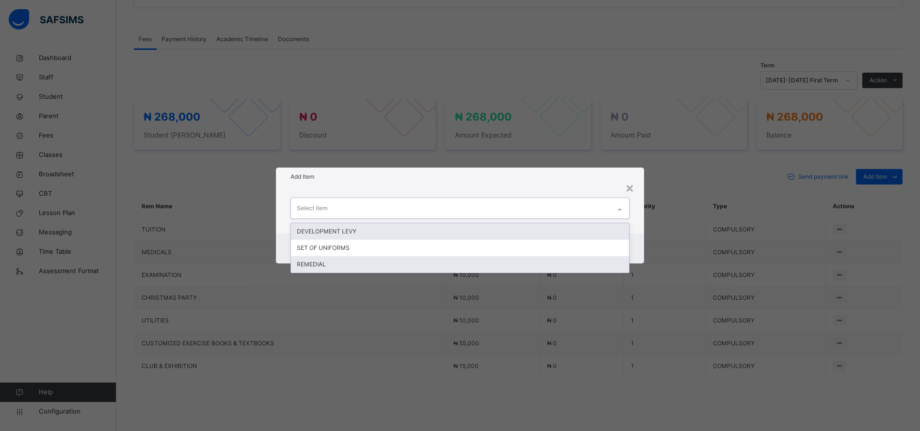
click at [401, 269] on div "REMEDIAL" at bounding box center [460, 264] width 338 height 16
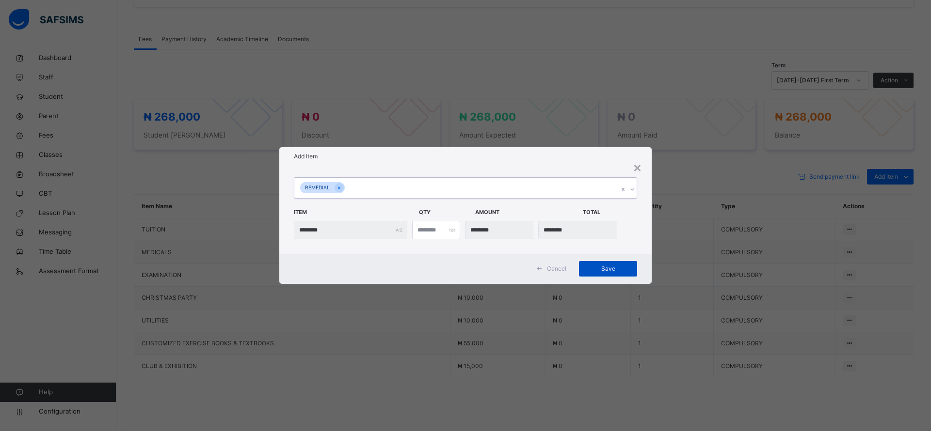
click at [620, 265] on span "Save" at bounding box center [608, 269] width 44 height 9
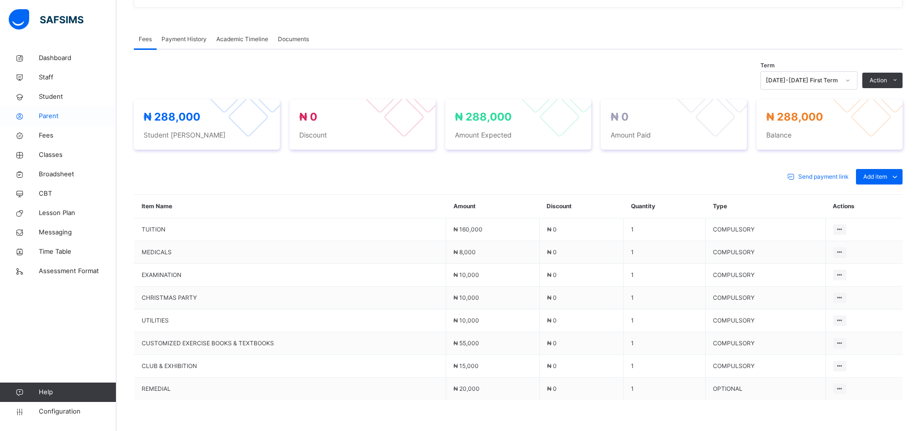
click at [46, 112] on span "Parent" at bounding box center [78, 117] width 78 height 10
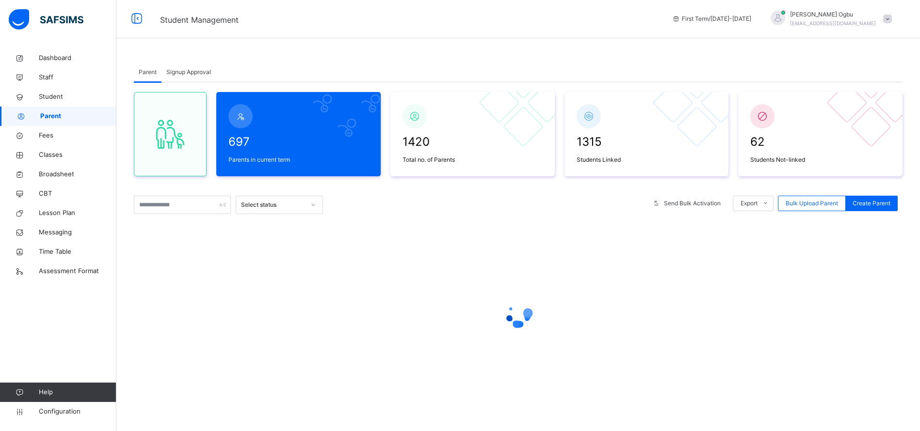
scroll to position [182, 0]
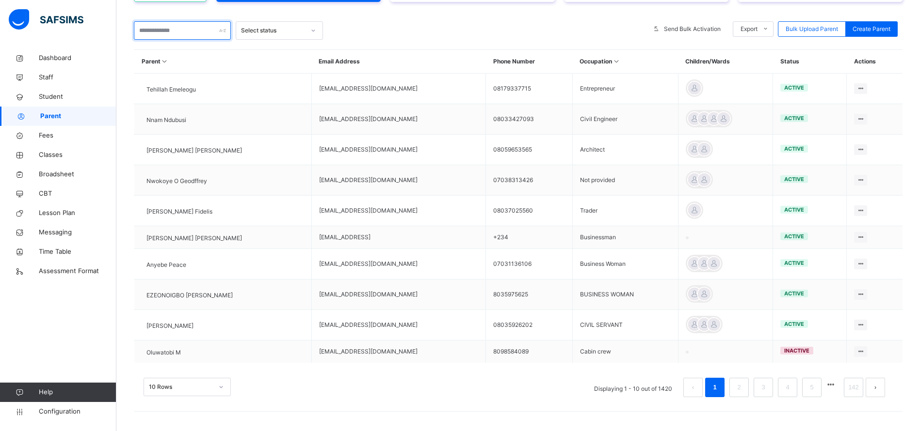
click at [162, 23] on input "text" at bounding box center [182, 30] width 97 height 18
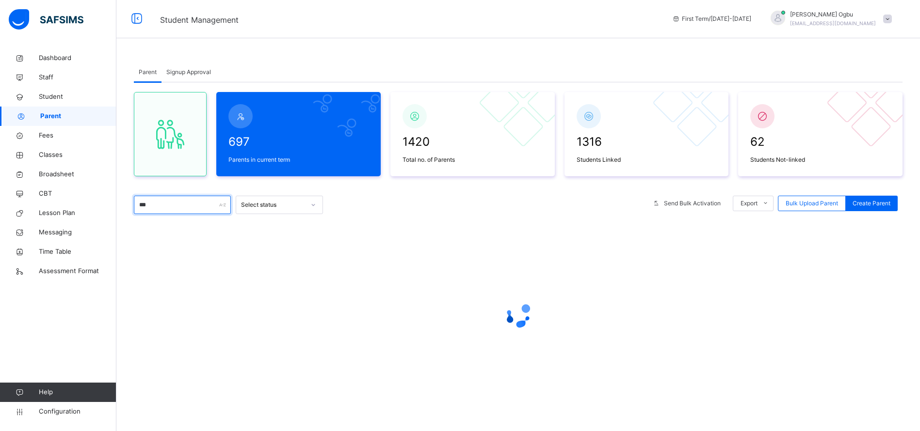
scroll to position [0, 0]
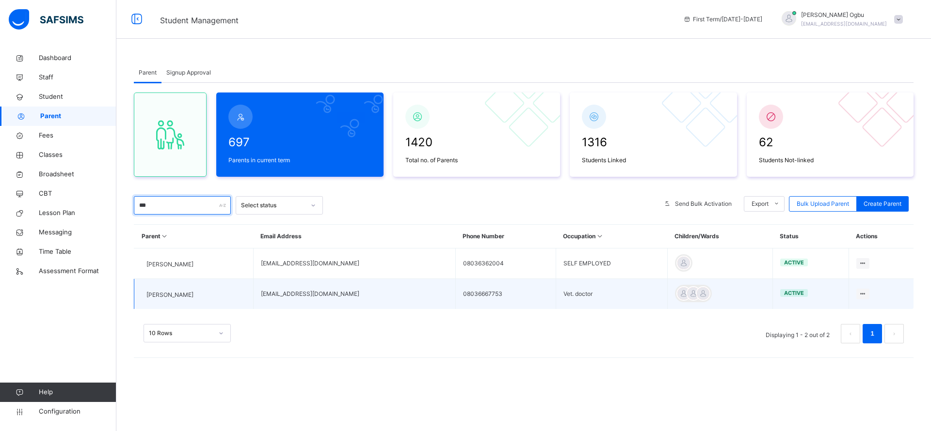
type input "***"
drag, startPoint x: 359, startPoint y: 292, endPoint x: 288, endPoint y: 297, distance: 70.5
click at [288, 297] on td "[EMAIL_ADDRESS][DOMAIN_NAME]" at bounding box center [354, 294] width 202 height 31
copy td "[EMAIL_ADDRESS][DOMAIN_NAME]"
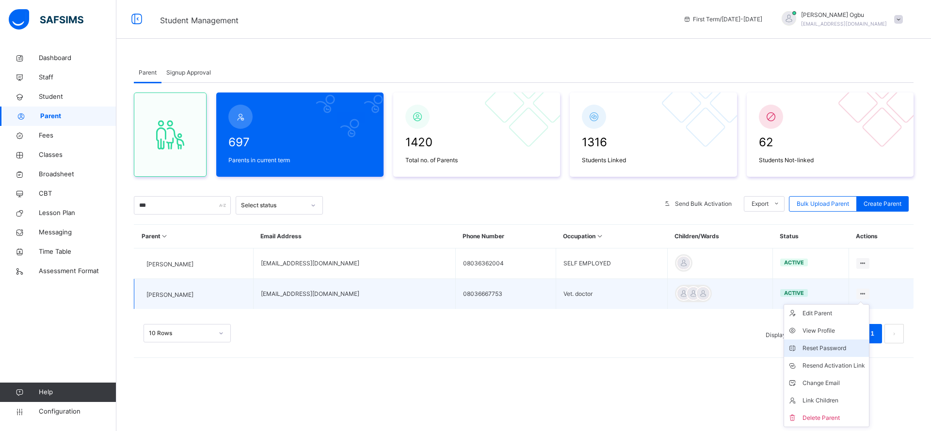
click at [812, 348] on div "Reset Password" at bounding box center [833, 349] width 63 height 10
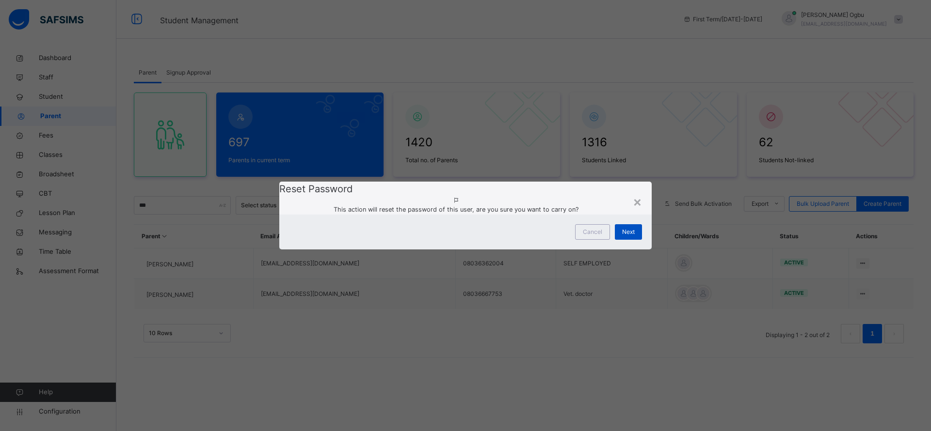
click at [624, 237] on span "Next" at bounding box center [628, 232] width 13 height 9
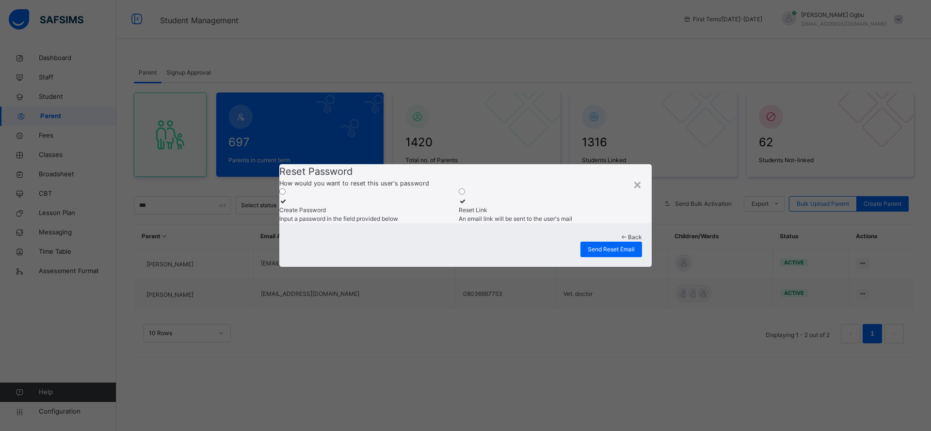
click at [379, 206] on div "Create Password" at bounding box center [366, 210] width 175 height 9
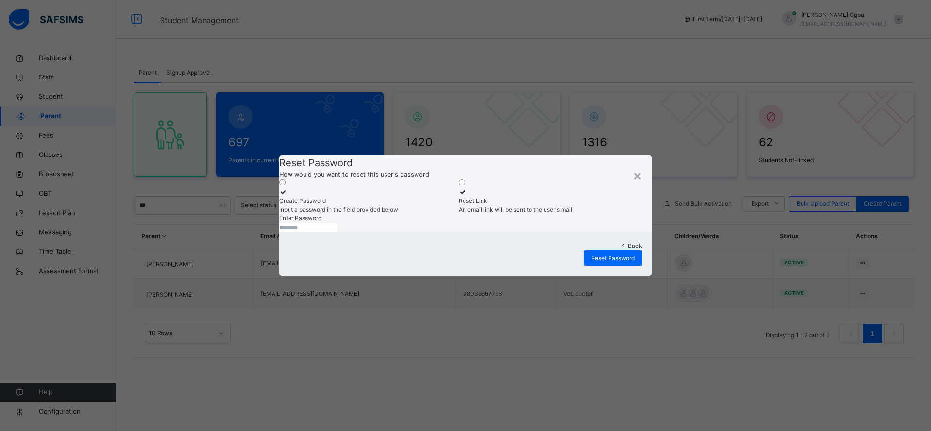
click at [337, 232] on input "text" at bounding box center [308, 227] width 58 height 9
type input "**********"
click at [621, 263] on span "Reset Password" at bounding box center [613, 258] width 44 height 9
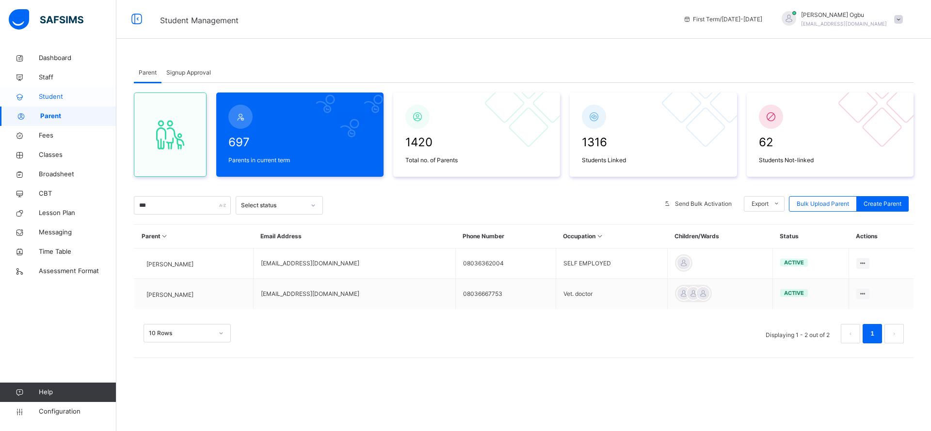
click at [40, 95] on span "Student" at bounding box center [78, 97] width 78 height 10
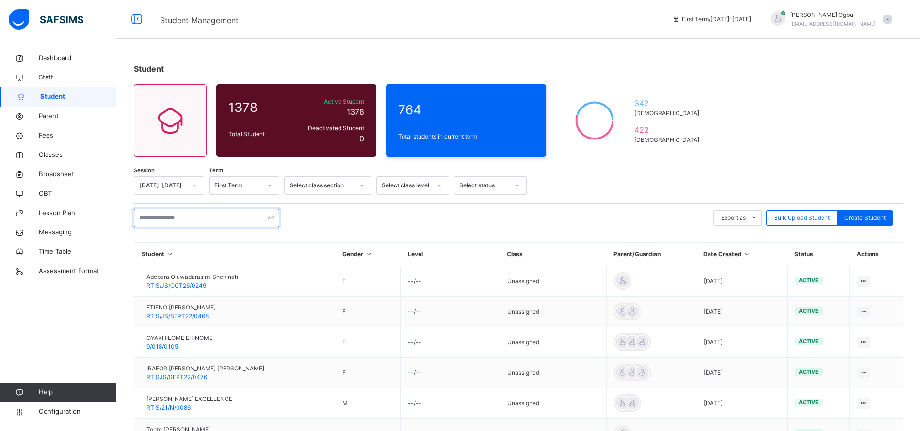
click at [161, 222] on input "text" at bounding box center [206, 218] width 145 height 18
click at [174, 212] on input "text" at bounding box center [206, 218] width 145 height 18
click at [367, 214] on div "Export as Pdf Report Excel Report Excel Report (LMS) Bulk Upload Student Create…" at bounding box center [518, 218] width 768 height 18
click at [196, 215] on input "text" at bounding box center [206, 218] width 145 height 18
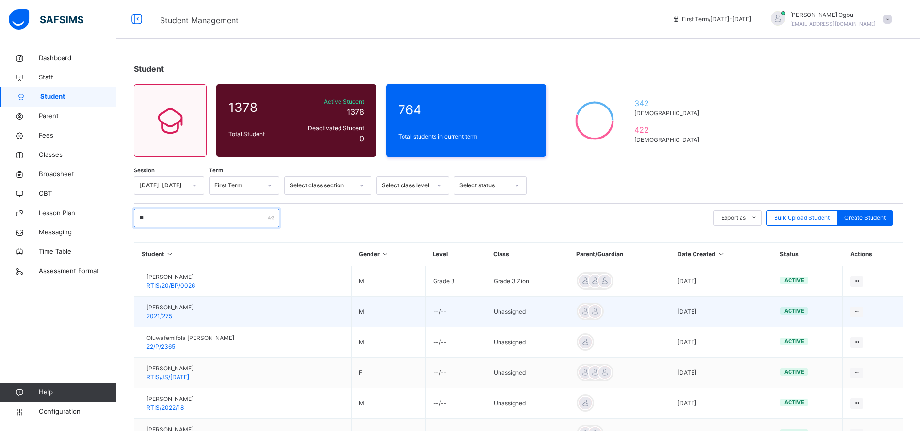
type input "*"
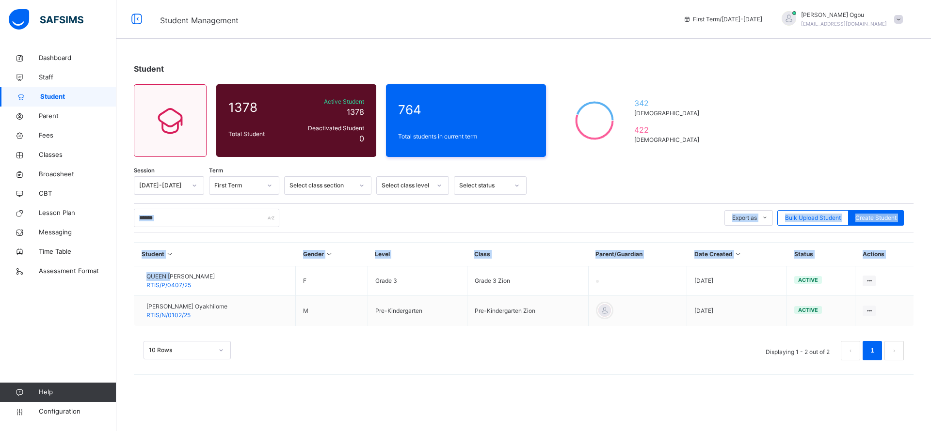
drag, startPoint x: 182, startPoint y: 273, endPoint x: 181, endPoint y: 203, distance: 70.3
click at [181, 203] on div "Session [DATE]-[DATE] Term First Term Select class section Select class level S…" at bounding box center [524, 273] width 780 height 194
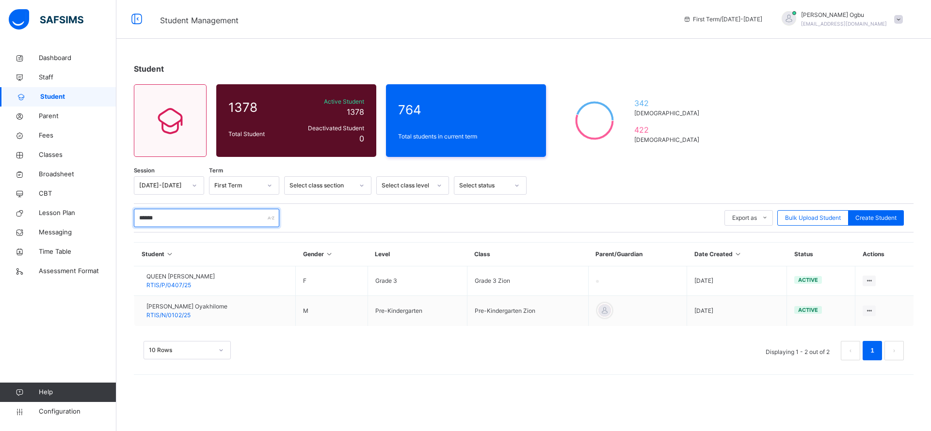
click at [176, 218] on input "******" at bounding box center [206, 218] width 145 height 18
type input "****"
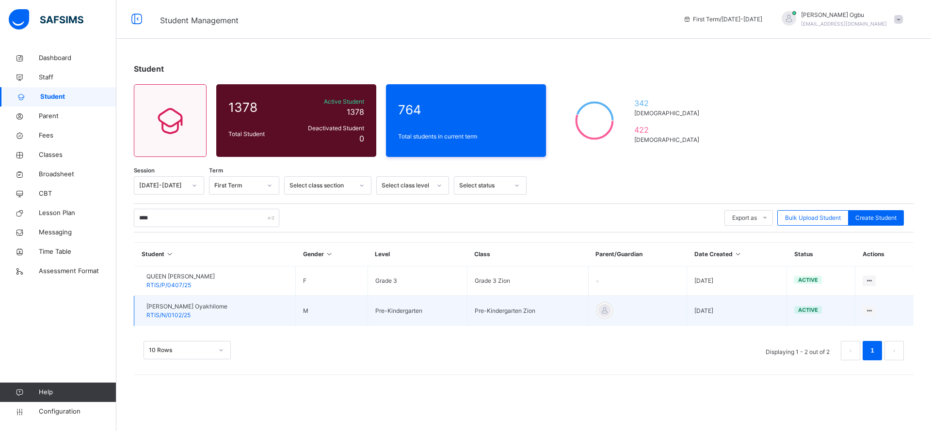
click at [189, 309] on span "[PERSON_NAME] Oyakhilome" at bounding box center [186, 307] width 81 height 9
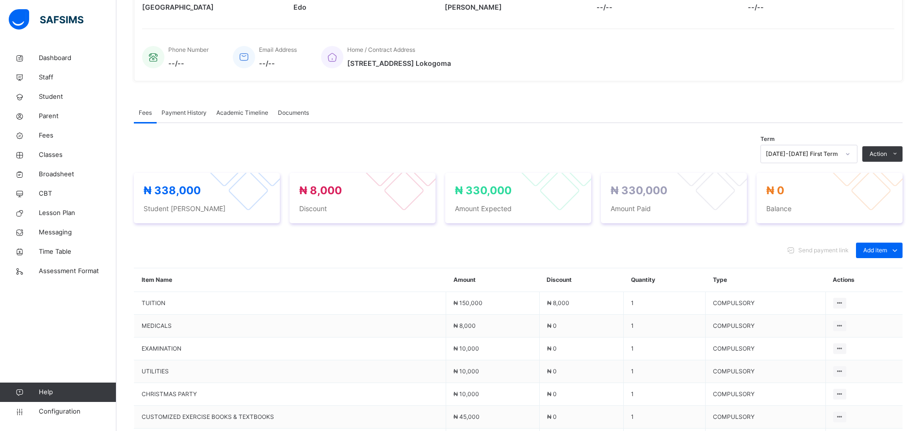
scroll to position [382, 0]
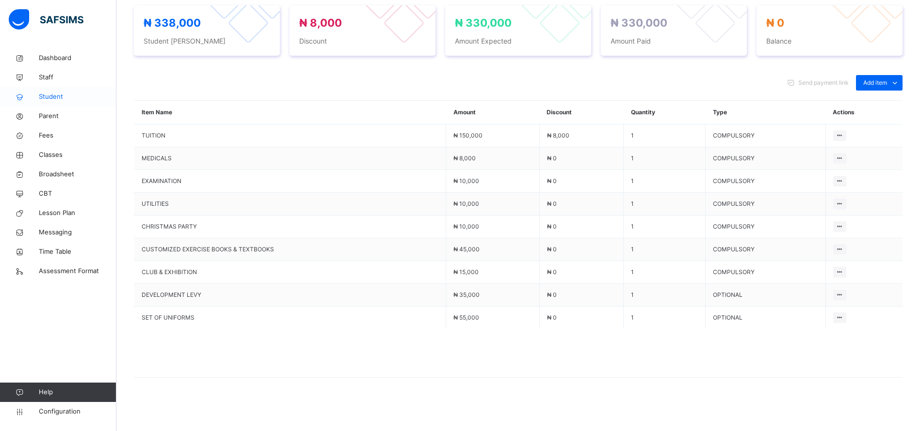
click at [59, 96] on span "Student" at bounding box center [78, 97] width 78 height 10
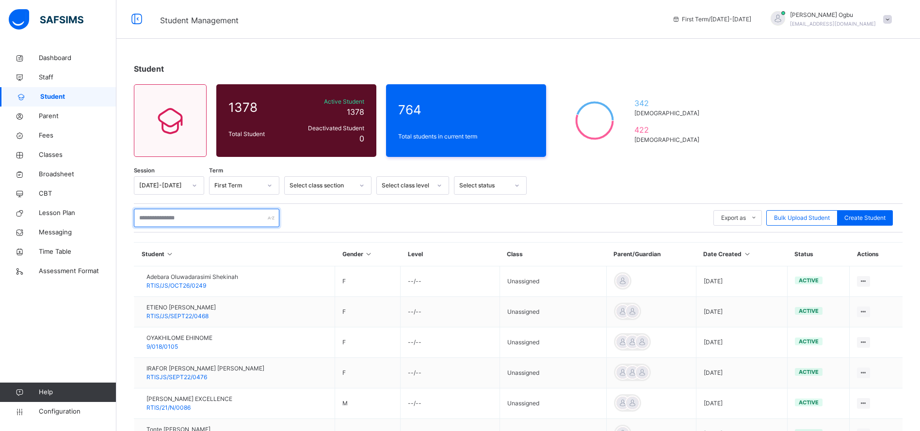
click at [170, 220] on input "text" at bounding box center [206, 218] width 145 height 18
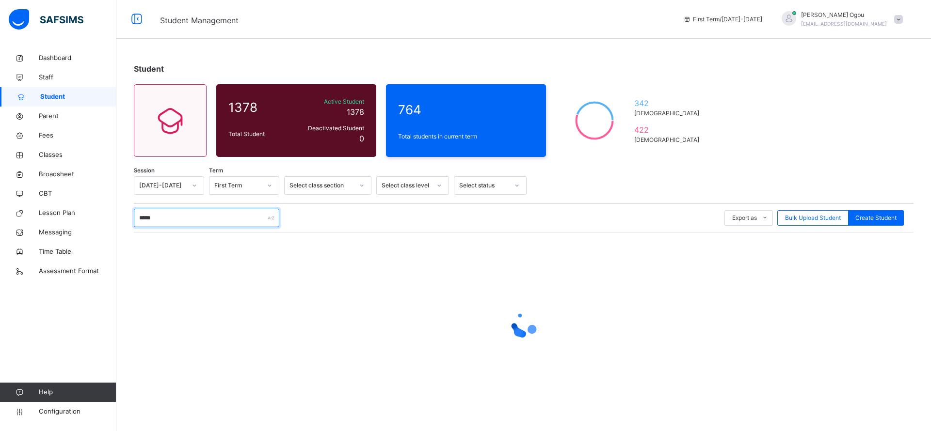
type input "******"
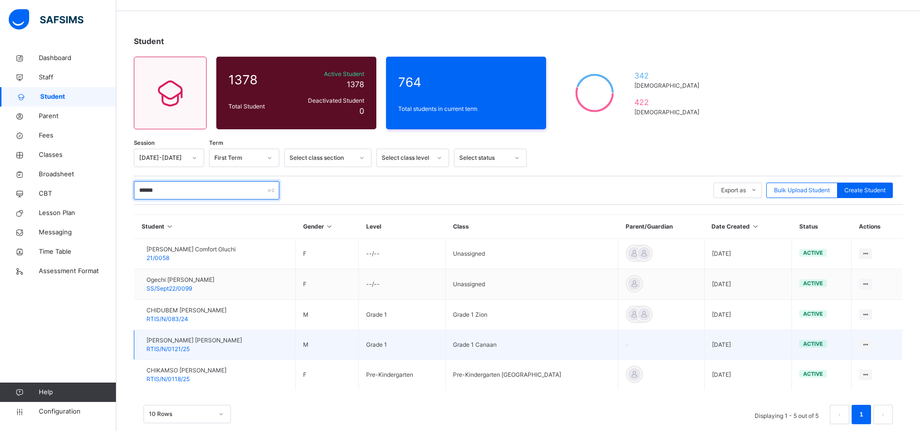
scroll to position [45, 0]
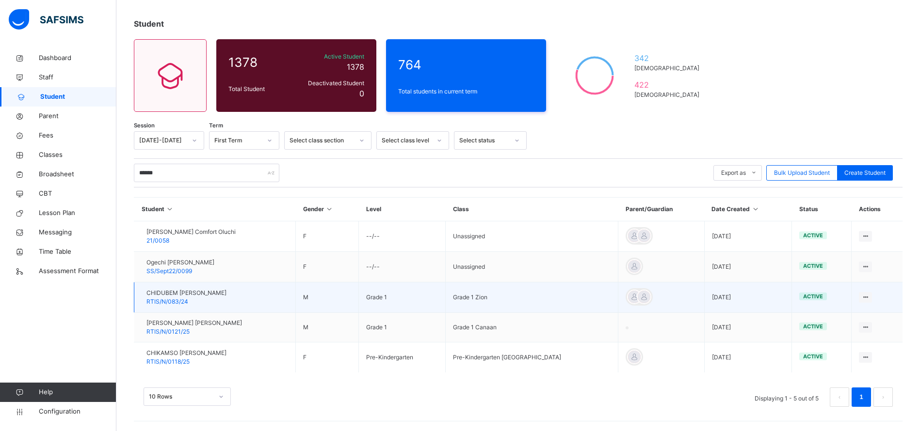
click at [177, 295] on span "CHIDUBEM [PERSON_NAME]" at bounding box center [186, 293] width 80 height 9
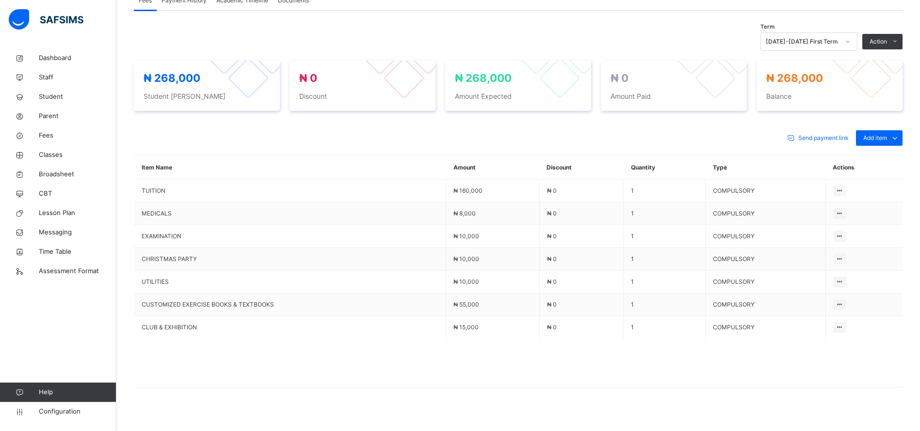
scroll to position [336, 0]
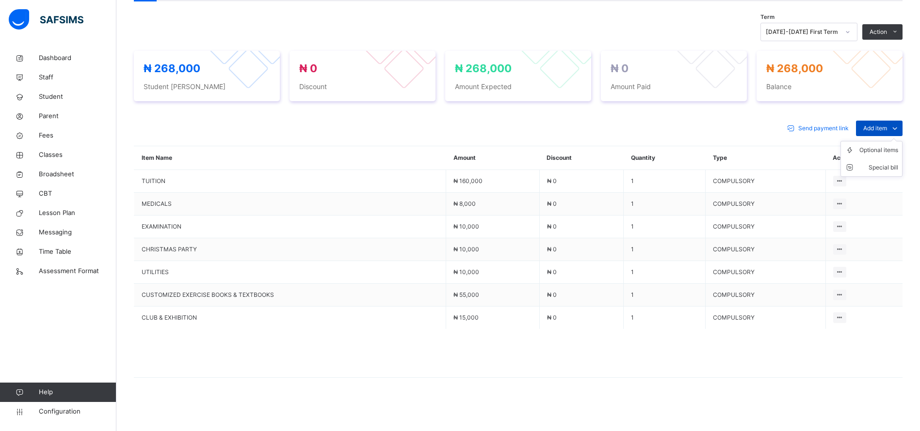
click at [887, 129] on span "Add item" at bounding box center [875, 128] width 24 height 9
click at [880, 149] on div "Optional items" at bounding box center [878, 150] width 39 height 10
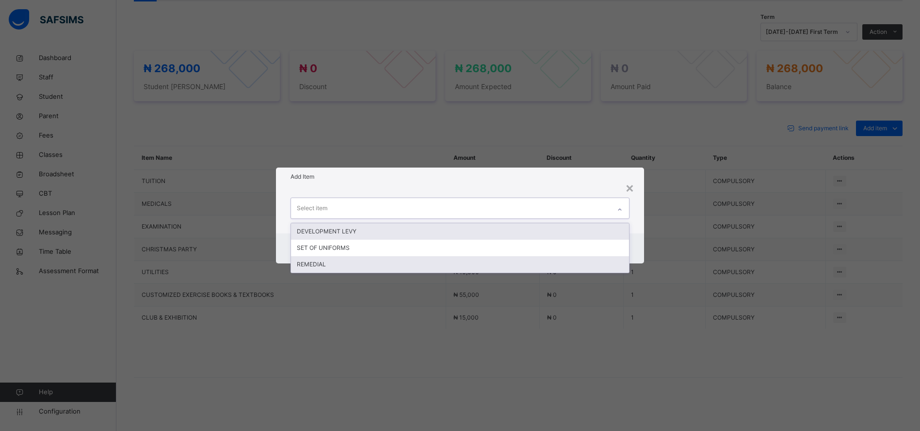
click at [323, 267] on div "REMEDIAL" at bounding box center [460, 264] width 338 height 16
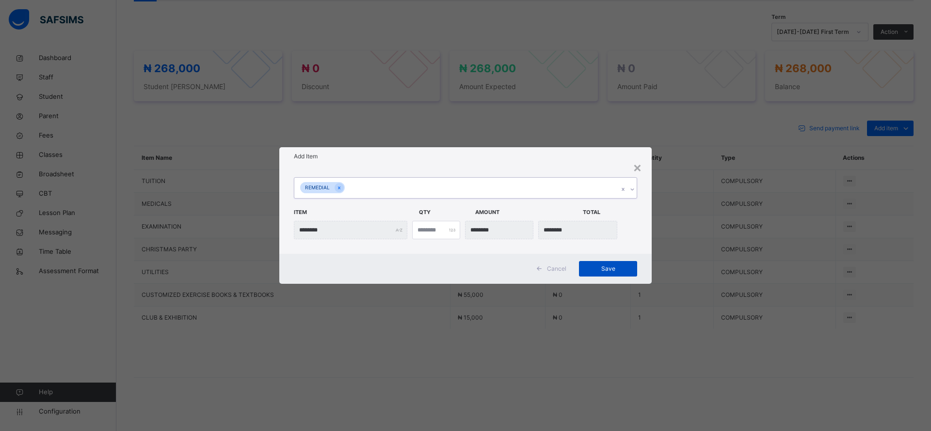
click at [613, 270] on span "Save" at bounding box center [608, 269] width 44 height 9
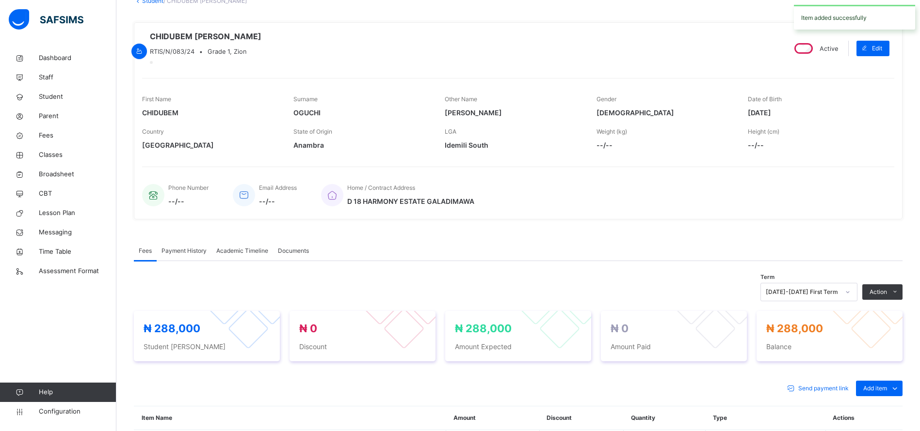
scroll to position [0, 0]
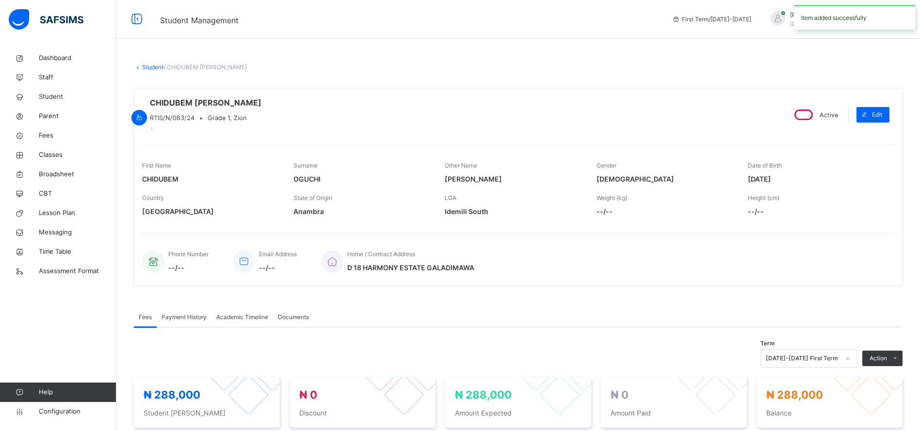
click at [155, 68] on link "Student" at bounding box center [152, 67] width 21 height 7
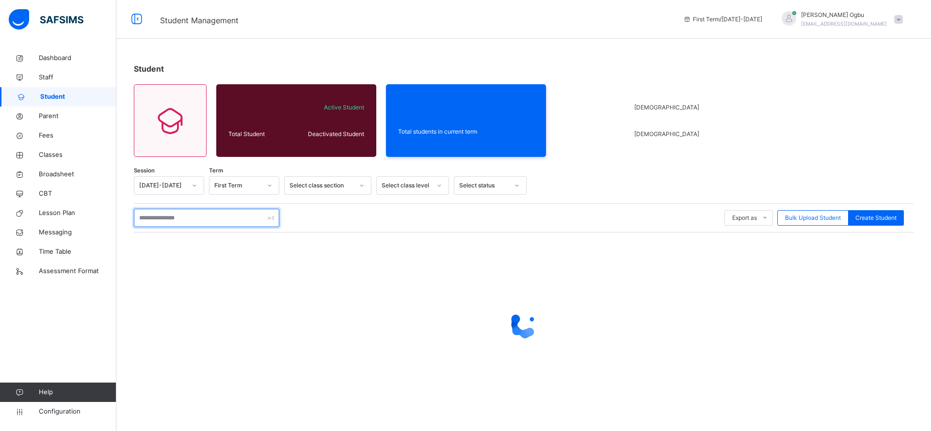
click at [176, 219] on input "text" at bounding box center [206, 218] width 145 height 18
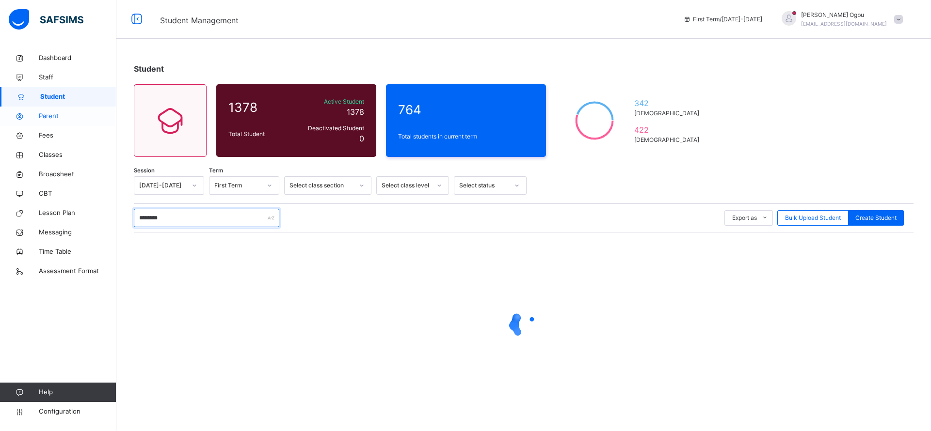
type input "********"
click at [51, 119] on span "Parent" at bounding box center [78, 117] width 78 height 10
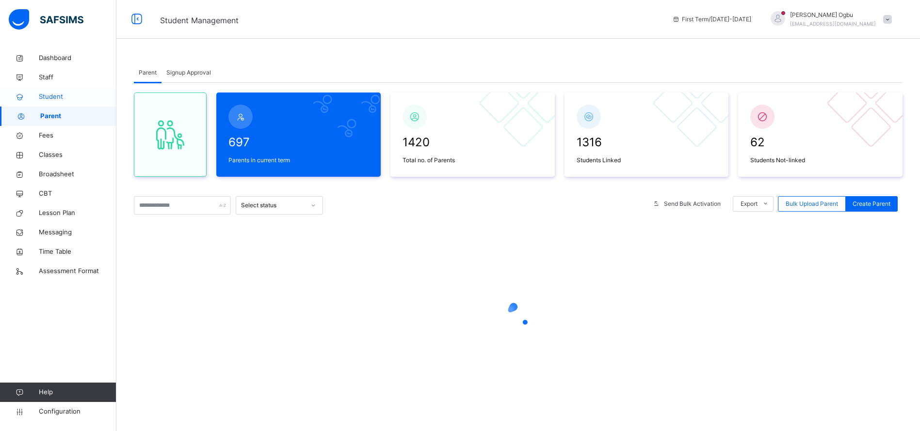
click at [46, 95] on span "Student" at bounding box center [78, 97] width 78 height 10
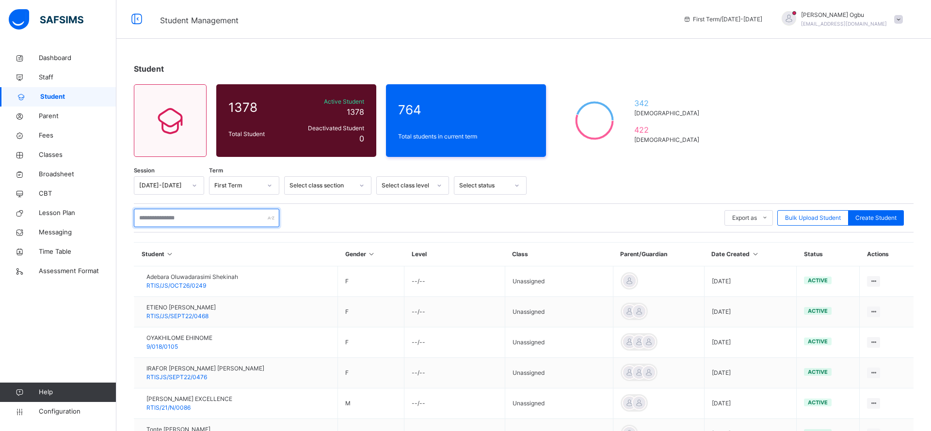
click at [156, 219] on input "text" at bounding box center [206, 218] width 145 height 18
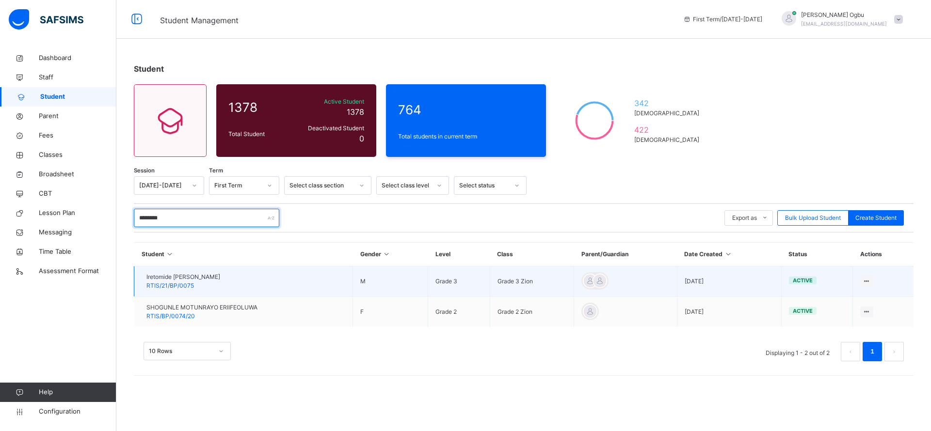
type input "********"
click at [171, 282] on span "RTIS/21/BP/0075" at bounding box center [170, 285] width 48 height 7
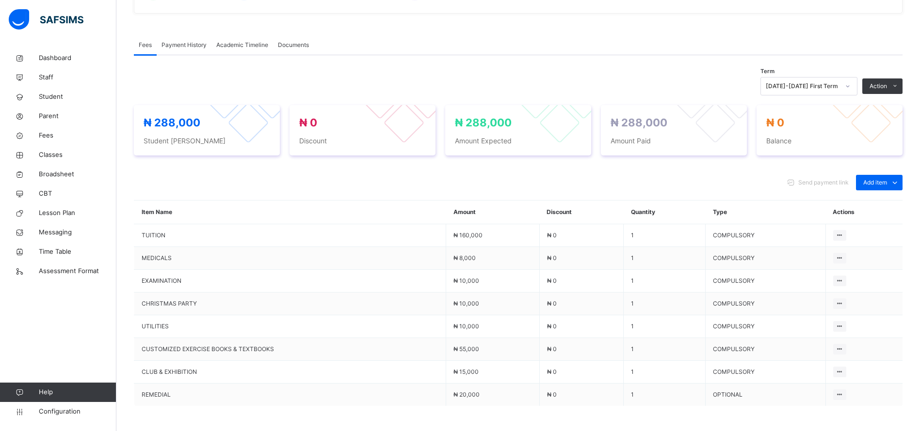
click at [180, 47] on span "Payment History" at bounding box center [183, 45] width 45 height 9
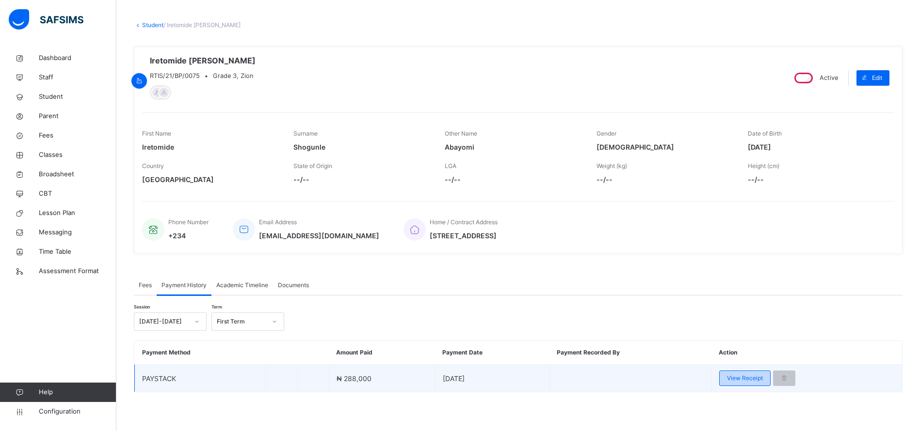
click at [747, 378] on span "View Receipt" at bounding box center [745, 378] width 36 height 9
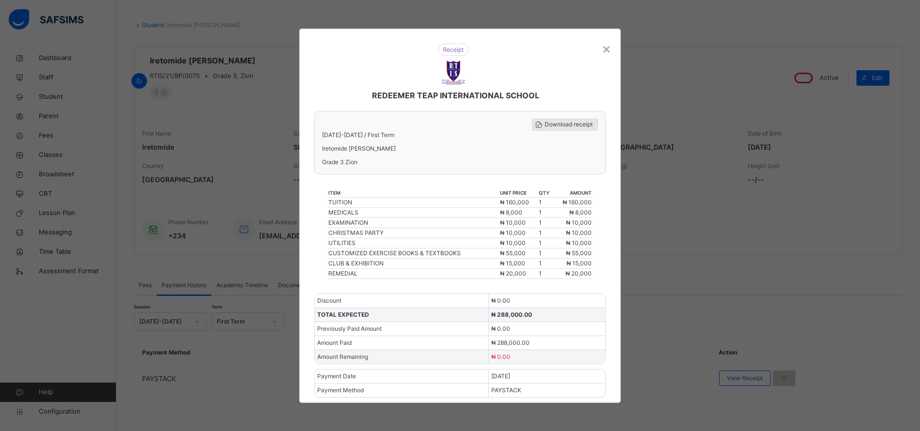
click at [572, 125] on span "Download receipt" at bounding box center [568, 124] width 48 height 9
click at [608, 50] on div "×" at bounding box center [606, 48] width 9 height 20
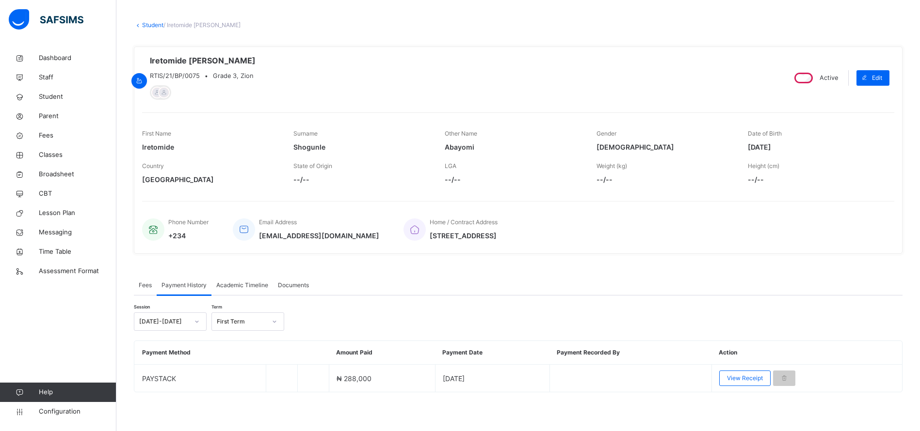
click at [151, 26] on link "Student" at bounding box center [152, 24] width 21 height 7
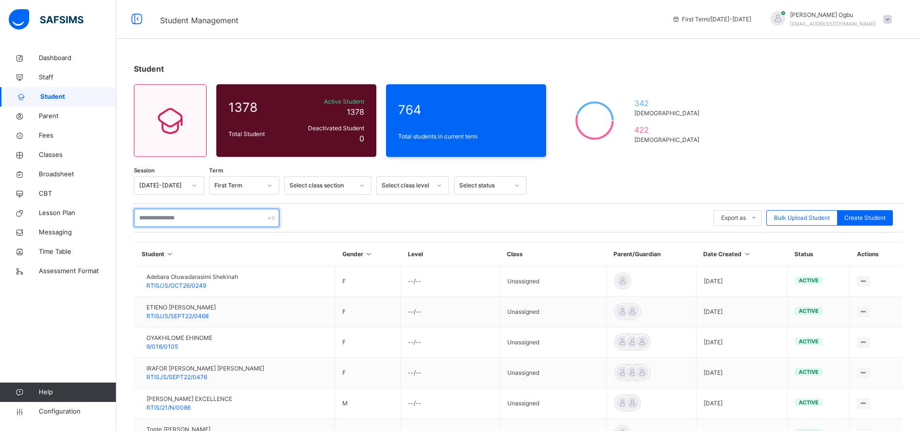
click at [156, 214] on input "text" at bounding box center [206, 218] width 145 height 18
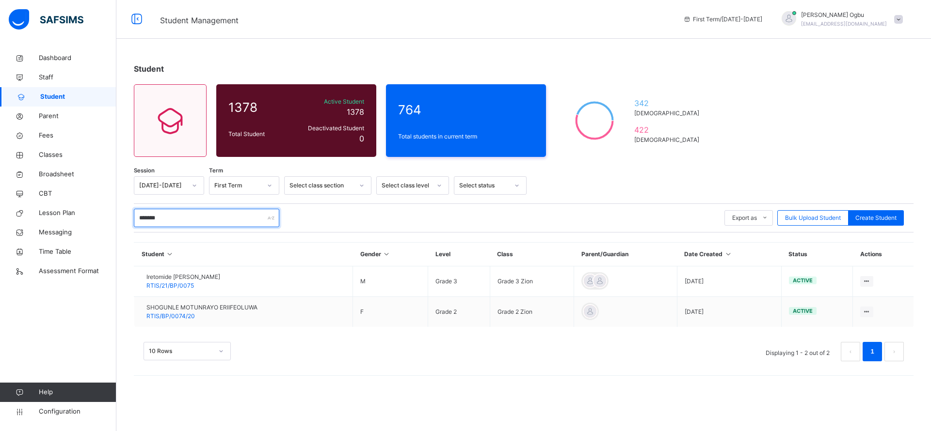
type input "********"
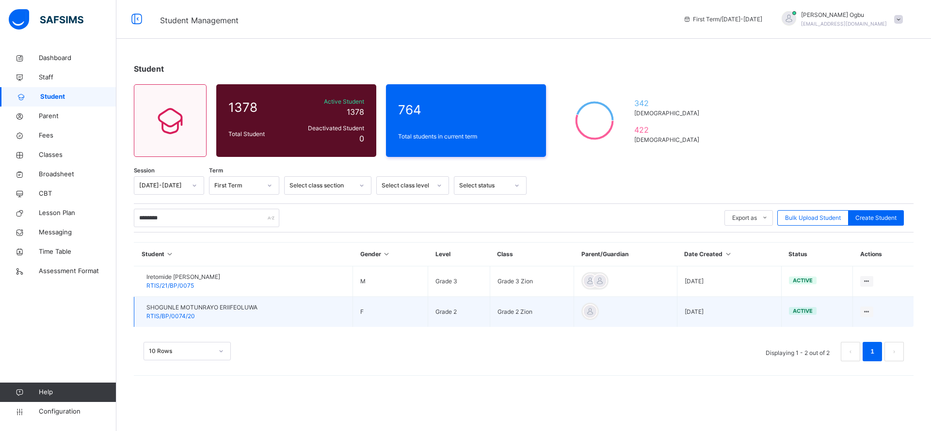
click at [186, 319] on span "RTIS/BP/0074/20" at bounding box center [170, 316] width 48 height 7
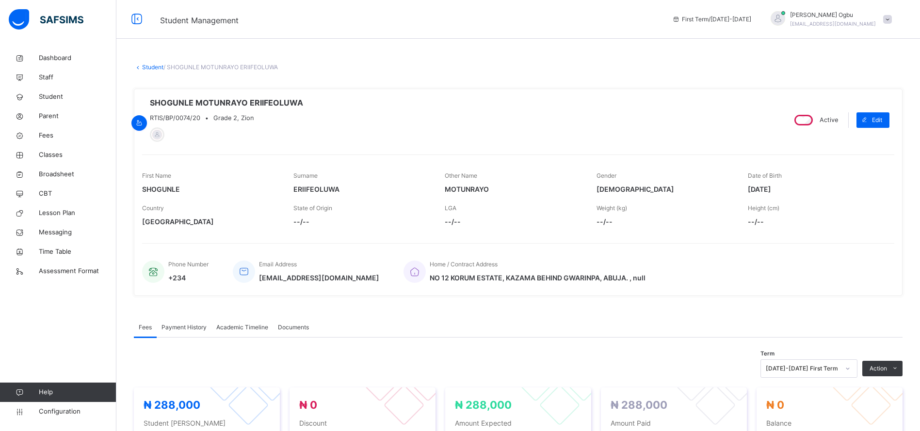
click at [187, 329] on span "Payment History" at bounding box center [183, 327] width 45 height 9
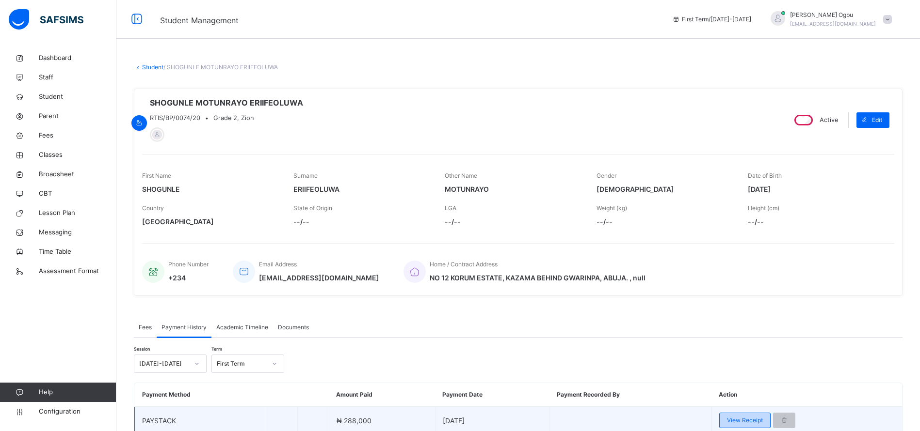
click at [740, 416] on span "View Receipt" at bounding box center [745, 420] width 36 height 9
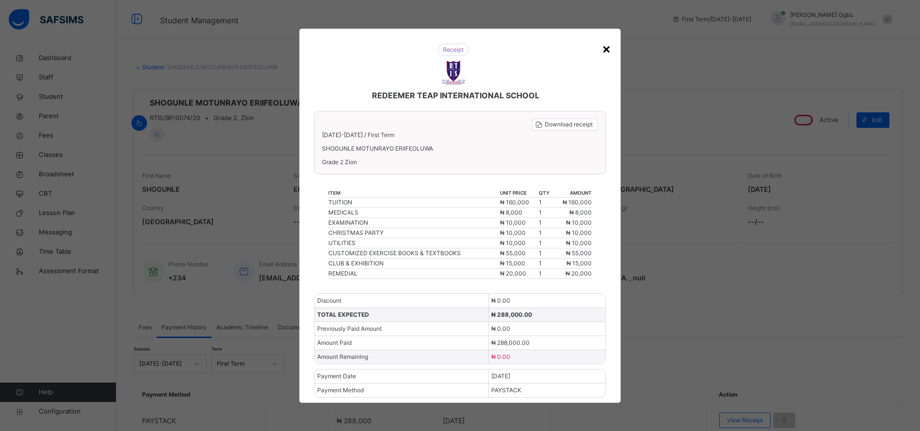
click at [609, 48] on div "×" at bounding box center [606, 48] width 9 height 20
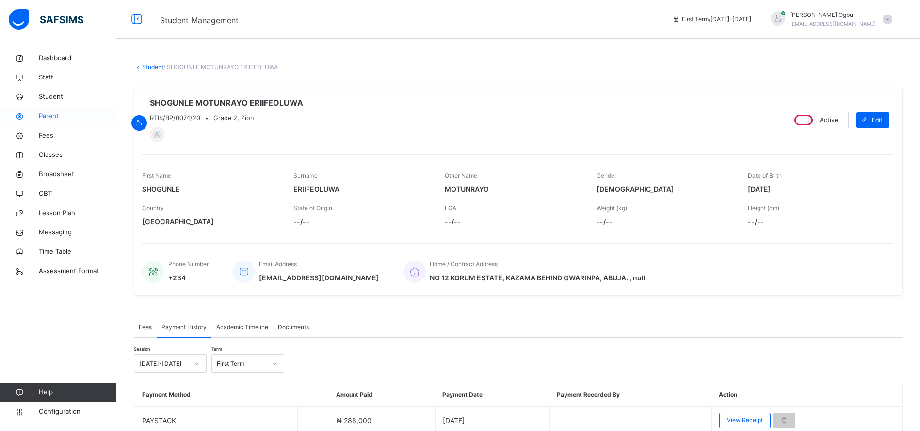
click at [48, 111] on link "Parent" at bounding box center [58, 116] width 116 height 19
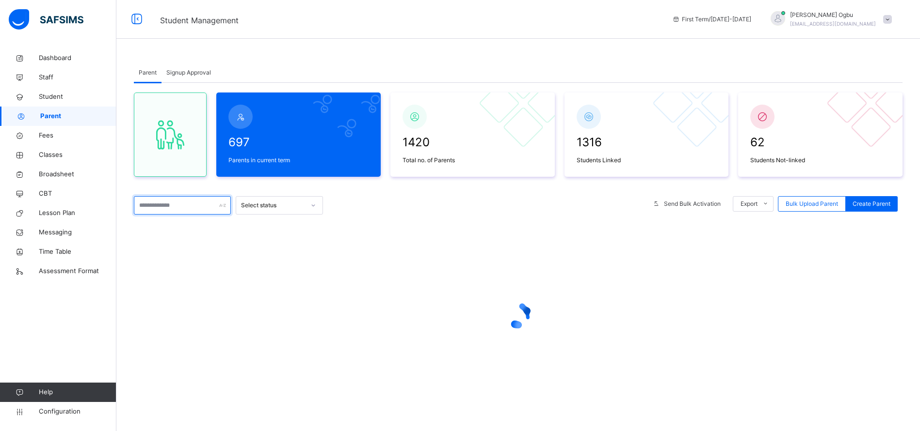
click at [179, 199] on input "text" at bounding box center [182, 205] width 97 height 18
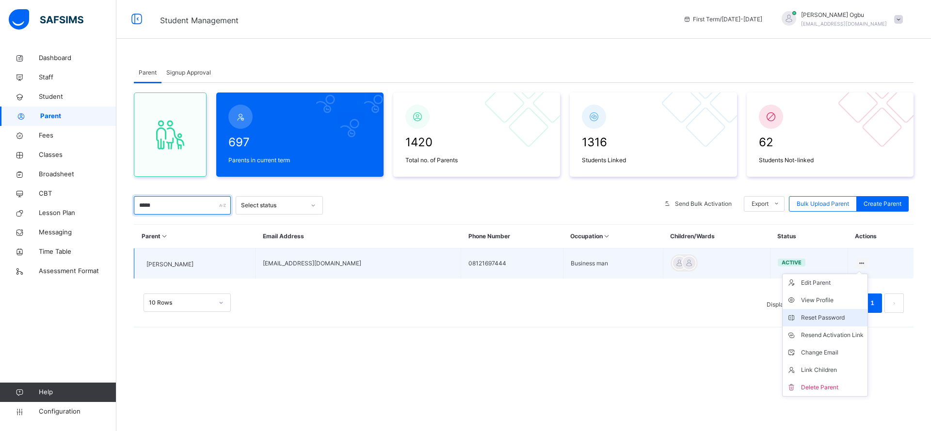
type input "*****"
click at [824, 314] on div "Reset Password" at bounding box center [832, 318] width 63 height 10
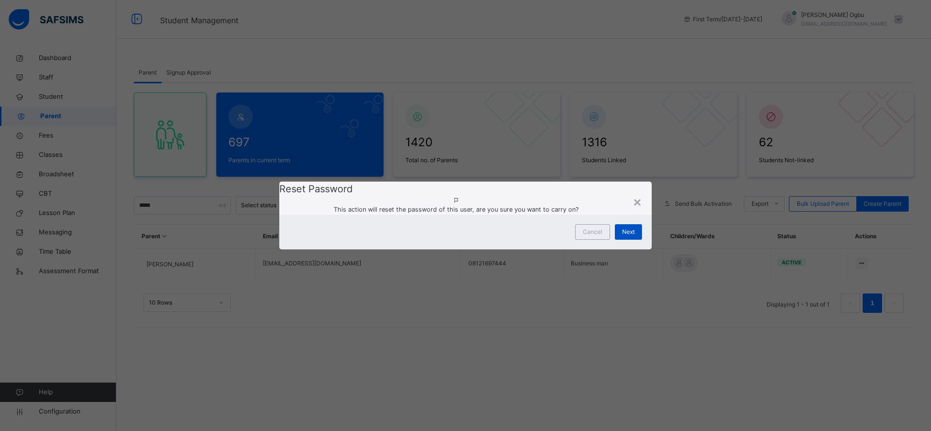
click at [631, 237] on span "Next" at bounding box center [628, 232] width 13 height 9
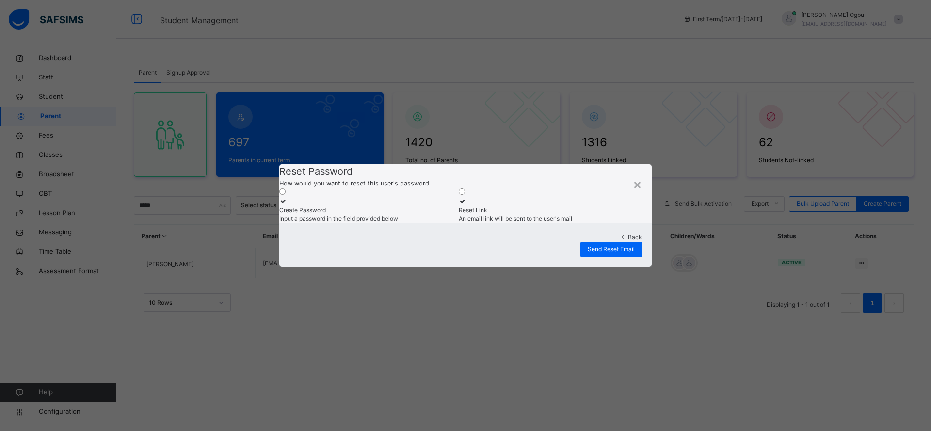
click at [356, 215] on div "Input a password in the field provided below" at bounding box center [366, 219] width 175 height 9
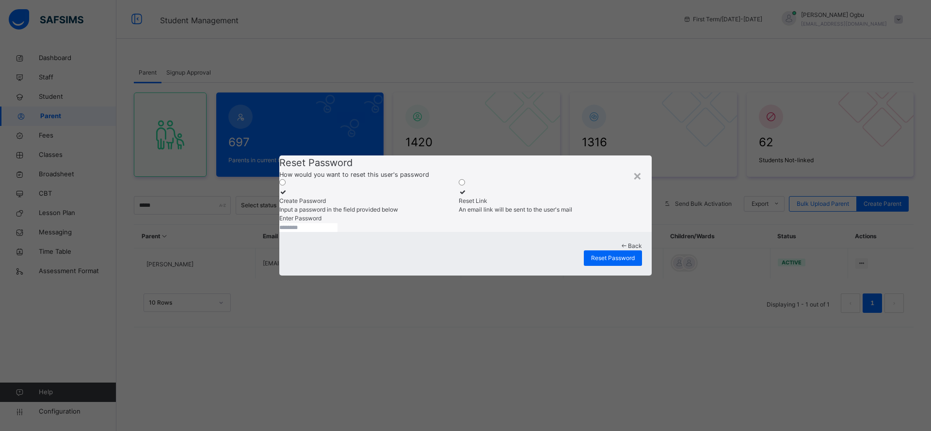
click at [337, 232] on input "text" at bounding box center [308, 227] width 58 height 9
type input "********"
click at [629, 263] on span "Reset Password" at bounding box center [613, 258] width 44 height 9
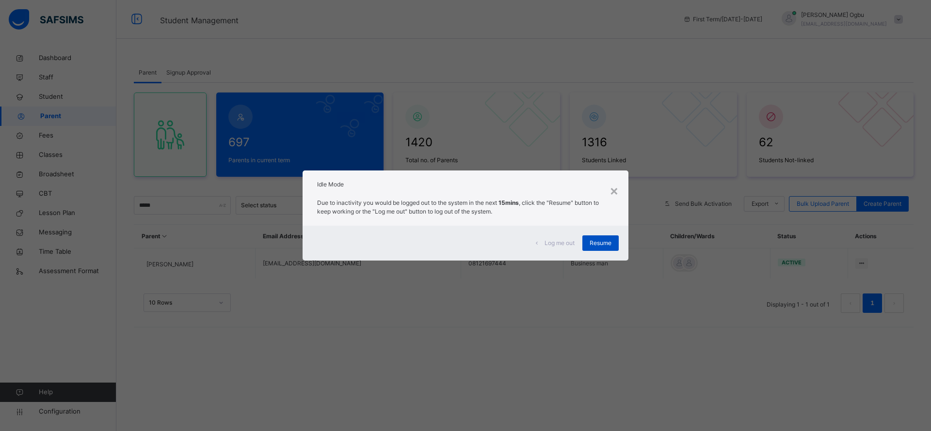
click at [597, 241] on span "Resume" at bounding box center [600, 243] width 22 height 9
